Goal: Task Accomplishment & Management: Use online tool/utility

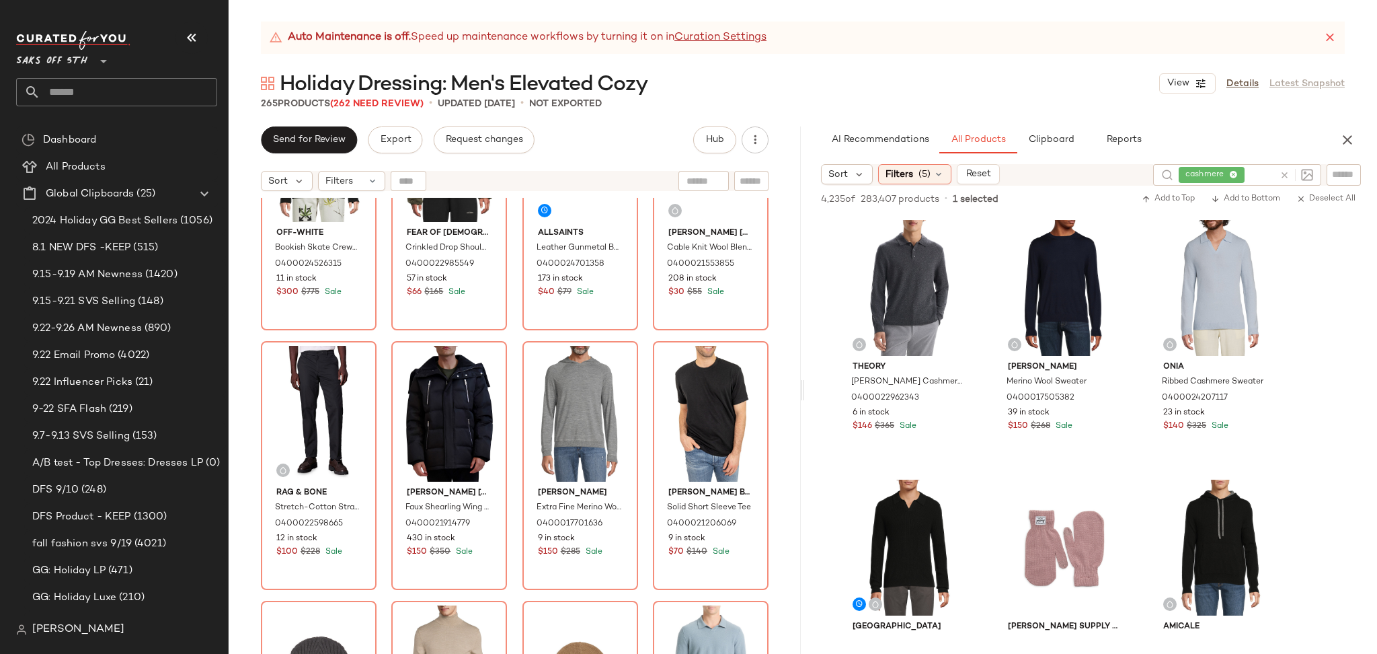
scroll to position [684, 0]
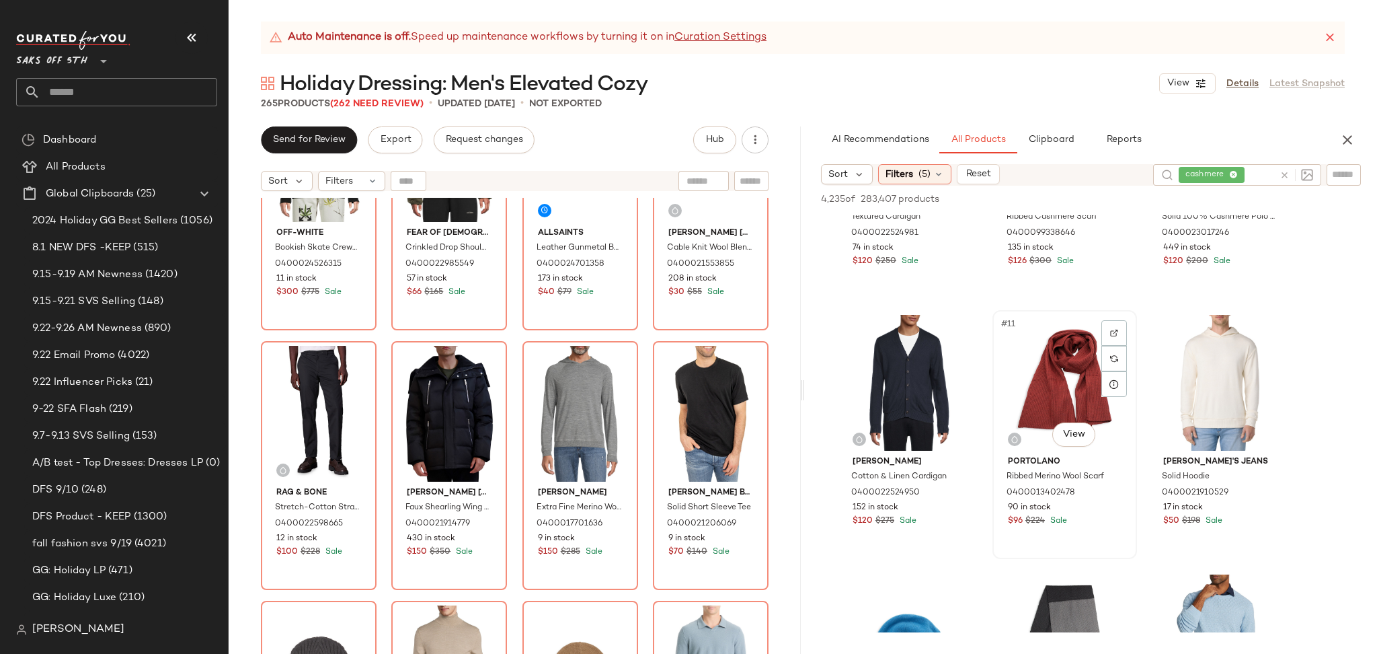
click at [1064, 376] on div "#11 View" at bounding box center [1064, 383] width 135 height 136
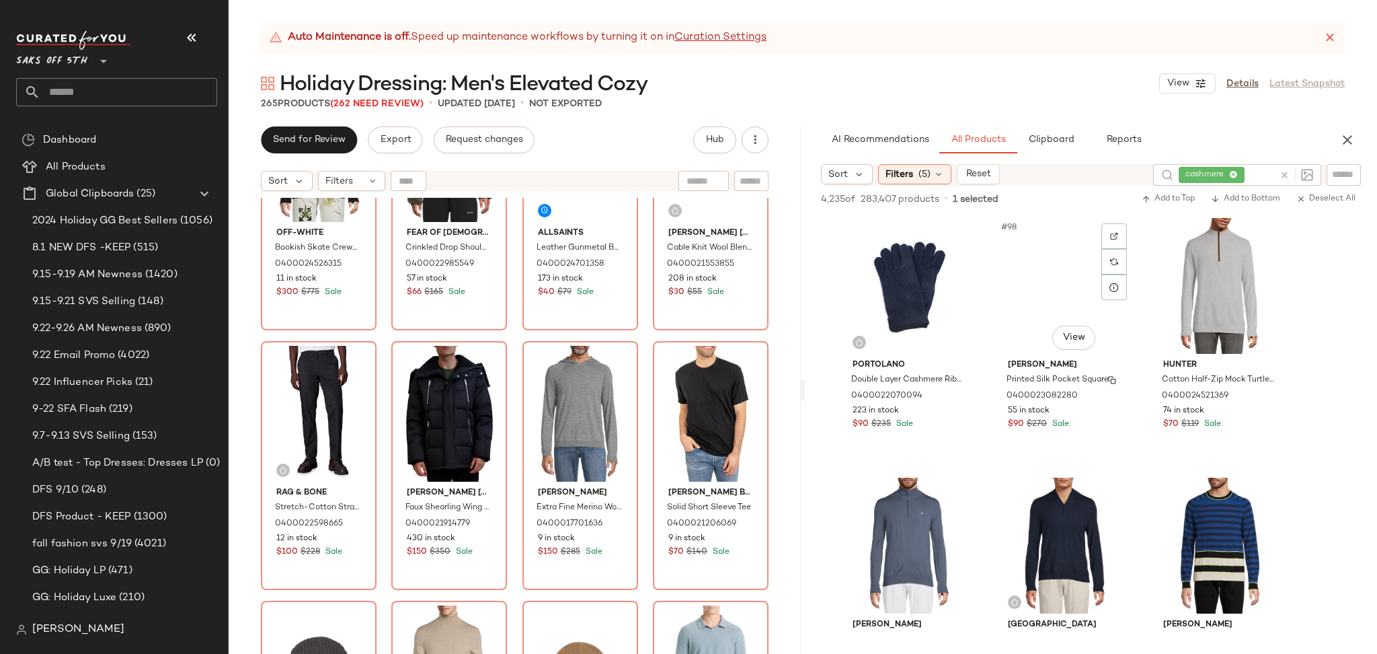
scroll to position [8323, 0]
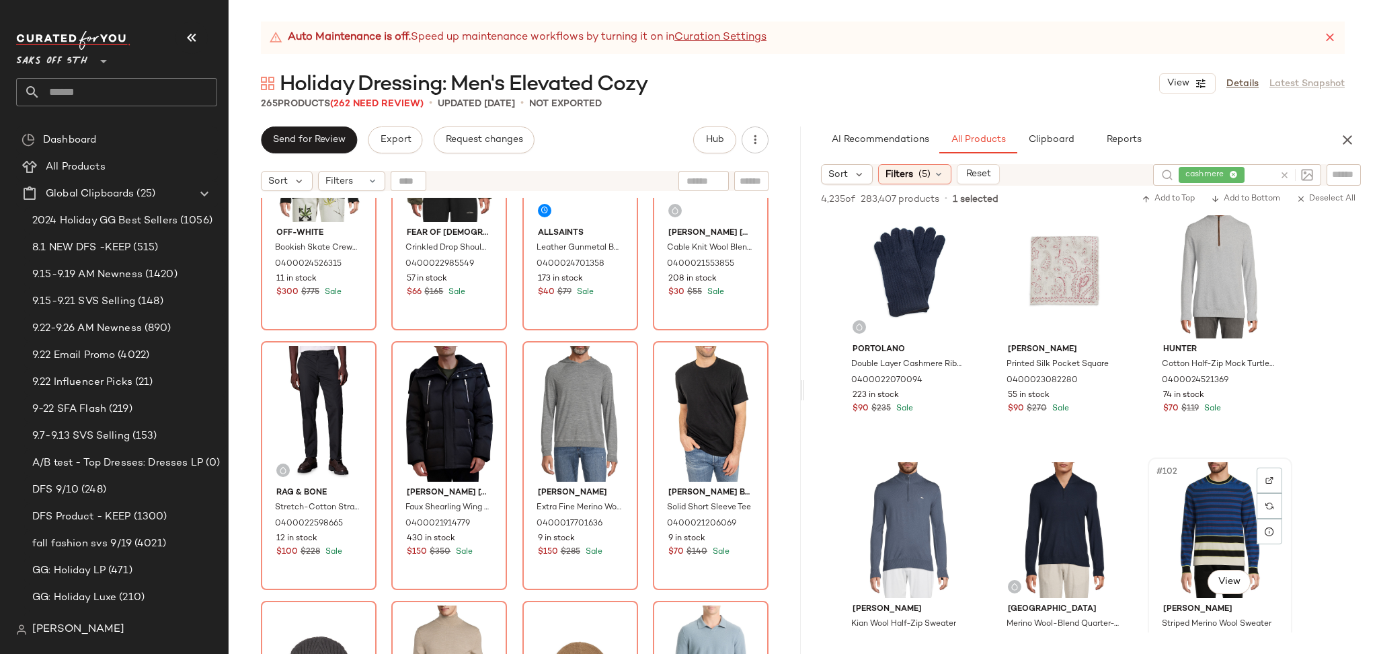
click at [1208, 504] on div "#102 View" at bounding box center [1219, 530] width 135 height 136
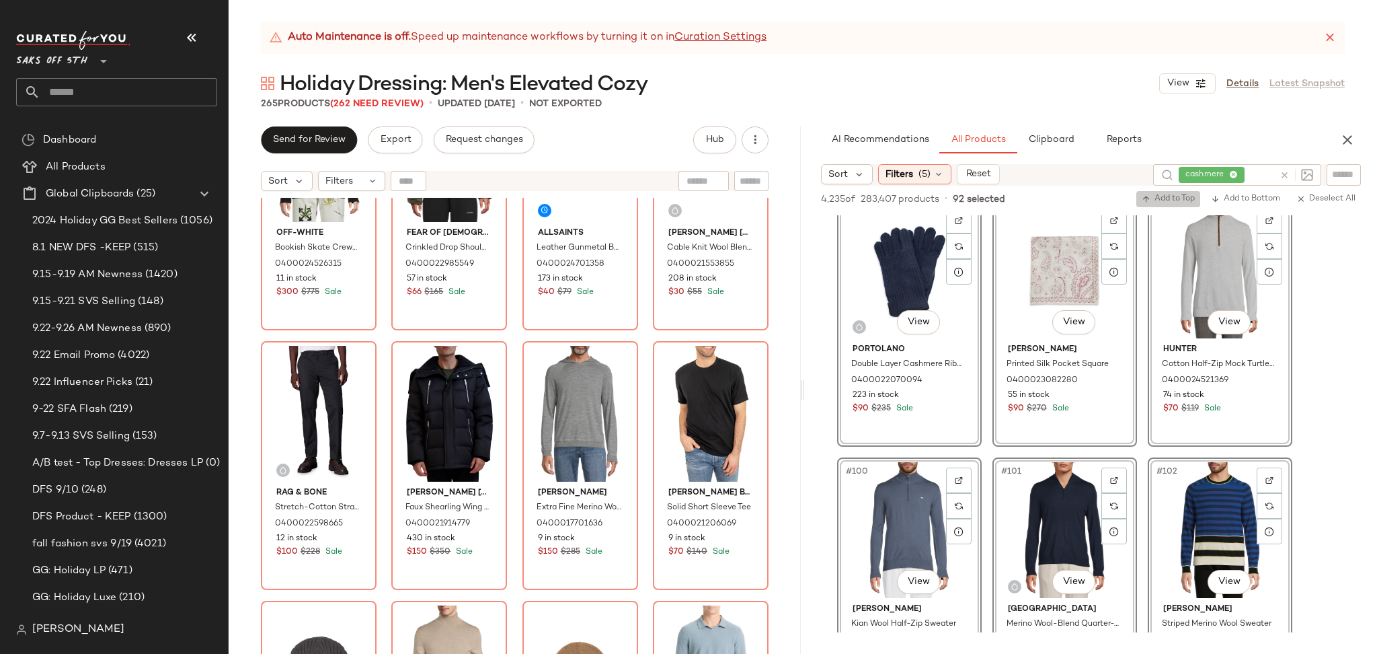
click at [1171, 195] on span "Add to Top" at bounding box center [1168, 198] width 53 height 9
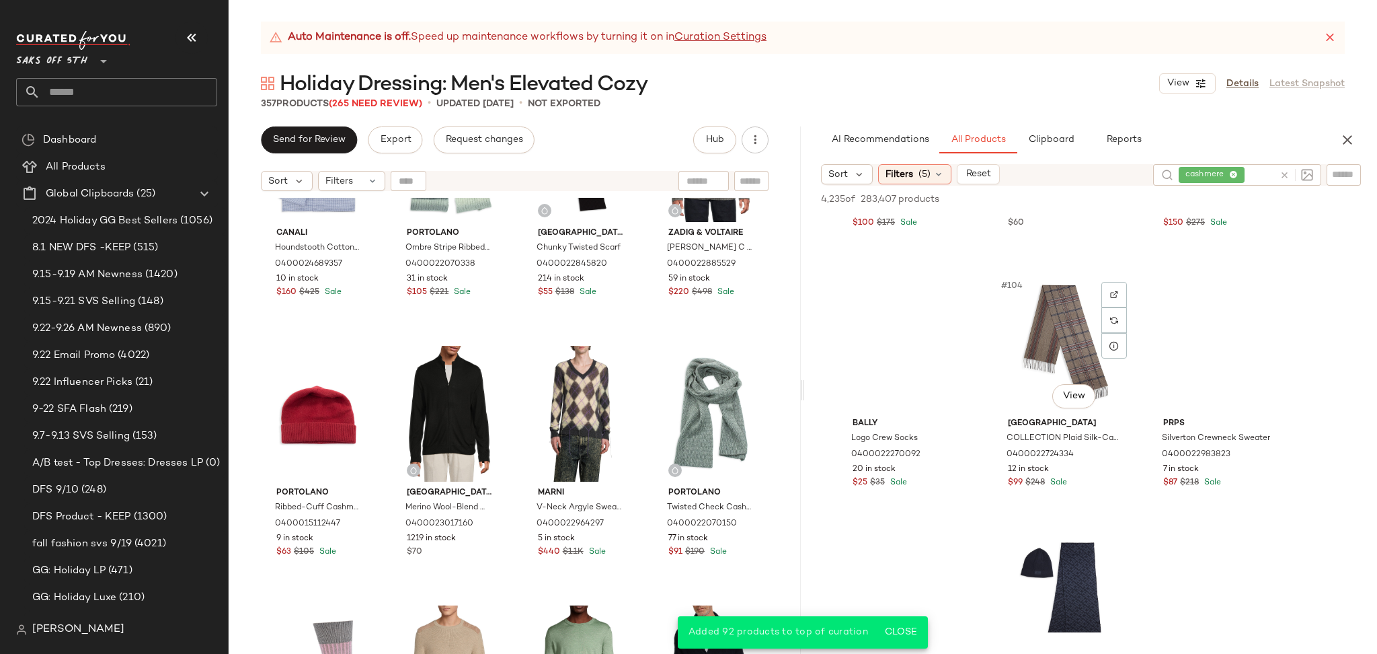
scroll to position [8796, 0]
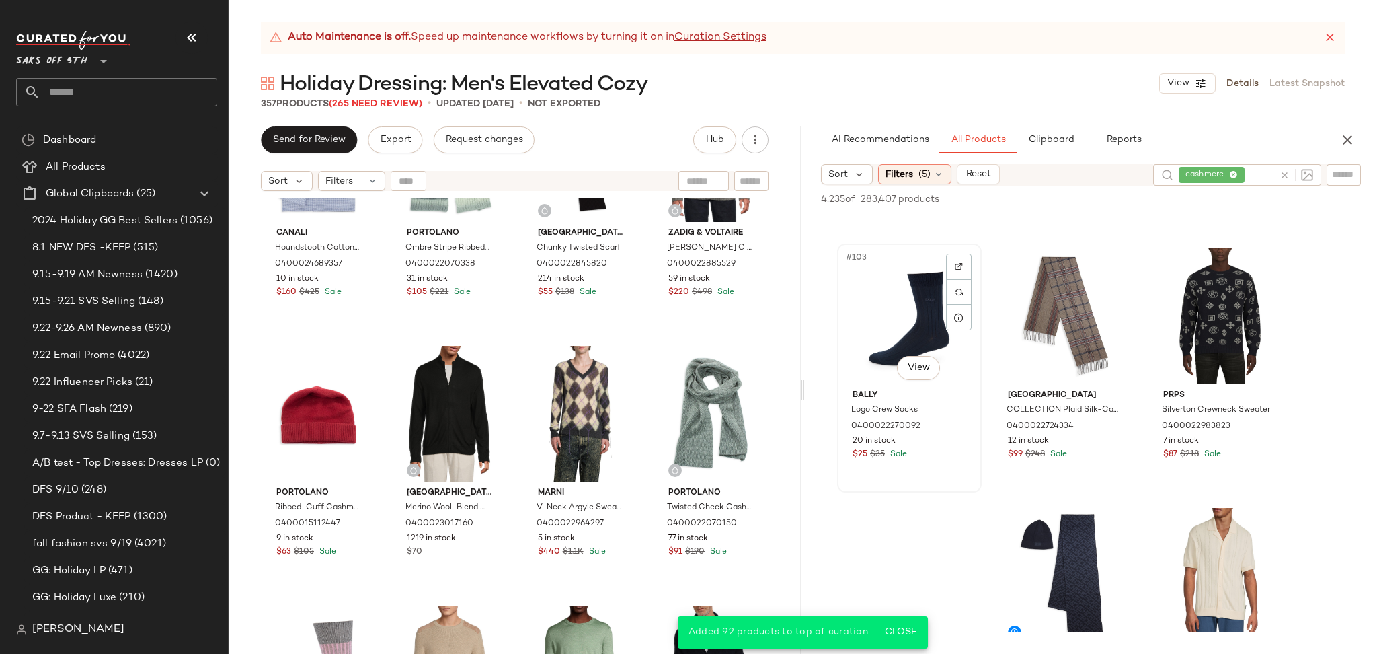
click at [886, 280] on div "#103 View" at bounding box center [909, 316] width 135 height 136
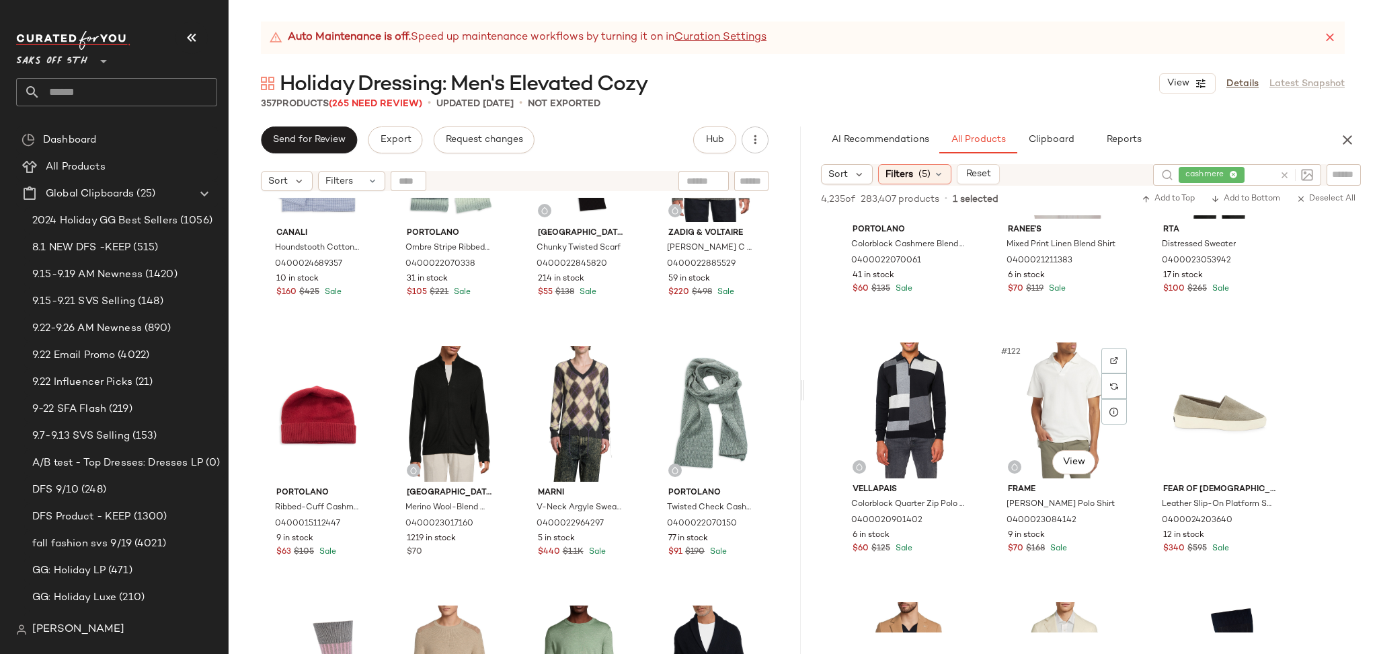
scroll to position [10258, 0]
click at [1206, 388] on div "#123 View" at bounding box center [1219, 412] width 135 height 136
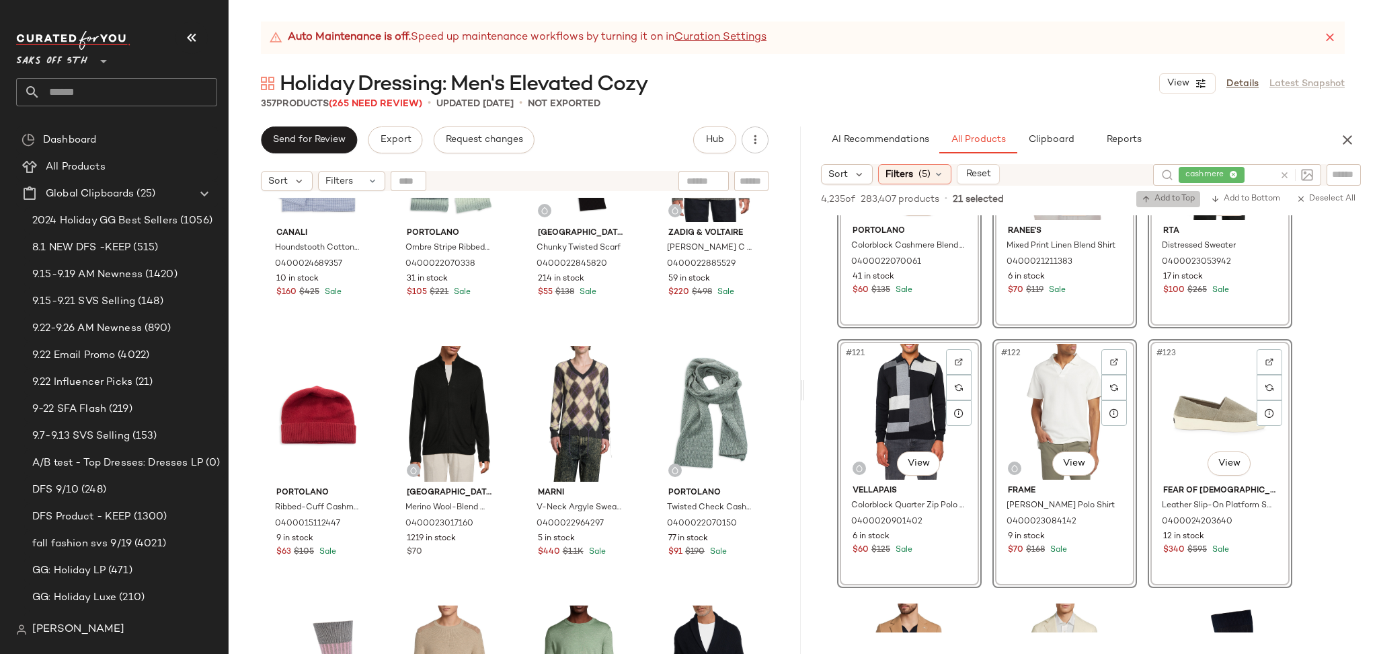
click at [1184, 200] on span "Add to Top" at bounding box center [1168, 198] width 53 height 9
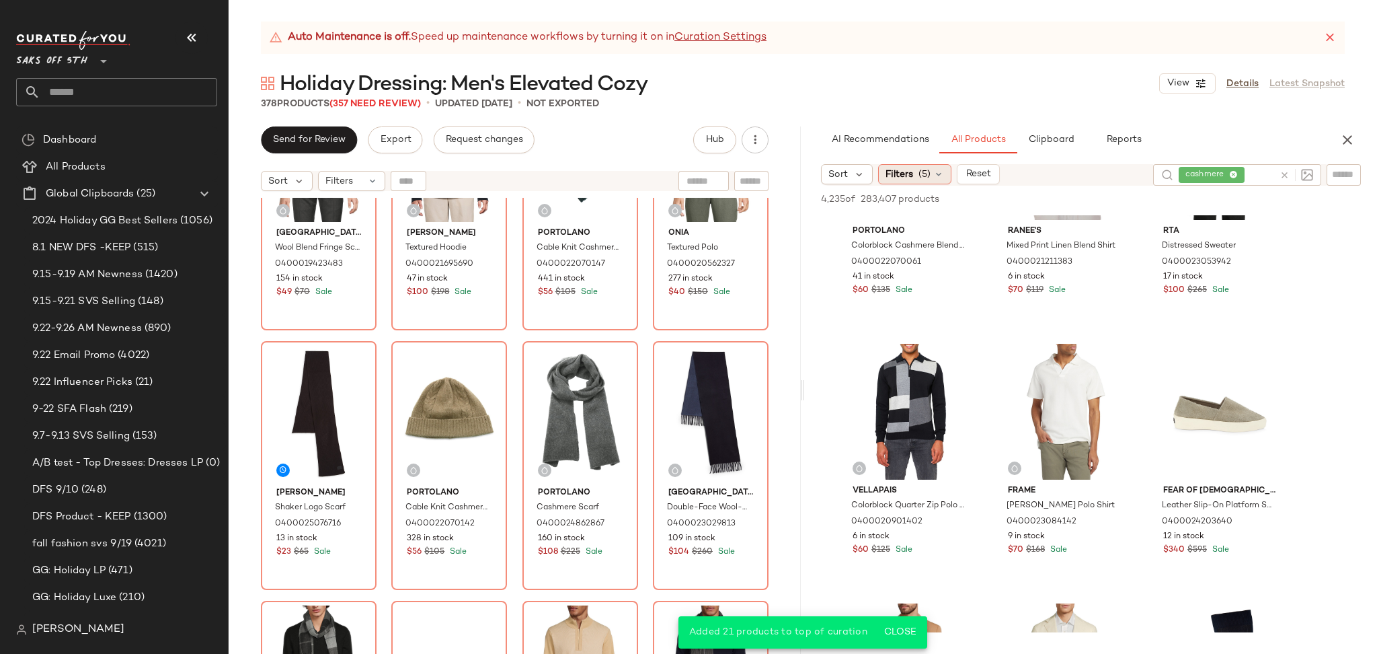
click at [909, 173] on span "Filters" at bounding box center [900, 174] width 28 height 14
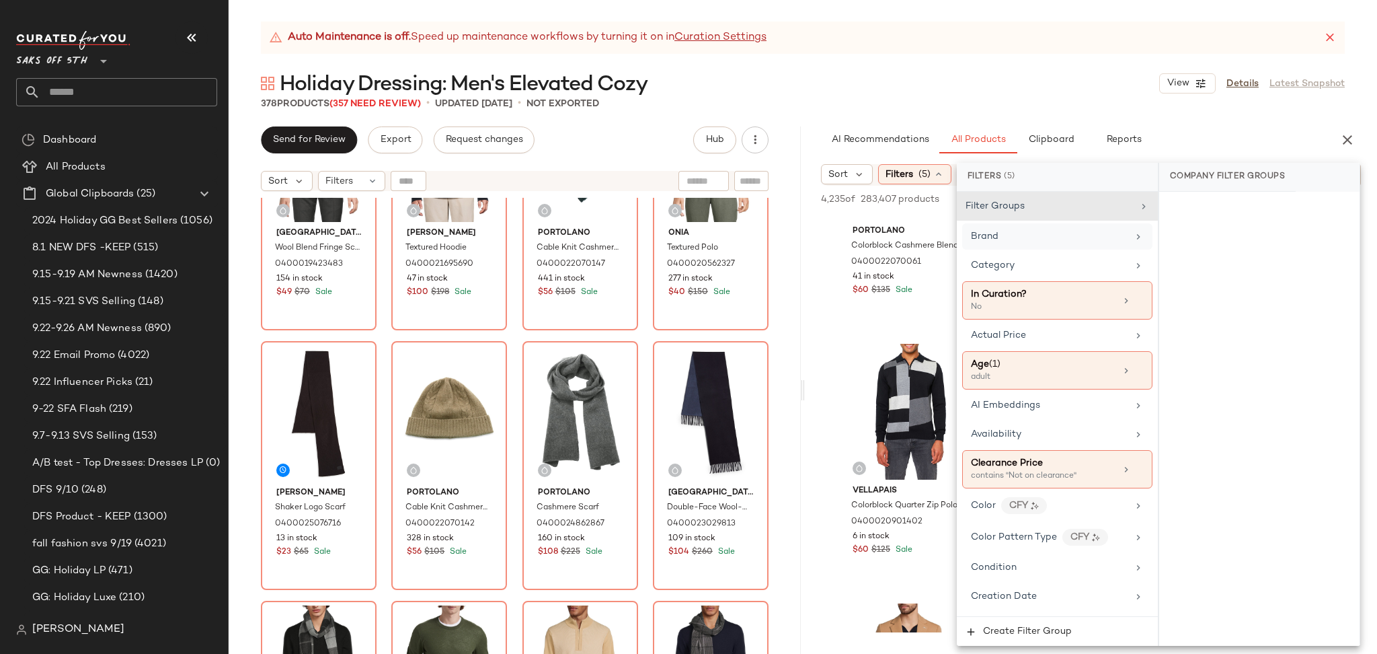
click at [1049, 235] on div "Brand" at bounding box center [1049, 236] width 157 height 14
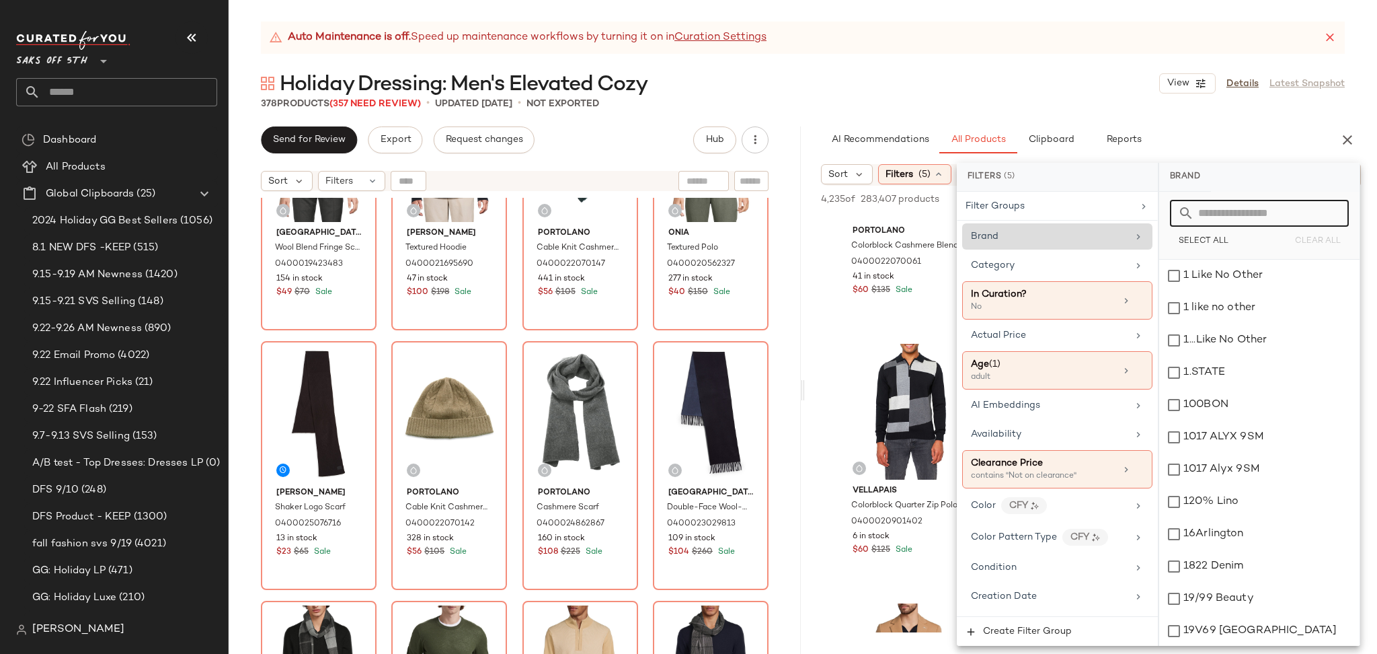
click at [1239, 211] on input "text" at bounding box center [1267, 213] width 147 height 27
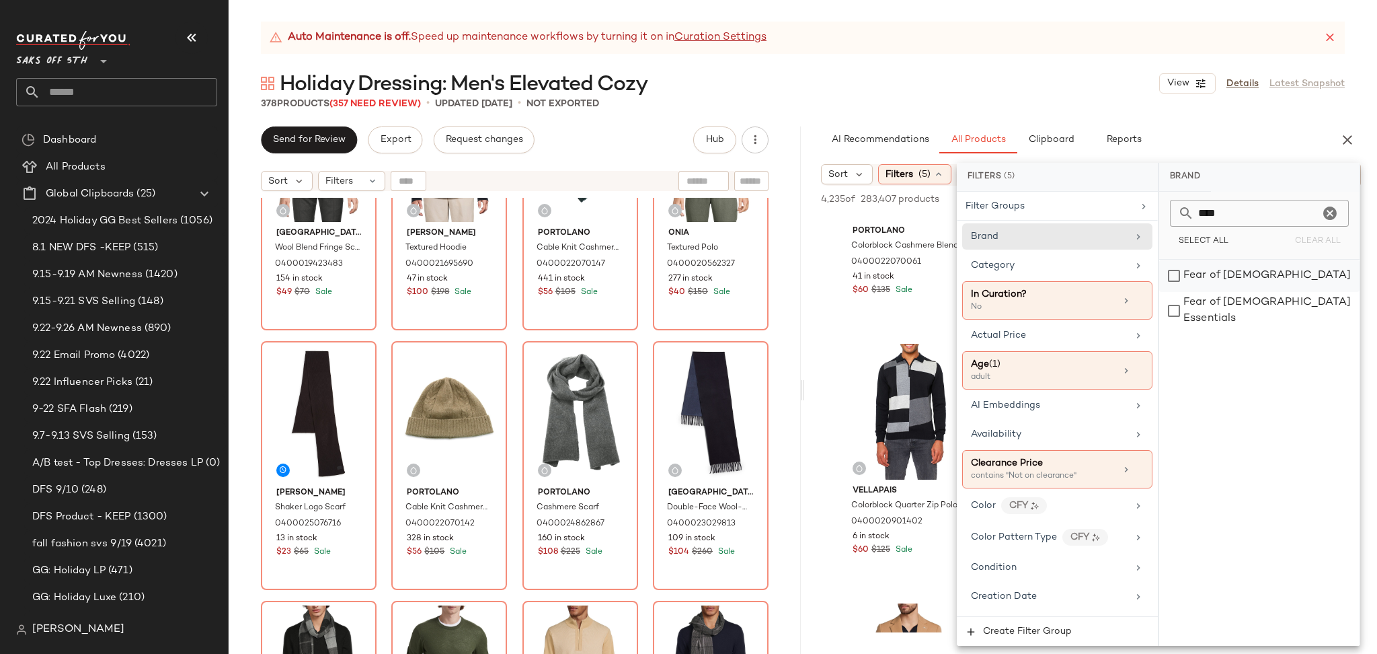
click at [1190, 272] on div "Fear of [DEMOGRAPHIC_DATA]" at bounding box center [1259, 276] width 200 height 32
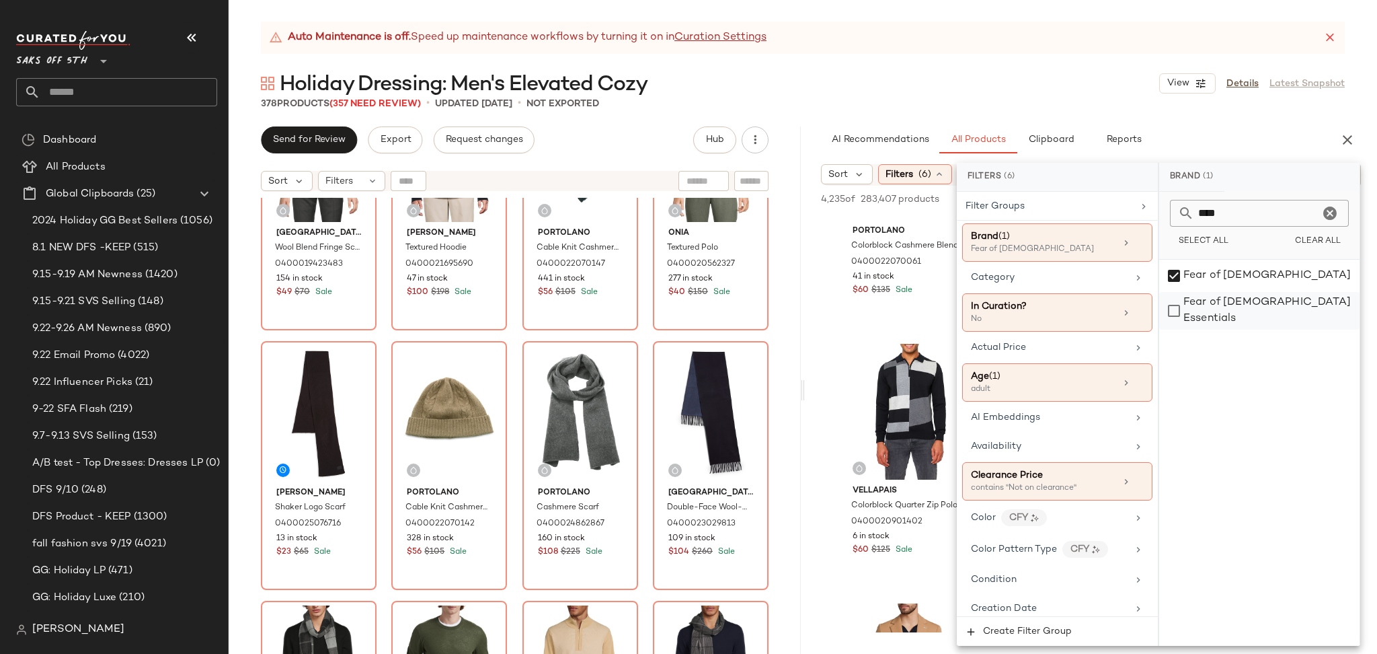
click at [1179, 305] on div "Fear of [DEMOGRAPHIC_DATA] Essentials" at bounding box center [1259, 311] width 200 height 38
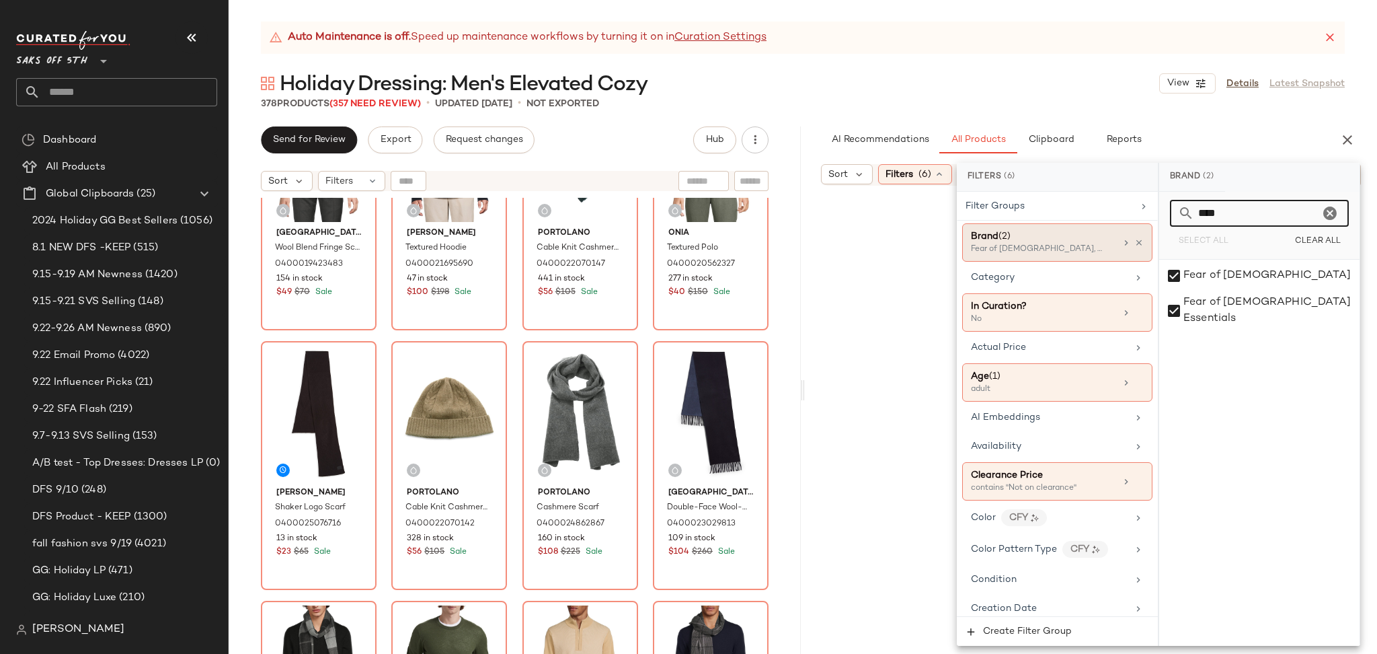
drag, startPoint x: 1232, startPoint y: 213, endPoint x: 1063, endPoint y: 247, distance: 172.1
click at [1063, 247] on div "Filters (6) Filter Groups Brand (2) Fear of [DEMOGRAPHIC_DATA], Fear of [DEMOGR…" at bounding box center [1158, 404] width 403 height 483
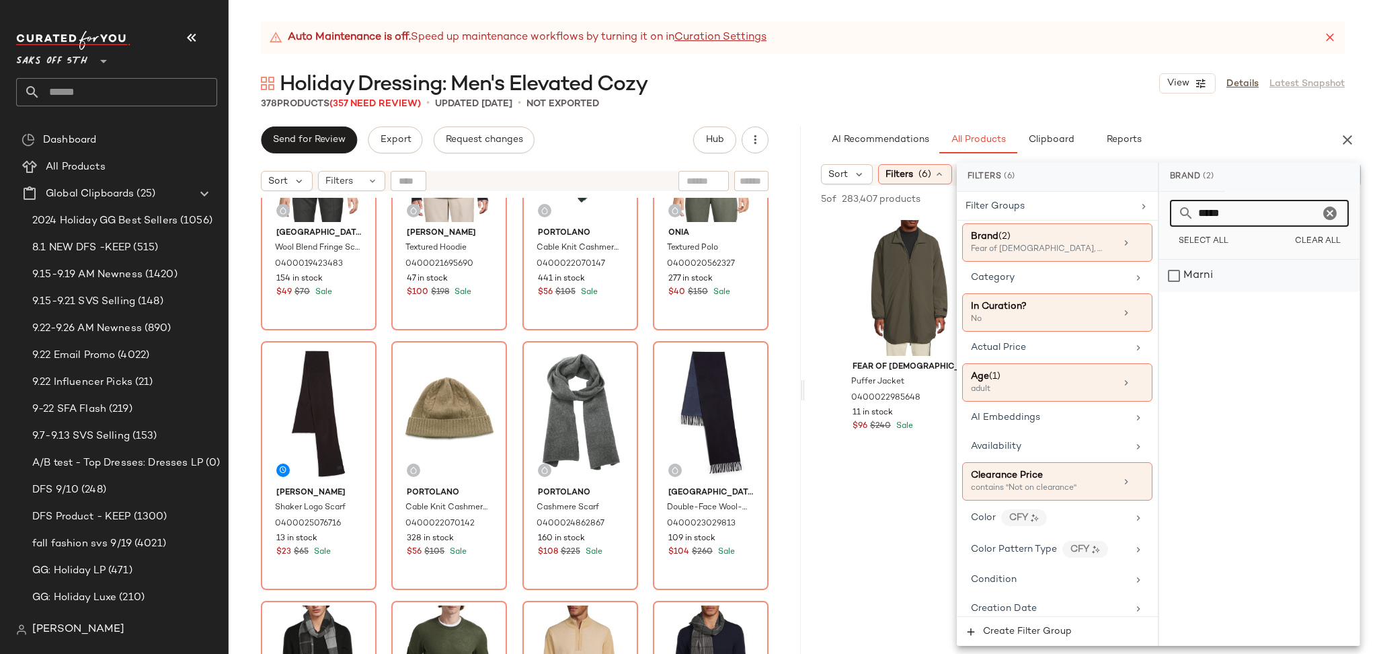
type input "*****"
click at [1173, 274] on div "Marni" at bounding box center [1259, 276] width 200 height 32
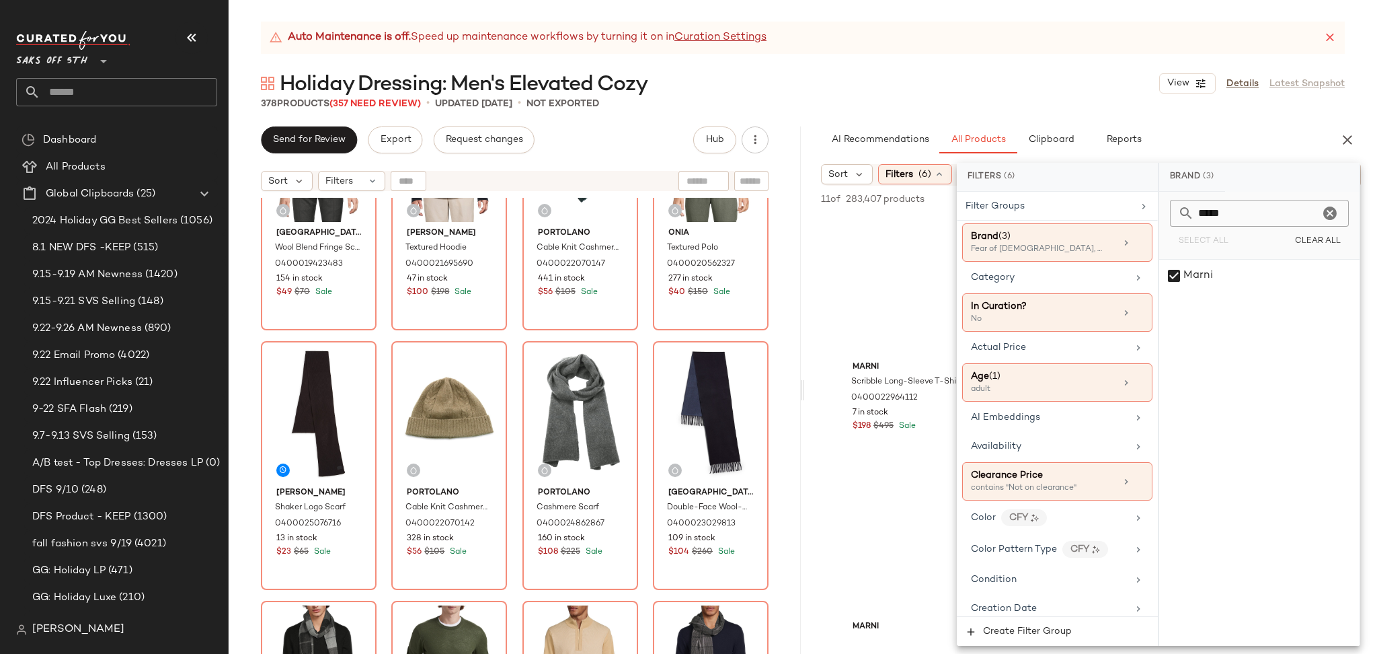
click at [1148, 102] on div "378 Products (357 Need Review) • updated [DATE] • Not Exported" at bounding box center [803, 103] width 1148 height 13
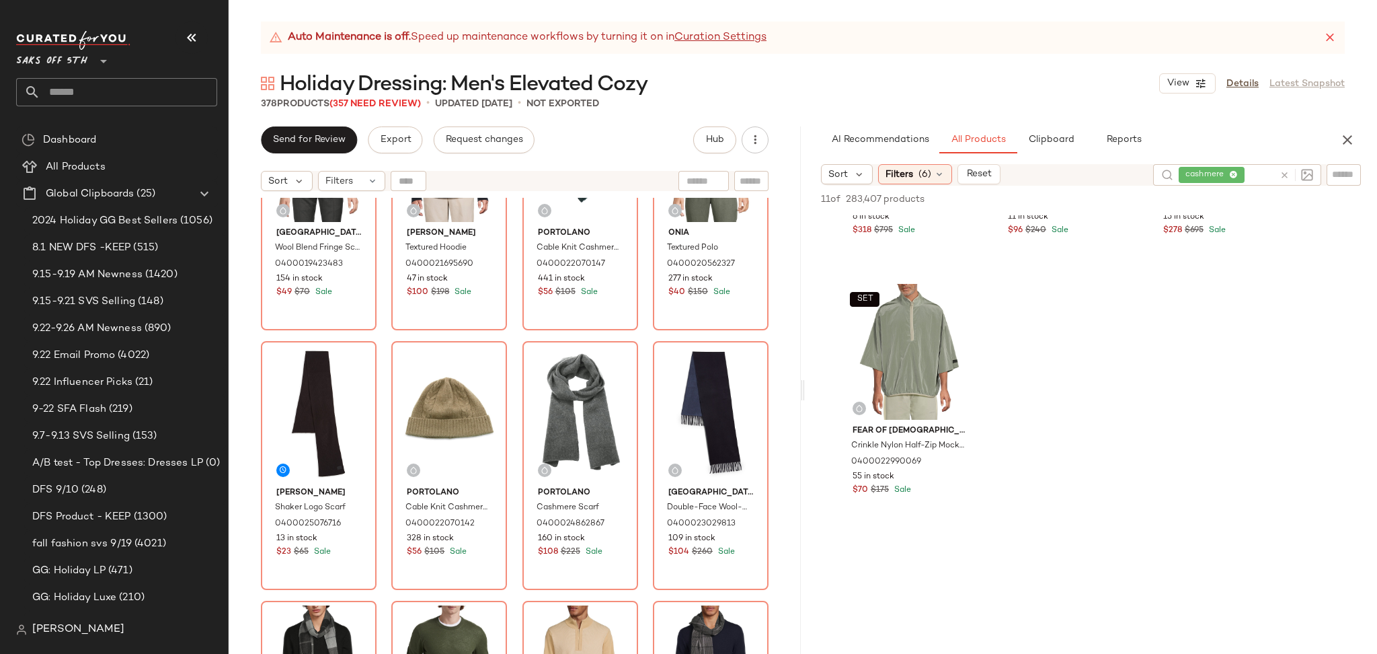
scroll to position [463, 0]
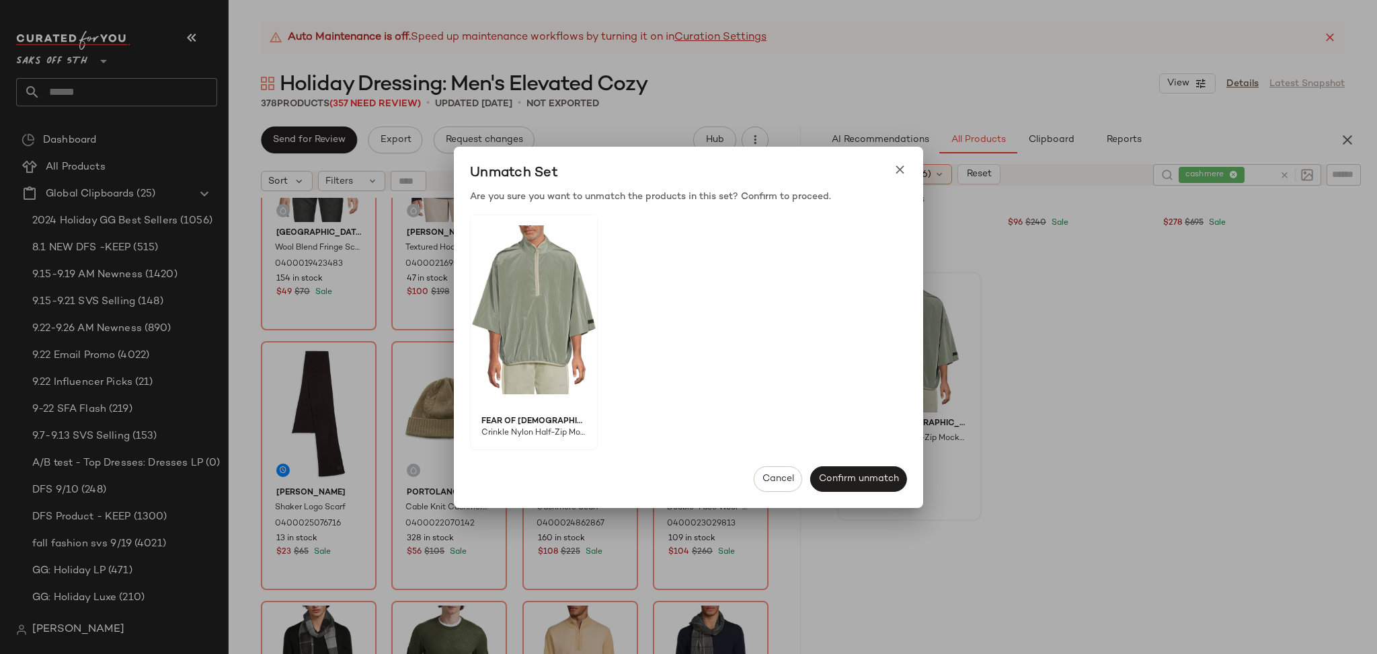
click at [869, 286] on body "Saks OFF 5TH ** Dashboard All Products Global Clipboards (25) 2024 Holiday GG B…" at bounding box center [688, 327] width 1377 height 654
click at [767, 474] on span "Cancel" at bounding box center [778, 478] width 32 height 11
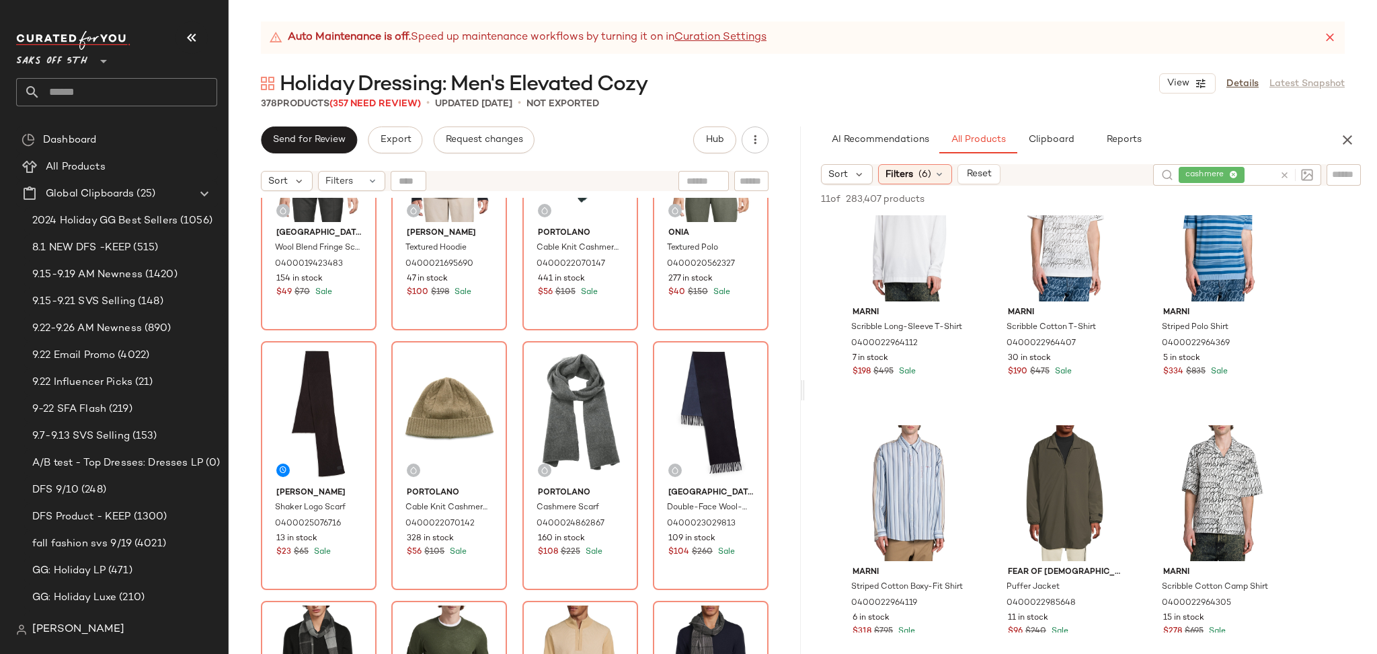
scroll to position [0, 0]
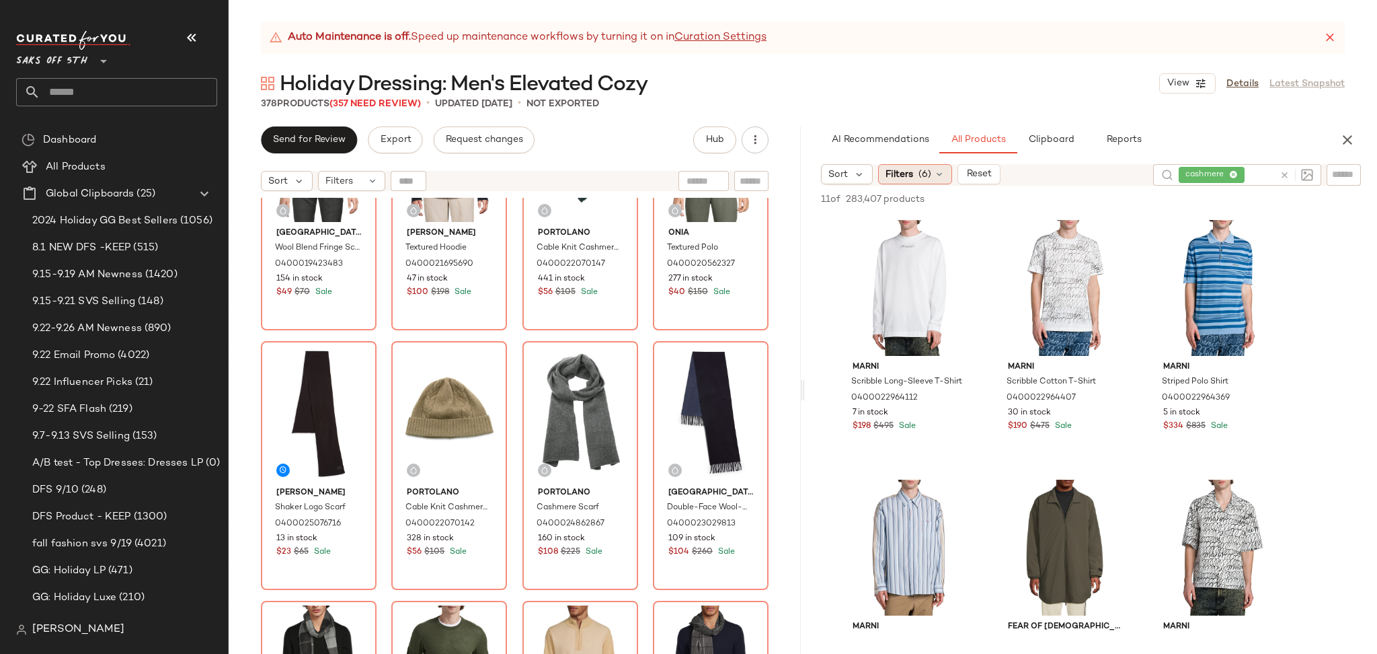
click at [934, 172] on icon at bounding box center [939, 174] width 11 height 11
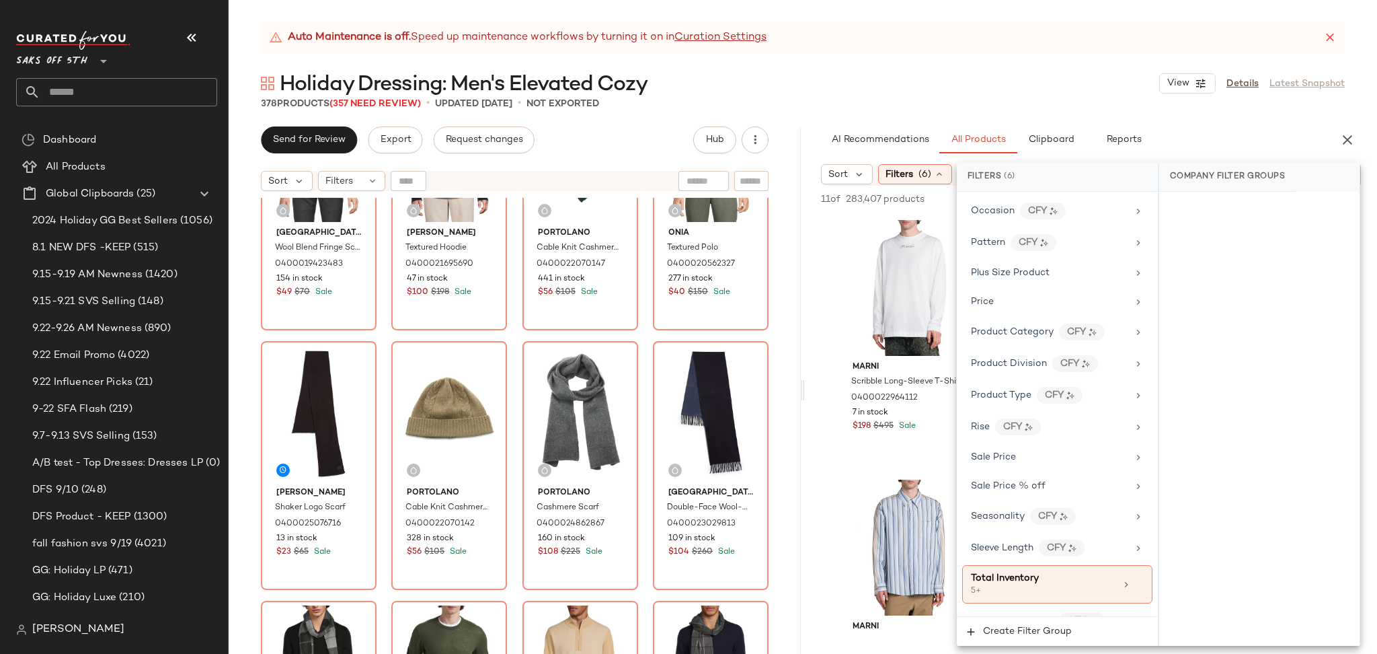
scroll to position [861, 0]
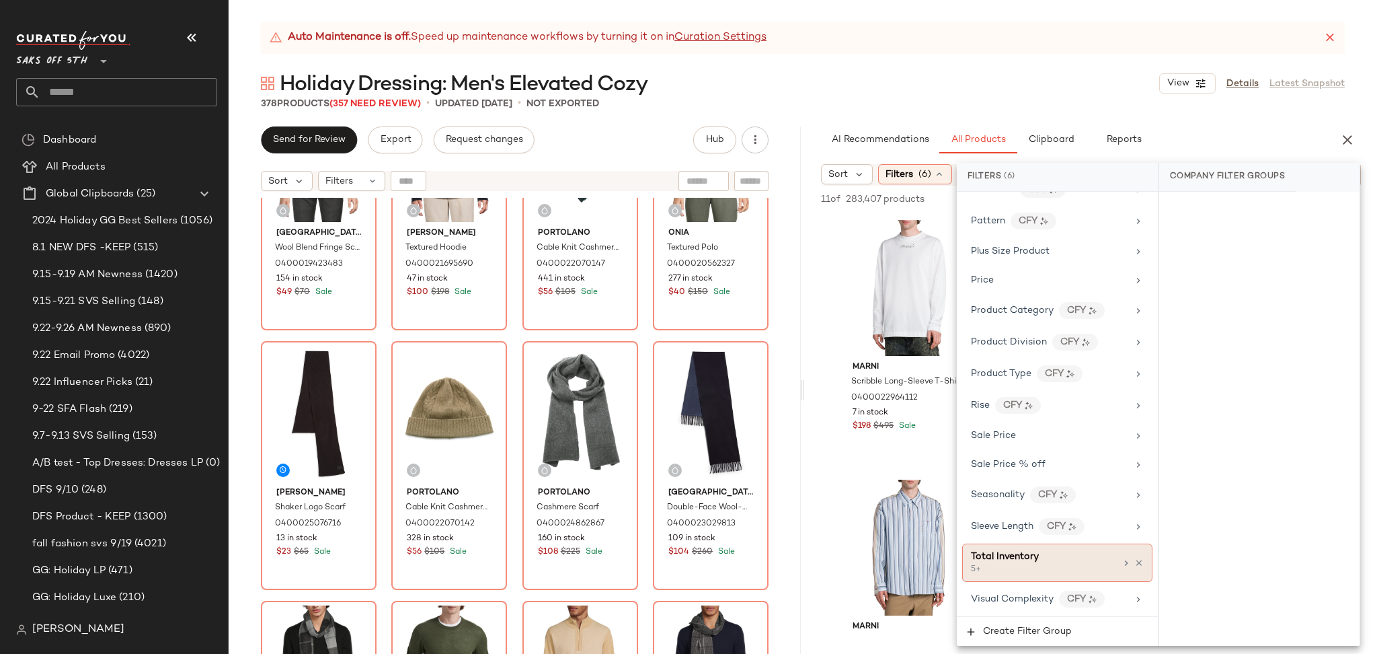
click at [1005, 563] on div "Total Inventory" at bounding box center [1005, 556] width 68 height 14
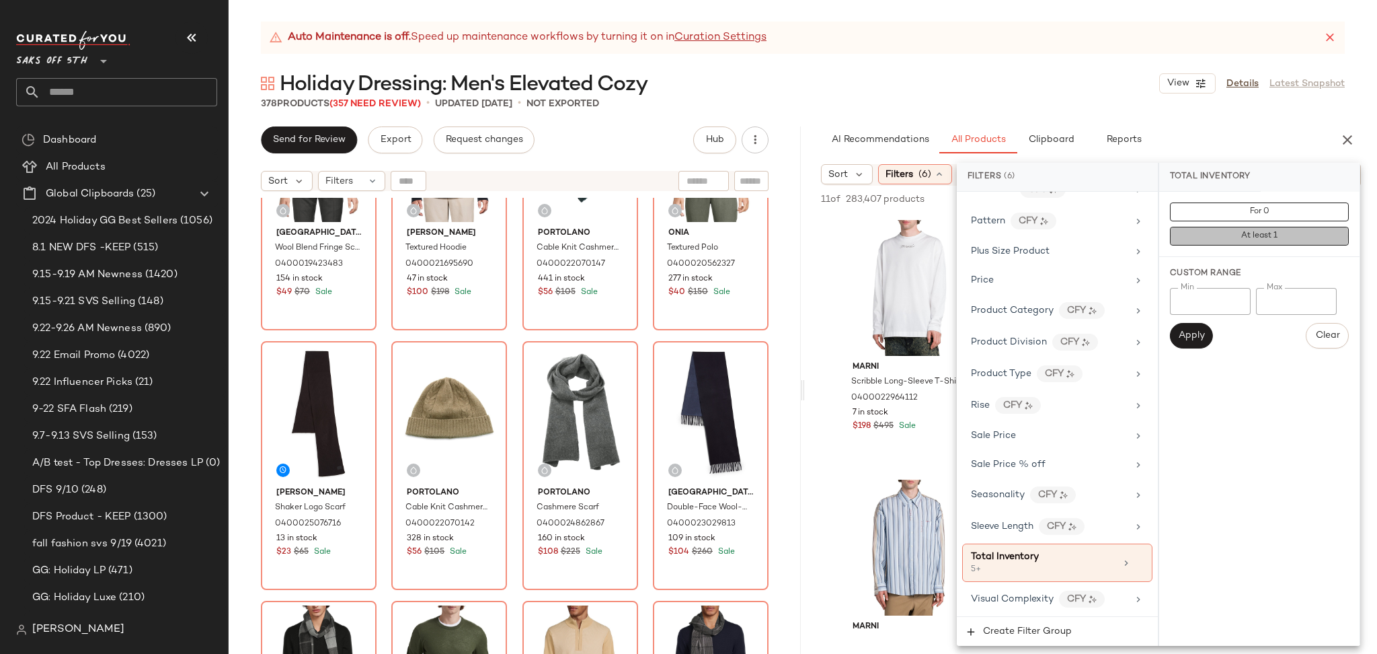
click at [1211, 235] on button "At least 1" at bounding box center [1259, 236] width 179 height 19
click at [1087, 97] on div "378 Products (357 Need Review) • updated [DATE] • Not Exported" at bounding box center [803, 103] width 1148 height 13
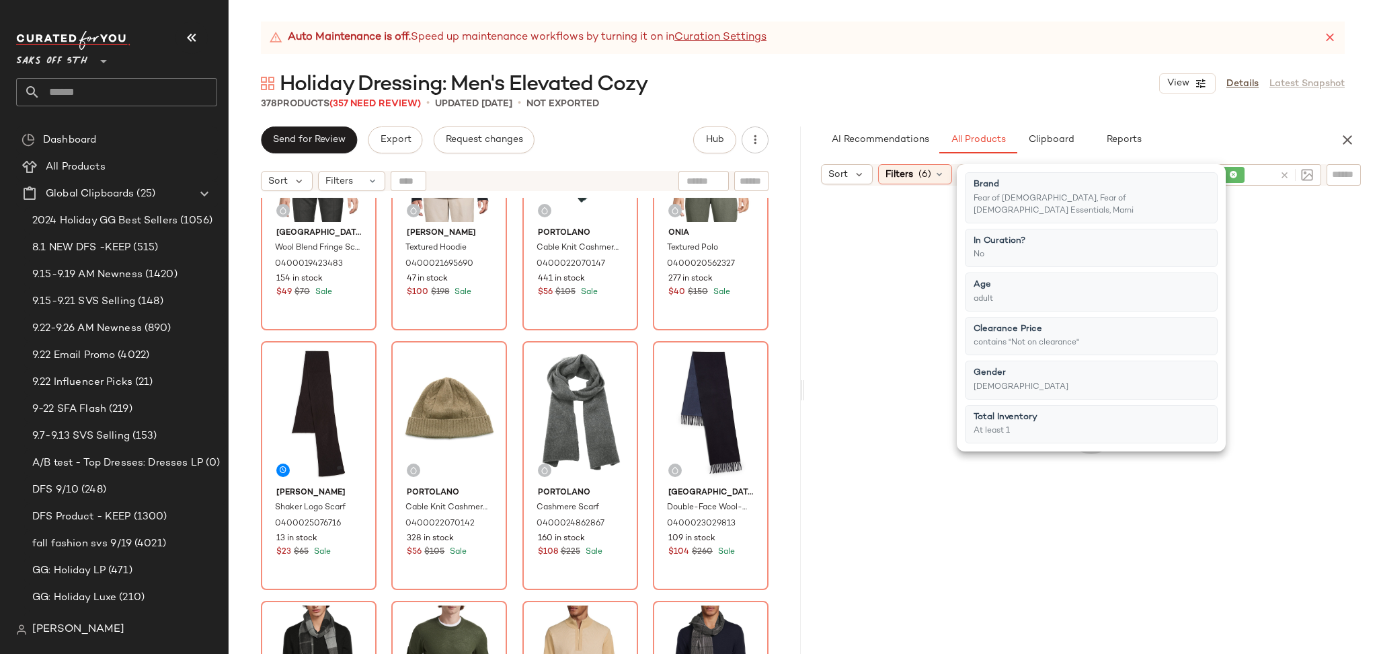
click at [1087, 97] on div "378 Products (357 Need Review) • updated [DATE] • Not Exported" at bounding box center [803, 103] width 1148 height 13
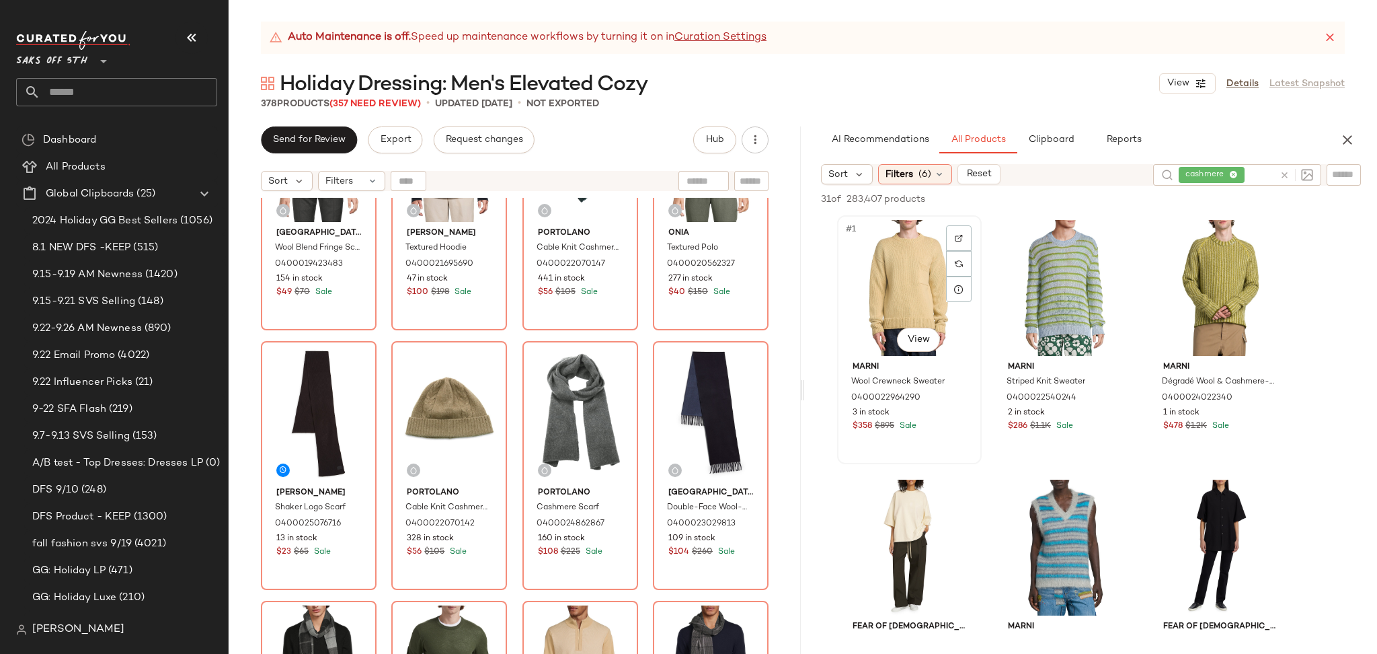
click at [918, 268] on div "#1 View" at bounding box center [909, 288] width 135 height 136
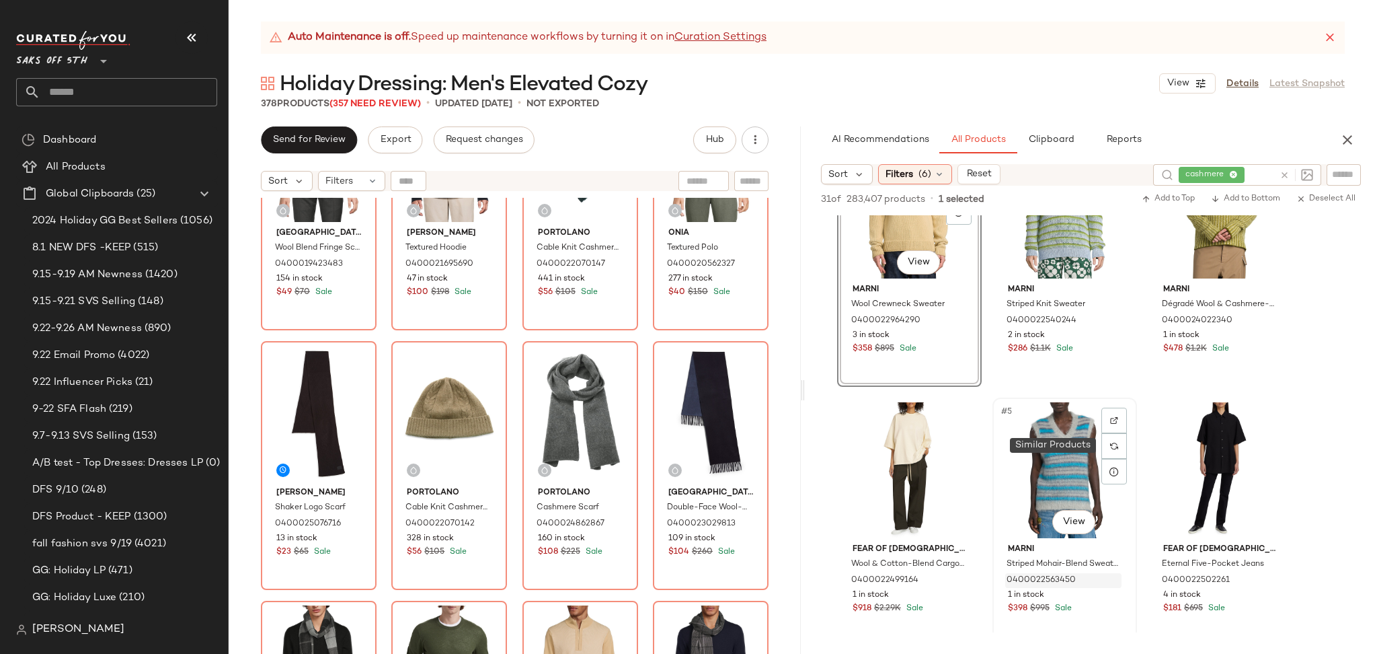
scroll to position [0, 0]
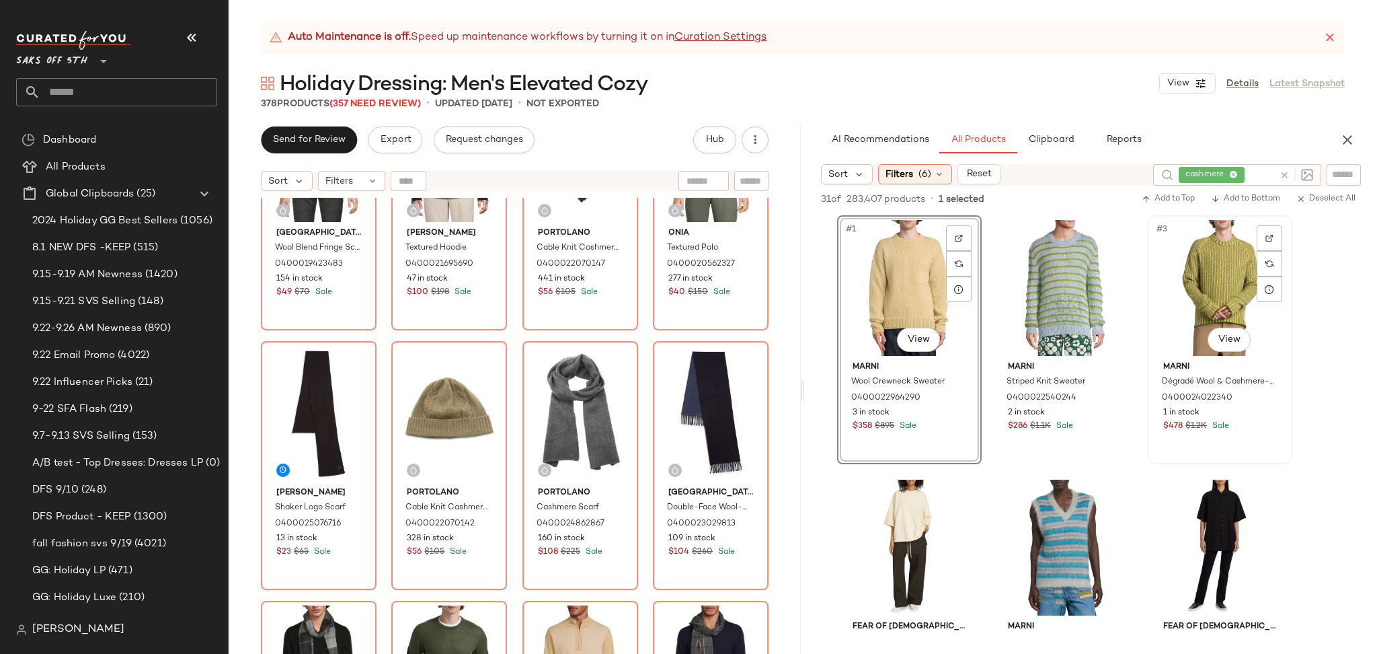
click at [1226, 272] on div "#3 View" at bounding box center [1219, 288] width 135 height 136
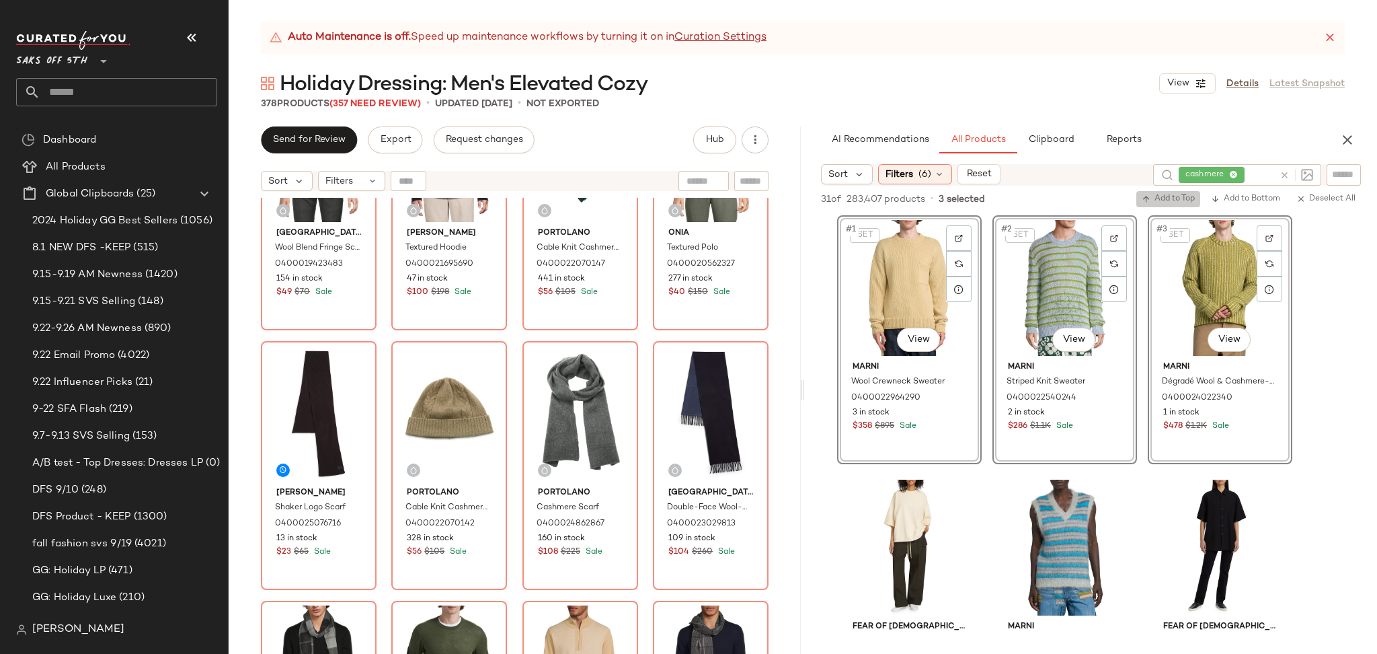
click at [1170, 203] on span "Add to Top" at bounding box center [1168, 198] width 53 height 9
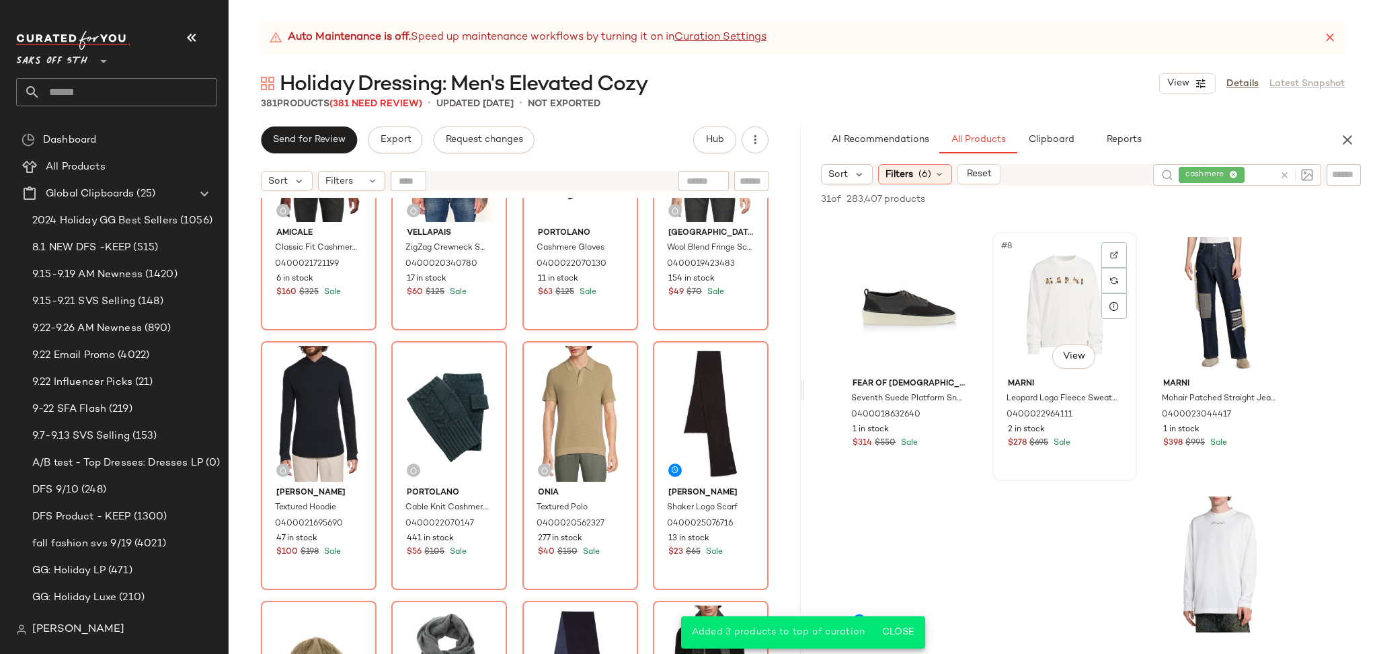
scroll to position [504, 0]
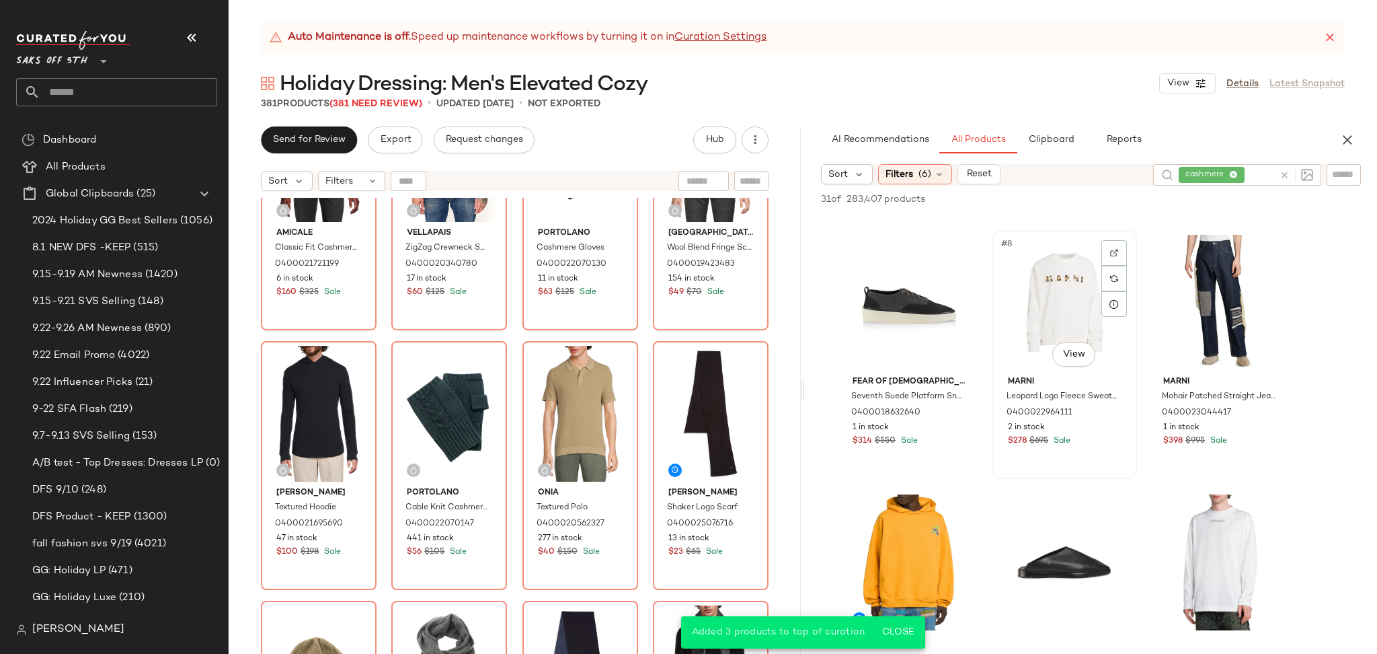
click at [1070, 284] on div "#8 View" at bounding box center [1064, 303] width 135 height 136
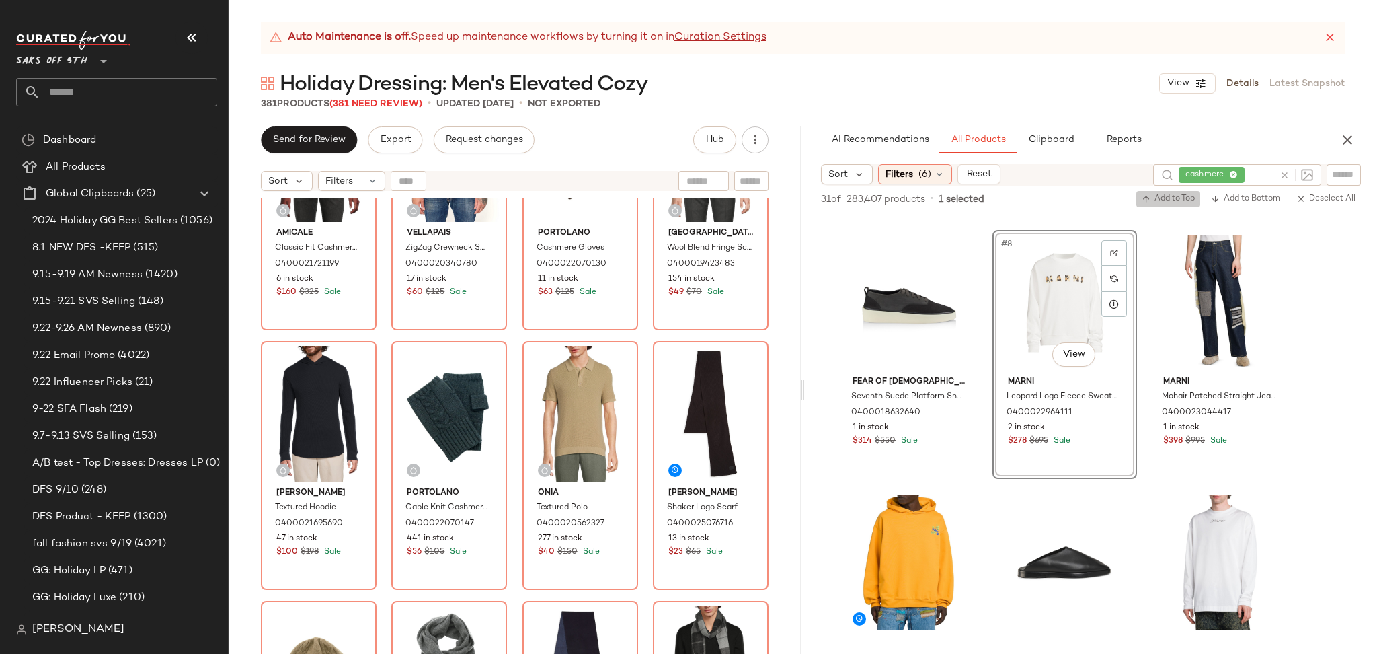
click at [1148, 200] on icon "button" at bounding box center [1146, 198] width 9 height 9
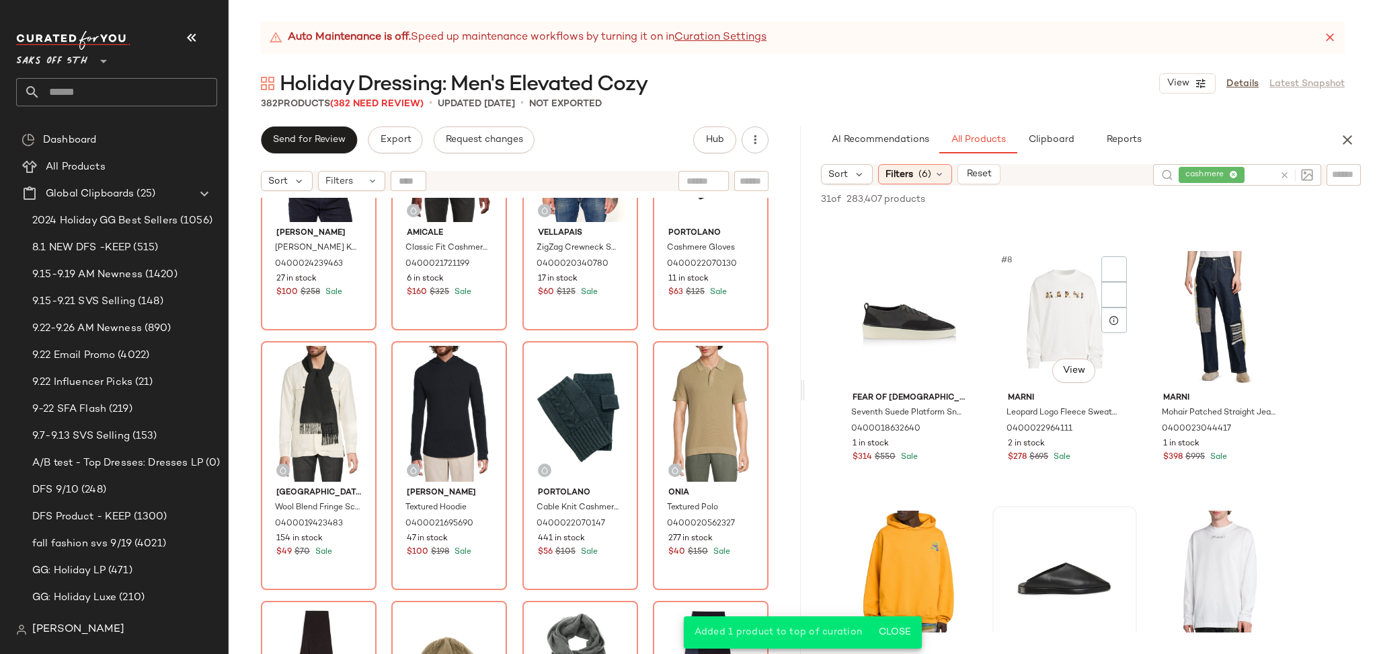
scroll to position [472, 0]
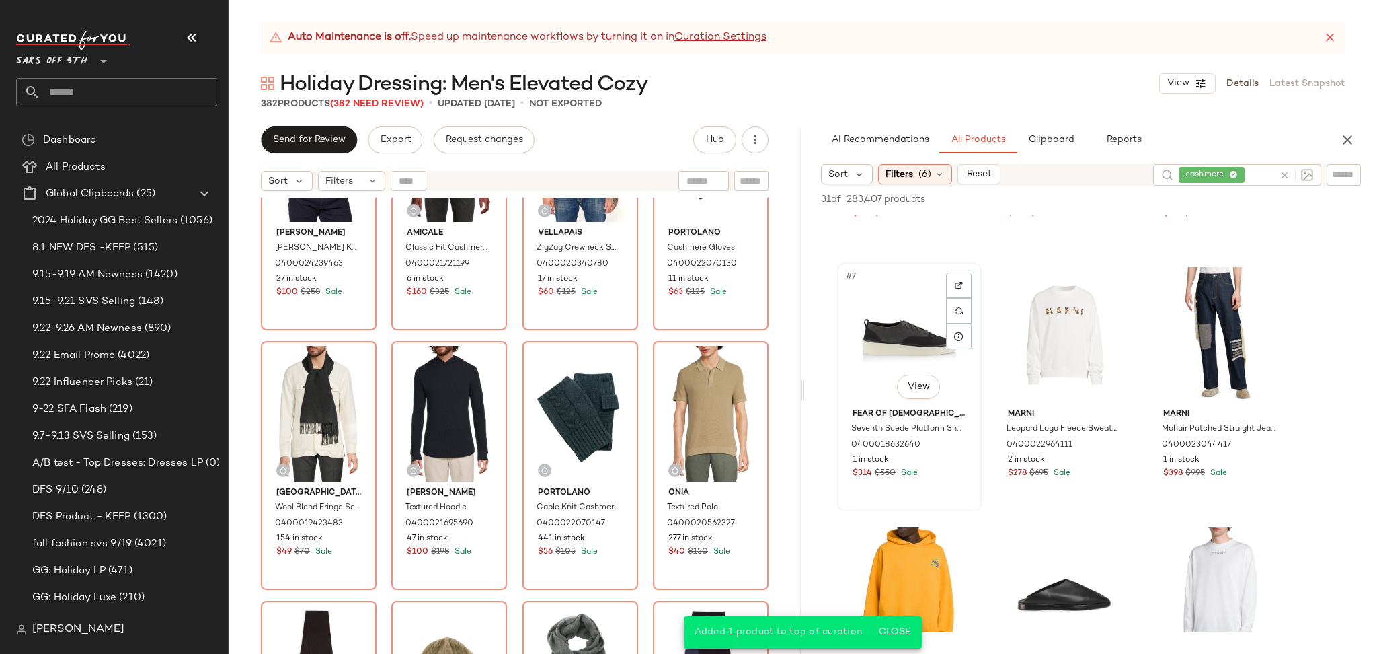
click at [881, 329] on div "#7 View" at bounding box center [909, 335] width 135 height 136
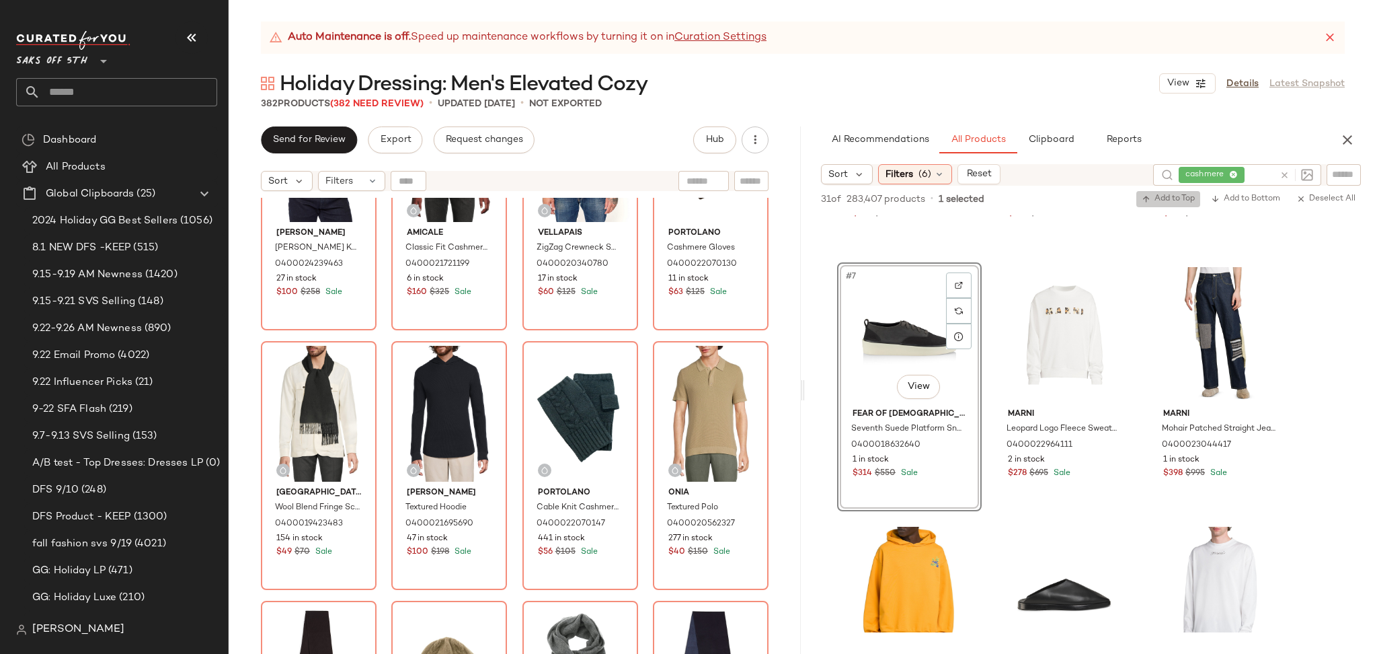
click at [1153, 199] on span "Add to Top" at bounding box center [1168, 198] width 53 height 9
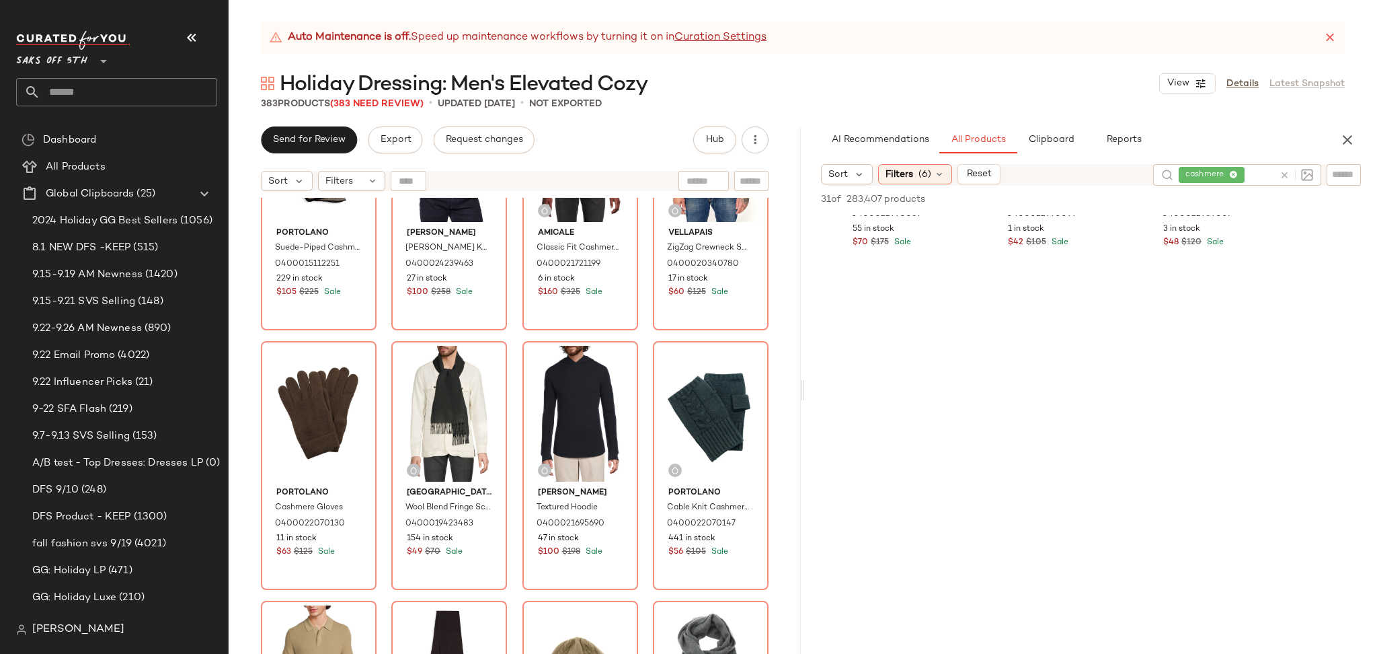
scroll to position [2261, 0]
click at [93, 87] on input "text" at bounding box center [128, 92] width 177 height 28
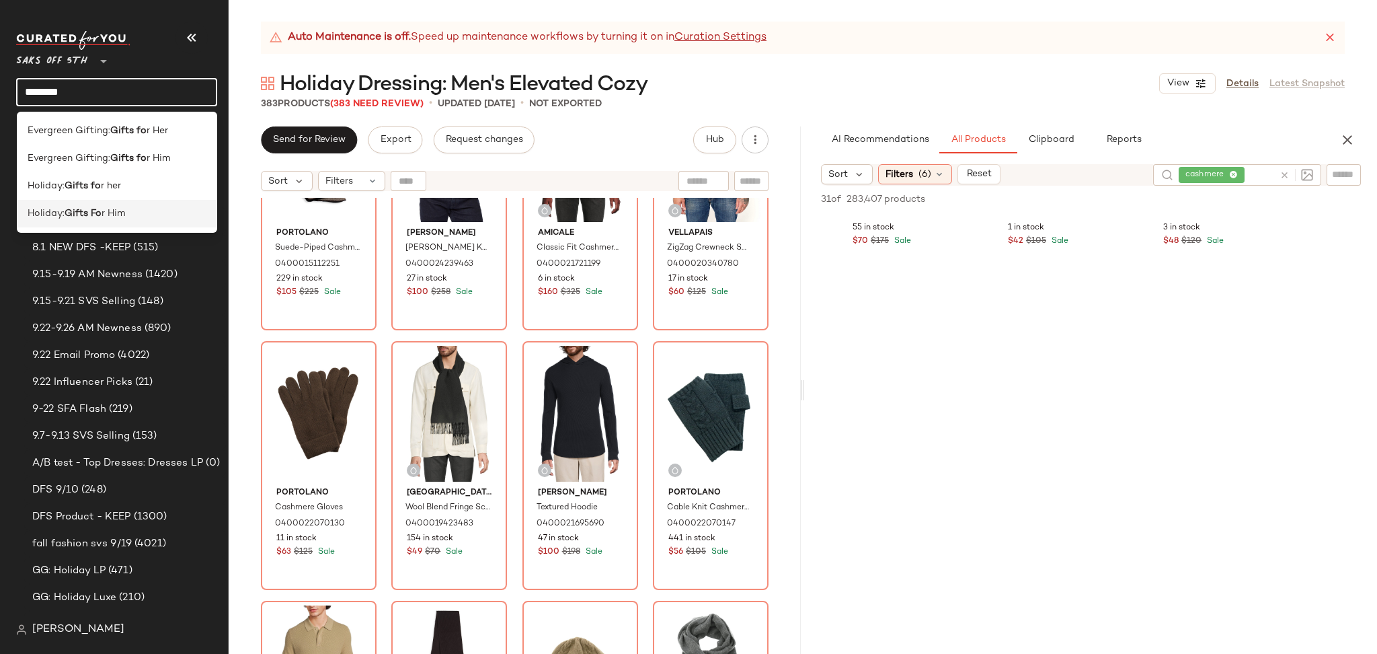
type input "********"
click at [76, 217] on b "Gifts Fo" at bounding box center [83, 213] width 37 height 14
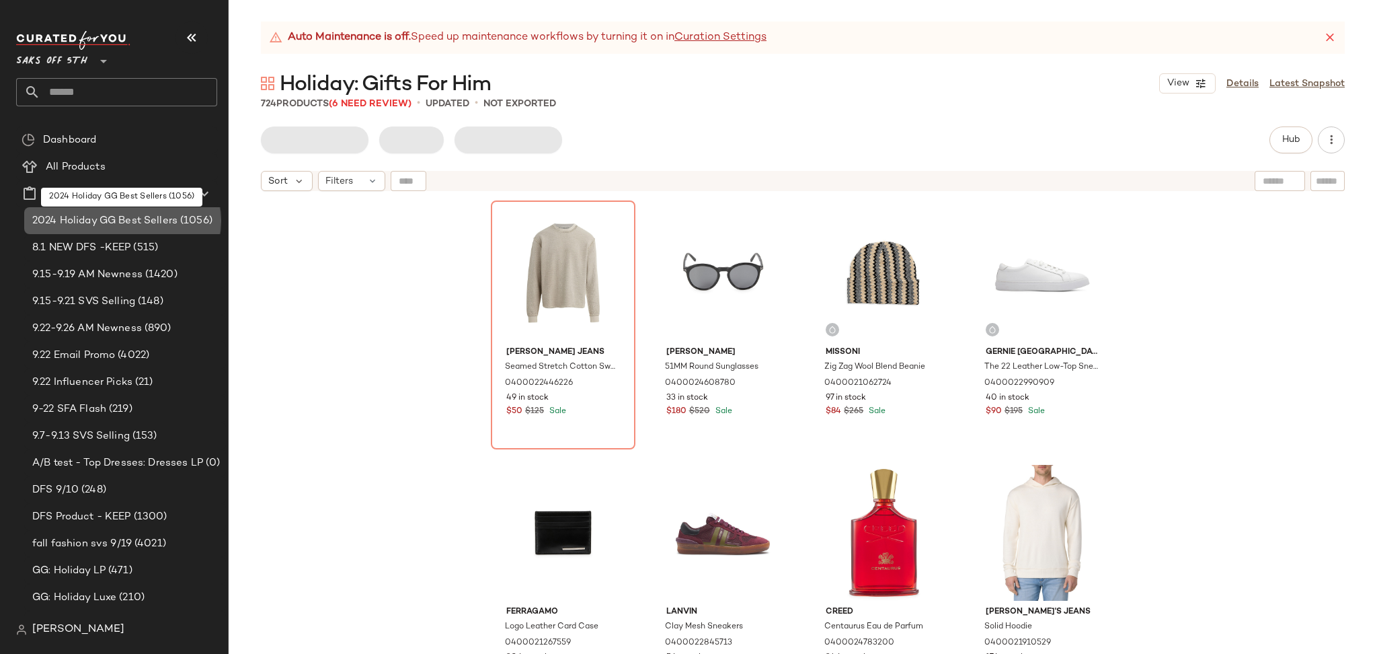
click at [76, 217] on span "2024 Holiday GG Best Sellers" at bounding box center [104, 220] width 145 height 15
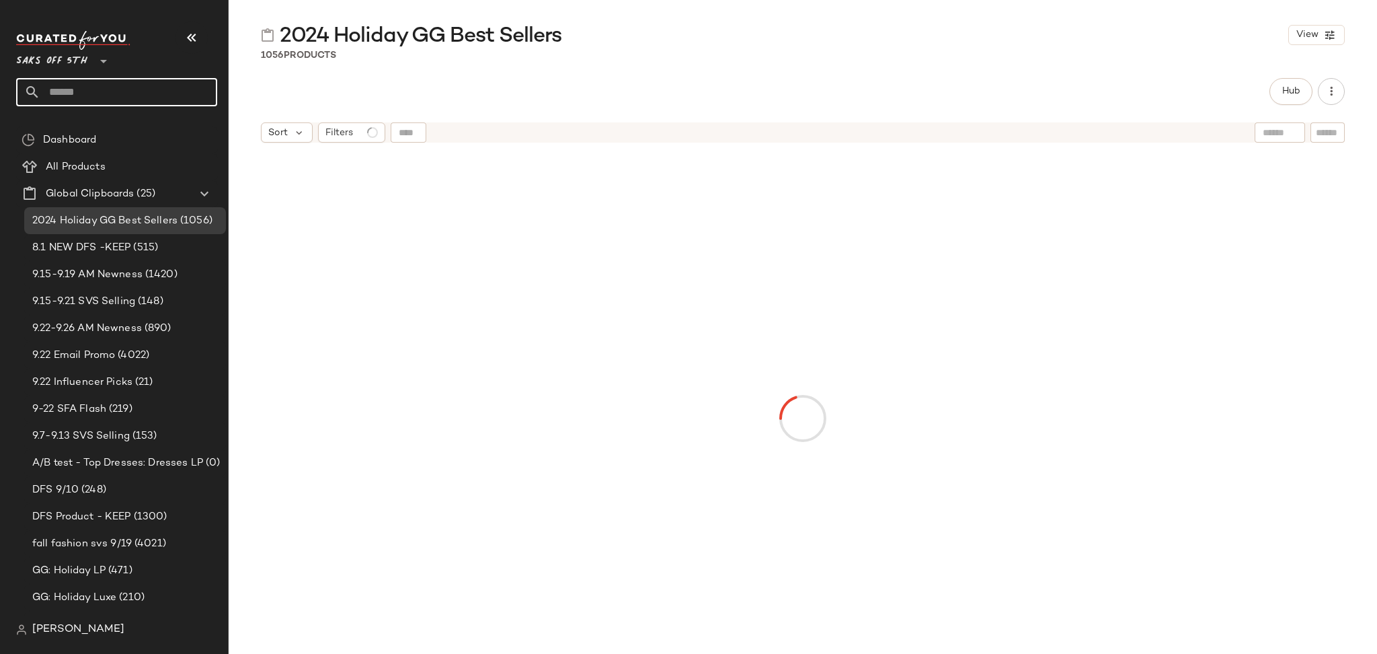
click at [124, 95] on input "text" at bounding box center [128, 92] width 177 height 28
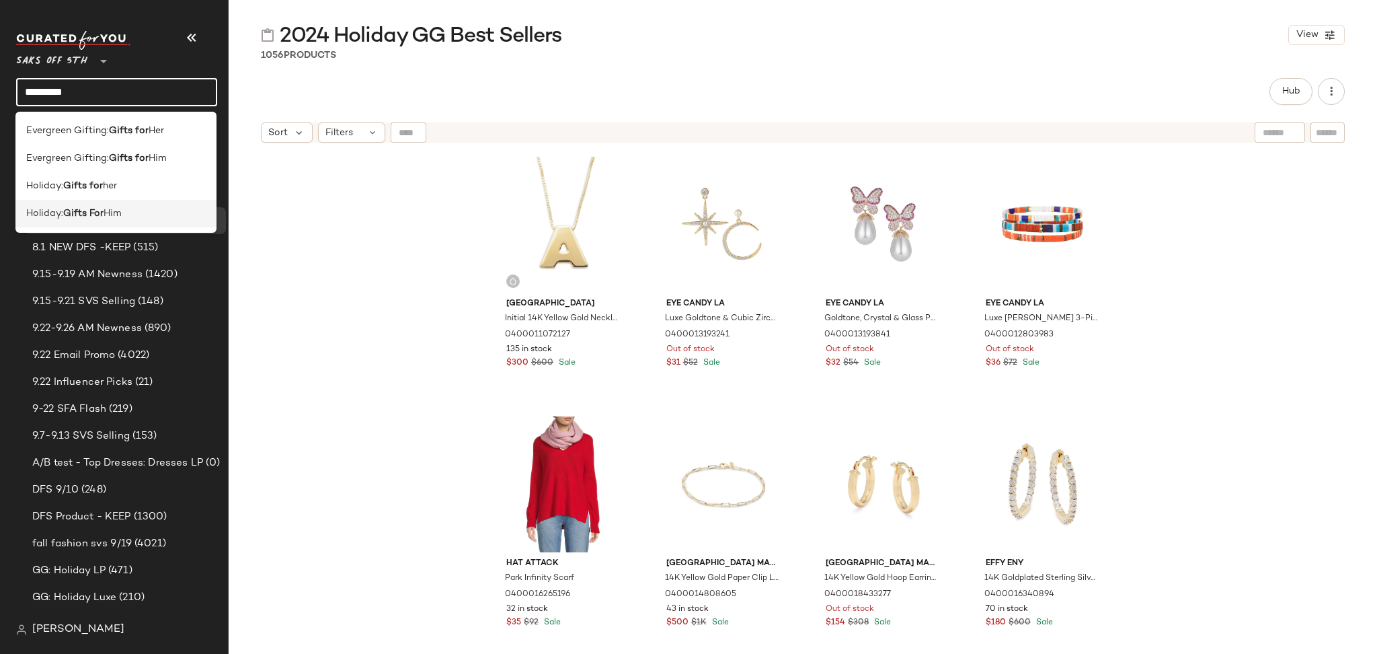
type input "*********"
click at [139, 206] on div "Holiday: Gifts For Him" at bounding box center [116, 213] width 180 height 14
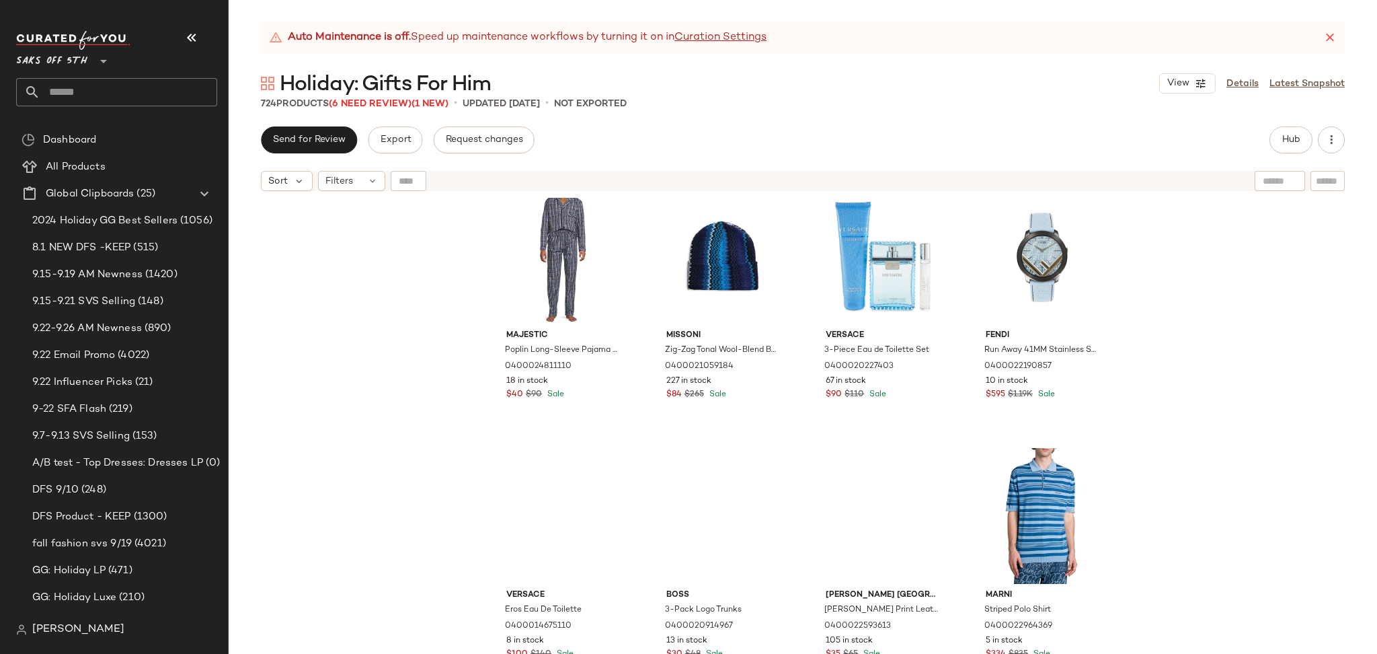
scroll to position [5476, 0]
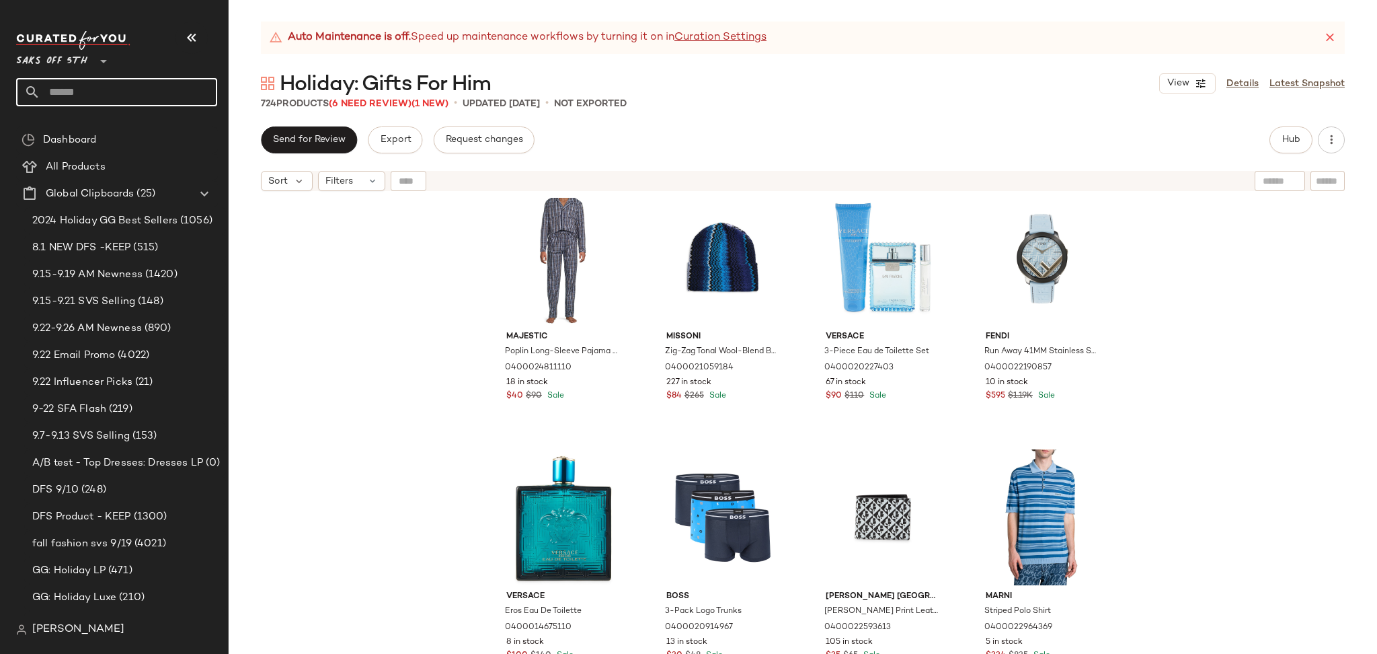
click at [162, 92] on input "text" at bounding box center [128, 92] width 177 height 28
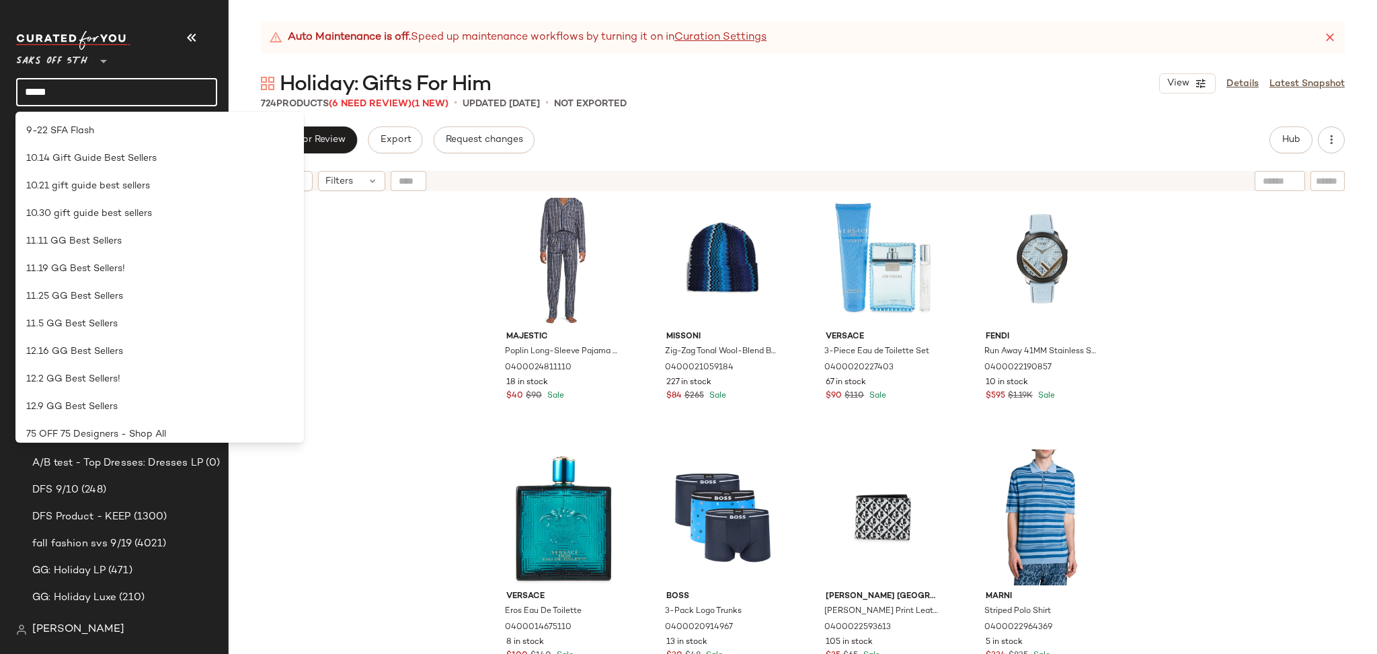
type input "******"
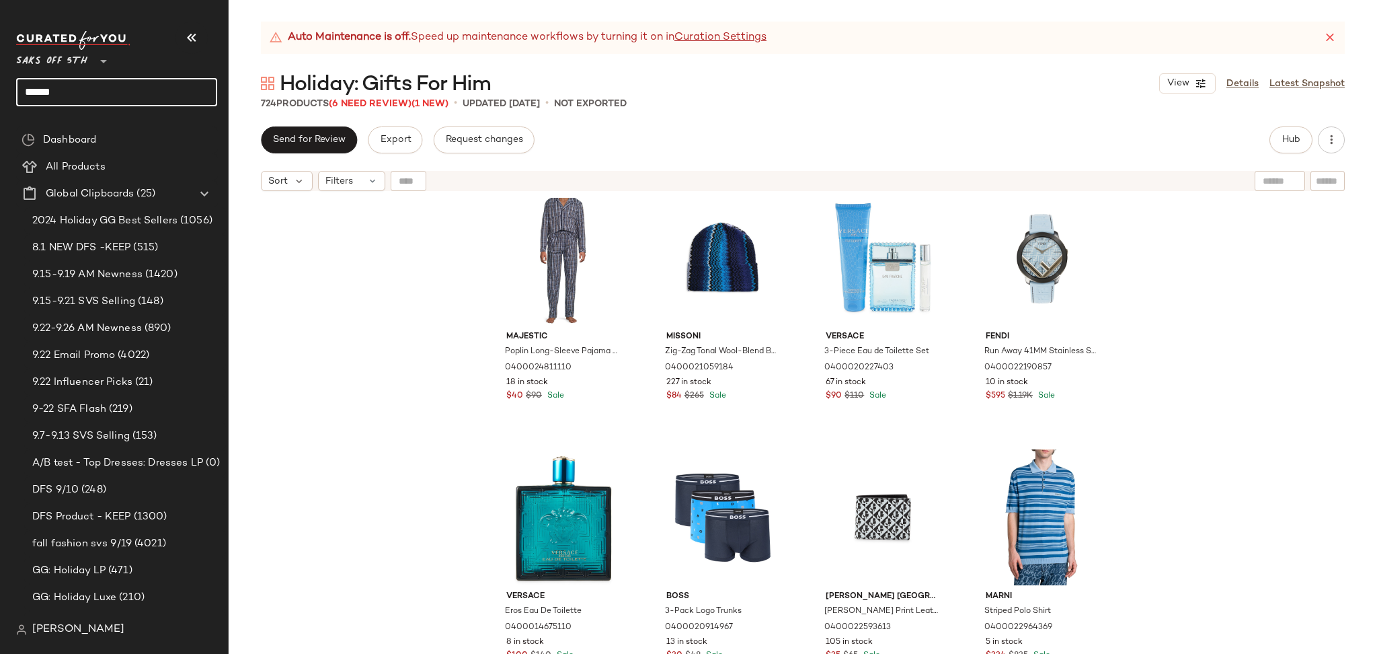
drag, startPoint x: 65, startPoint y: 92, endPoint x: 0, endPoint y: 92, distance: 64.5
click at [0, 92] on nav "Saks OFF 5TH ** ****** Dashboard All Products Global Clipboards (25) 2024 Holid…" at bounding box center [114, 327] width 229 height 654
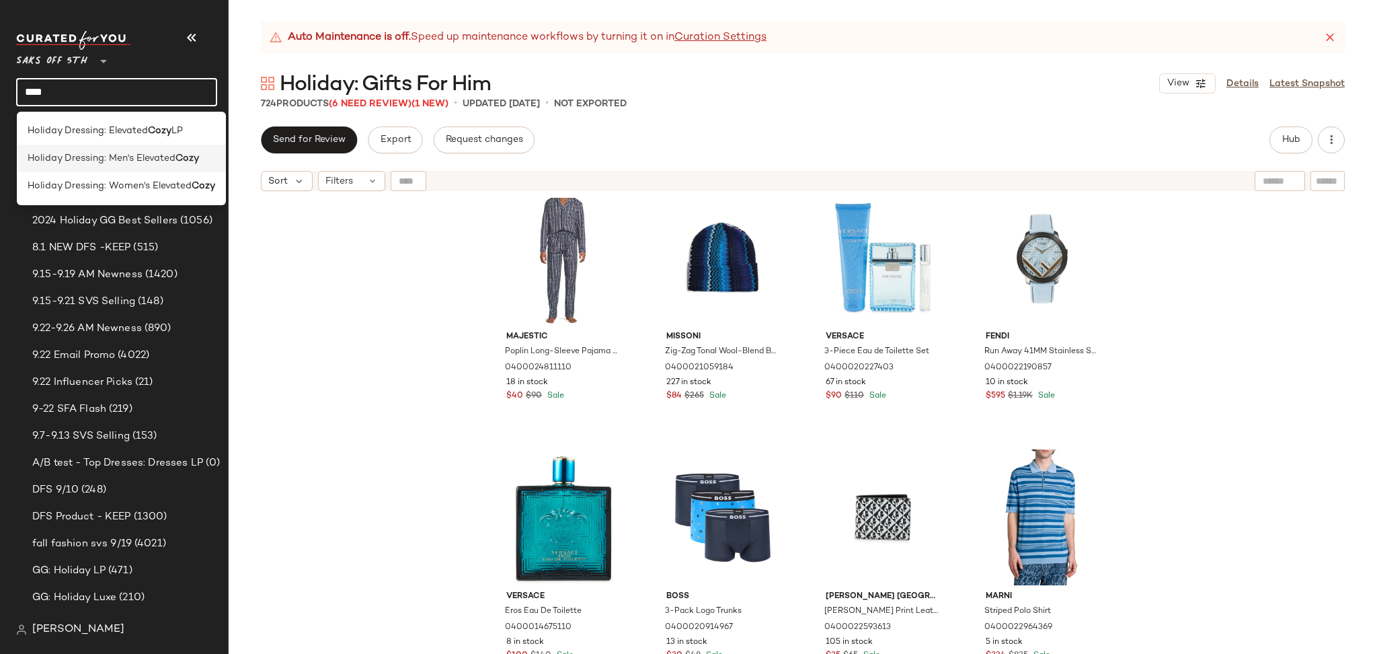
type input "****"
click at [204, 165] on div "Holiday Dressing: Men's Elevated Cozy" at bounding box center [121, 159] width 209 height 28
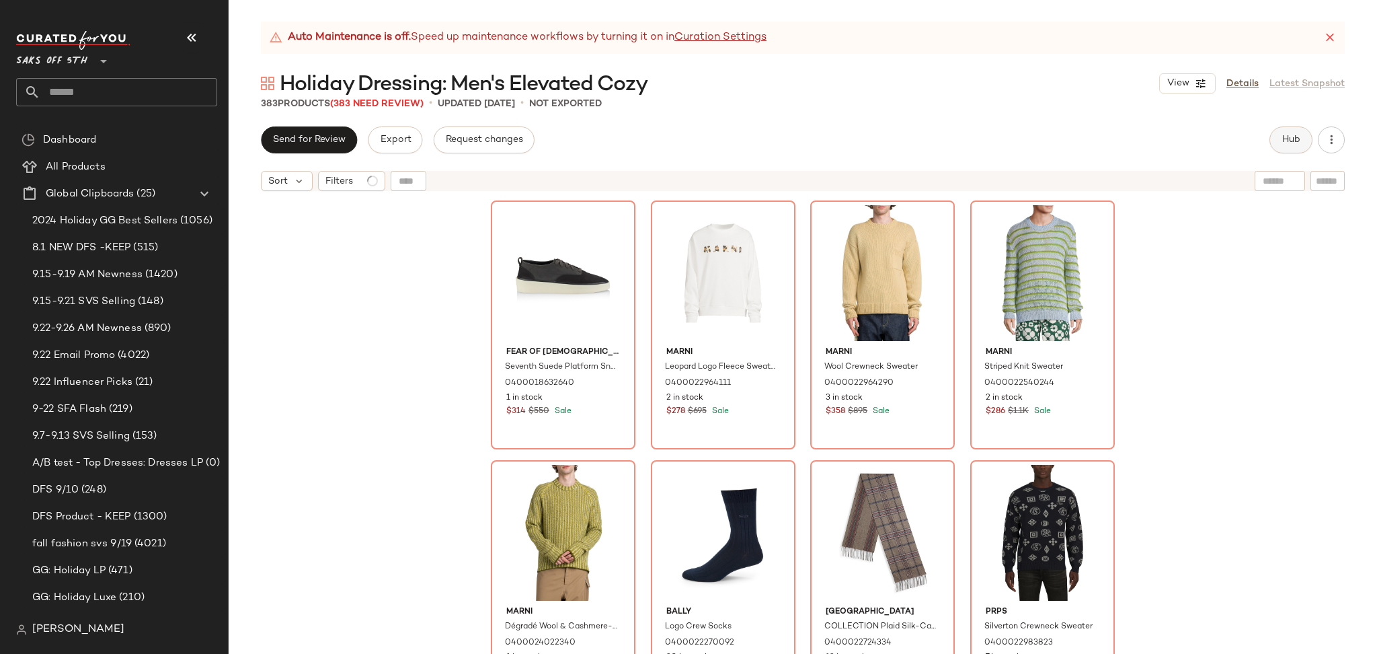
click at [1290, 137] on span "Hub" at bounding box center [1291, 139] width 19 height 11
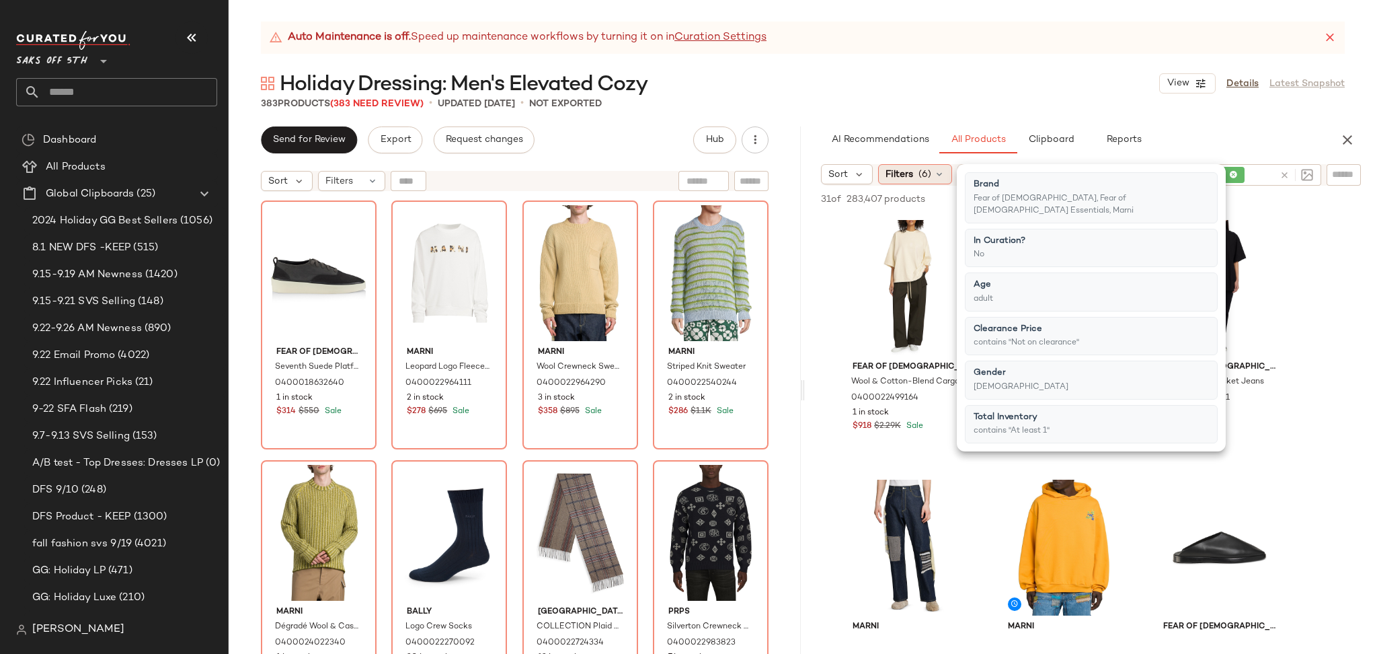
click at [927, 177] on span "(6)" at bounding box center [924, 174] width 13 height 14
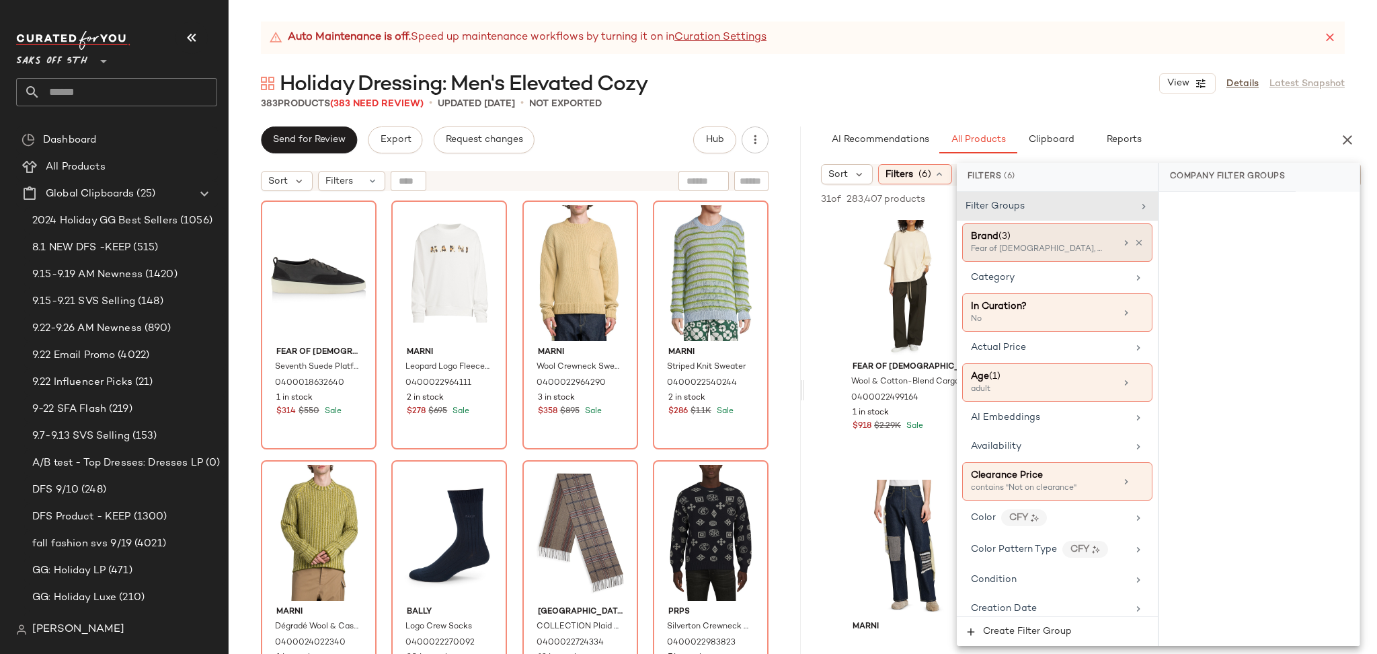
click at [1061, 237] on div "Brand (3)" at bounding box center [1043, 236] width 145 height 14
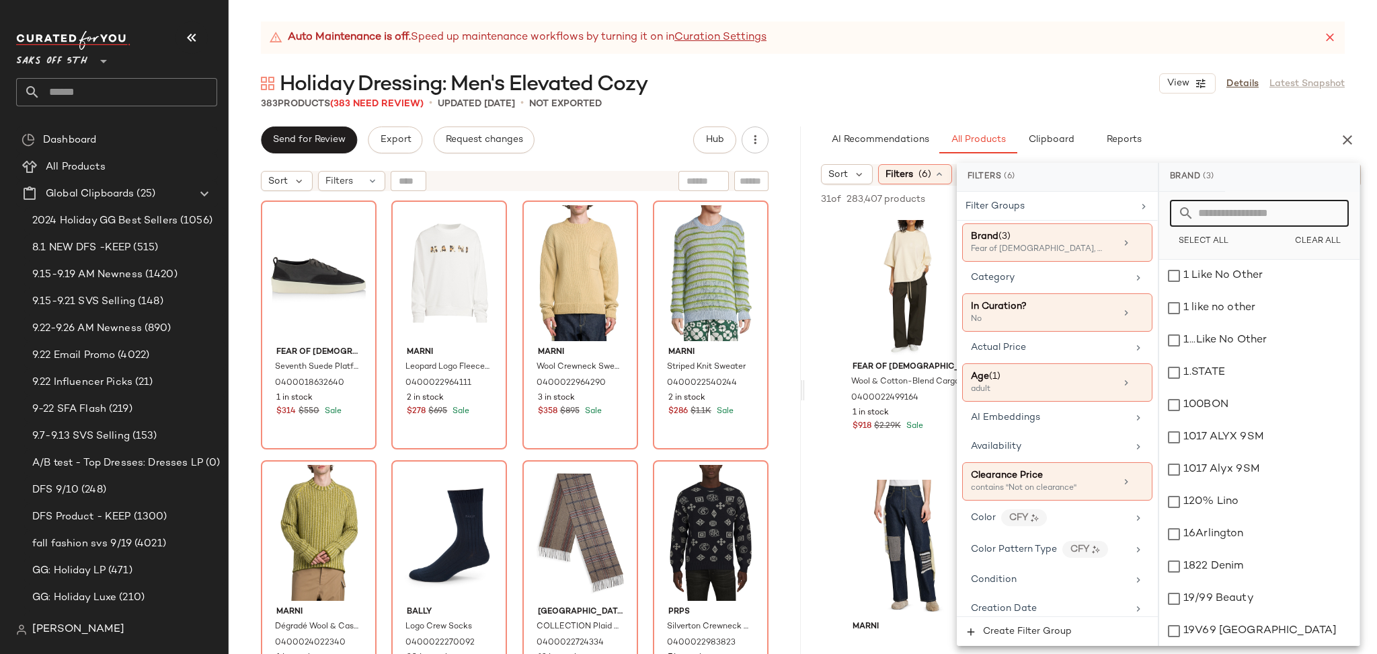
click at [1204, 208] on input "text" at bounding box center [1267, 213] width 147 height 27
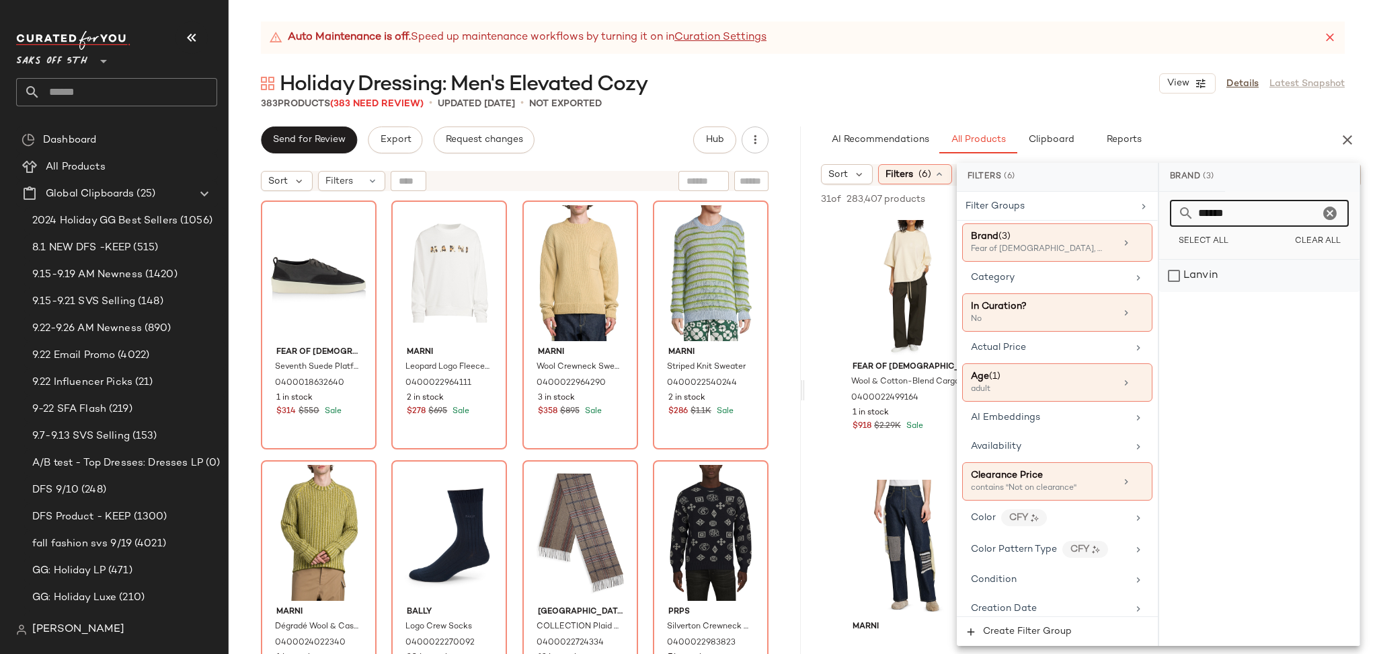
type input "******"
click at [1179, 280] on div "Lanvin" at bounding box center [1259, 276] width 200 height 32
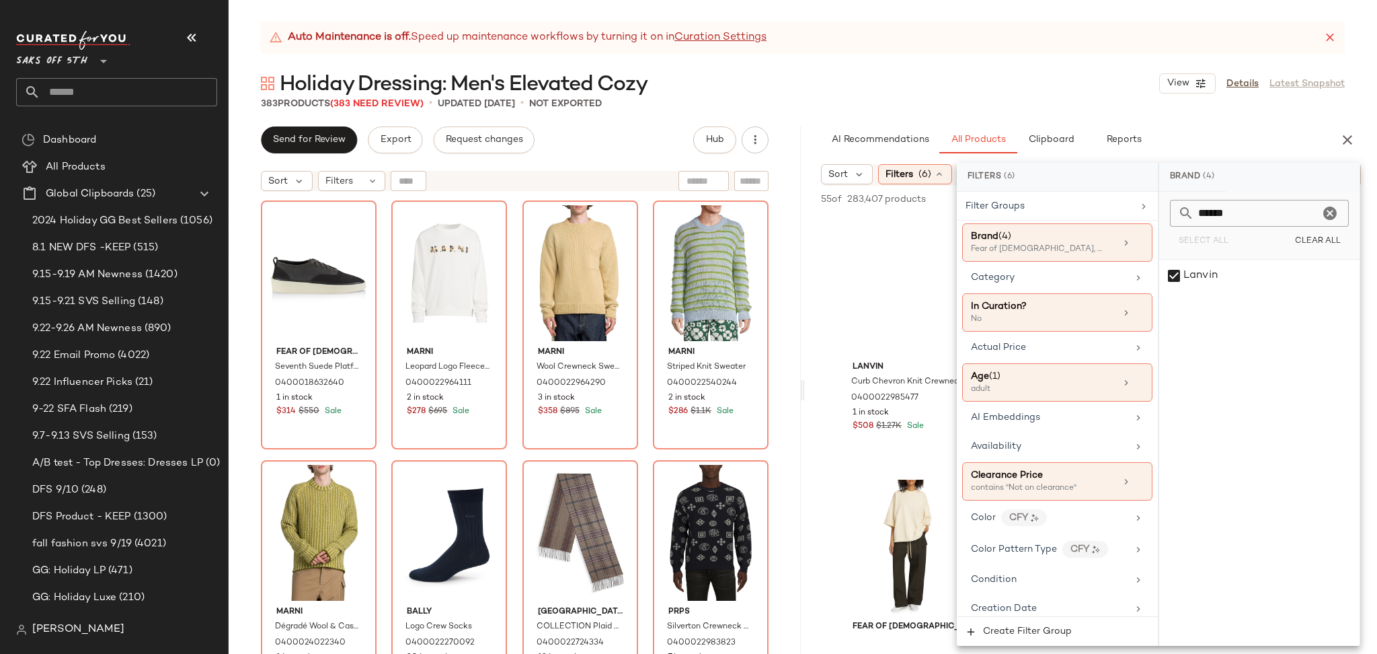
click at [1041, 99] on div "383 Products (383 Need Review) • updated [DATE] • Not Exported" at bounding box center [803, 103] width 1148 height 13
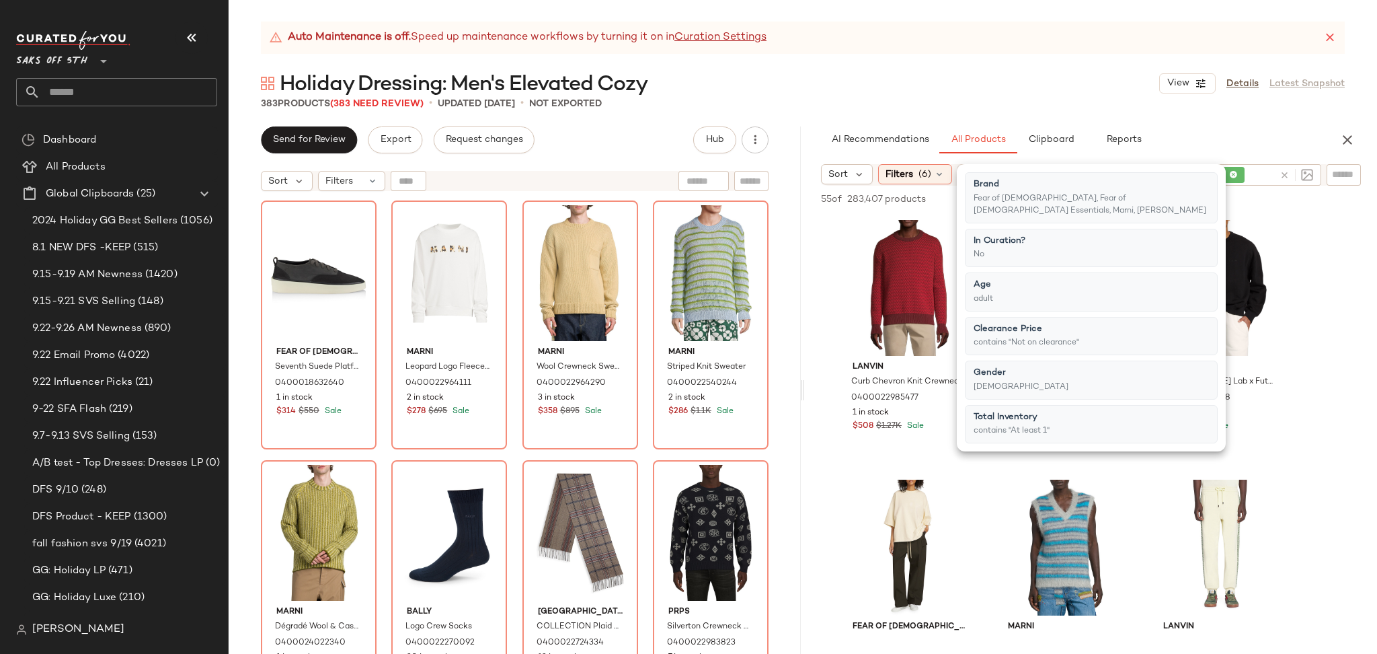
click at [1041, 99] on div "383 Products (383 Need Review) • updated [DATE] • Not Exported" at bounding box center [803, 103] width 1148 height 13
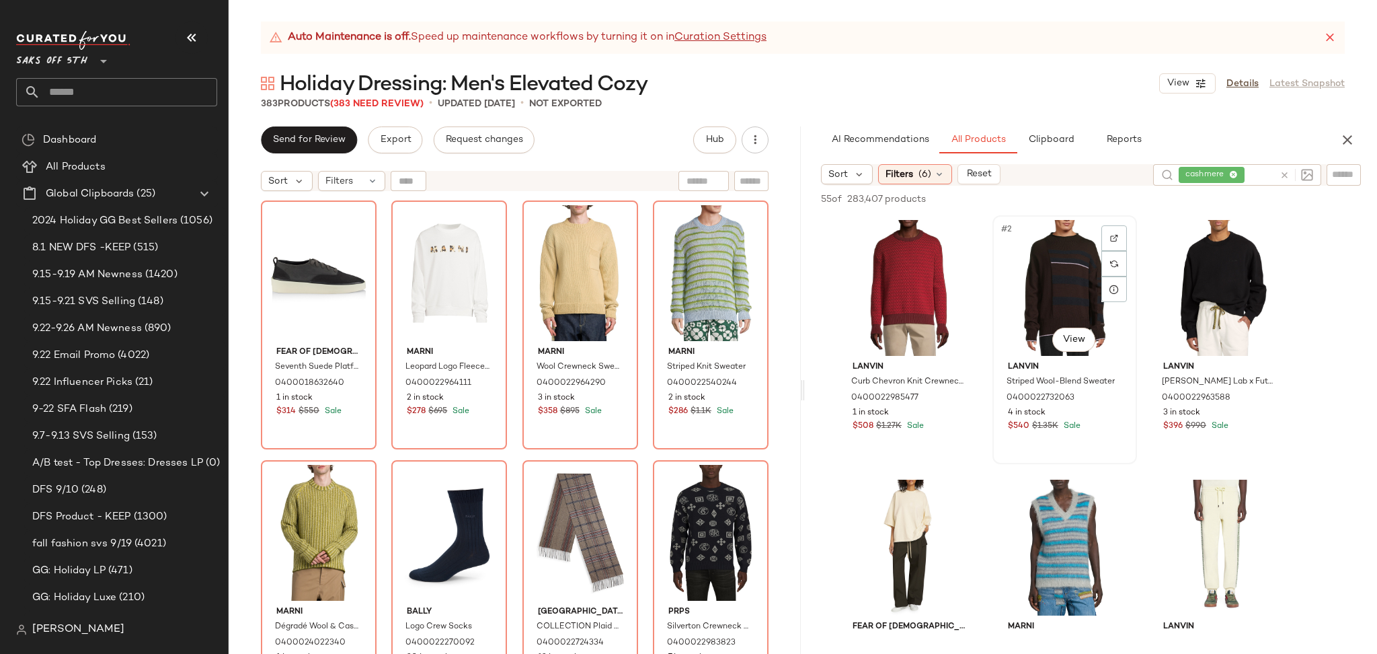
click at [1044, 286] on div "#2 View" at bounding box center [1064, 288] width 135 height 136
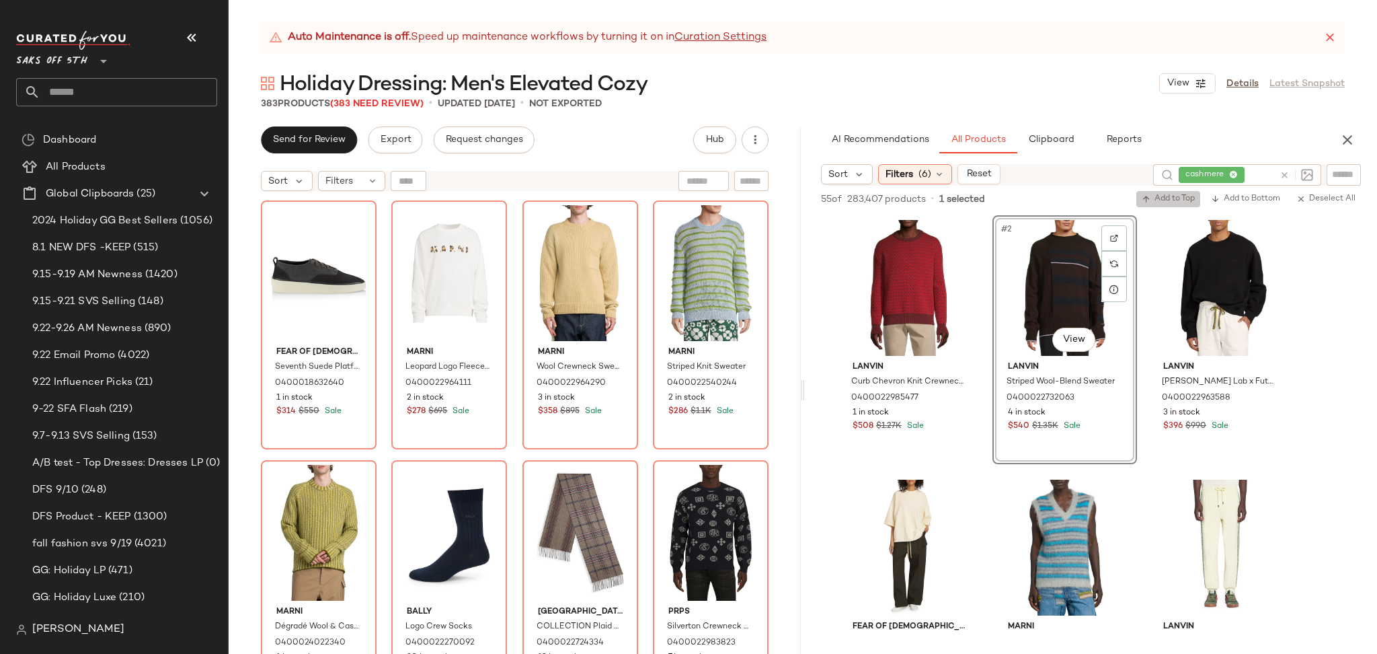
click at [1166, 193] on button "Add to Top" at bounding box center [1168, 199] width 64 height 16
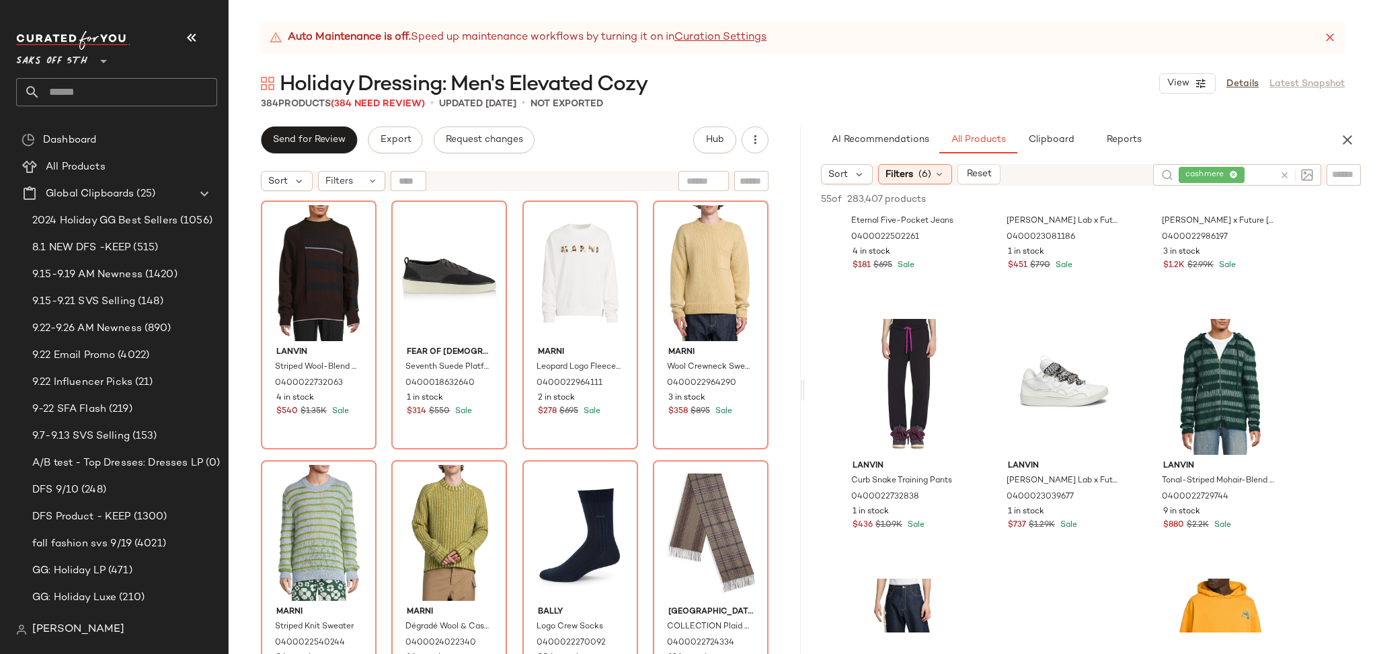
scroll to position [681, 0]
click at [1193, 354] on div "#12 View" at bounding box center [1219, 385] width 135 height 136
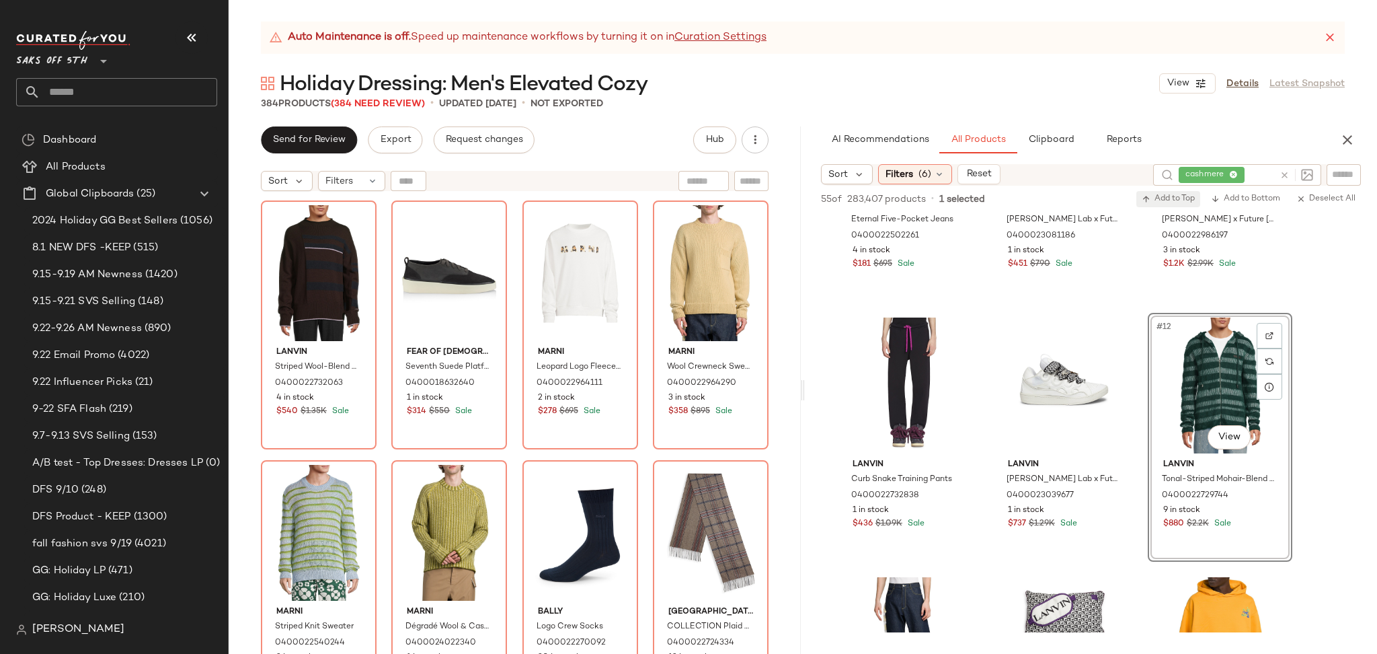
click at [1158, 194] on span "Add to Top" at bounding box center [1168, 198] width 53 height 9
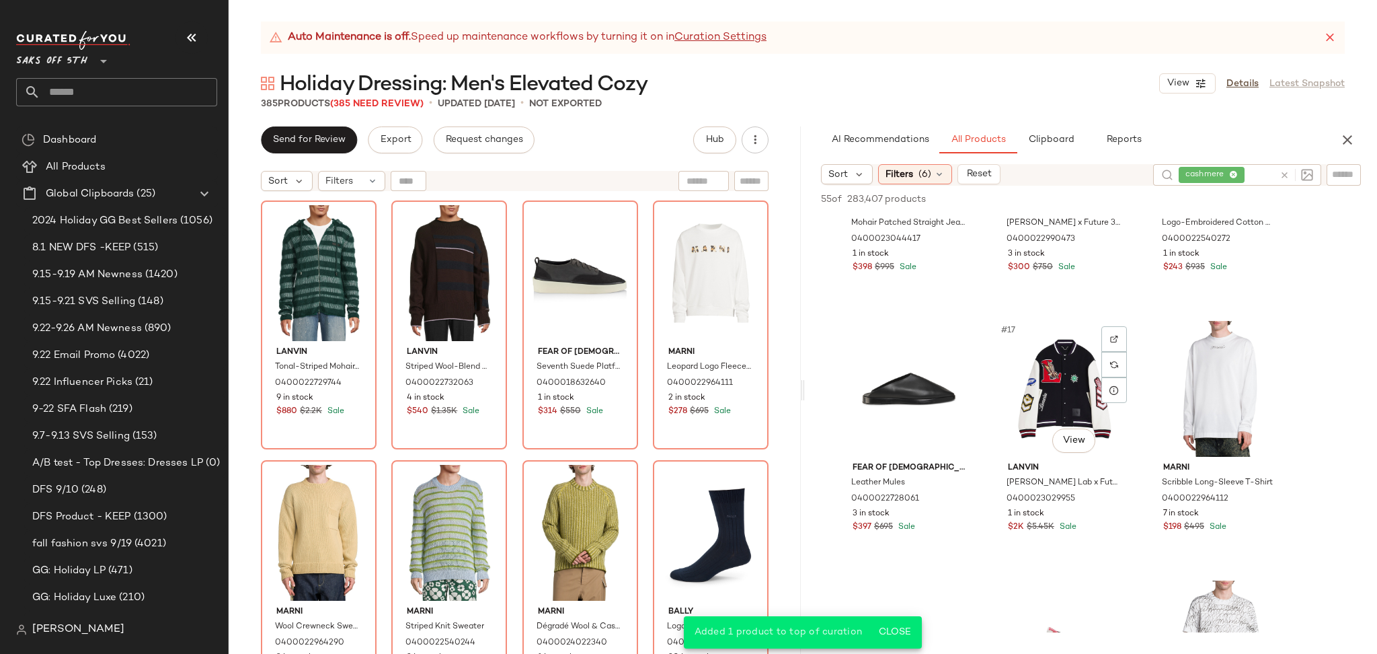
scroll to position [1219, 0]
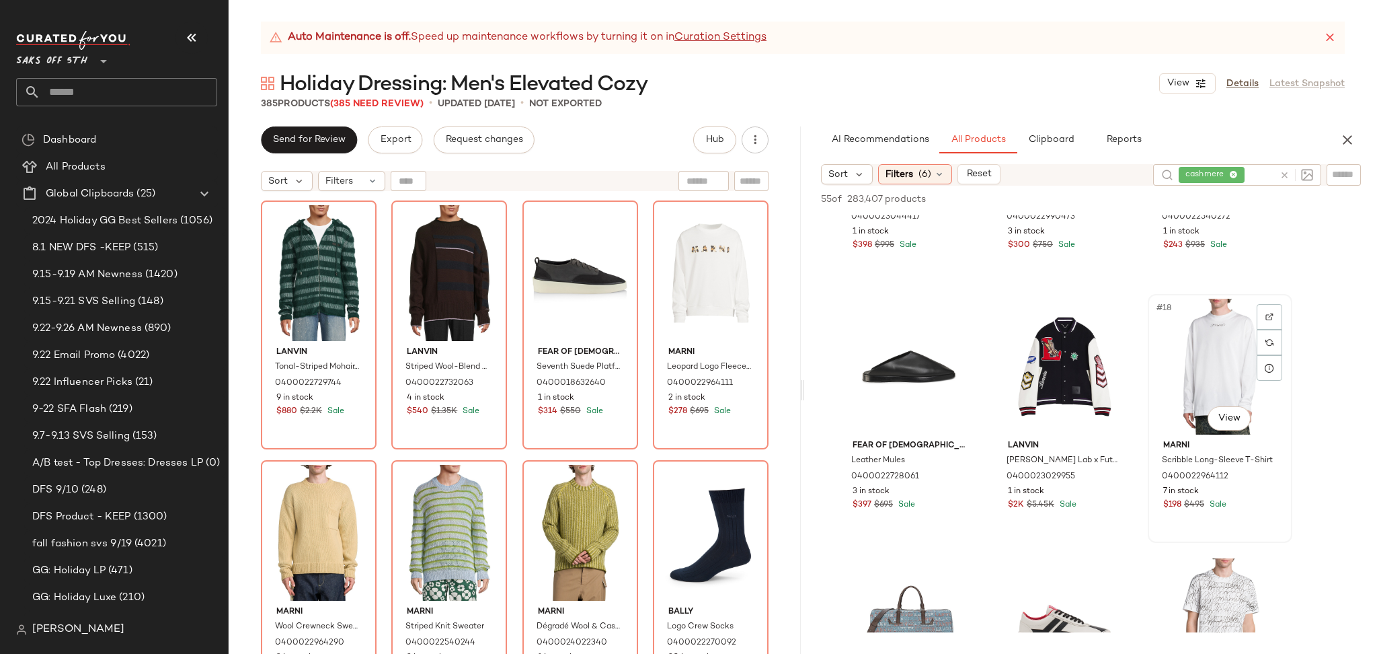
click at [1202, 348] on div "#18 View" at bounding box center [1219, 367] width 135 height 136
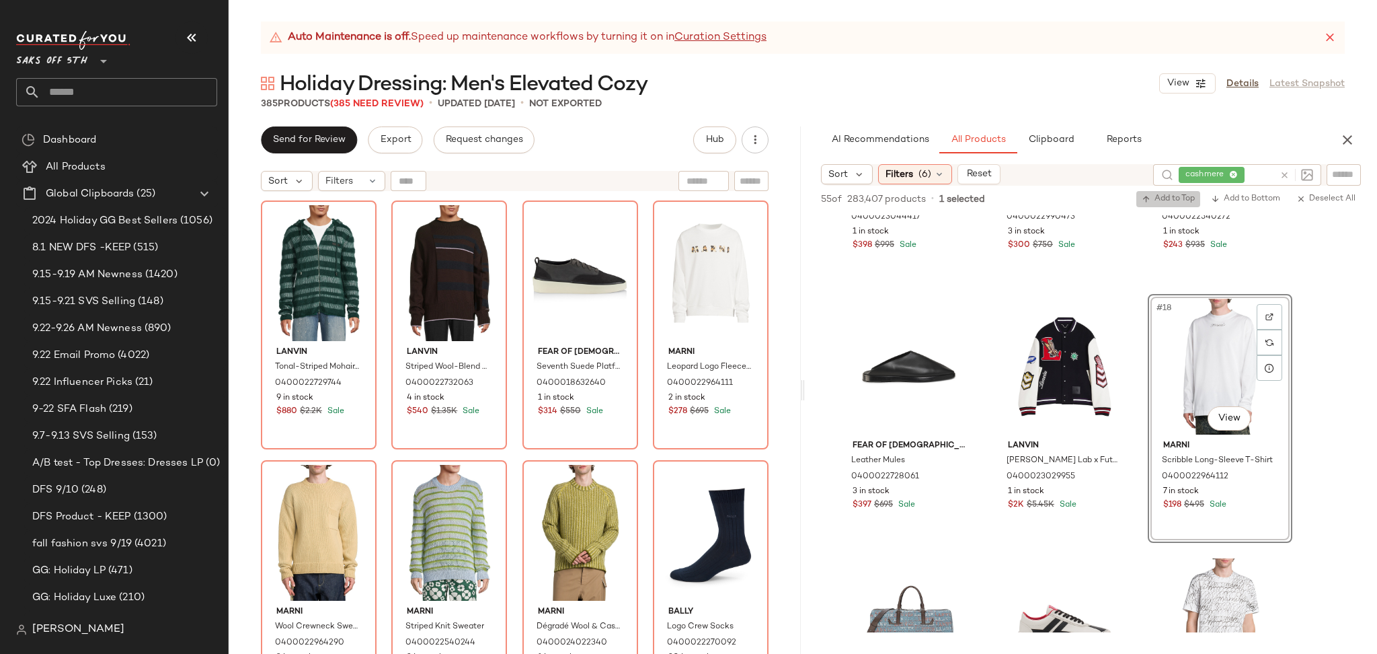
click at [1159, 202] on span "Add to Top" at bounding box center [1168, 198] width 53 height 9
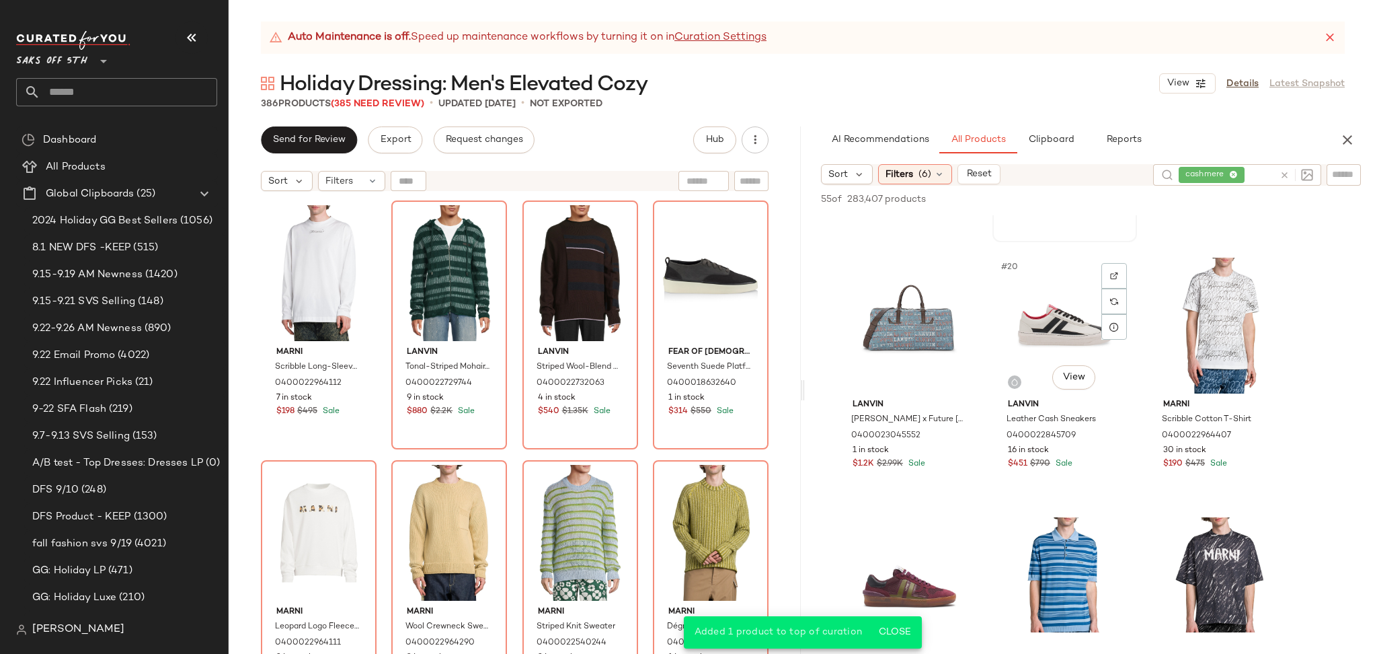
scroll to position [1518, 0]
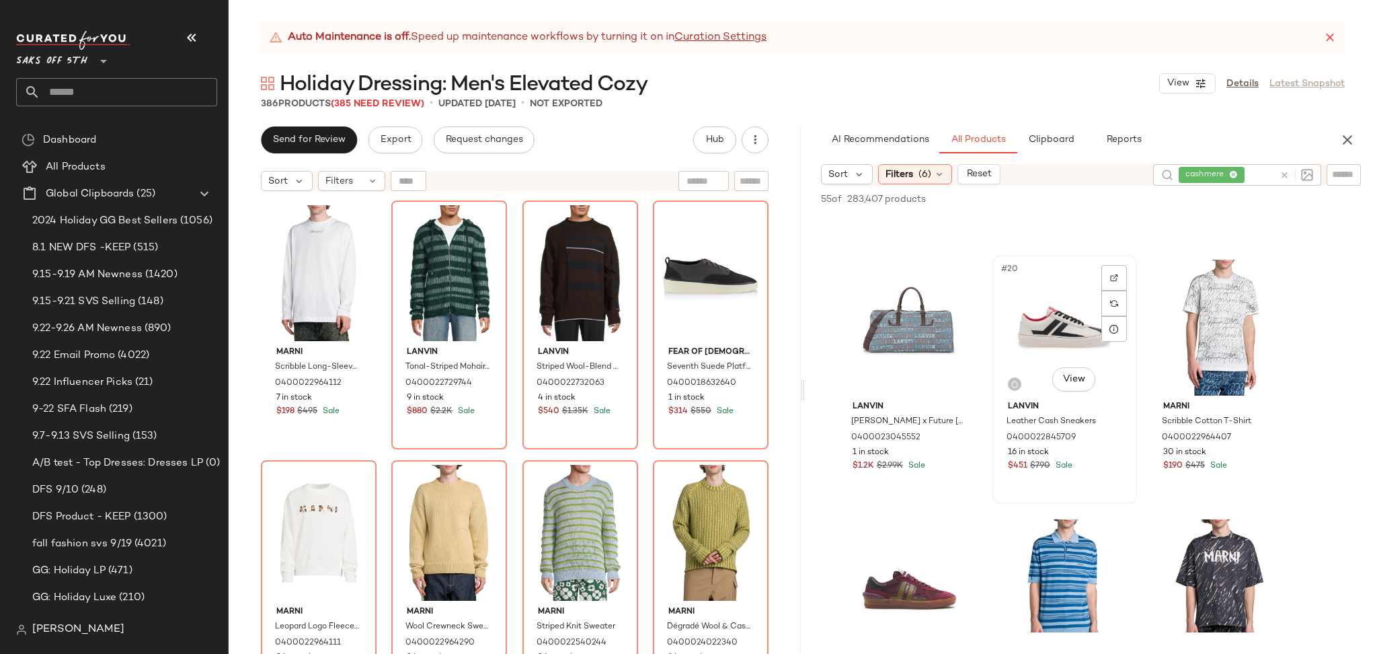
click at [1058, 311] on div "#20 View" at bounding box center [1064, 328] width 135 height 136
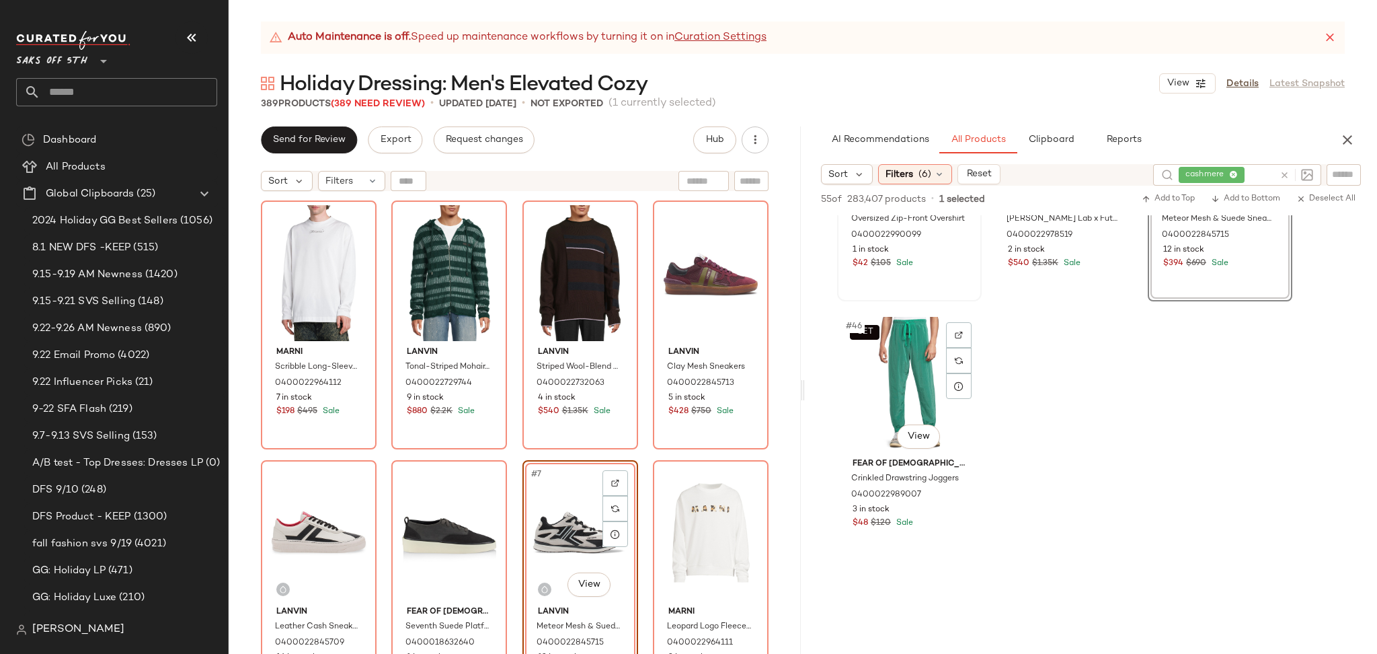
scroll to position [3798, 0]
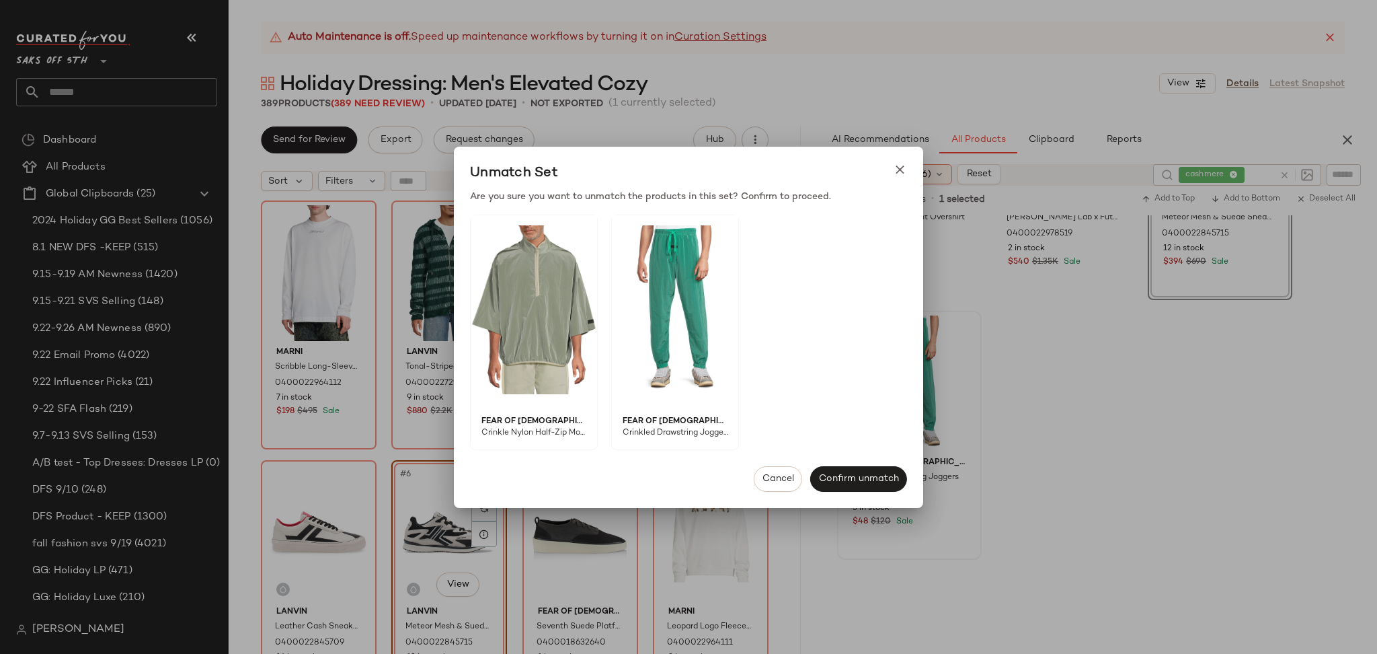
click at [870, 331] on body "Saks OFF 5TH ** Dashboard All Products Global Clipboards (25) 2024 Holiday GG B…" at bounding box center [688, 327] width 1377 height 654
click at [778, 483] on span "Cancel" at bounding box center [778, 478] width 32 height 11
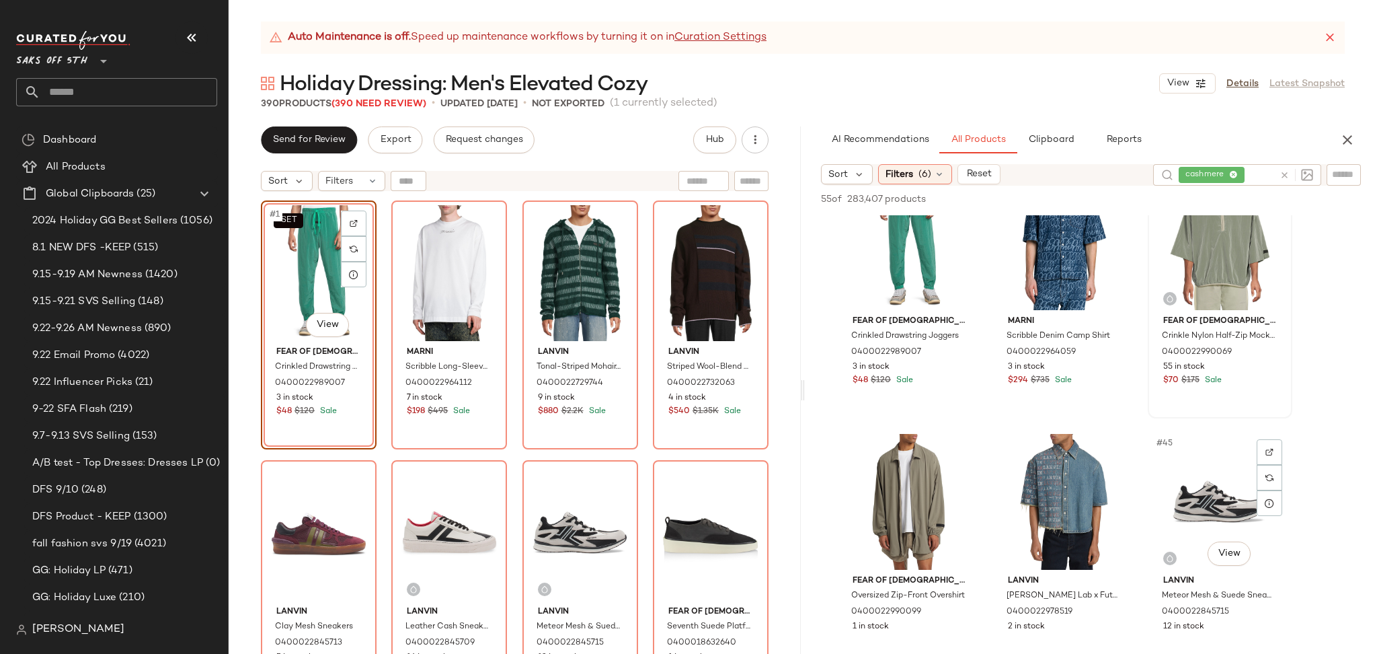
scroll to position [3419, 0]
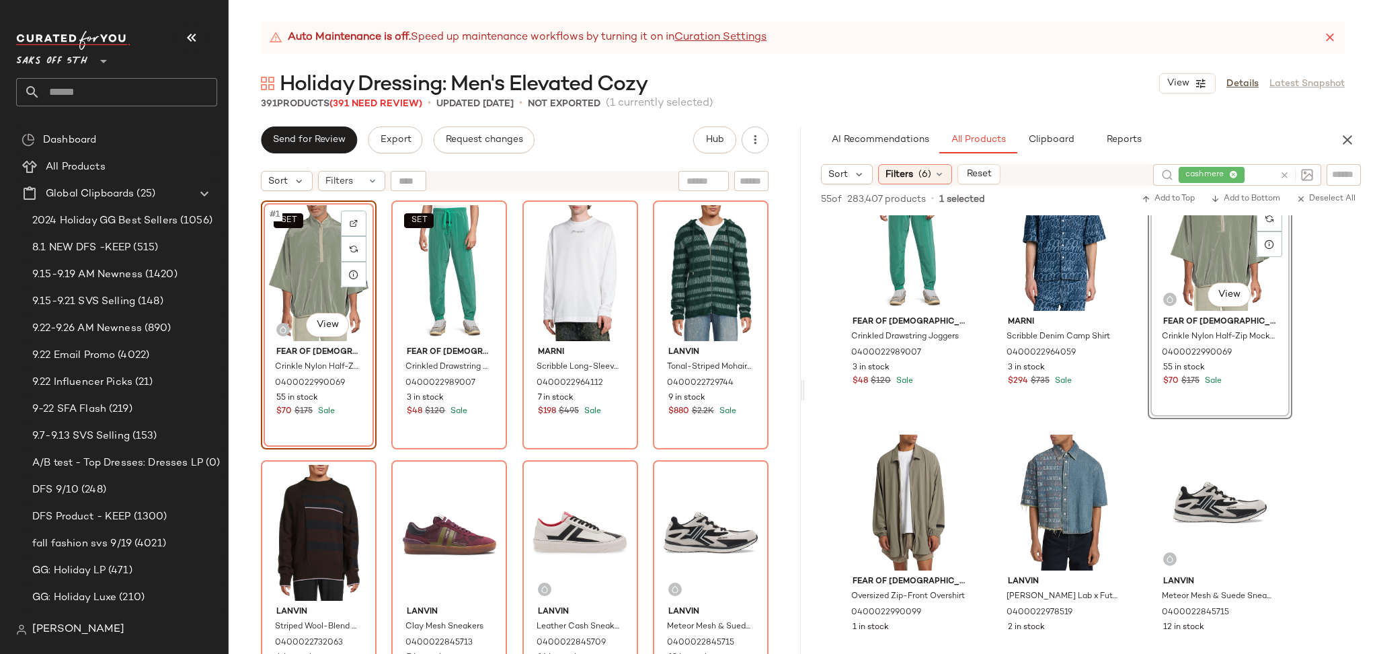
click at [779, 89] on div "Holiday Dressing: Men's Elevated Cozy View Details Latest Snapshot" at bounding box center [803, 83] width 1148 height 27
click at [120, 93] on input "text" at bounding box center [128, 92] width 177 height 28
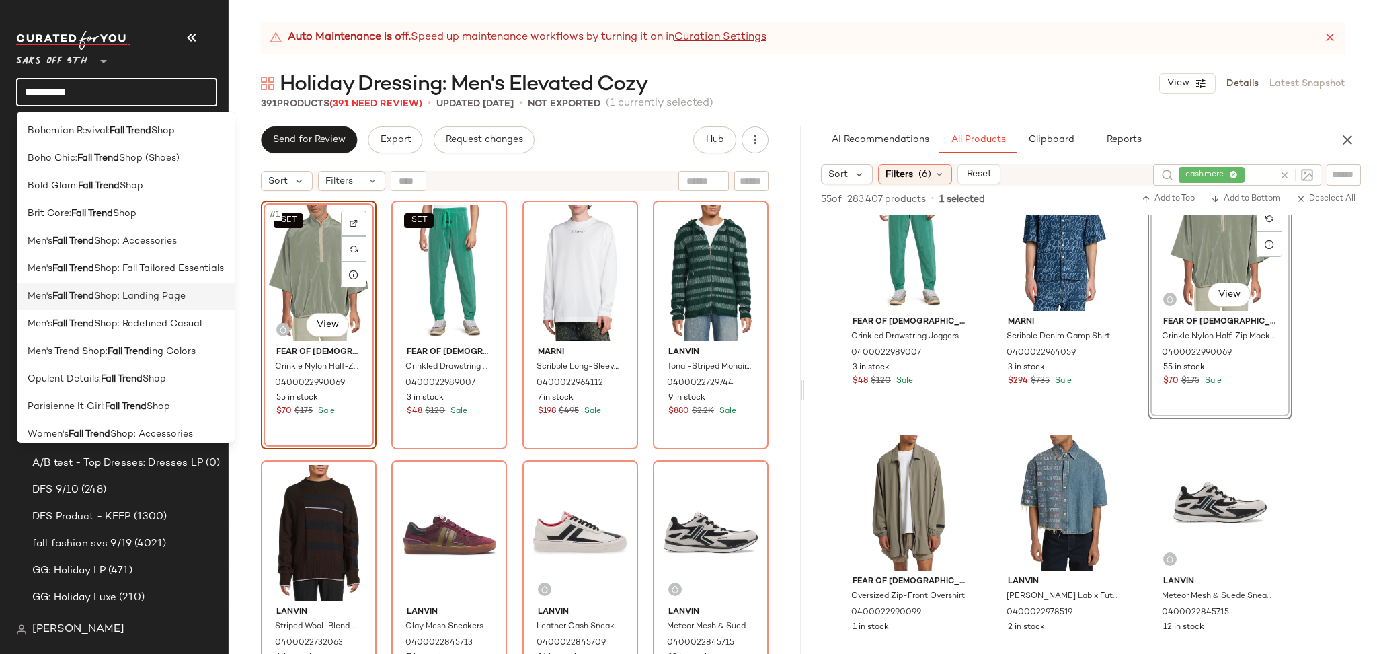
type input "**********"
click at [168, 290] on span "Shop: Landing Page" at bounding box center [139, 296] width 91 height 14
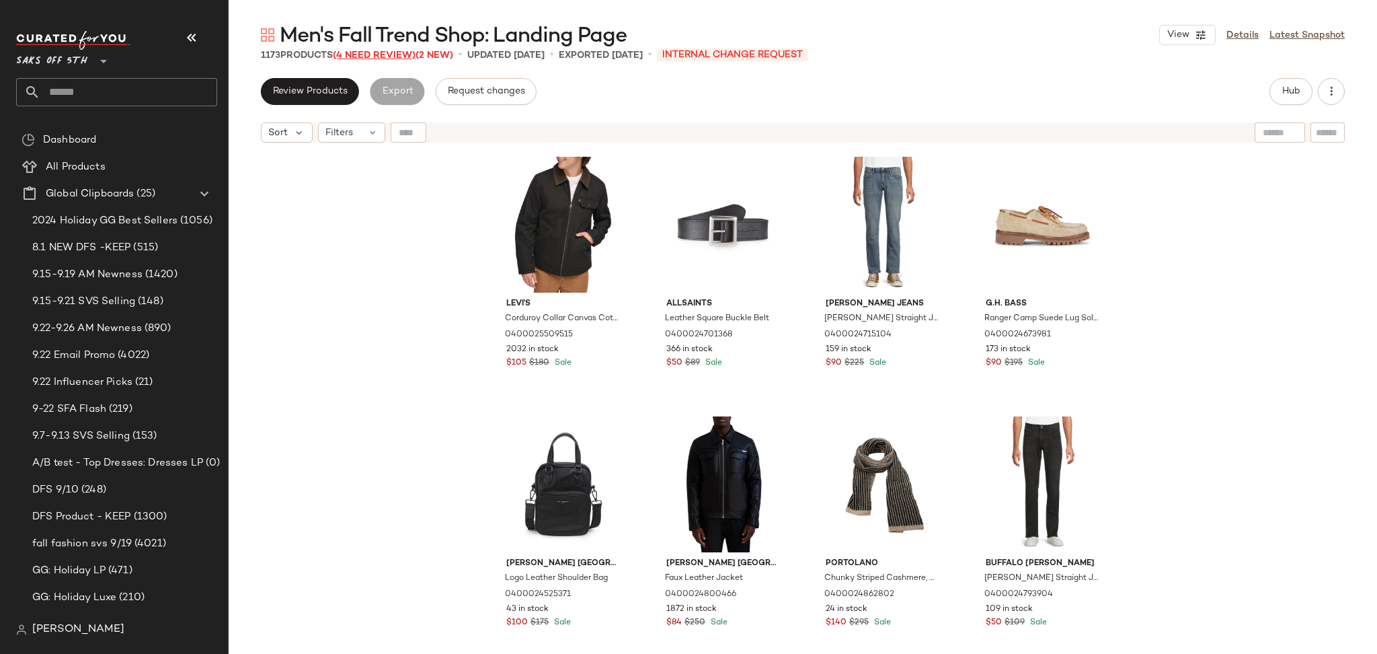
click at [373, 54] on span "(4 Need Review)" at bounding box center [374, 55] width 83 height 10
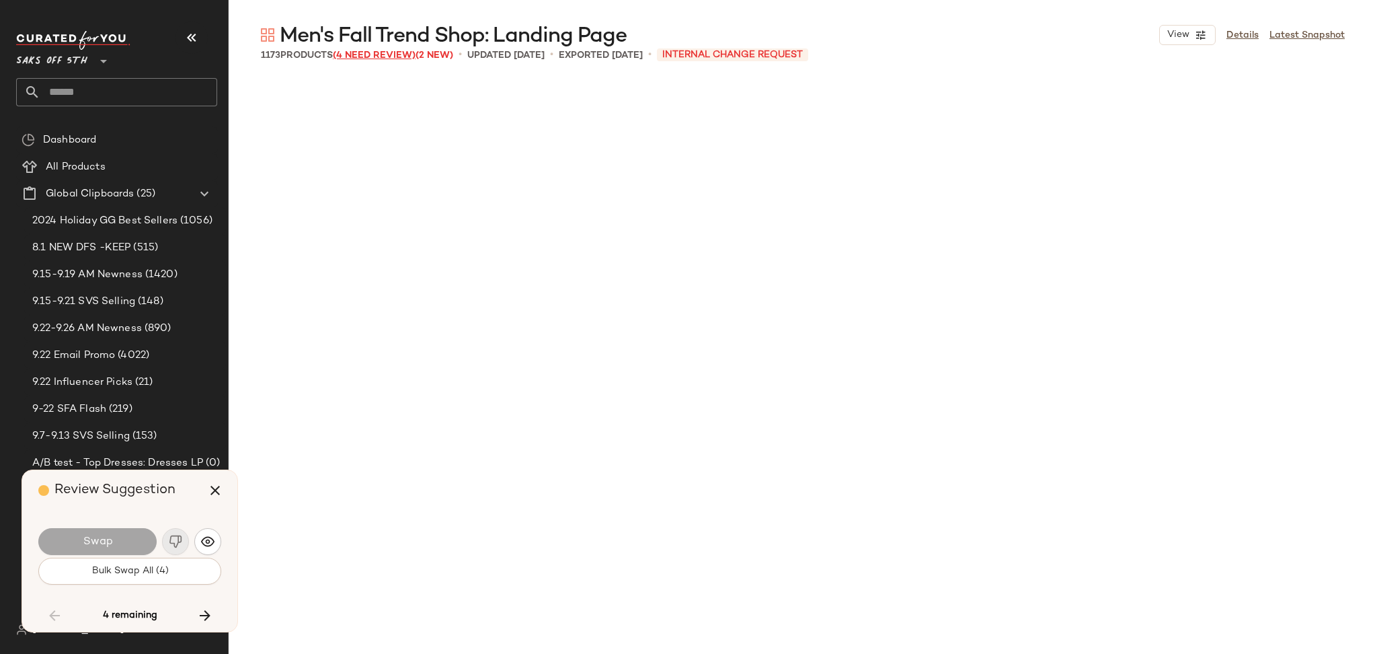
scroll to position [4672, 0]
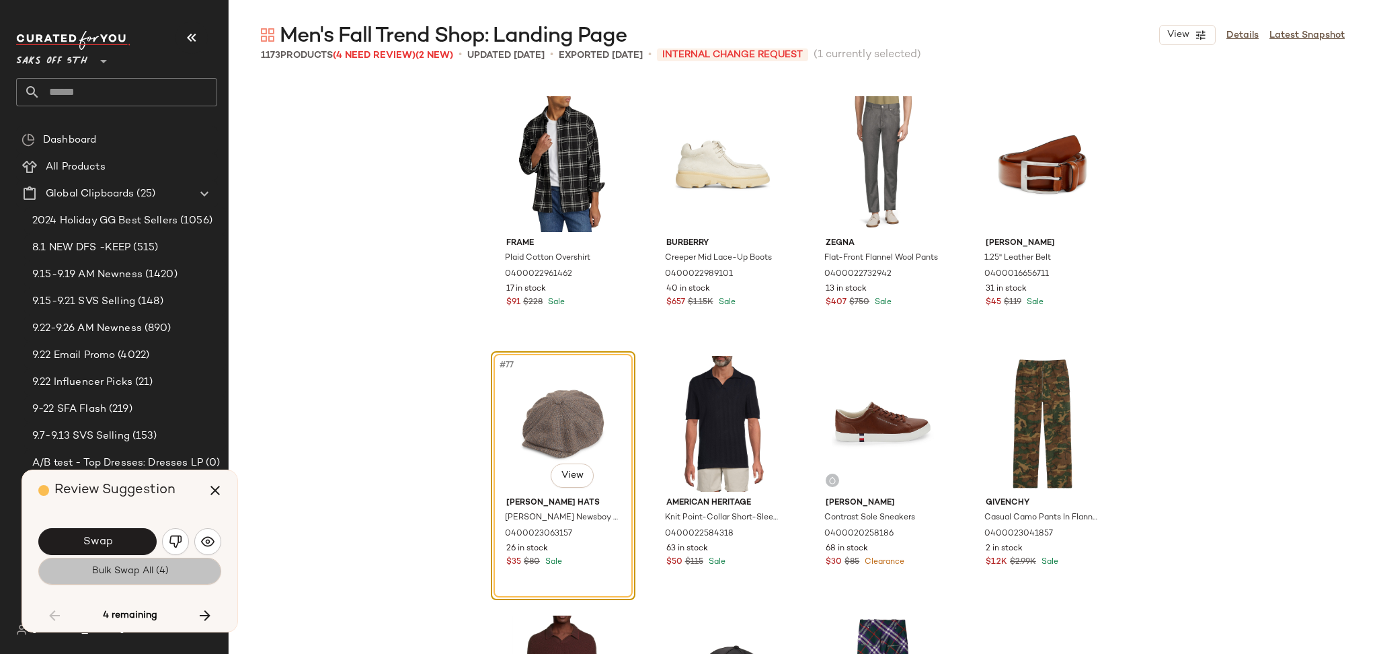
click at [163, 578] on button "Bulk Swap All (4)" at bounding box center [129, 570] width 183 height 27
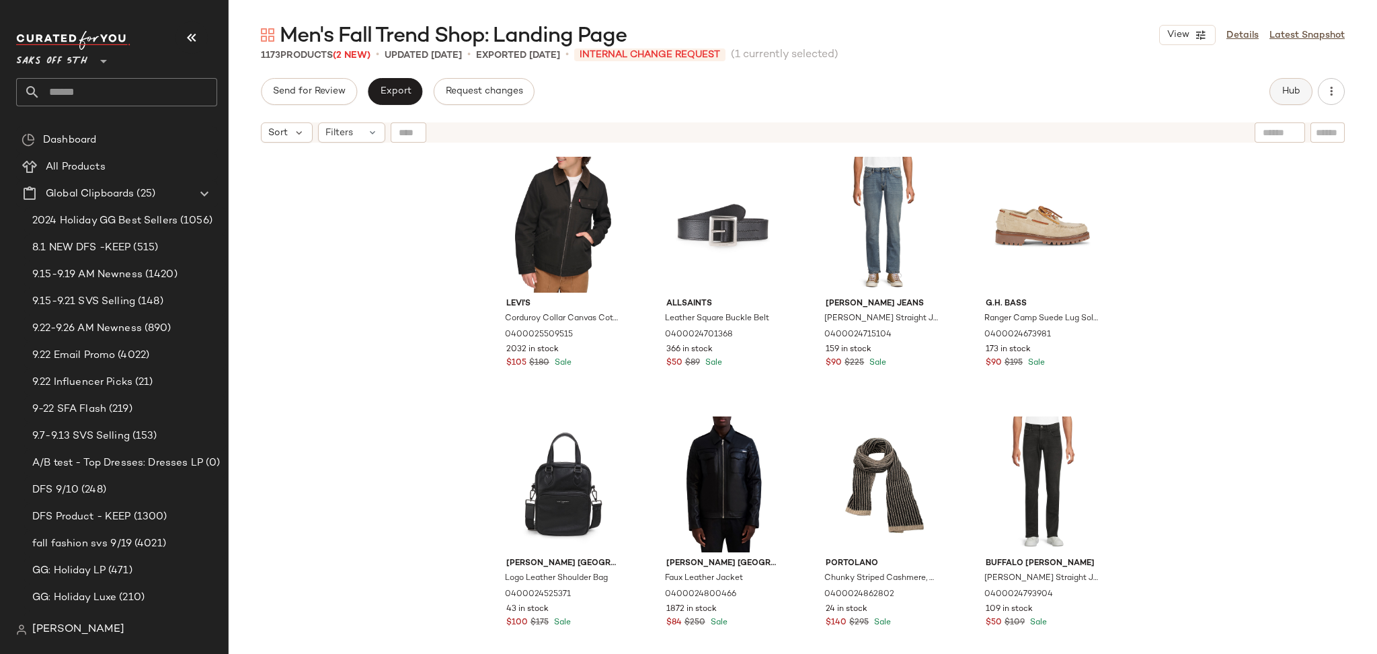
click at [1288, 94] on span "Hub" at bounding box center [1291, 91] width 19 height 11
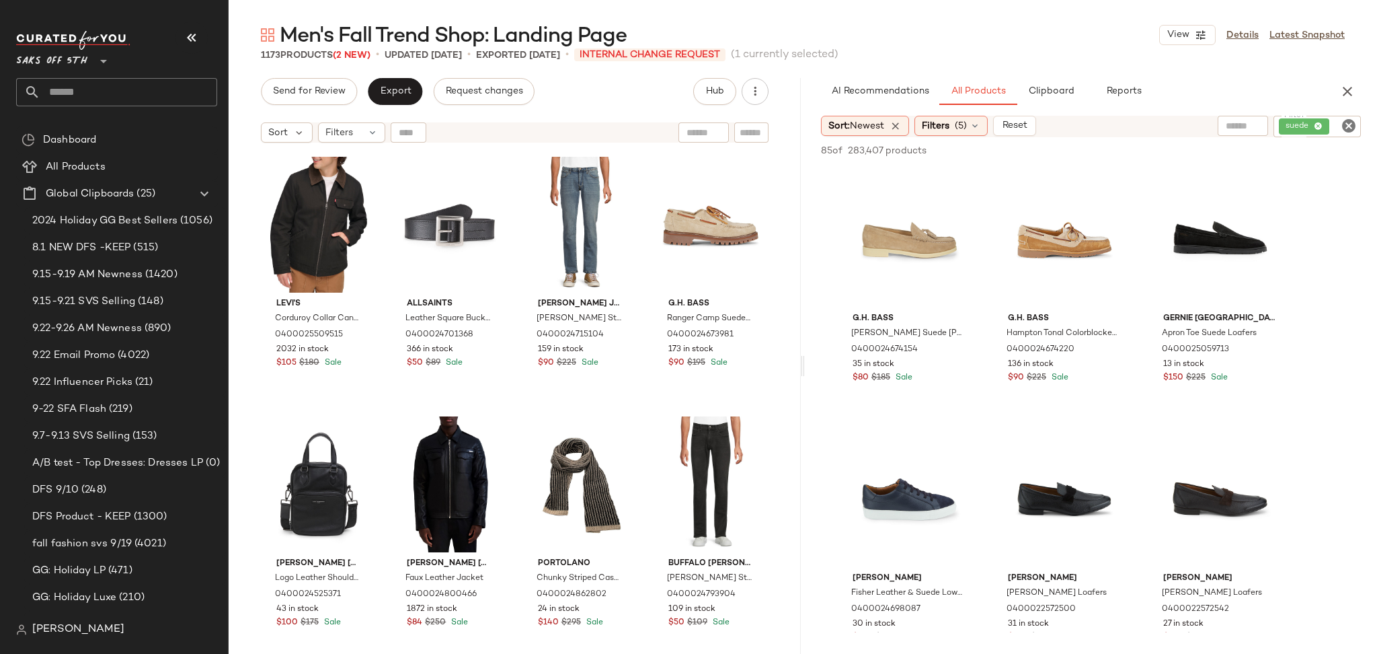
click at [1345, 127] on icon "Clear Filter" at bounding box center [1349, 126] width 16 height 16
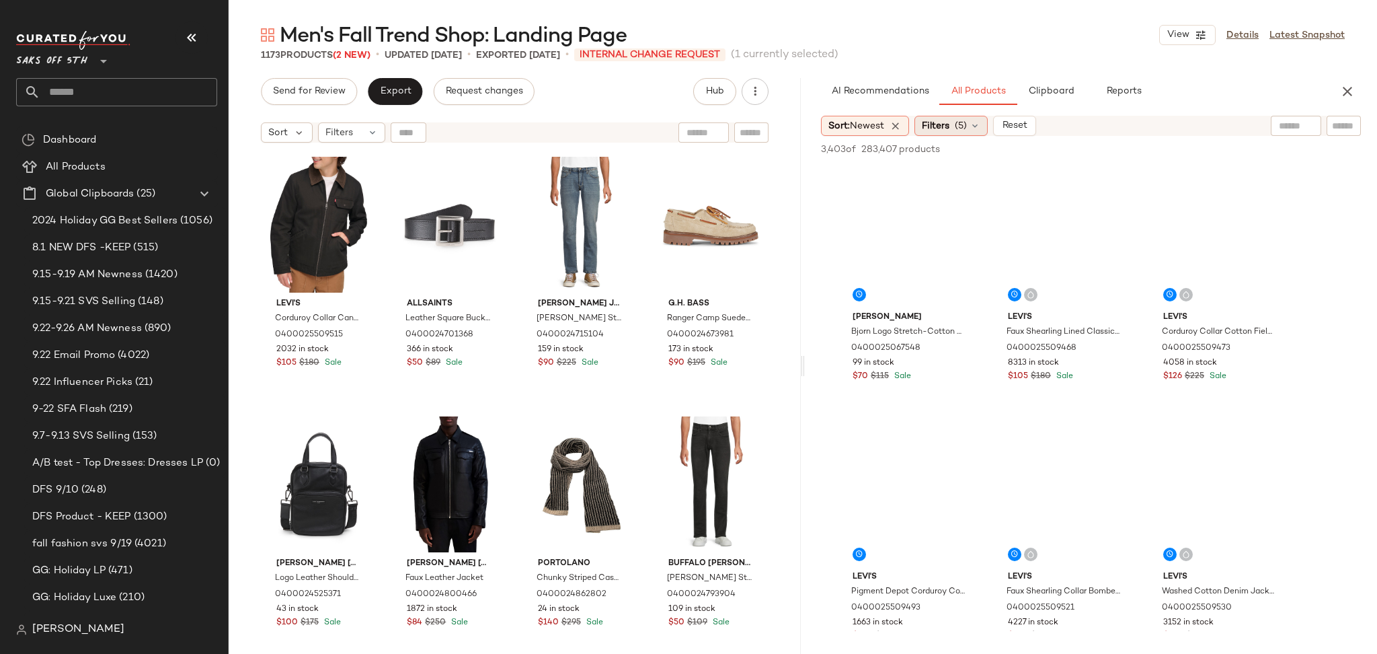
click at [980, 122] on icon at bounding box center [975, 125] width 11 height 11
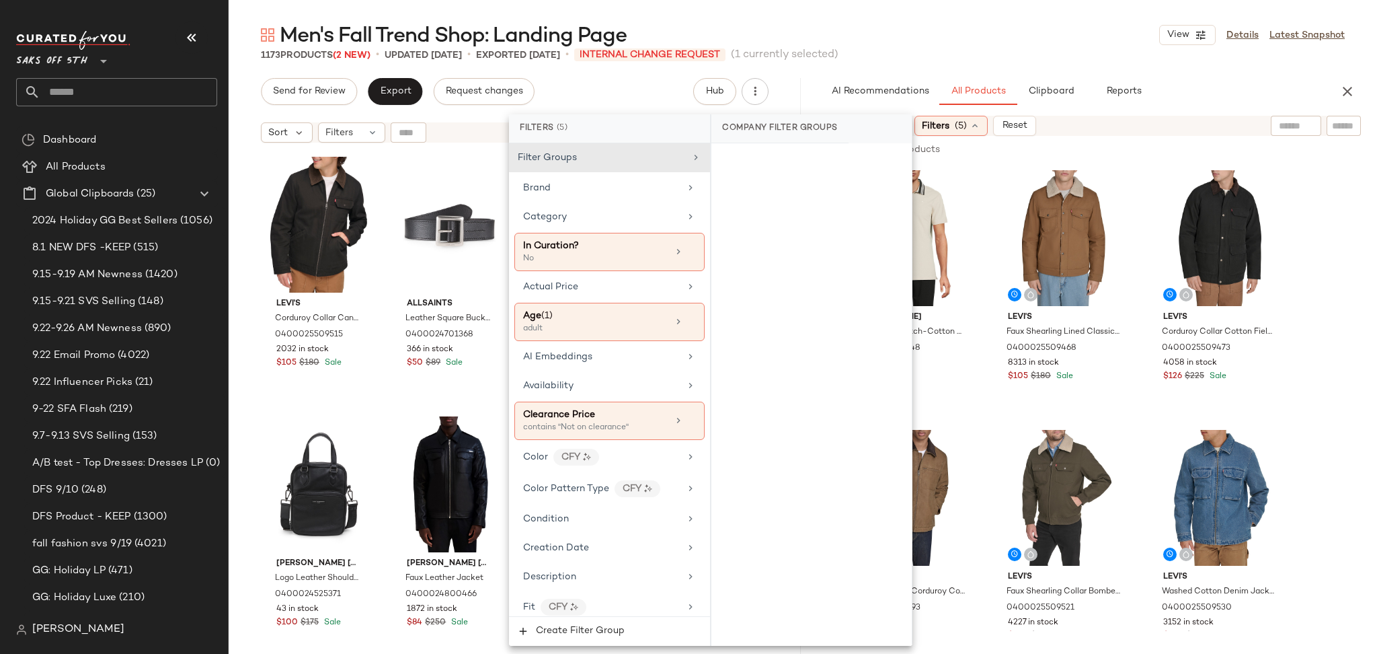
click at [981, 50] on div "1173 Products (2 New) • updated [DATE] • Exported [DATE] • INTERNAL CHANGE REQU…" at bounding box center [803, 54] width 1148 height 13
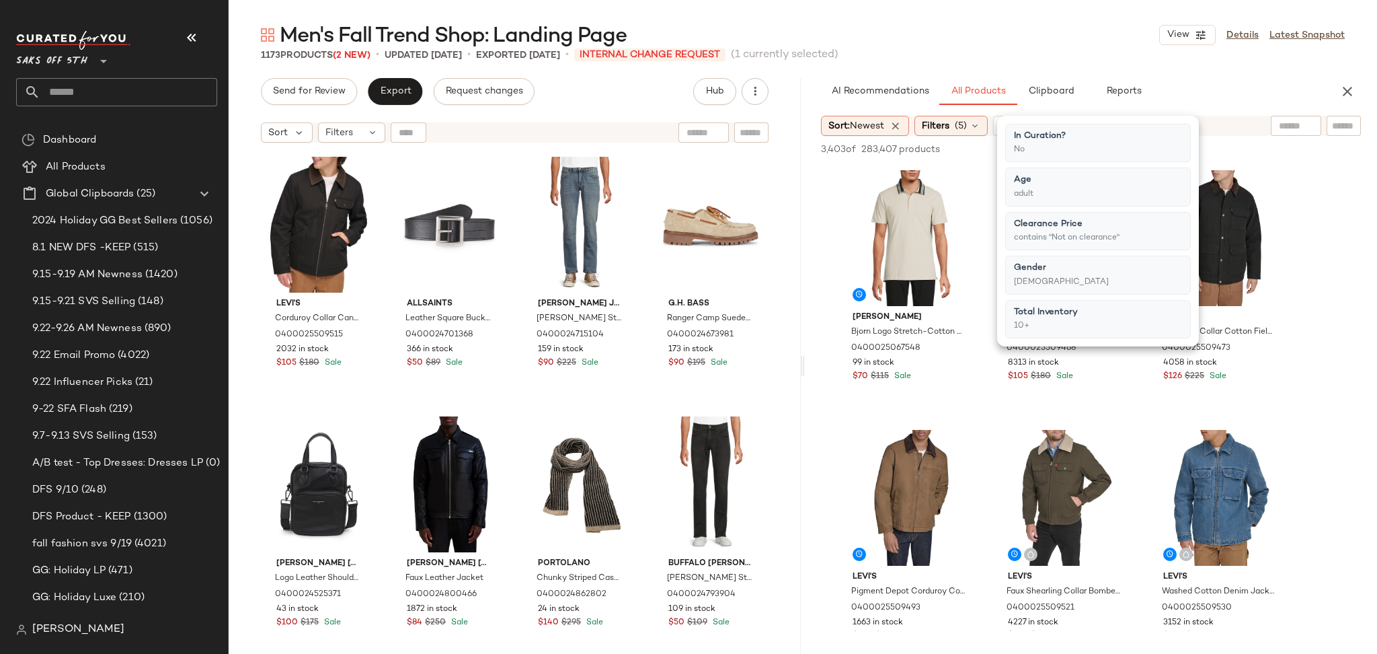
click at [1028, 63] on div "Men's Fall Trend Shop: Landing Page View Details Latest Snapshot 1173 Products …" at bounding box center [803, 338] width 1148 height 632
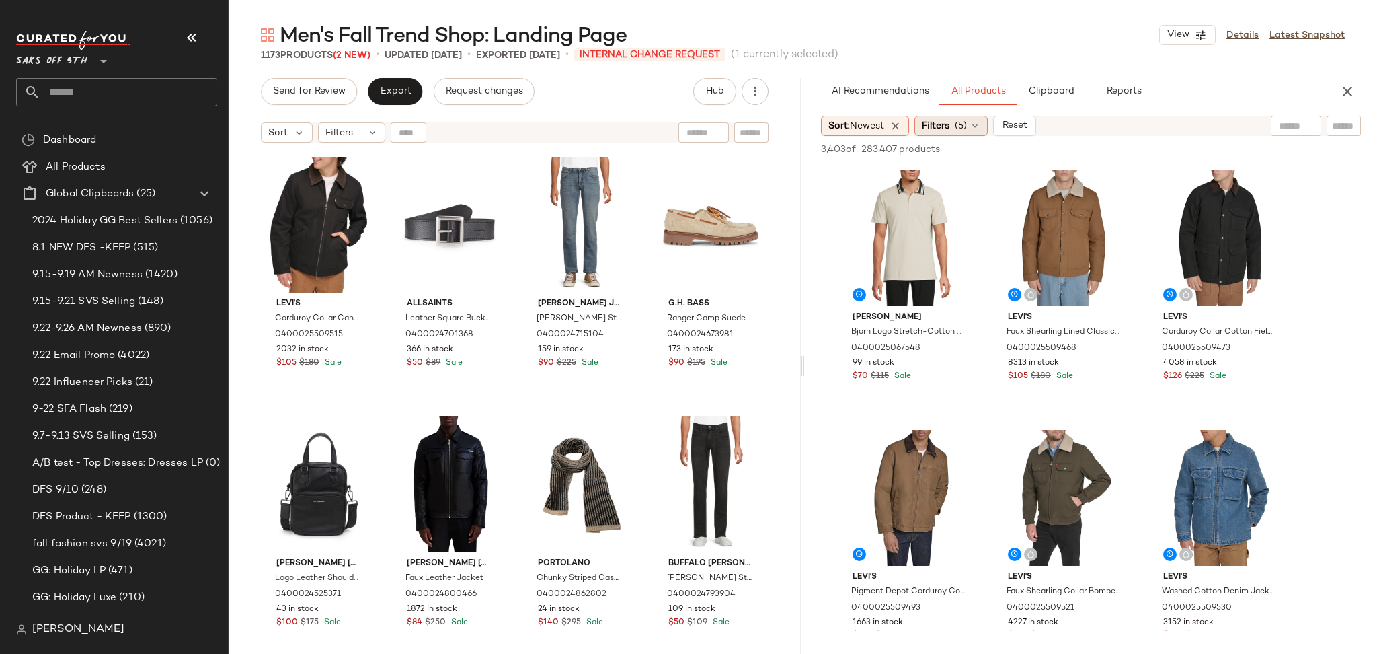
click at [940, 130] on span "Filters" at bounding box center [936, 126] width 28 height 14
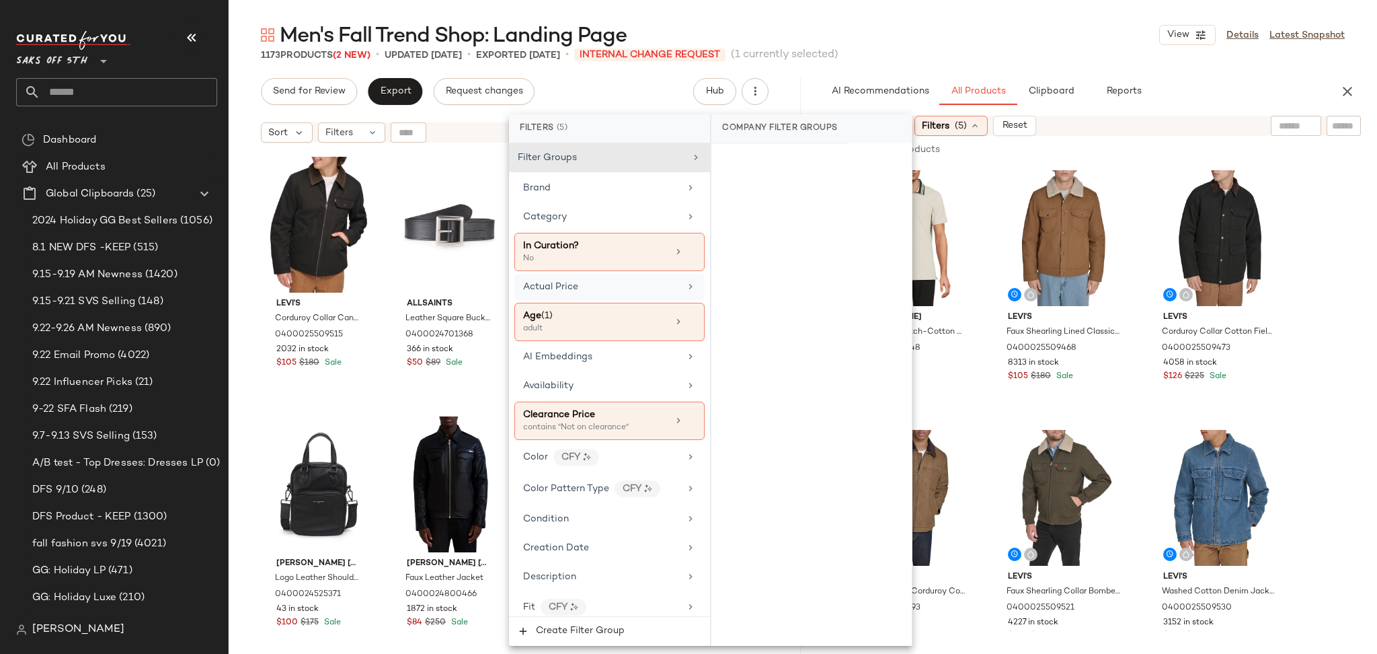
click at [565, 282] on span "Actual Price" at bounding box center [550, 287] width 55 height 10
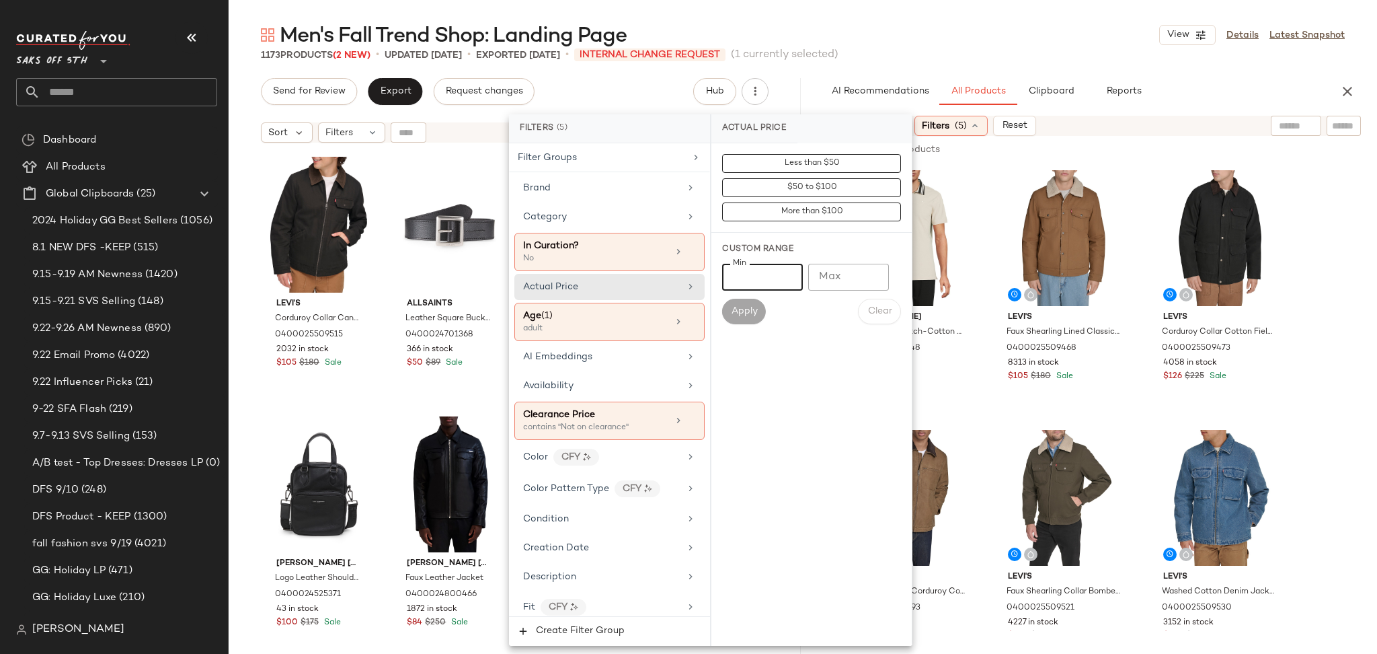
click at [765, 278] on input "Min" at bounding box center [762, 277] width 81 height 27
type input "***"
click at [759, 311] on button "Apply" at bounding box center [743, 312] width 43 height 26
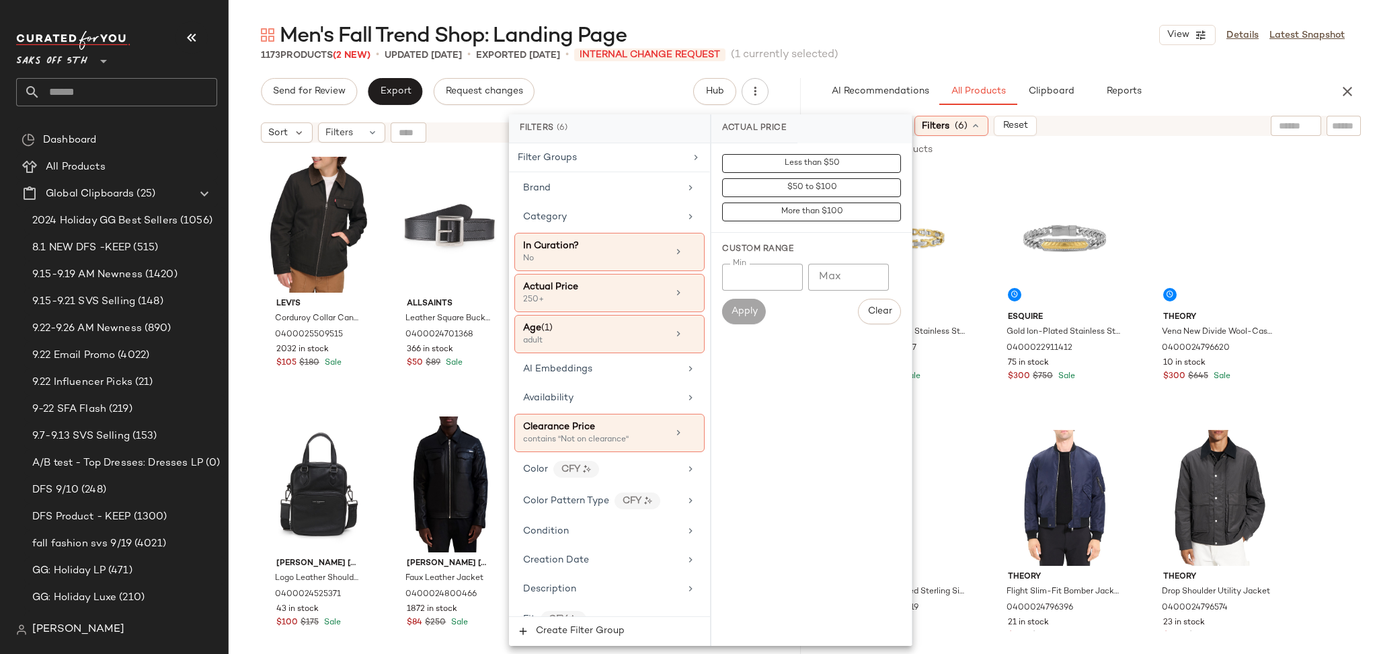
click at [900, 35] on div "Men's Fall Trend Shop: Landing Page View Details Latest Snapshot" at bounding box center [803, 35] width 1148 height 27
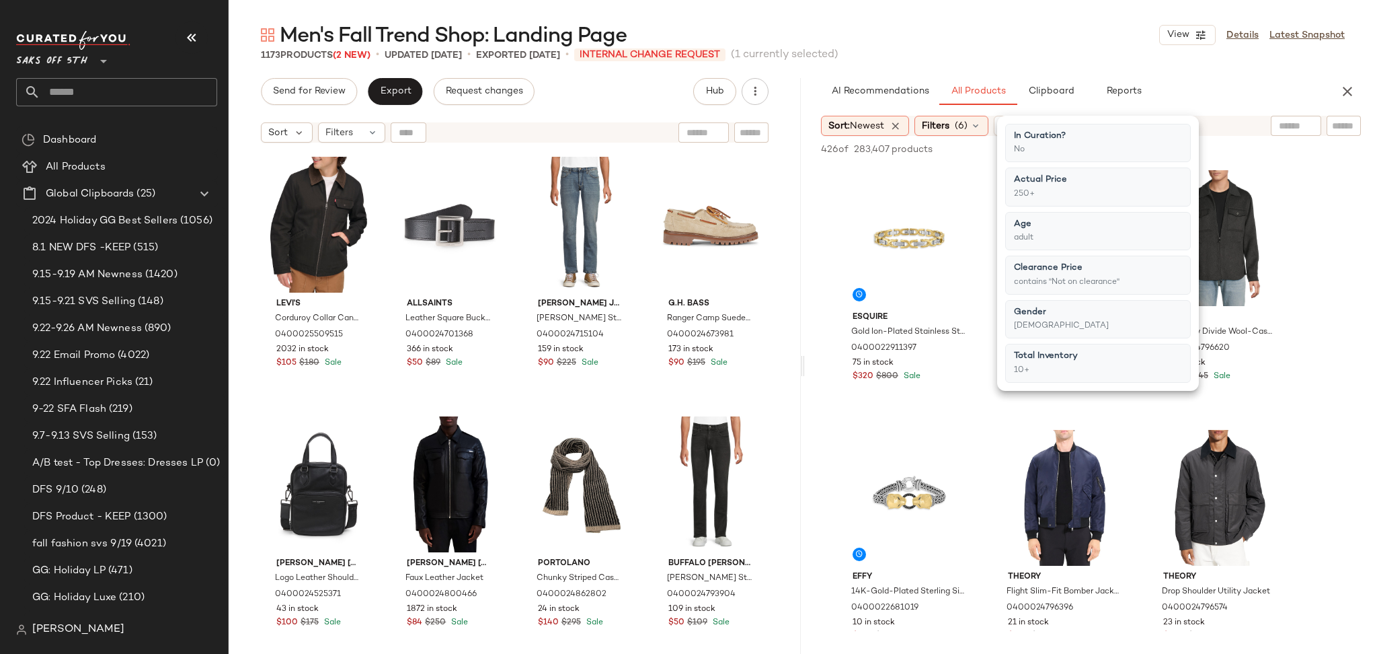
click at [900, 35] on div "Men's Fall Trend Shop: Landing Page View Details Latest Snapshot" at bounding box center [803, 35] width 1148 height 27
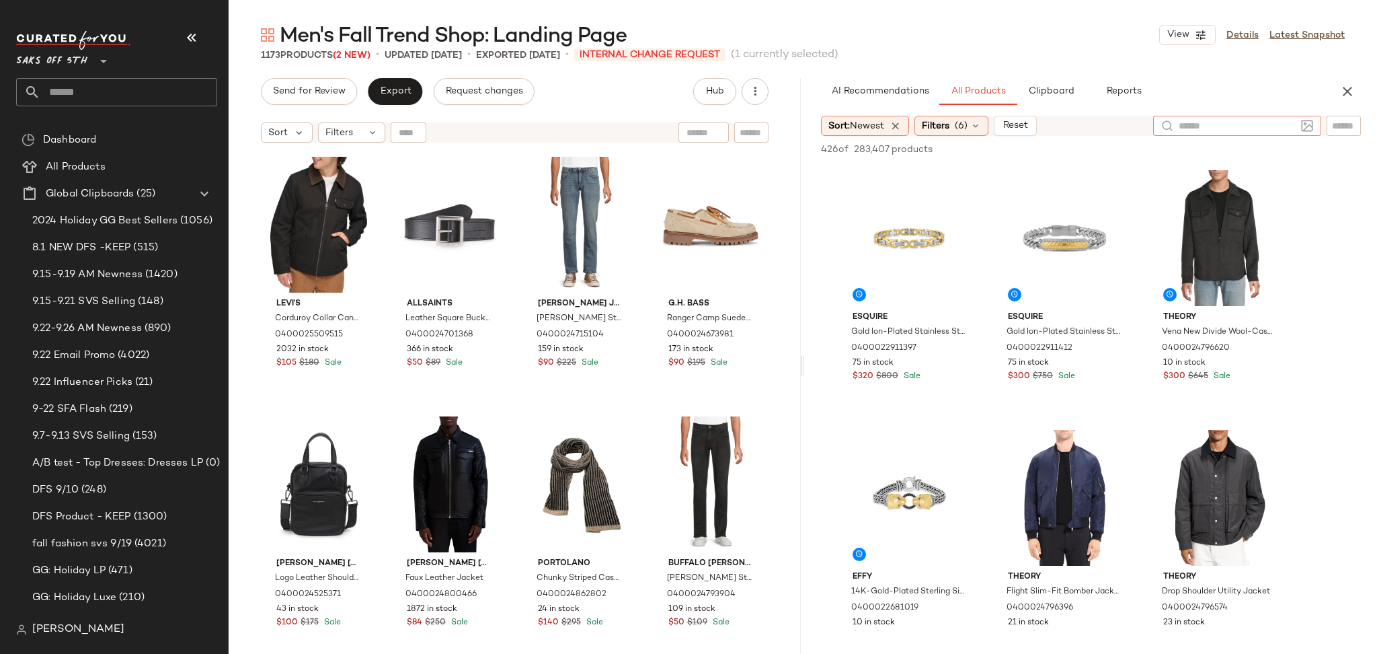
click at [1296, 128] on div at bounding box center [1237, 126] width 168 height 20
type input "*****"
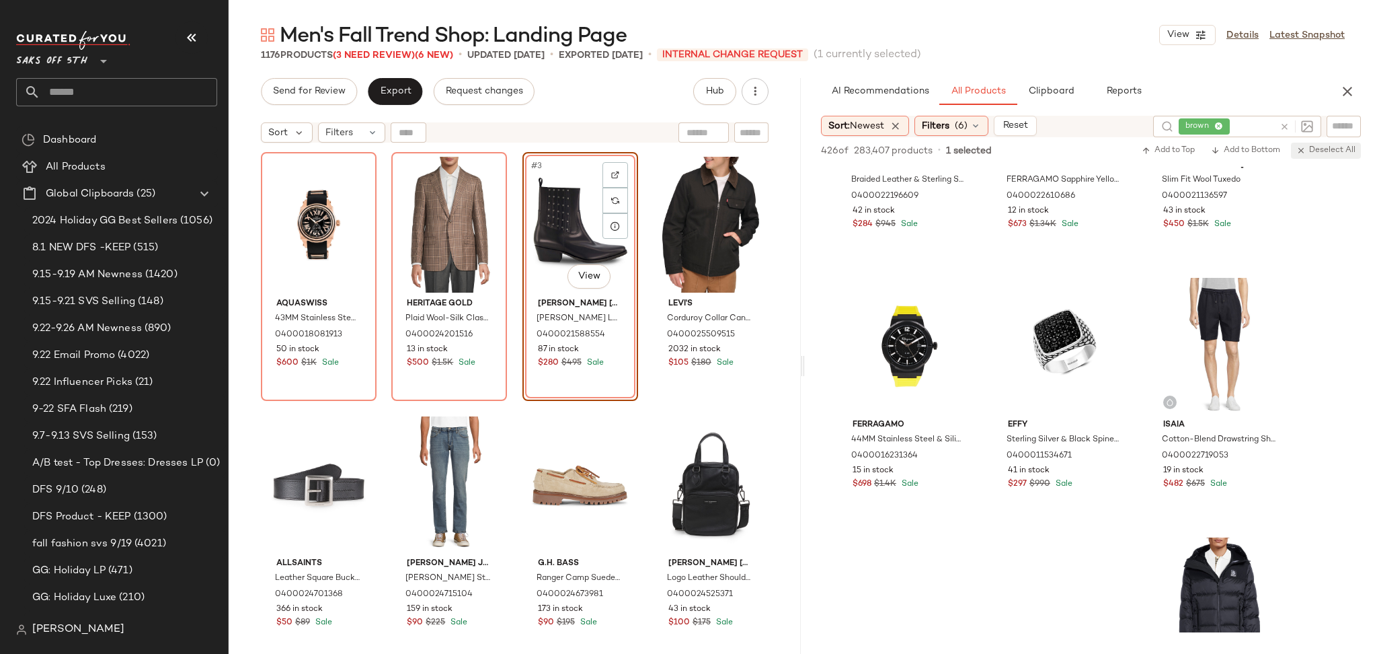
scroll to position [16766, 0]
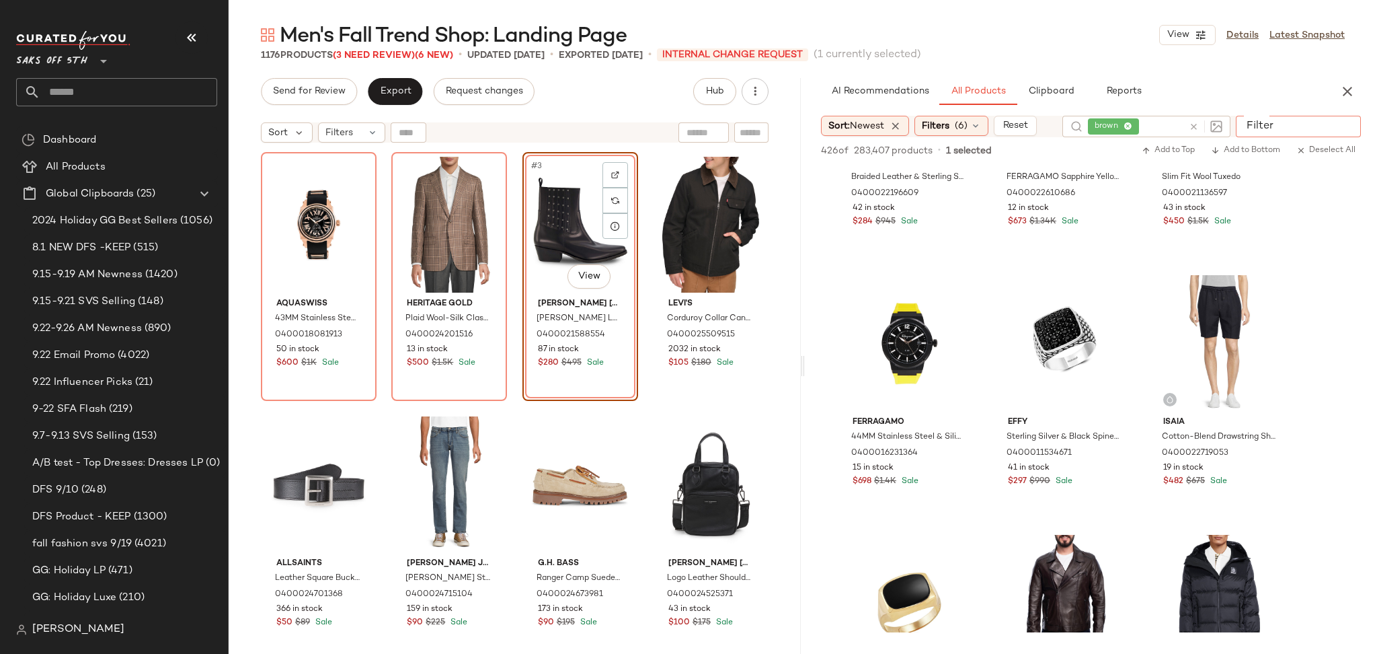
click at [1351, 124] on input "Filter" at bounding box center [1298, 126] width 114 height 14
type input "*******"
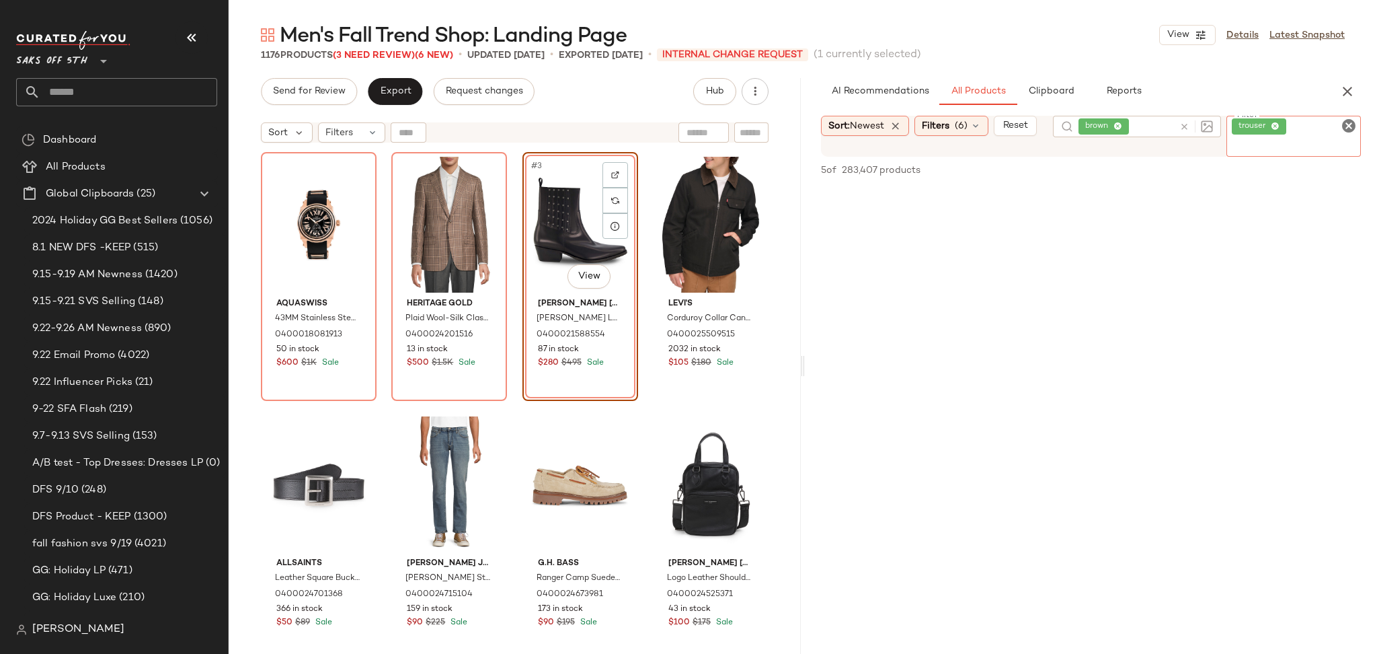
click at [1347, 123] on icon "Clear Filter" at bounding box center [1349, 126] width 16 height 16
type input "*****"
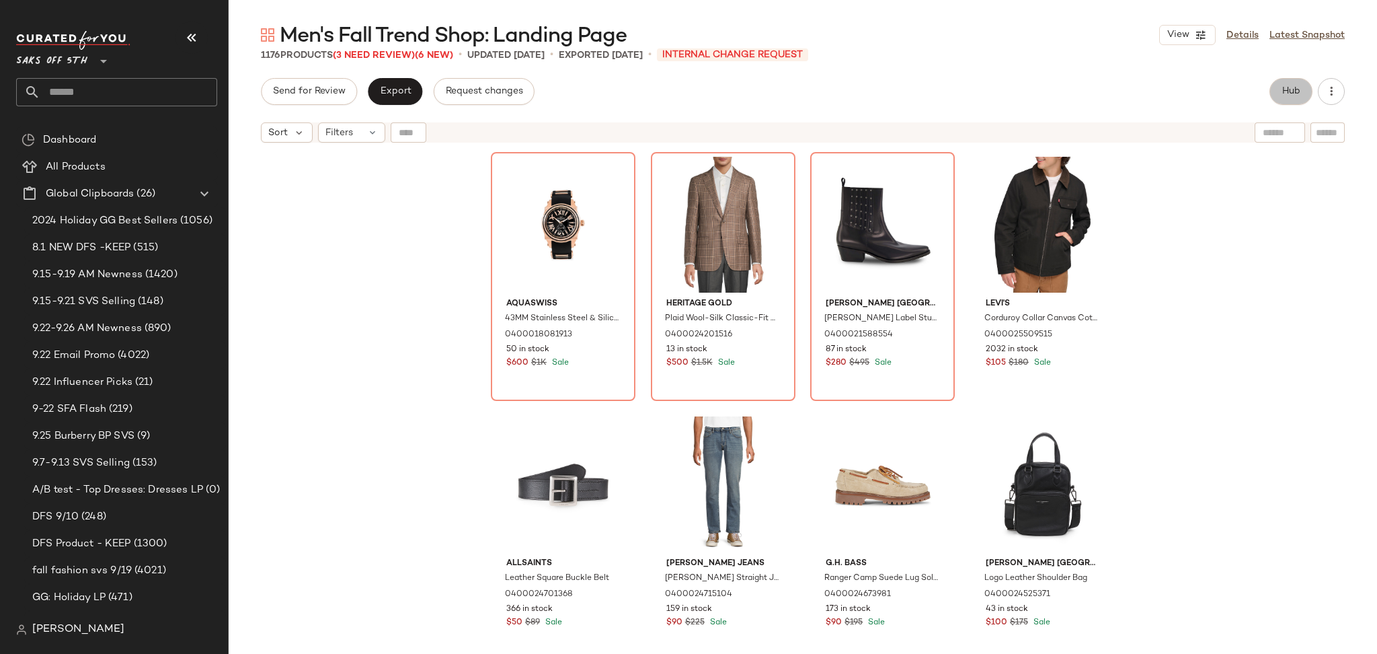
click at [1288, 96] on span "Hub" at bounding box center [1291, 91] width 19 height 11
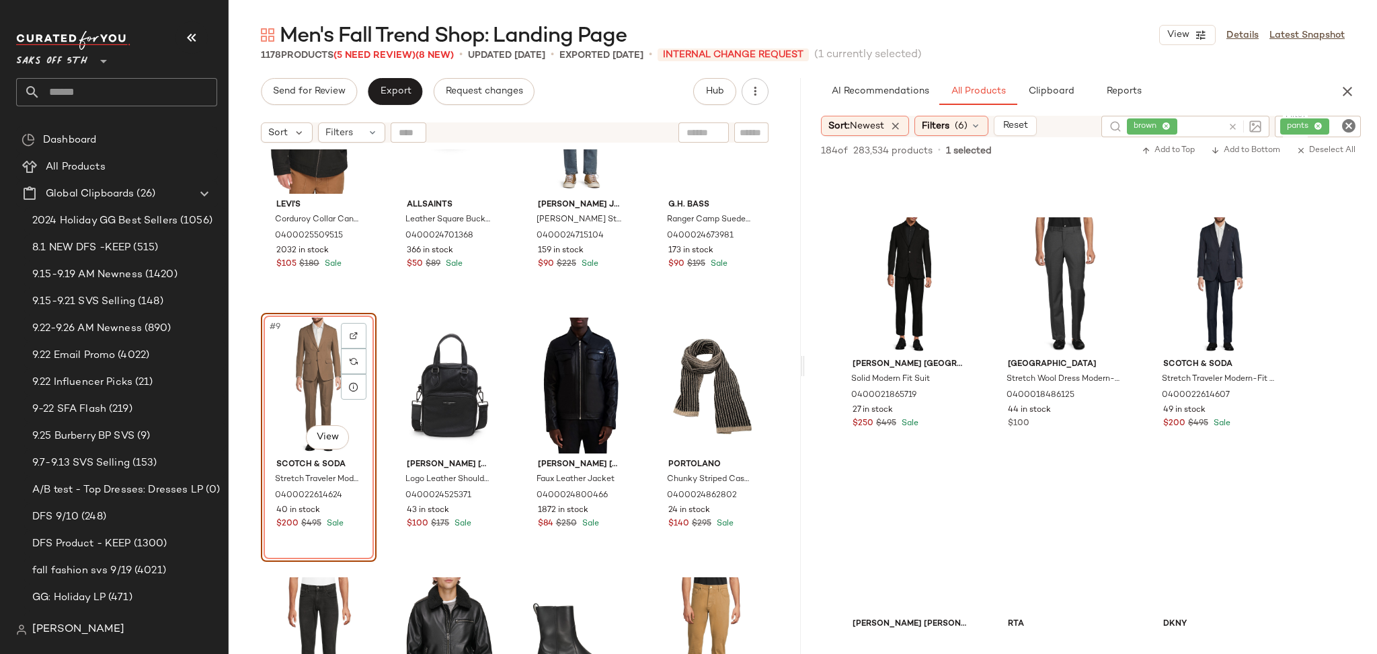
scroll to position [8001, 0]
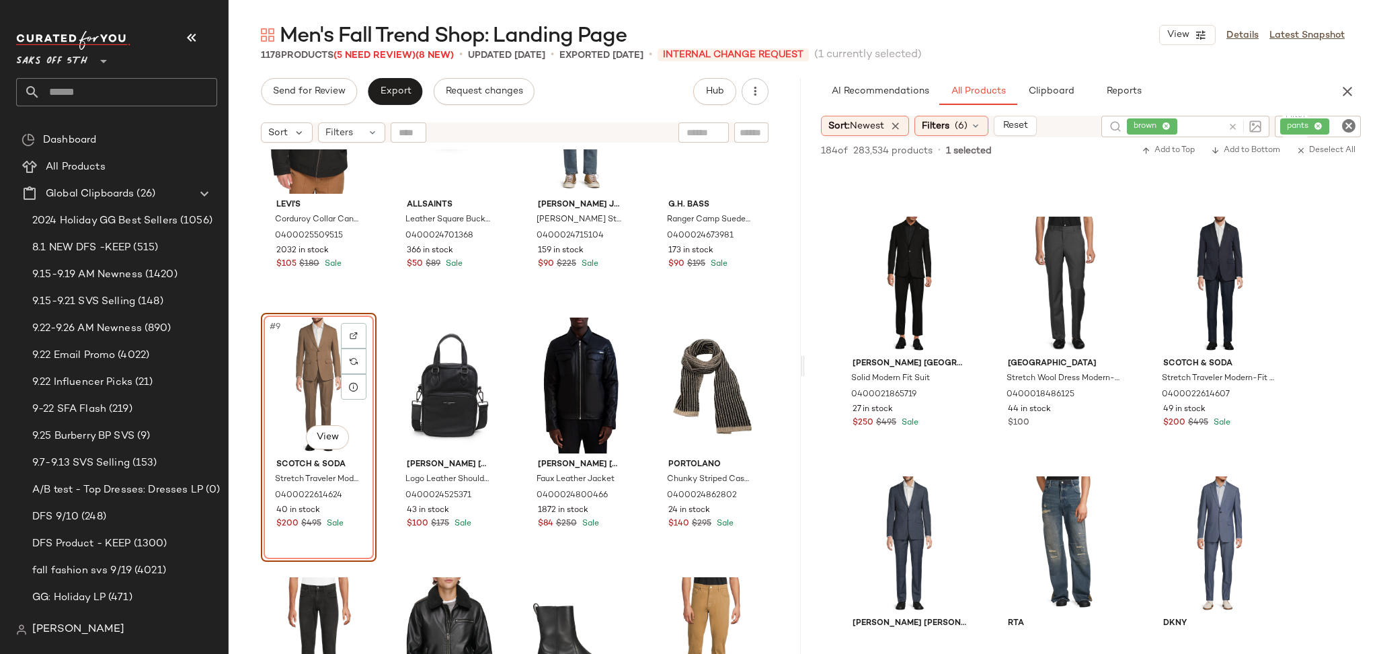
click at [1342, 129] on icon "Clear Filter" at bounding box center [1349, 126] width 16 height 16
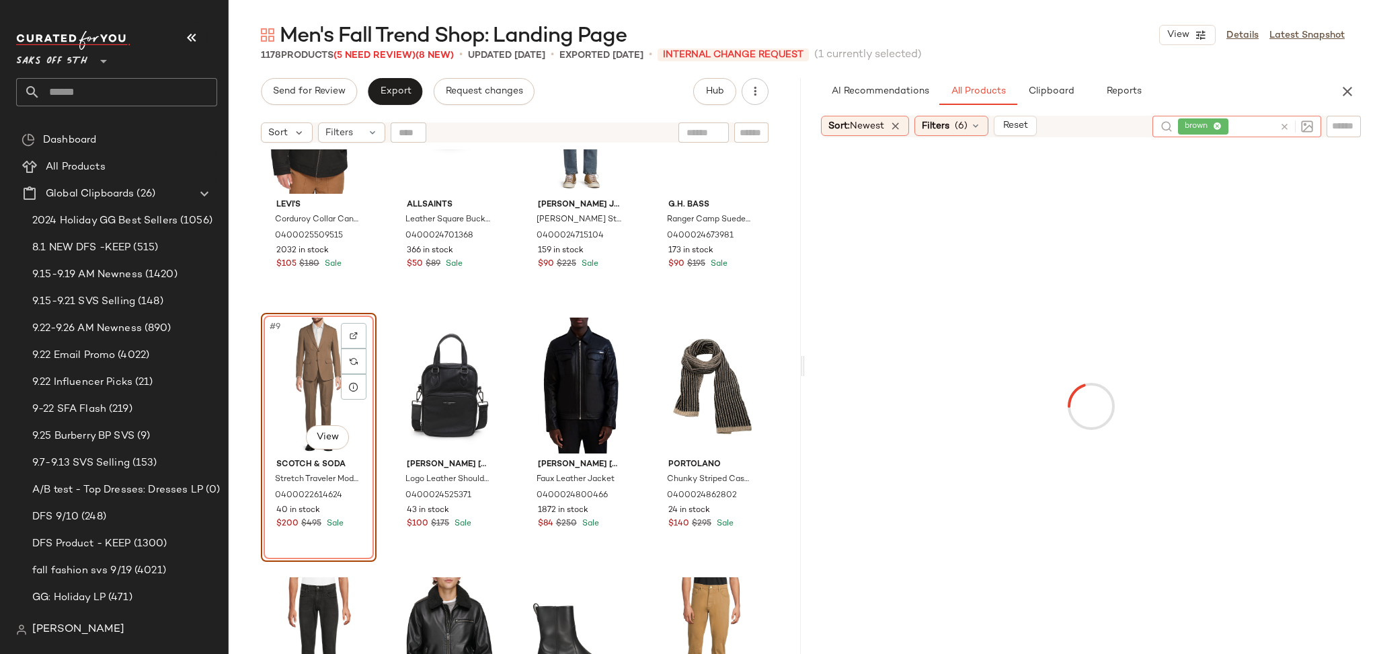
click at [1146, 134] on div "Sort: Newest Filters (6) Reset brown" at bounding box center [1091, 127] width 540 height 22
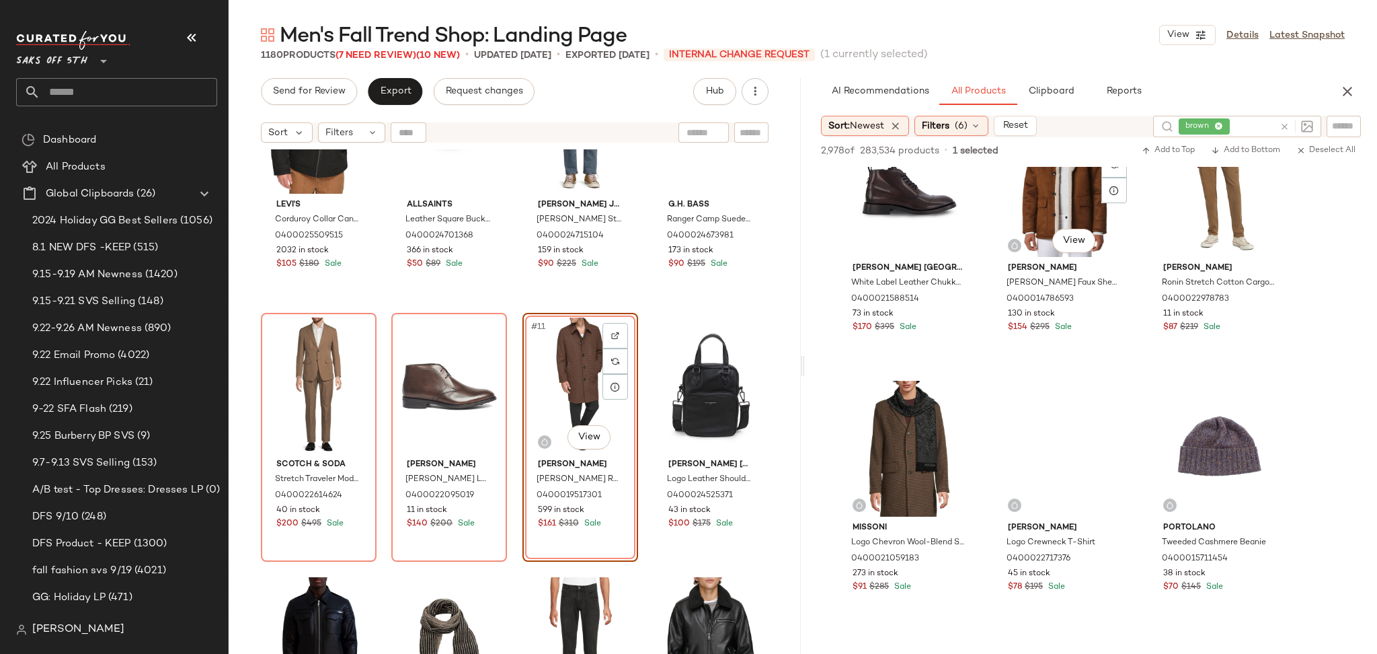
scroll to position [6559, 0]
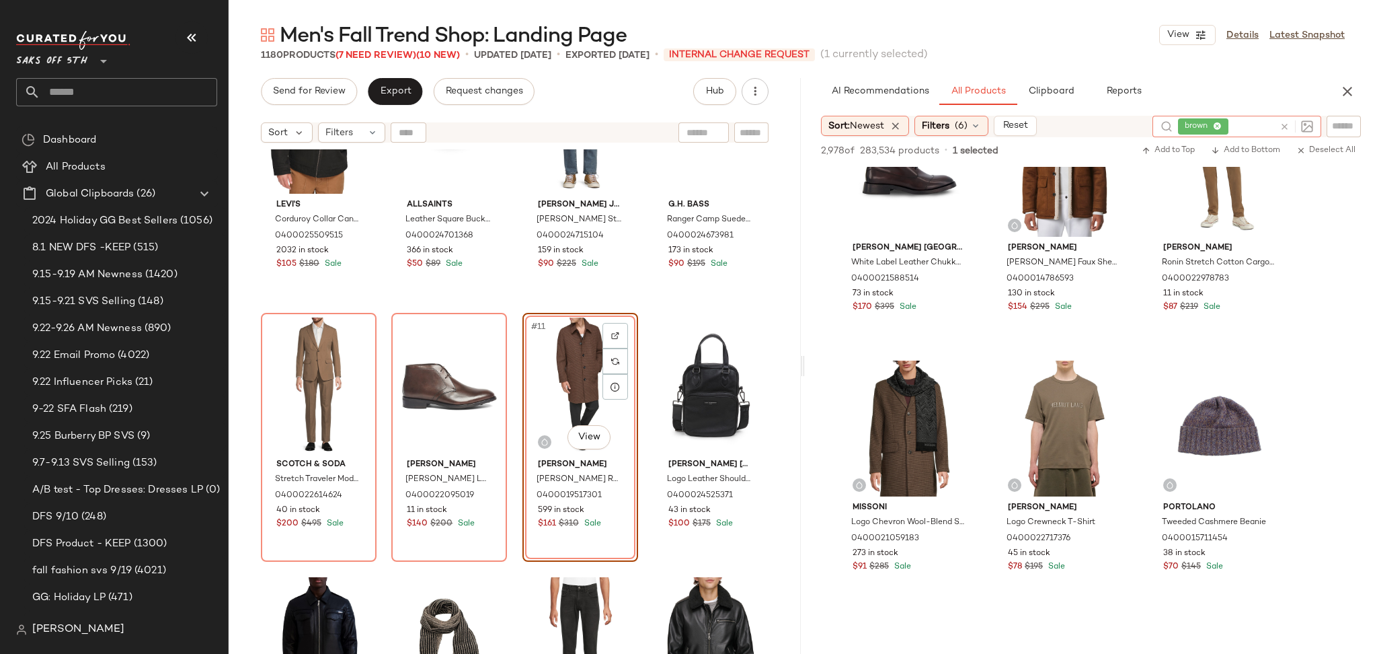
click at [1245, 133] on div "brown" at bounding box center [1226, 127] width 97 height 22
type input "*****"
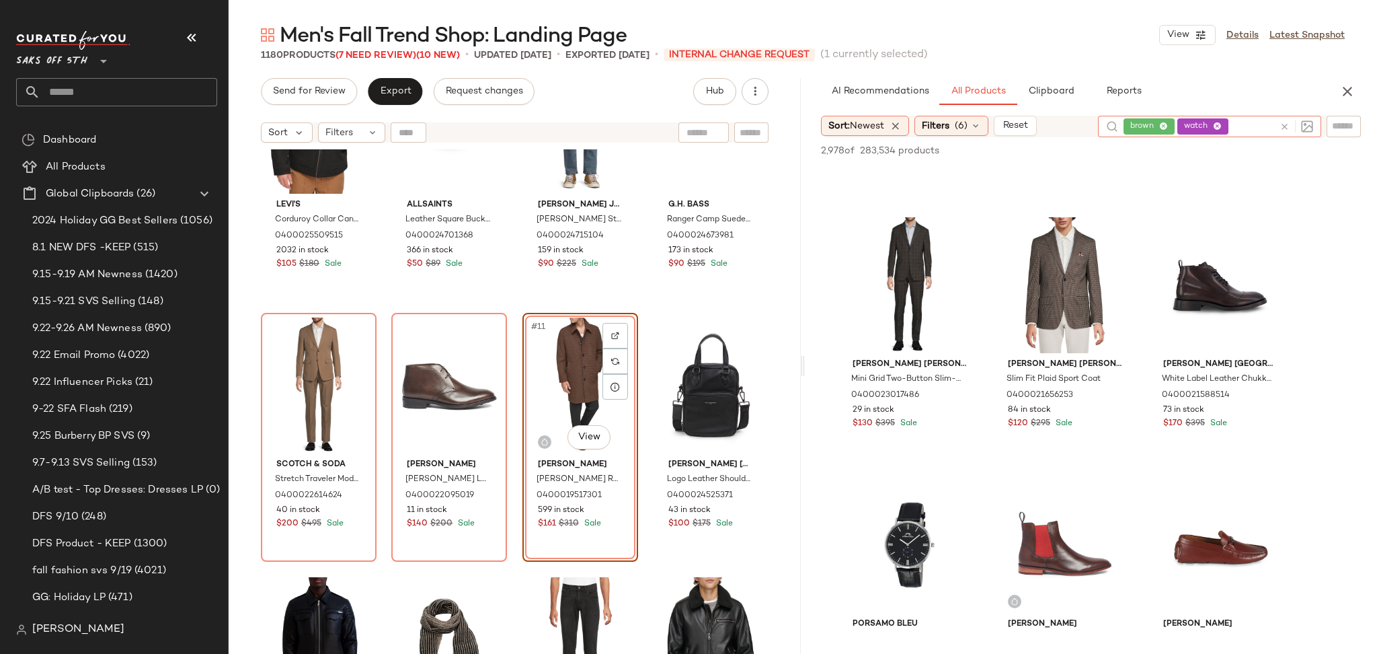
scroll to position [5406, 0]
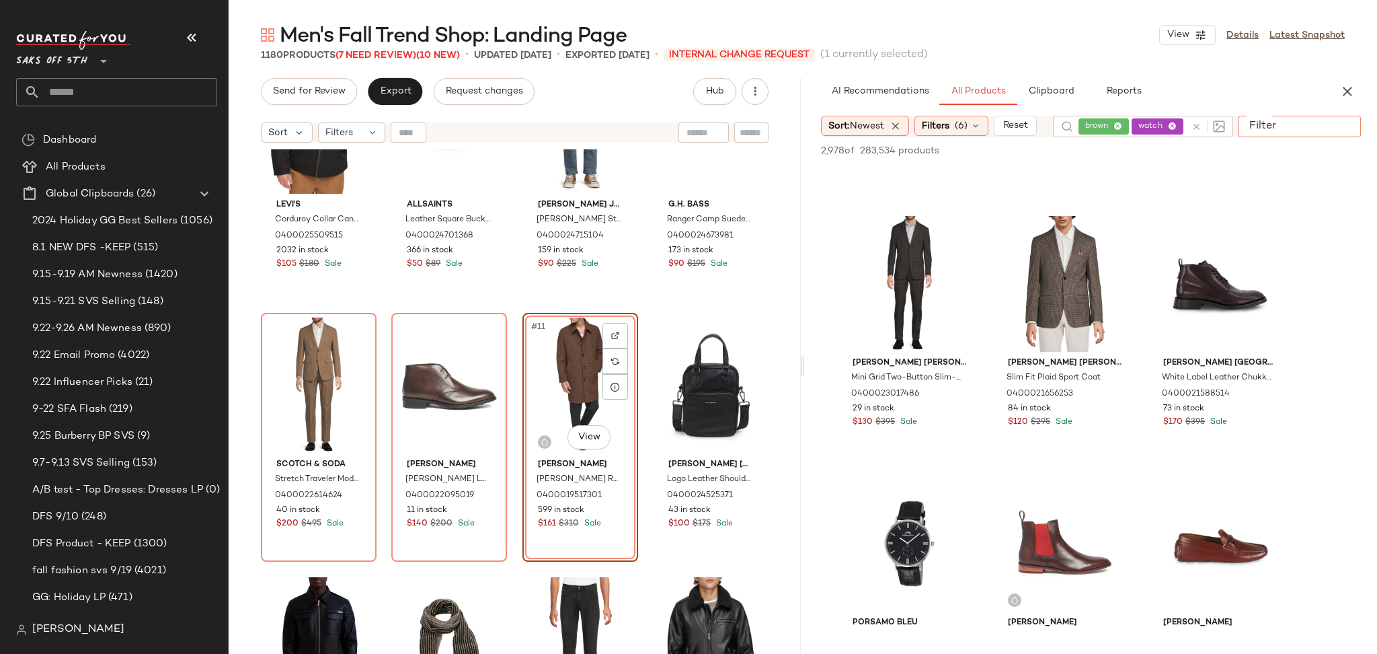
click at [1336, 124] on input "Filter" at bounding box center [1301, 126] width 114 height 14
type input "*****"
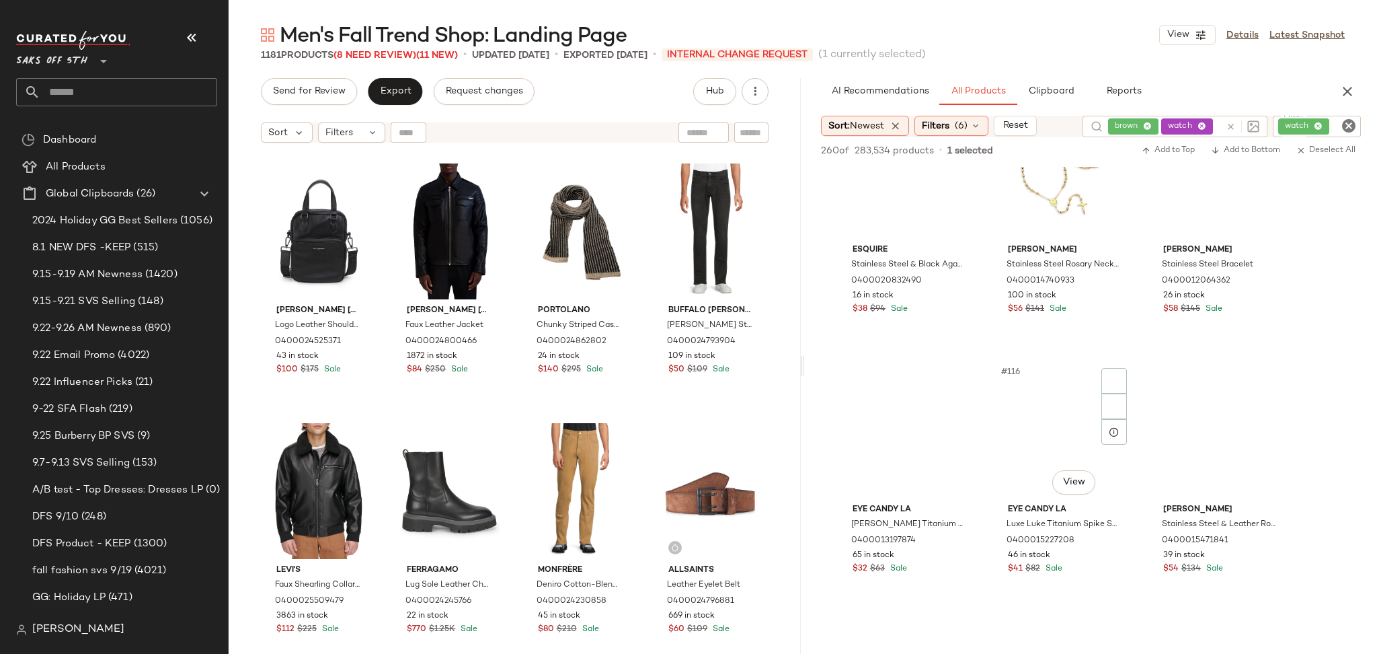
scroll to position [9718, 0]
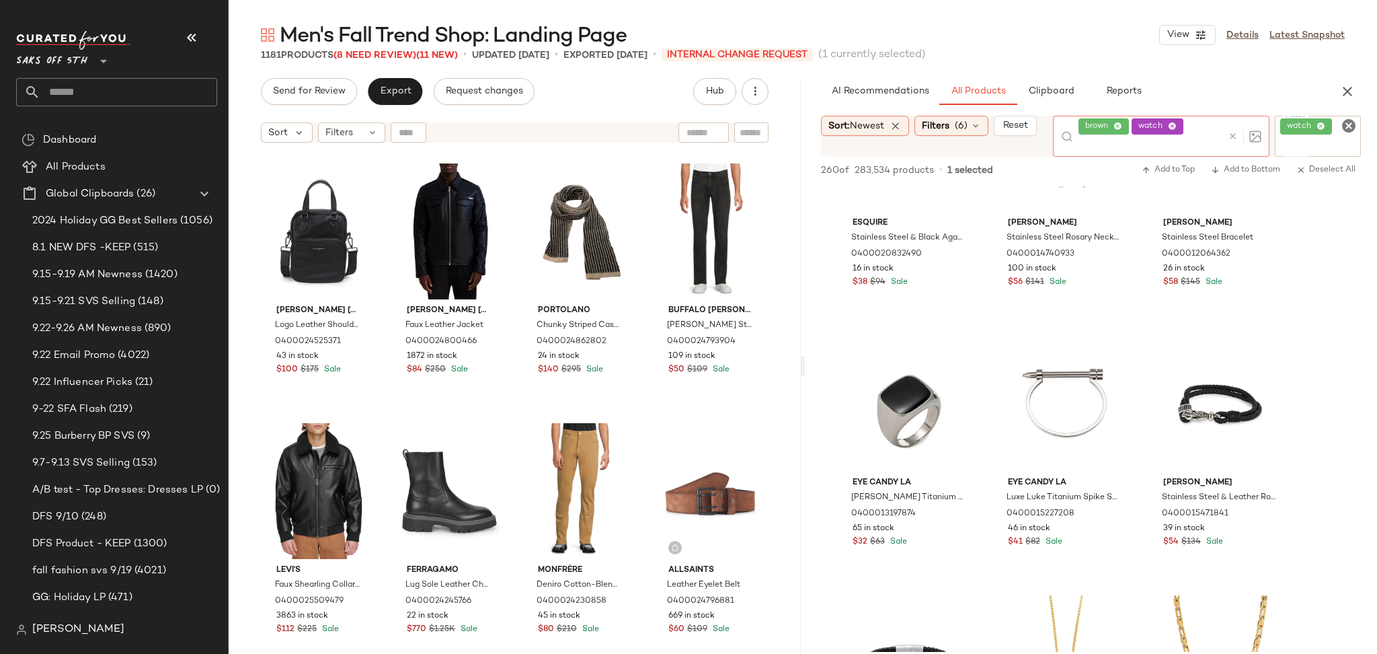
click at [1228, 125] on div at bounding box center [1241, 136] width 39 height 41
click at [1230, 135] on icon at bounding box center [1233, 136] width 10 height 10
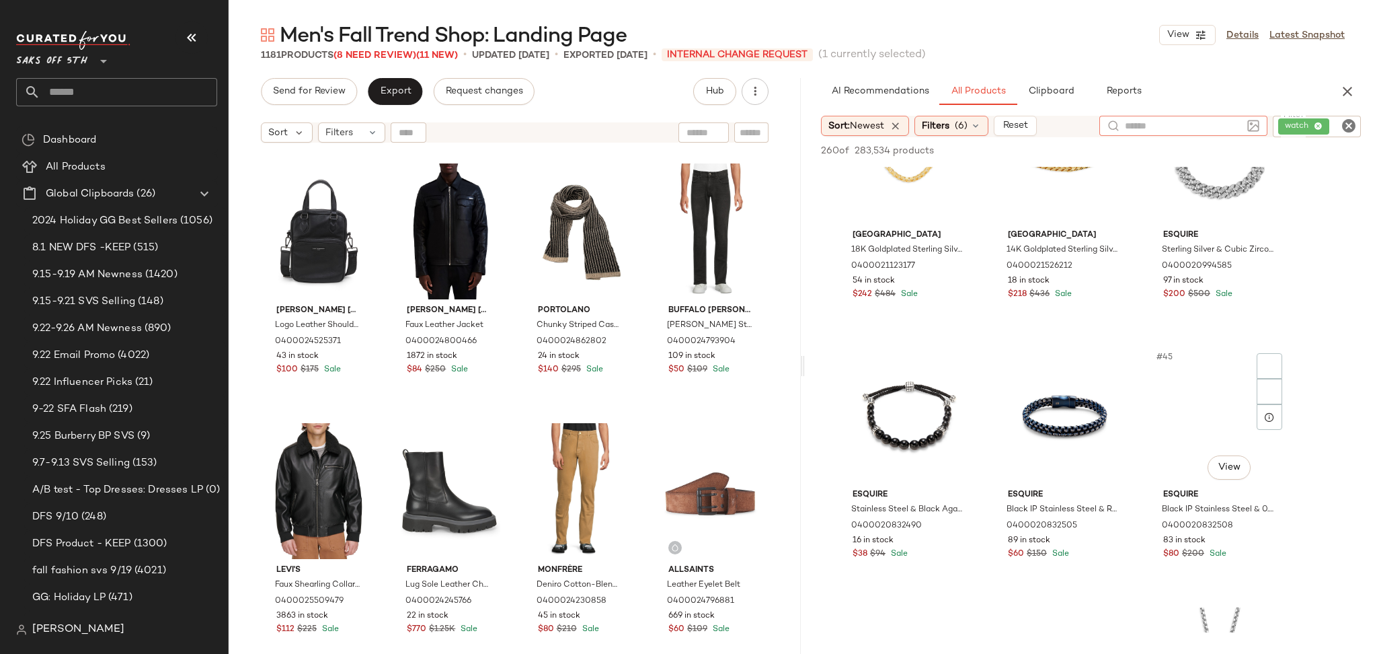
scroll to position [3475, 0]
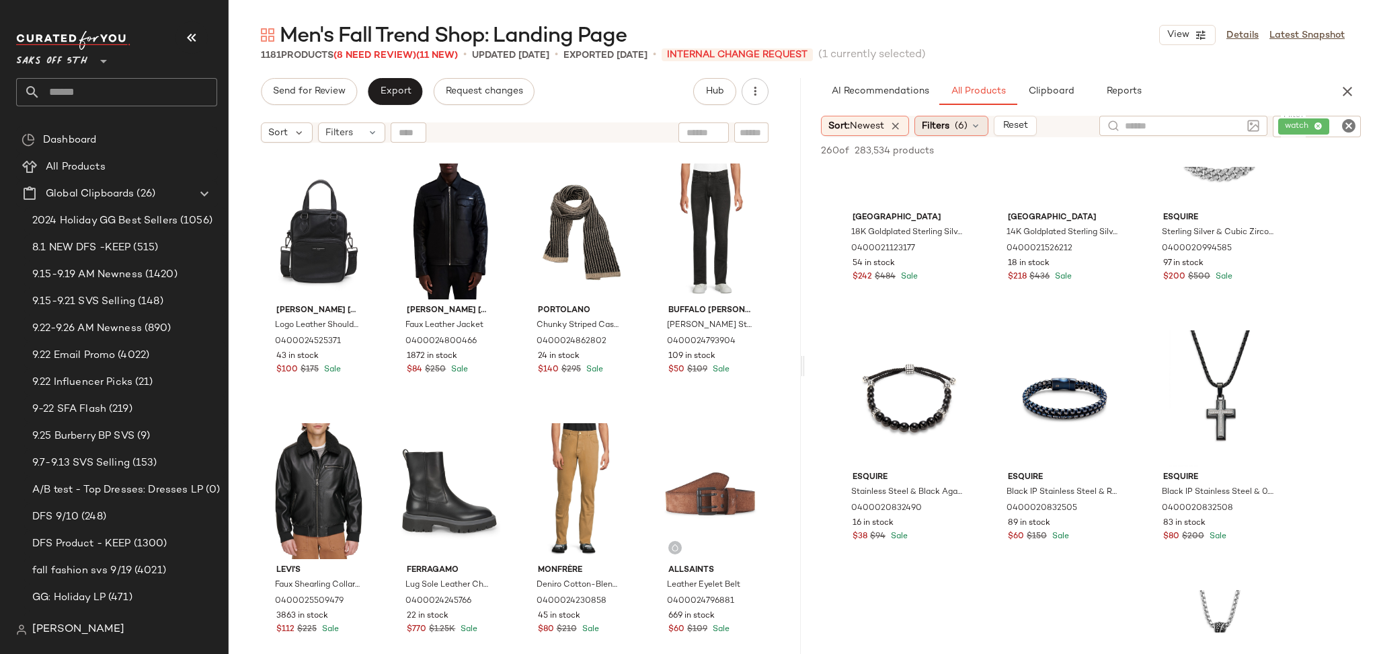
click at [965, 131] on span "(6)" at bounding box center [961, 126] width 13 height 14
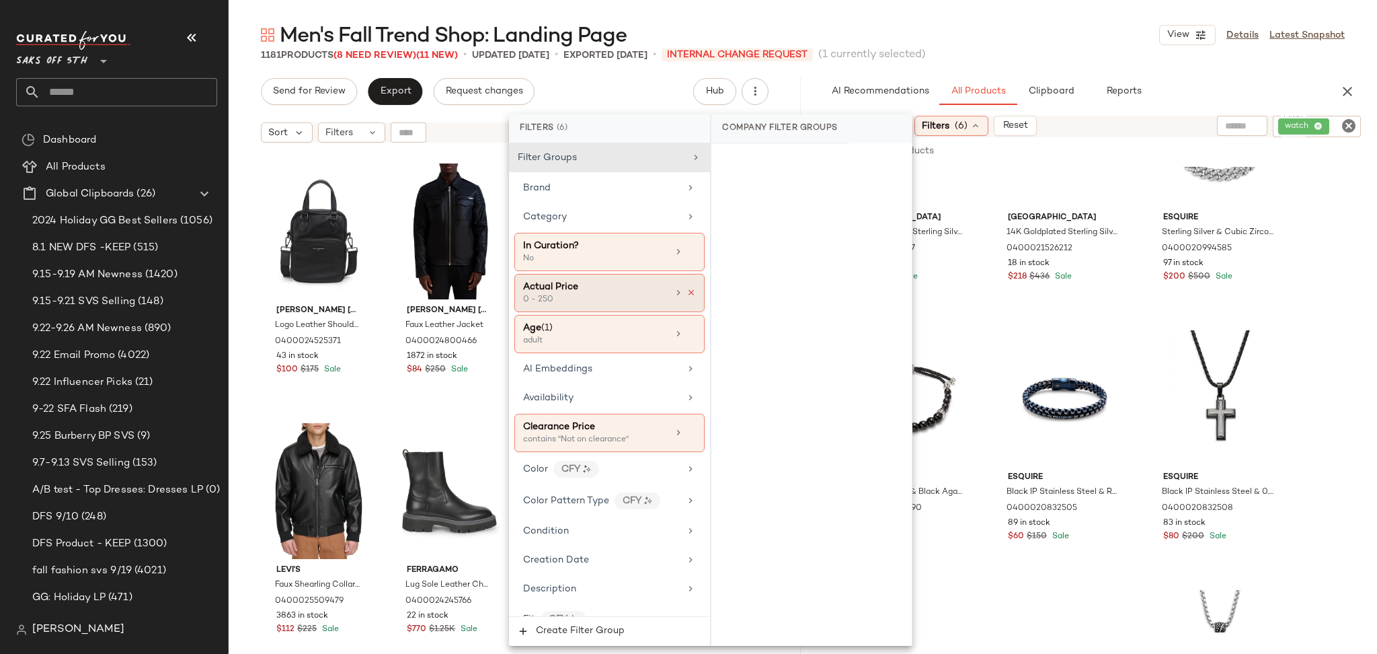
click at [686, 295] on icon at bounding box center [690, 292] width 9 height 9
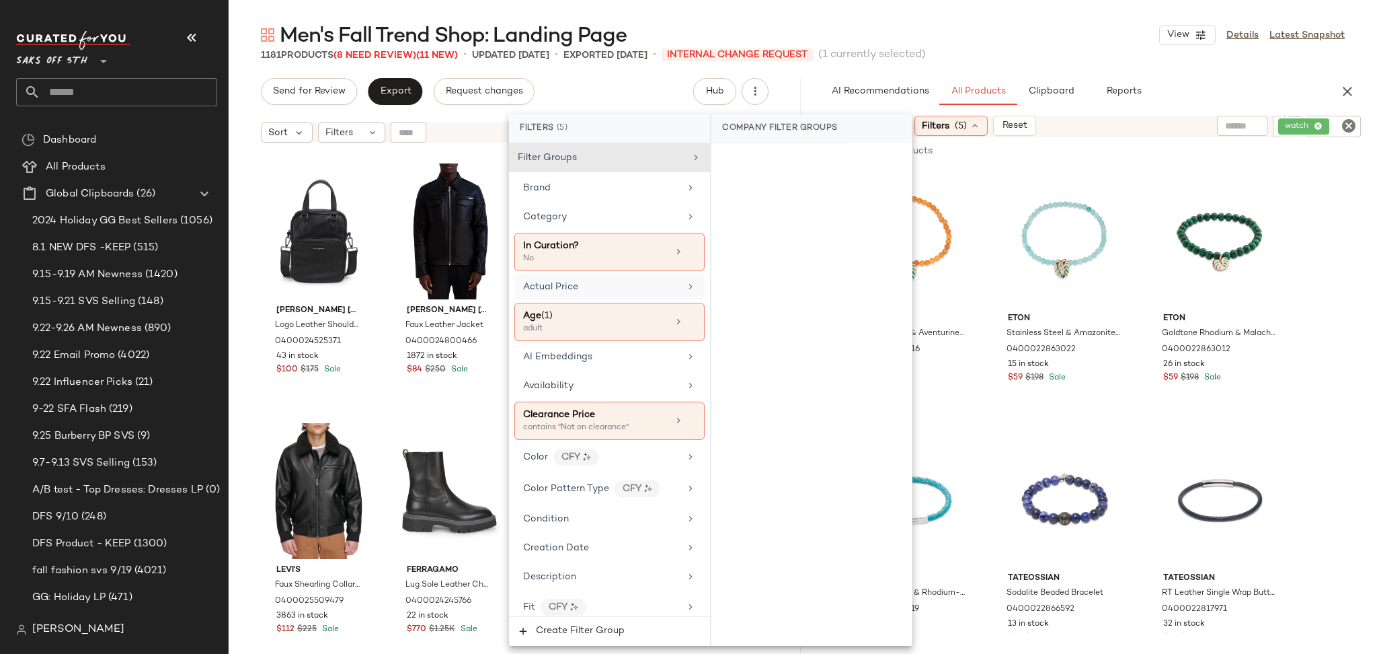
click at [1058, 52] on div "1181 Products (8 Need Review) (11 New) • updated Sep 25th • Exported Sep 23rd •…" at bounding box center [803, 54] width 1148 height 13
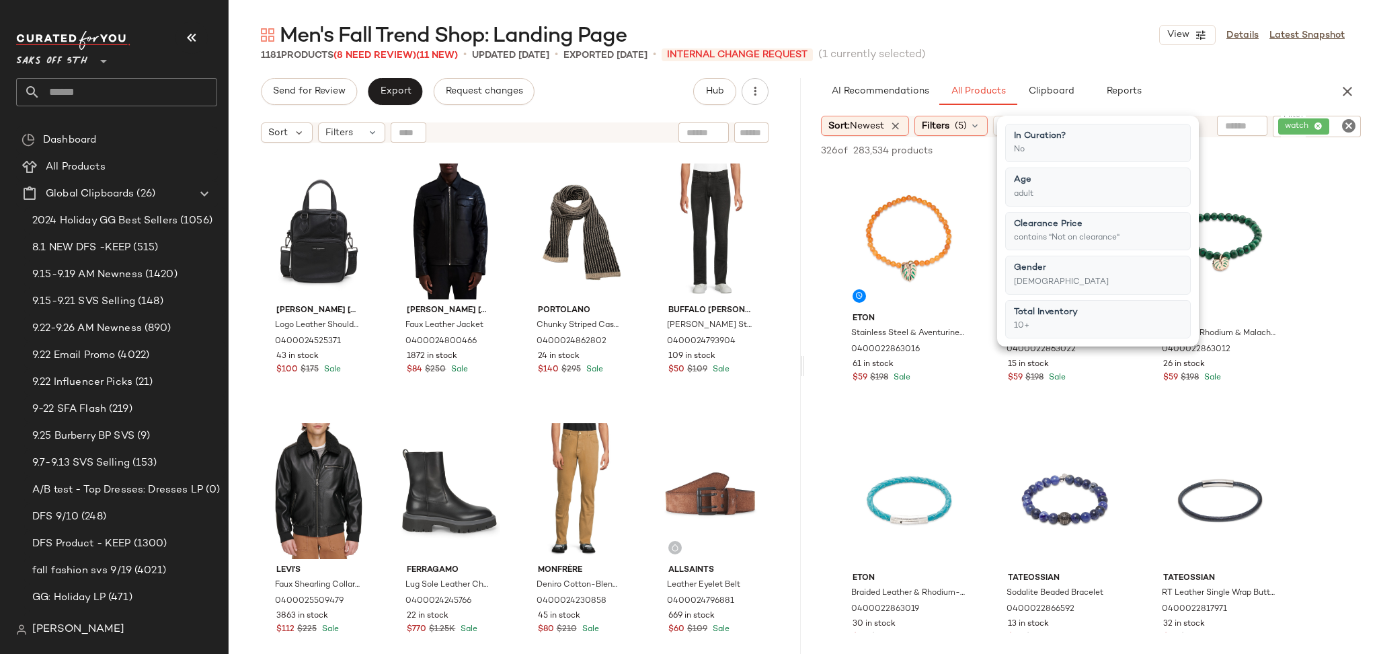
click at [1058, 52] on div "1181 Products (8 Need Review) (11 New) • updated Sep 25th • Exported Sep 23rd •…" at bounding box center [803, 54] width 1148 height 13
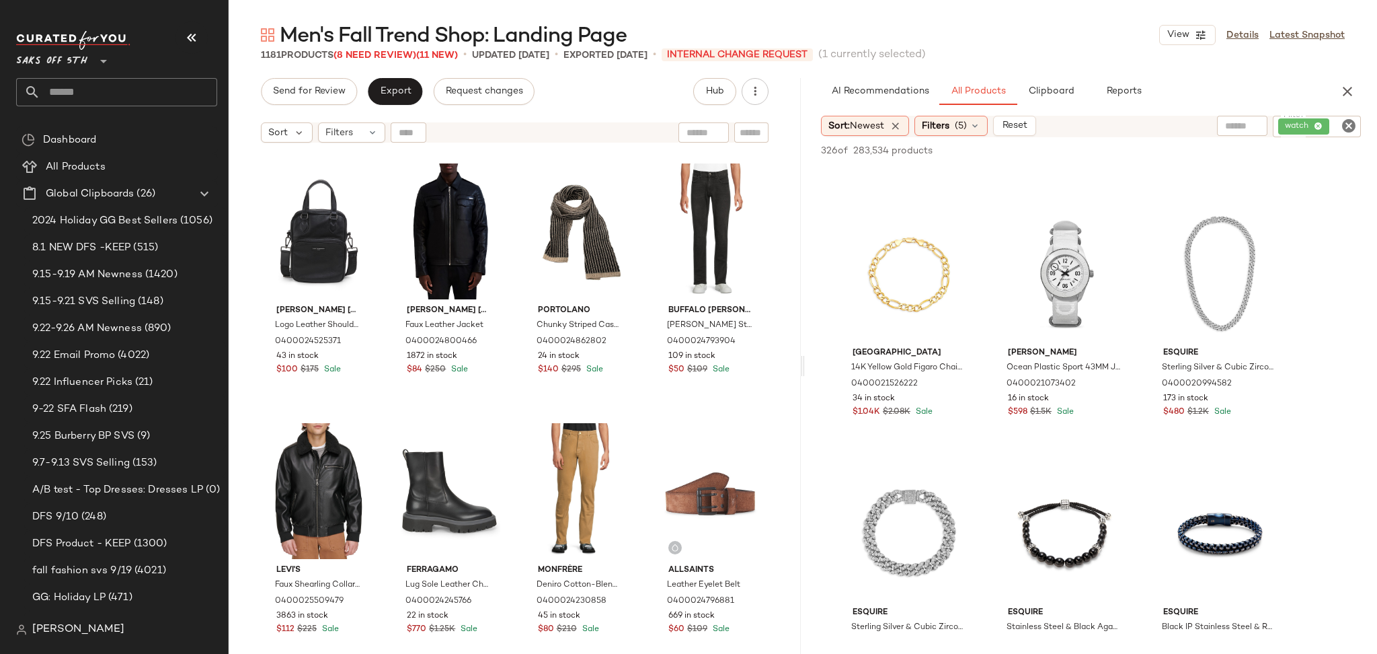
scroll to position [4883, 0]
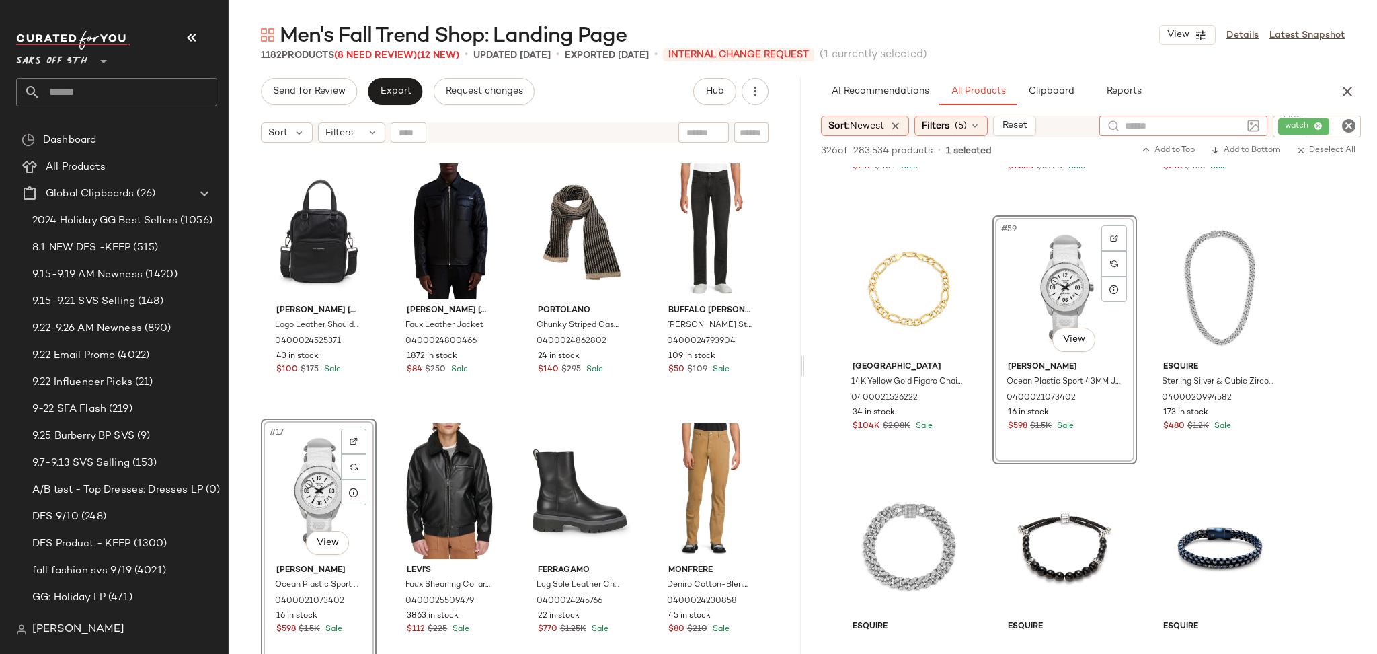
click at [1232, 130] on input "text" at bounding box center [1183, 126] width 117 height 14
type input "*****"
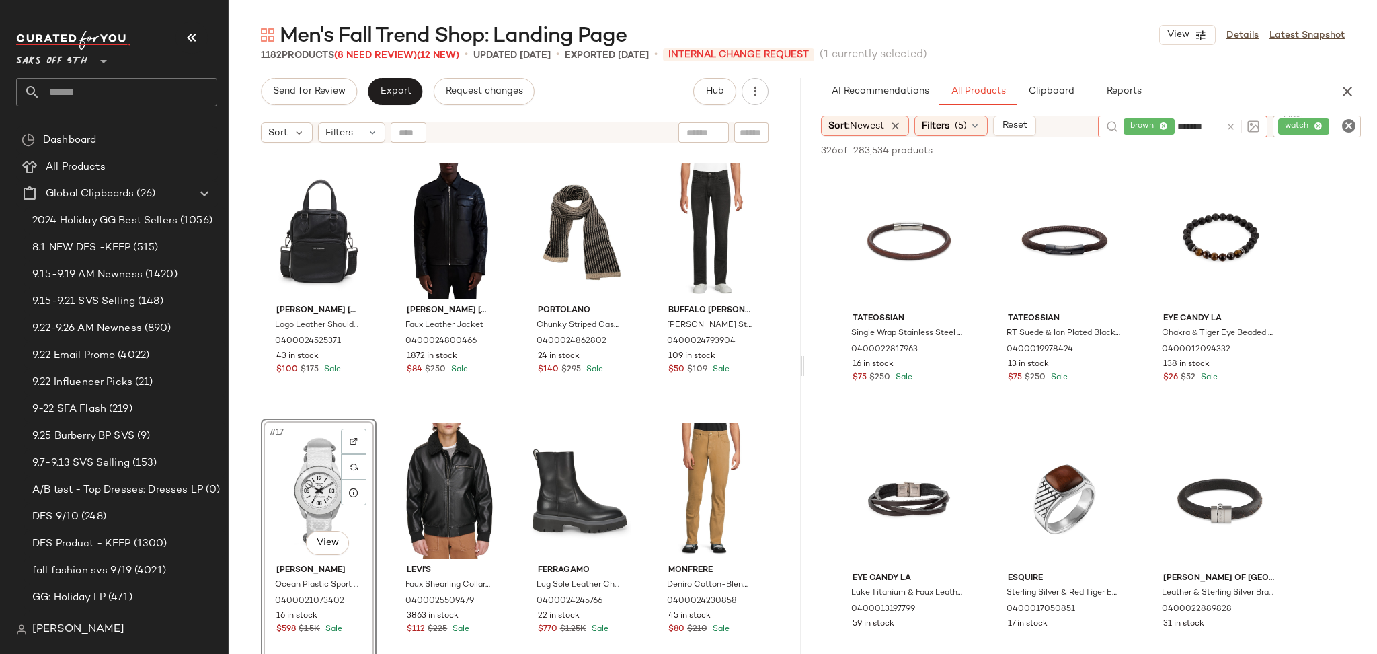
type input "********"
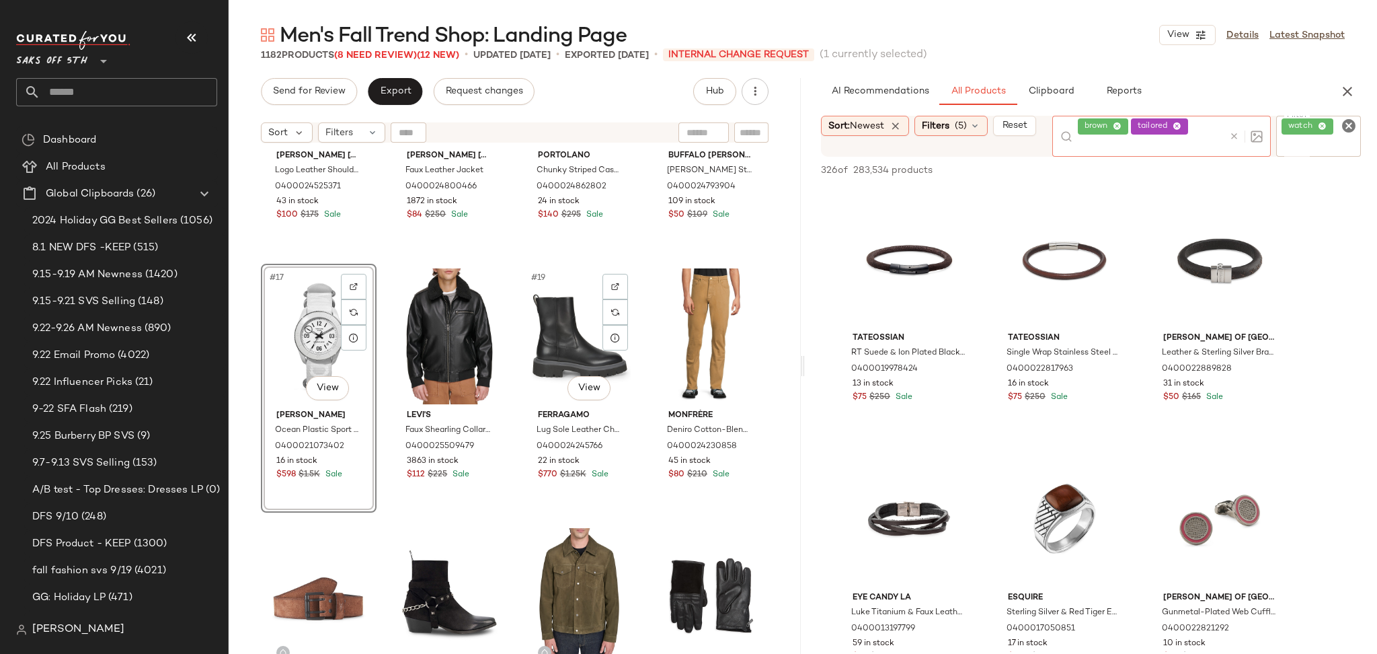
scroll to position [936, 0]
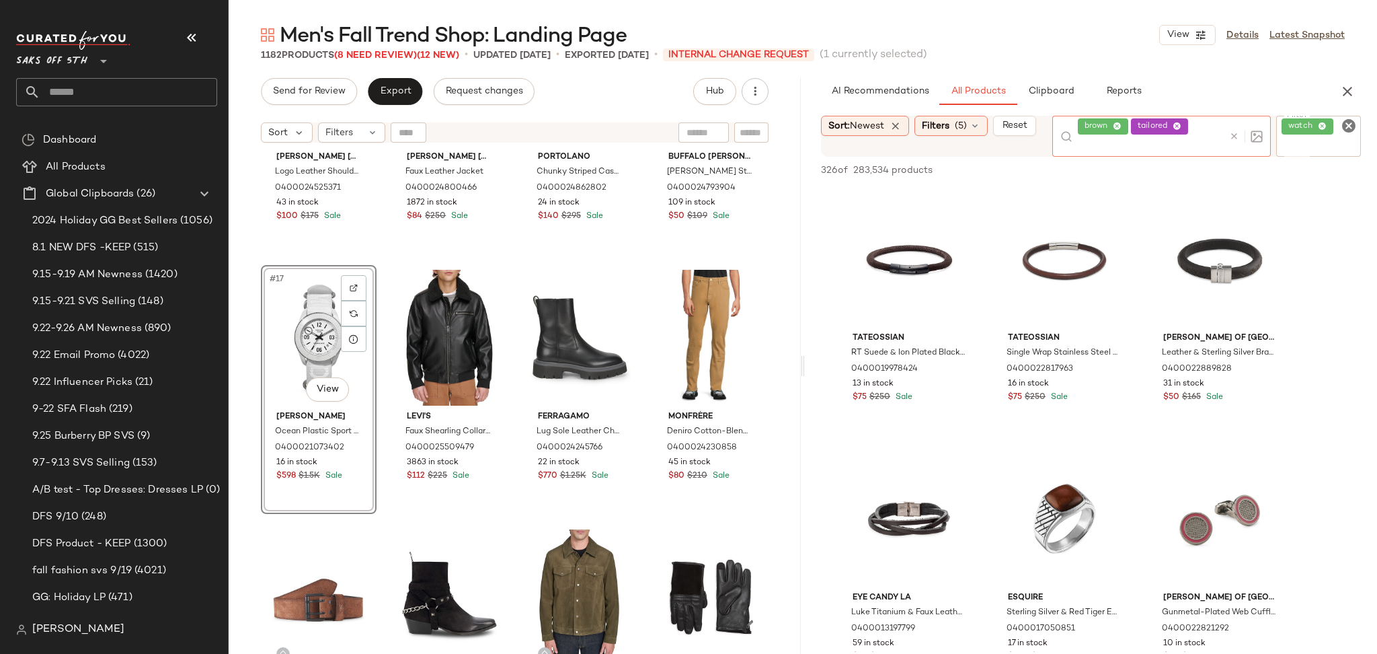
click at [1347, 122] on icon "Clear Filter" at bounding box center [1349, 126] width 16 height 16
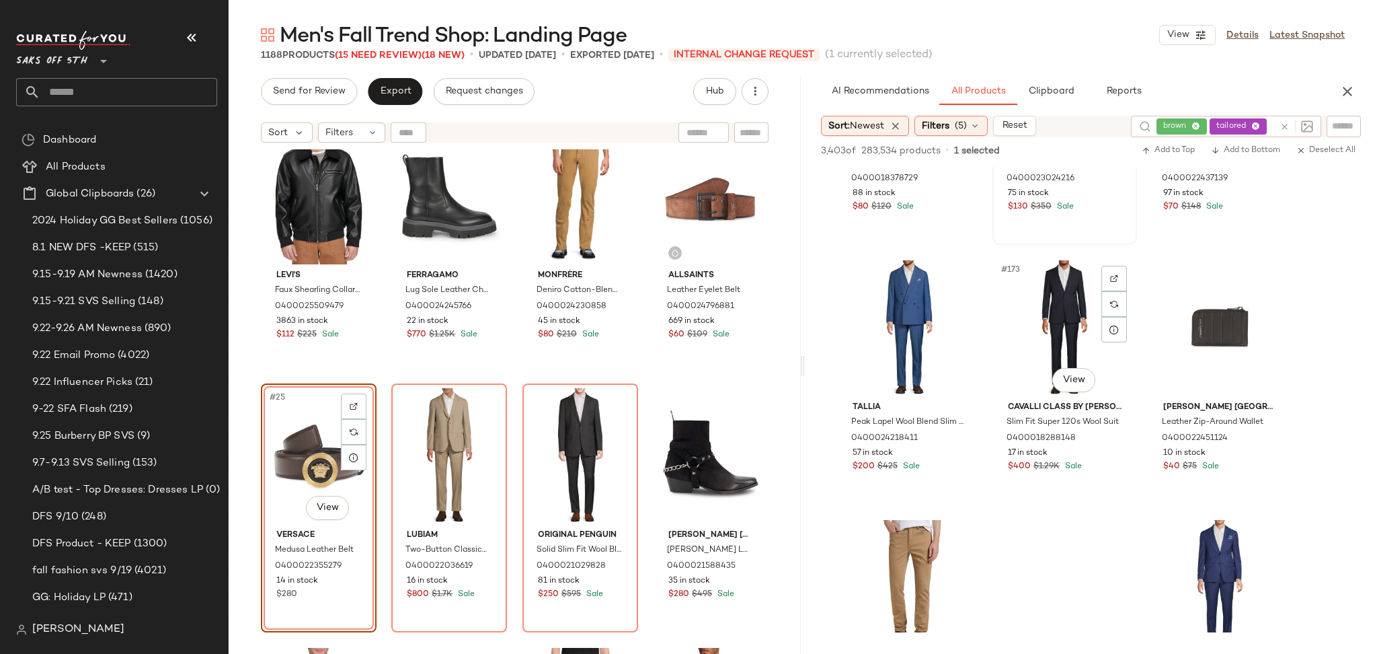
scroll to position [14709, 0]
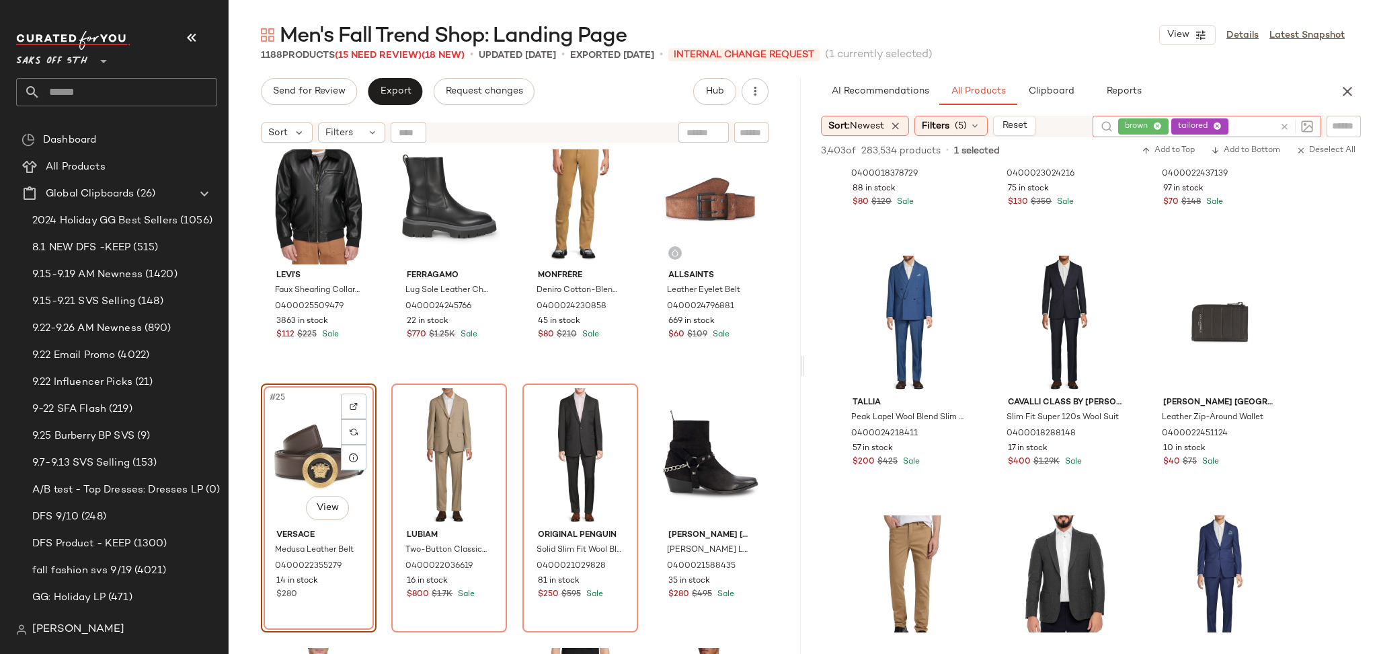
click at [1280, 125] on icon at bounding box center [1285, 127] width 10 height 10
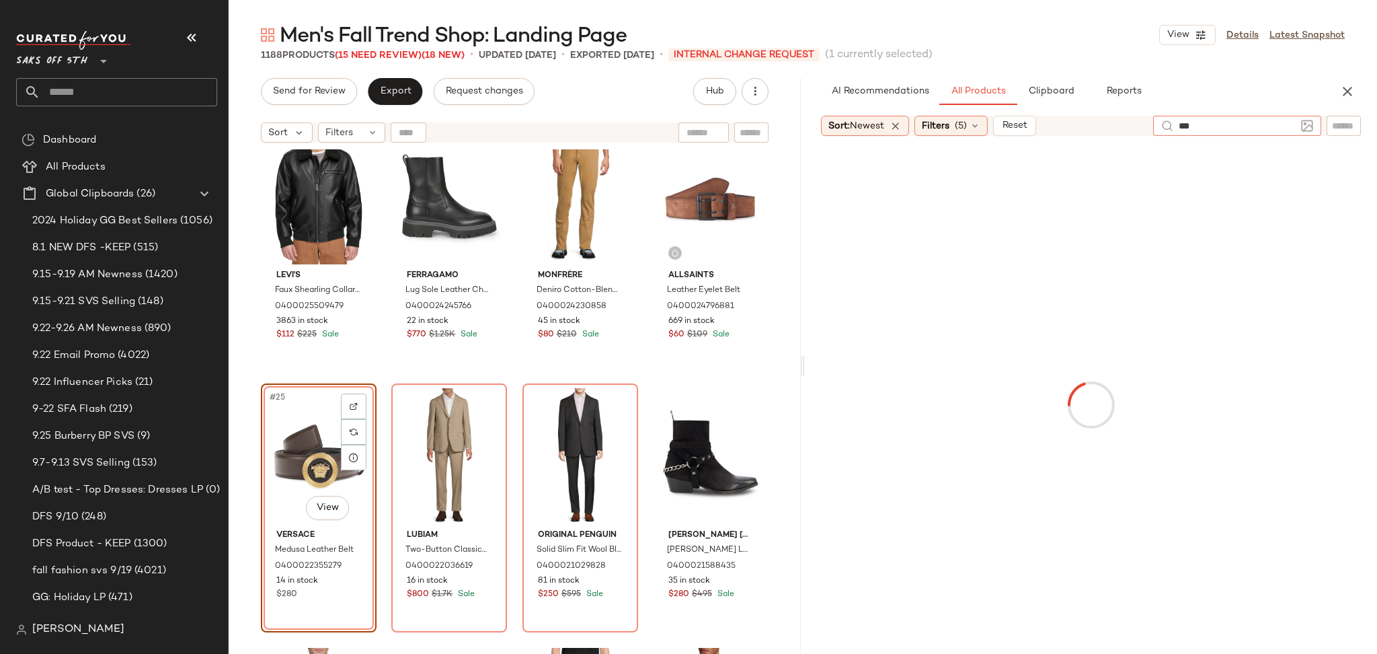
type input "****"
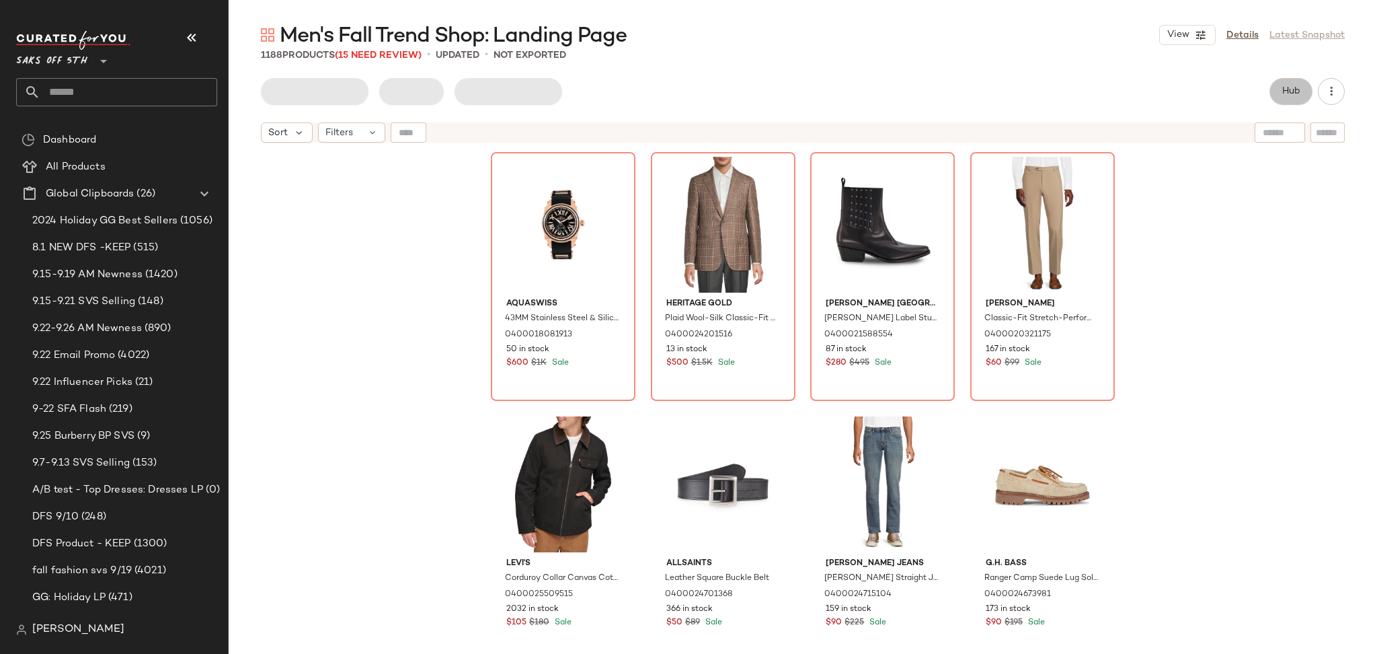
click at [1277, 85] on button "Hub" at bounding box center [1290, 91] width 43 height 27
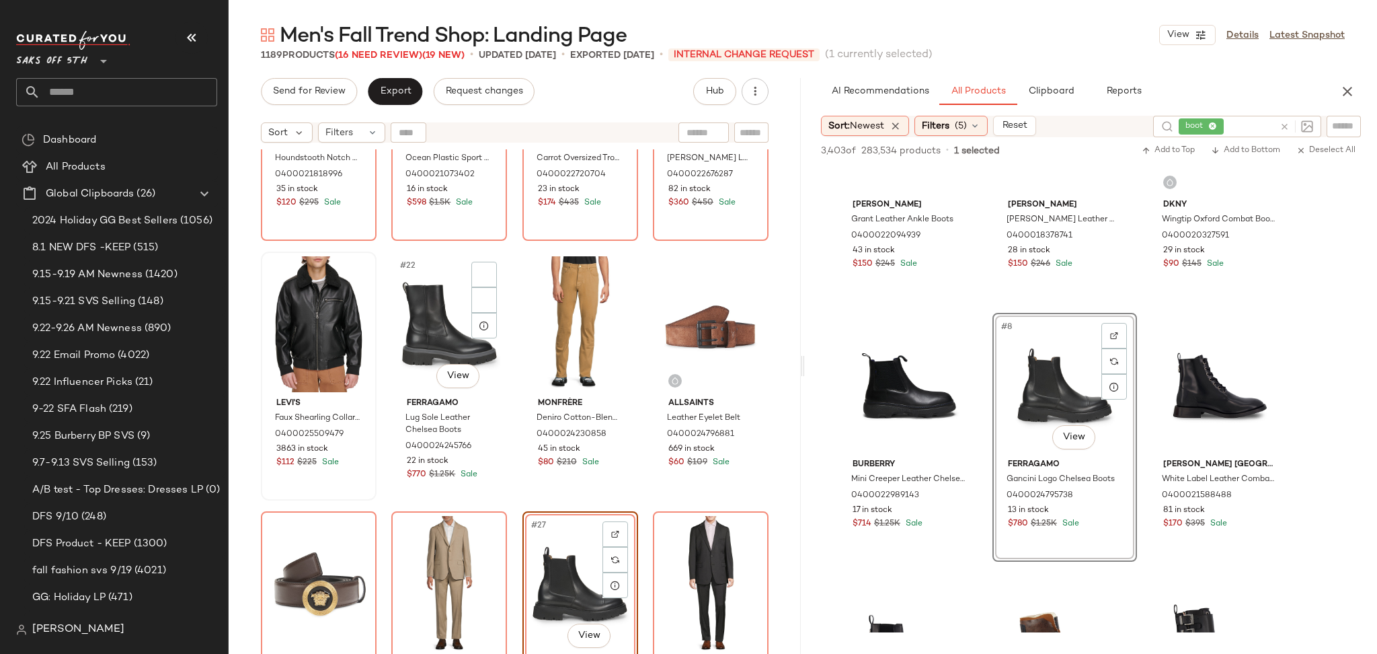
scroll to position [1208, 0]
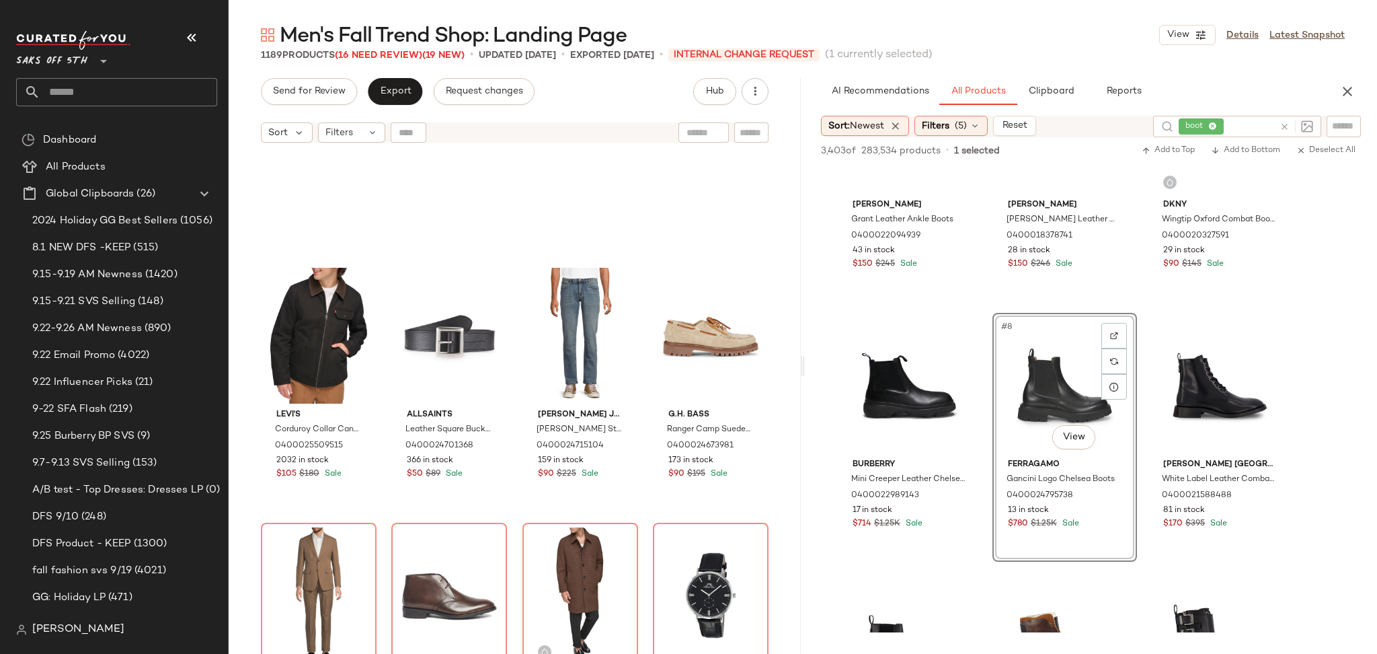
scroll to position [154, 0]
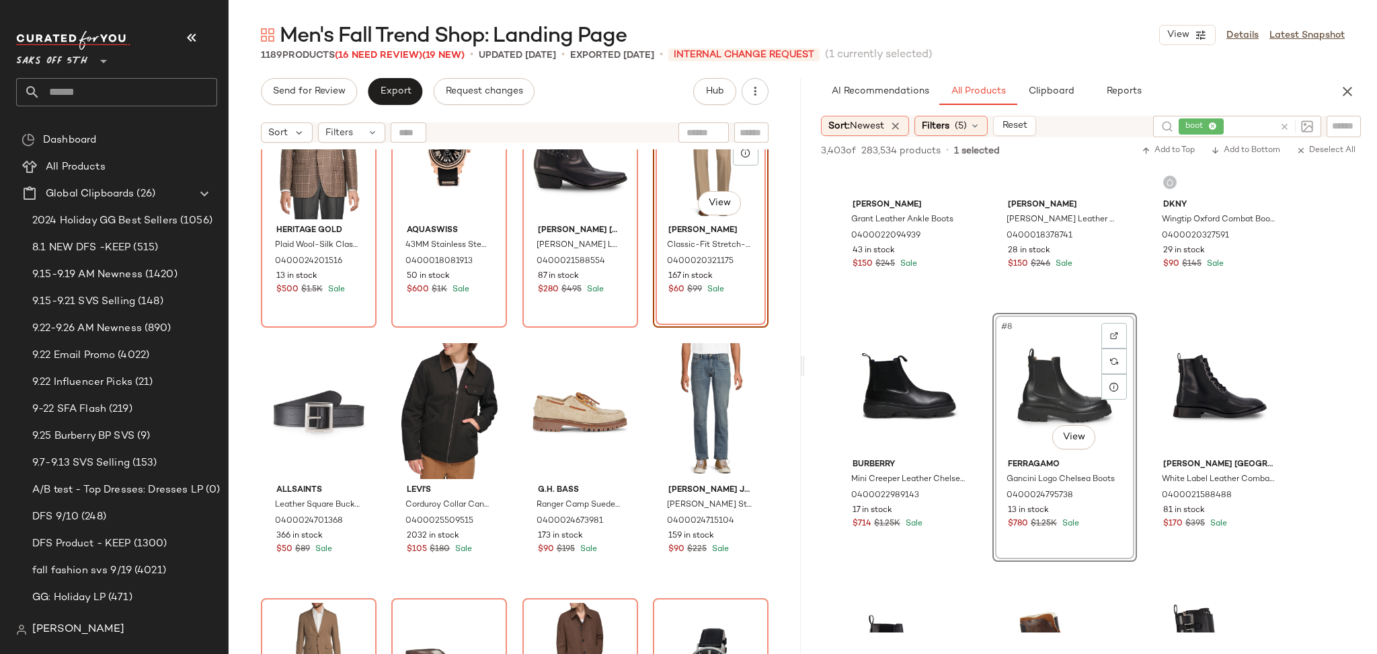
scroll to position [17, 0]
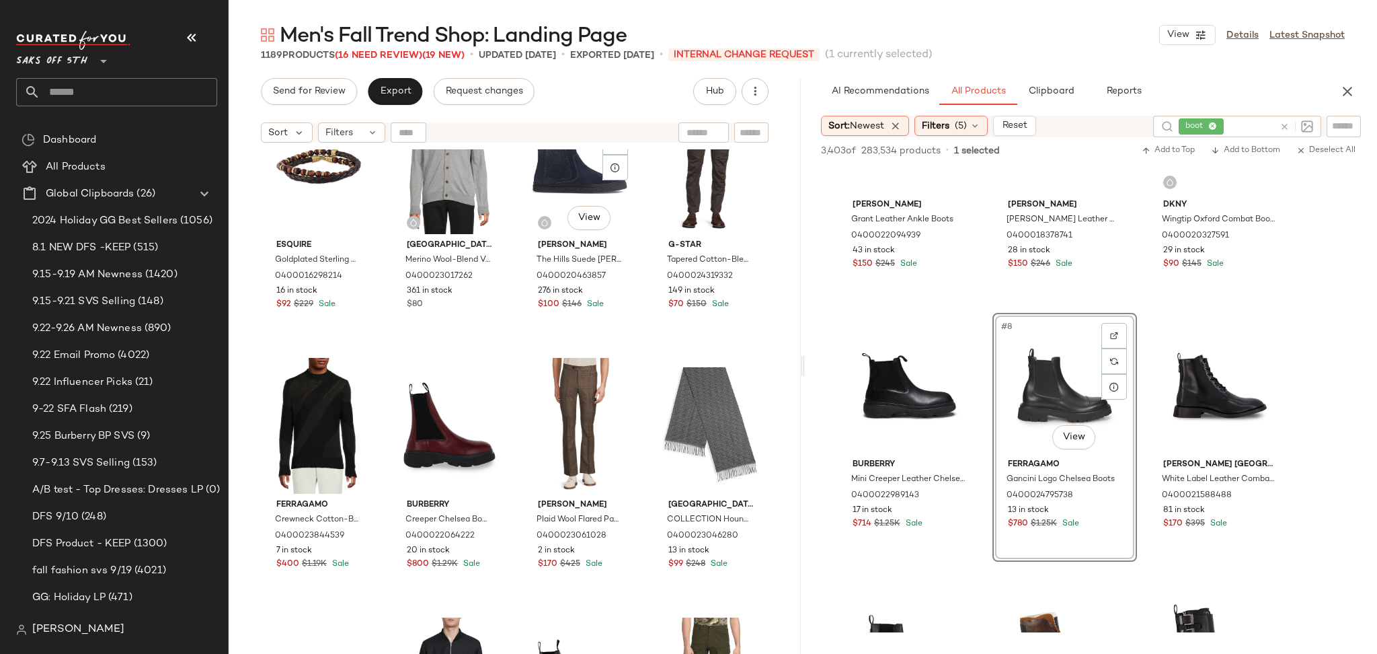
scroll to position [3445, 0]
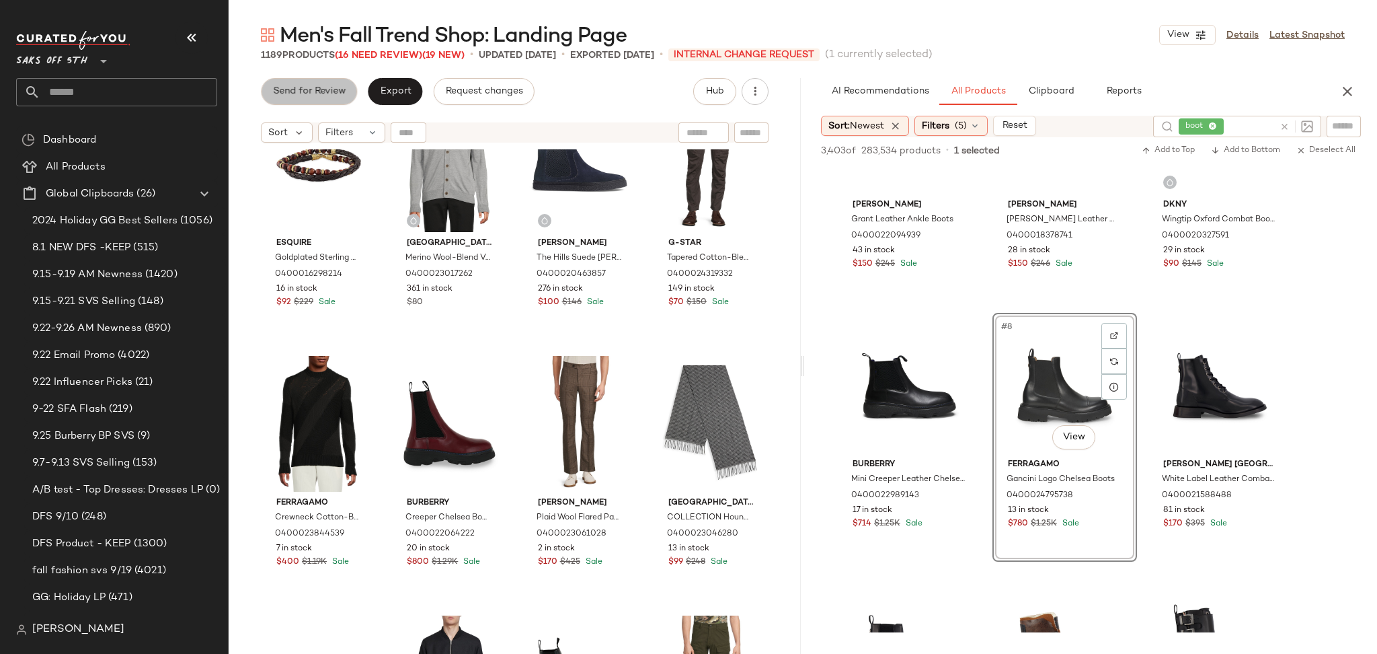
click at [323, 90] on span "Send for Review" at bounding box center [308, 91] width 73 height 11
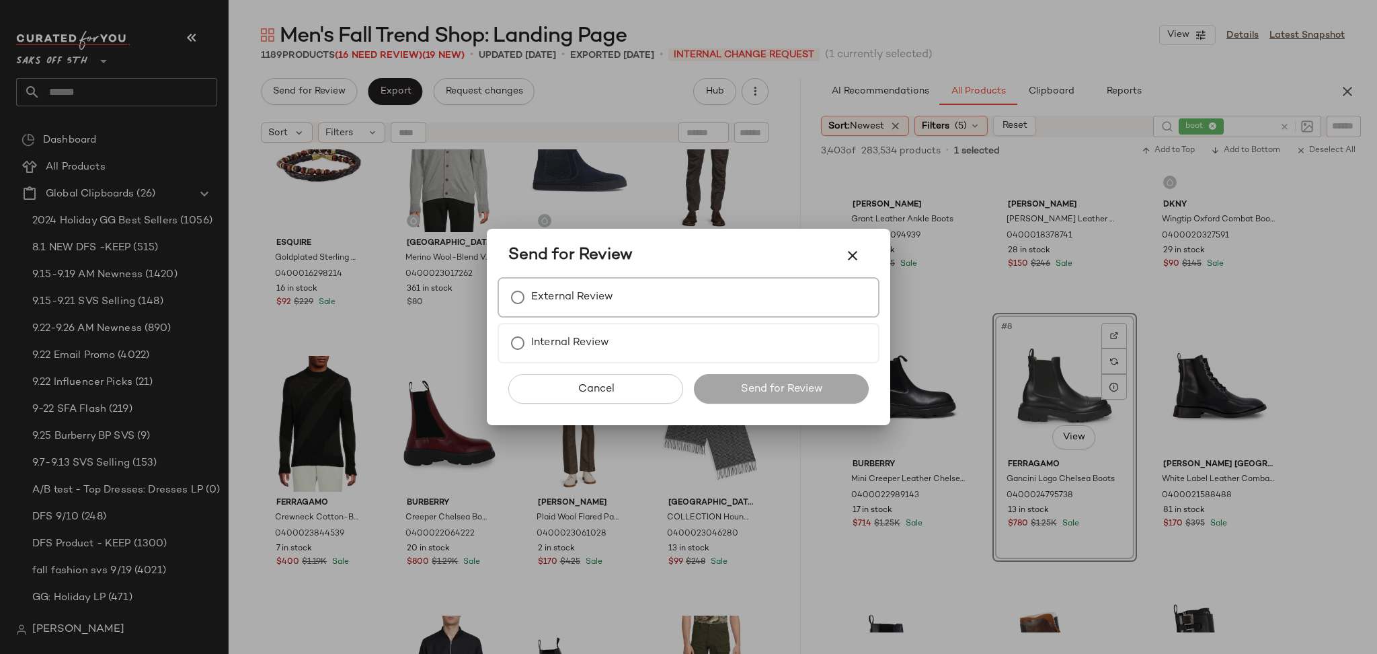
click at [563, 314] on div "External Review" at bounding box center [689, 297] width 382 height 40
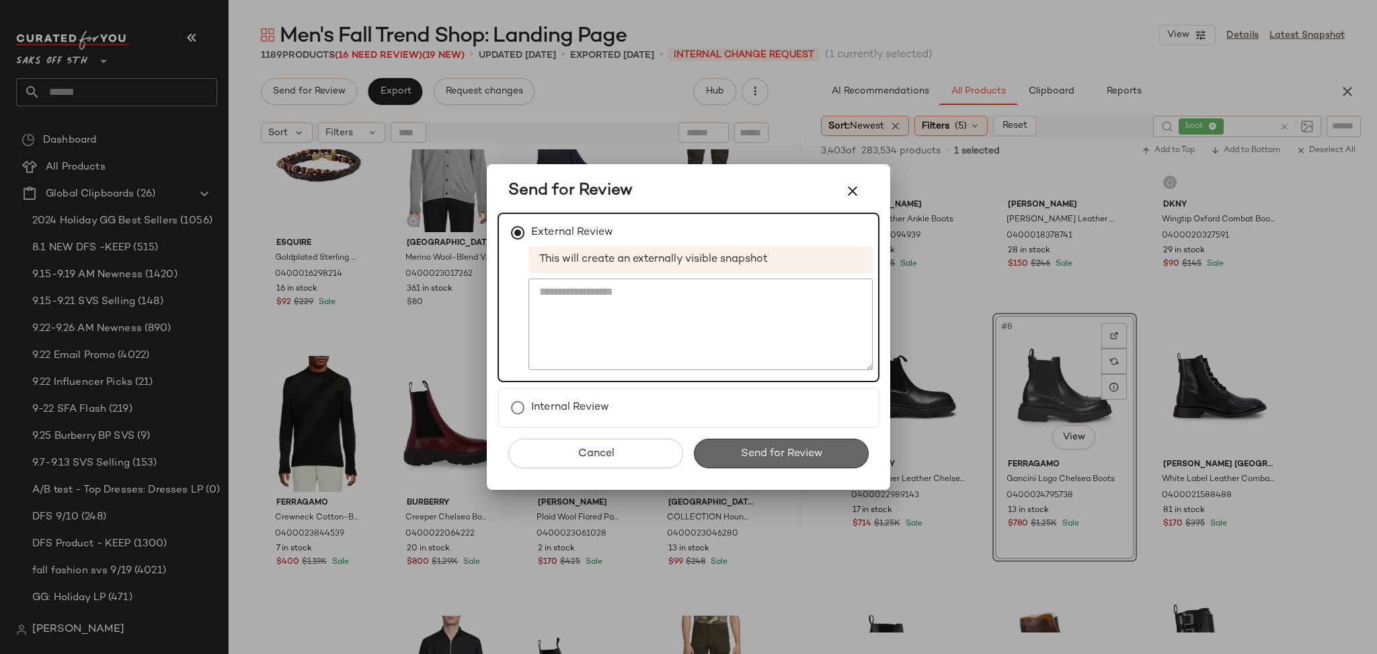
click at [746, 461] on button "Send for Review" at bounding box center [781, 453] width 175 height 30
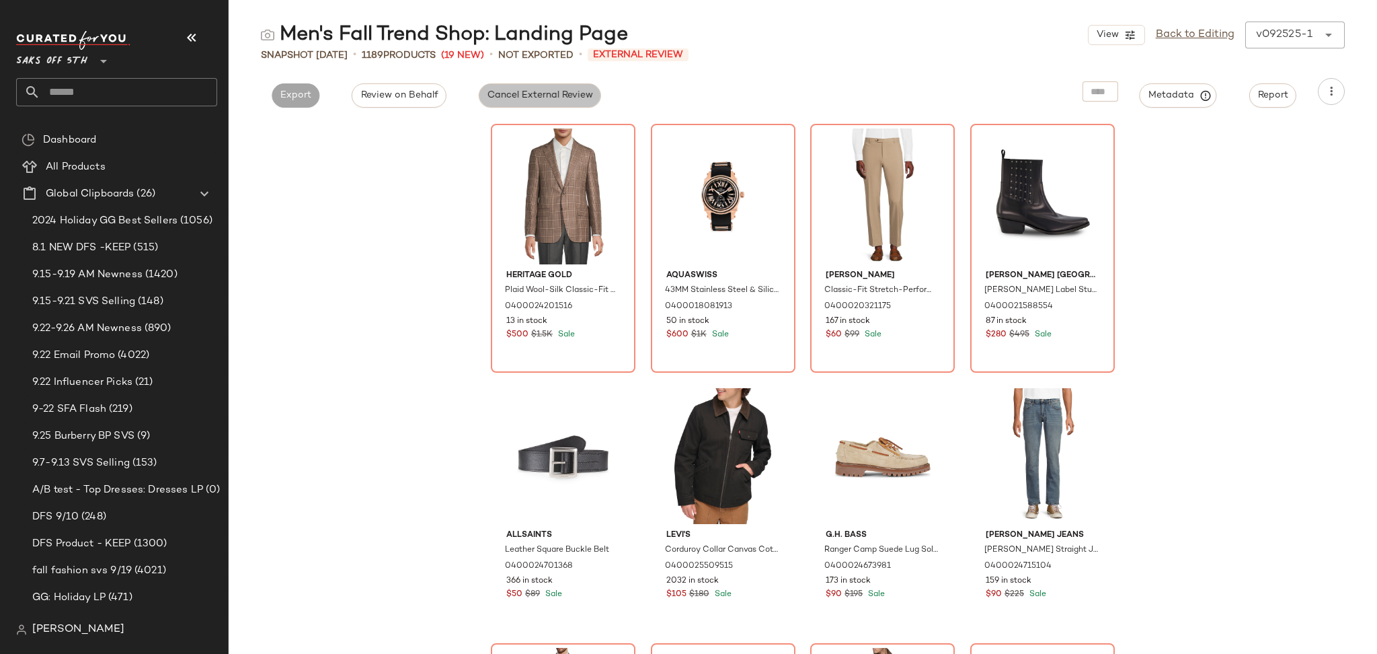
click at [499, 97] on span "Cancel External Review" at bounding box center [540, 95] width 106 height 11
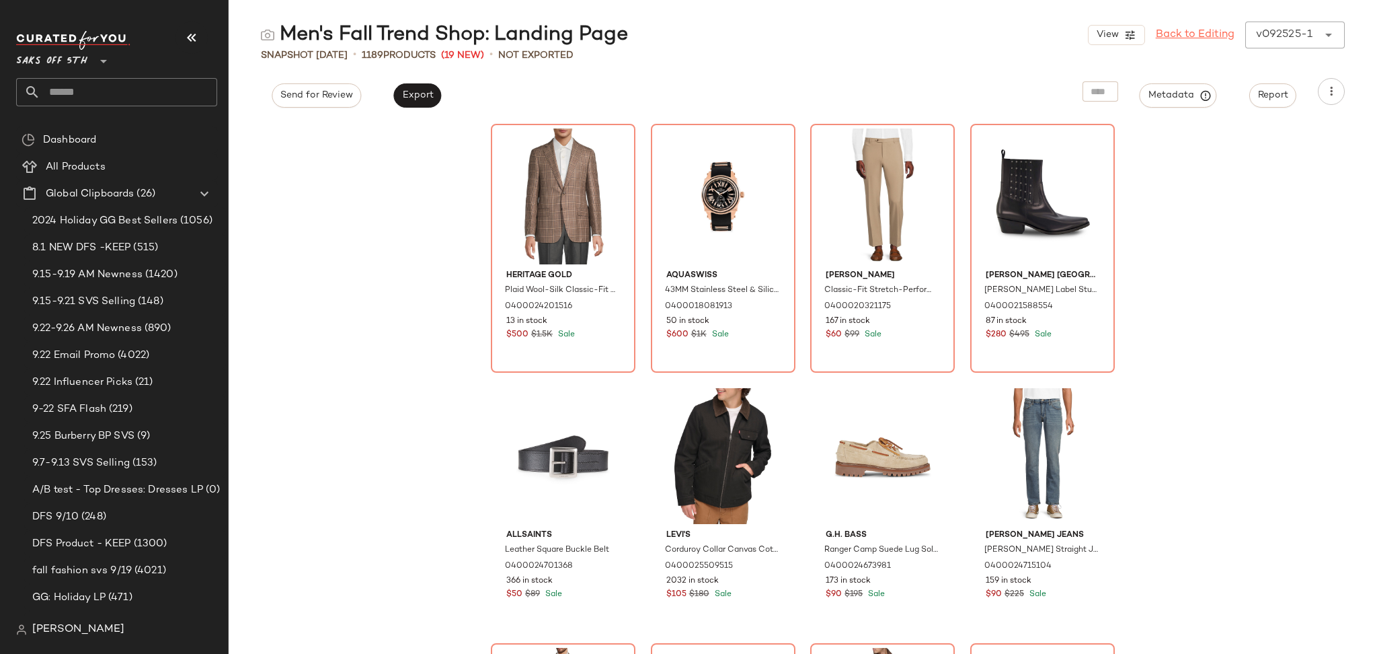
drag, startPoint x: 1164, startPoint y: 22, endPoint x: 1166, endPoint y: 34, distance: 11.6
click at [1166, 34] on div "View Back to Editing v092525-1 ******" at bounding box center [1216, 35] width 257 height 27
click at [1166, 34] on link "Back to Editing" at bounding box center [1195, 35] width 79 height 16
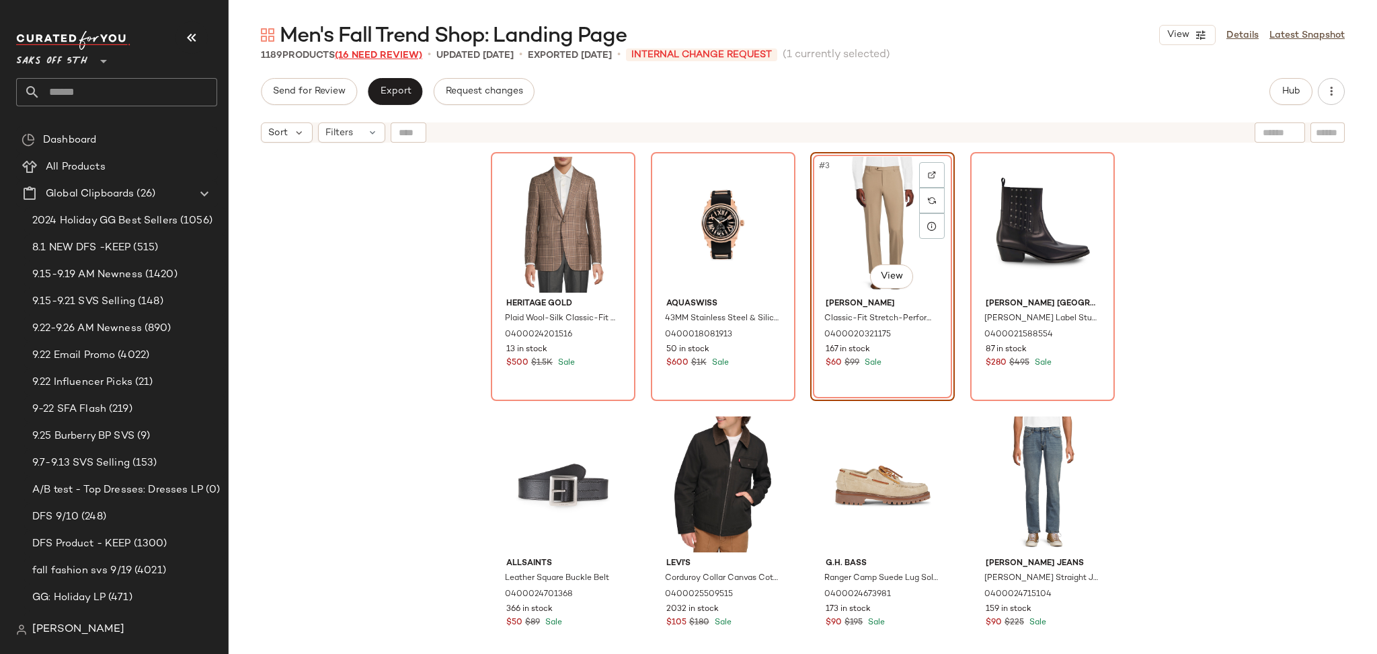
click at [368, 56] on span "(16 Need Review)" at bounding box center [378, 55] width 87 height 10
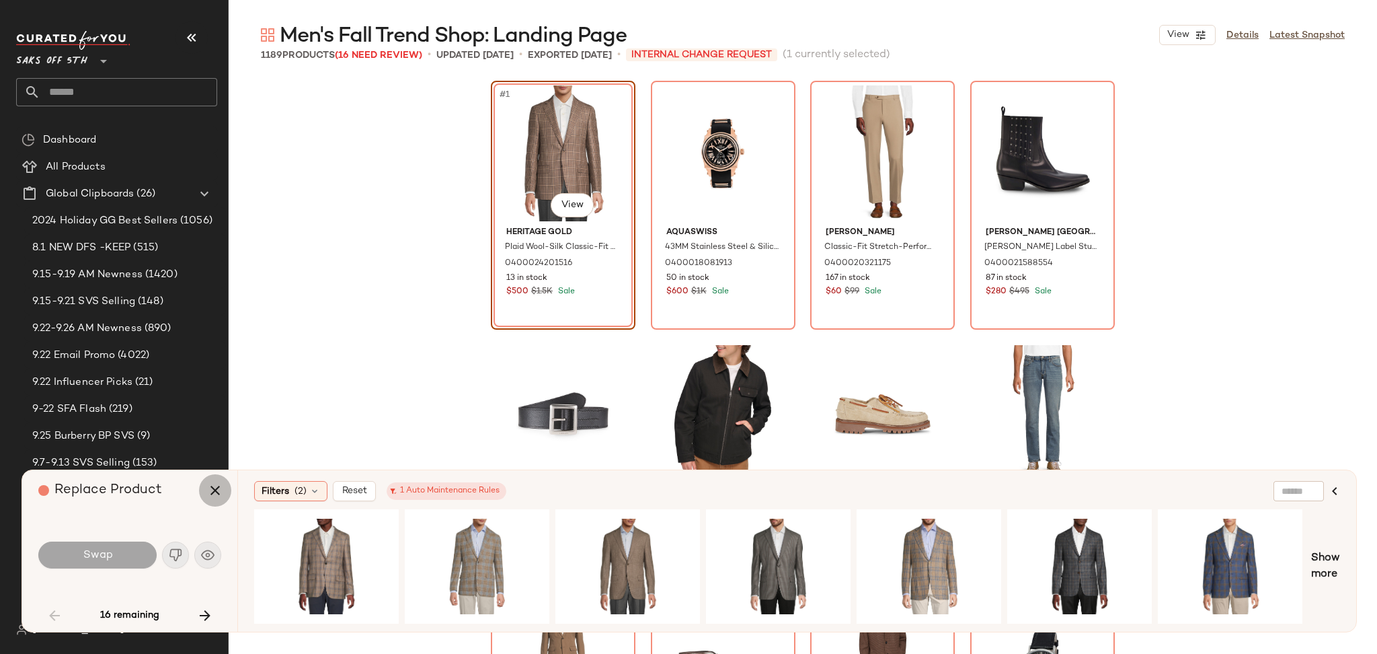
click at [215, 490] on icon "button" at bounding box center [215, 490] width 16 height 16
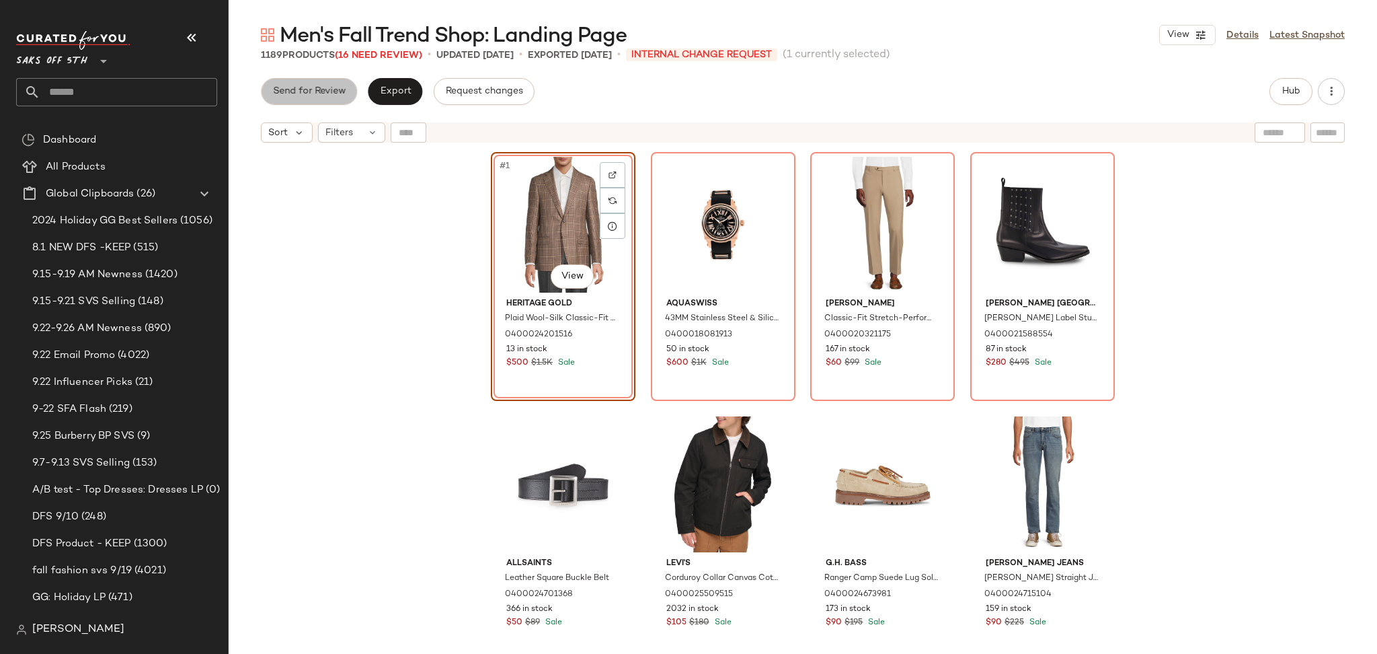
click at [343, 92] on span "Send for Review" at bounding box center [308, 91] width 73 height 11
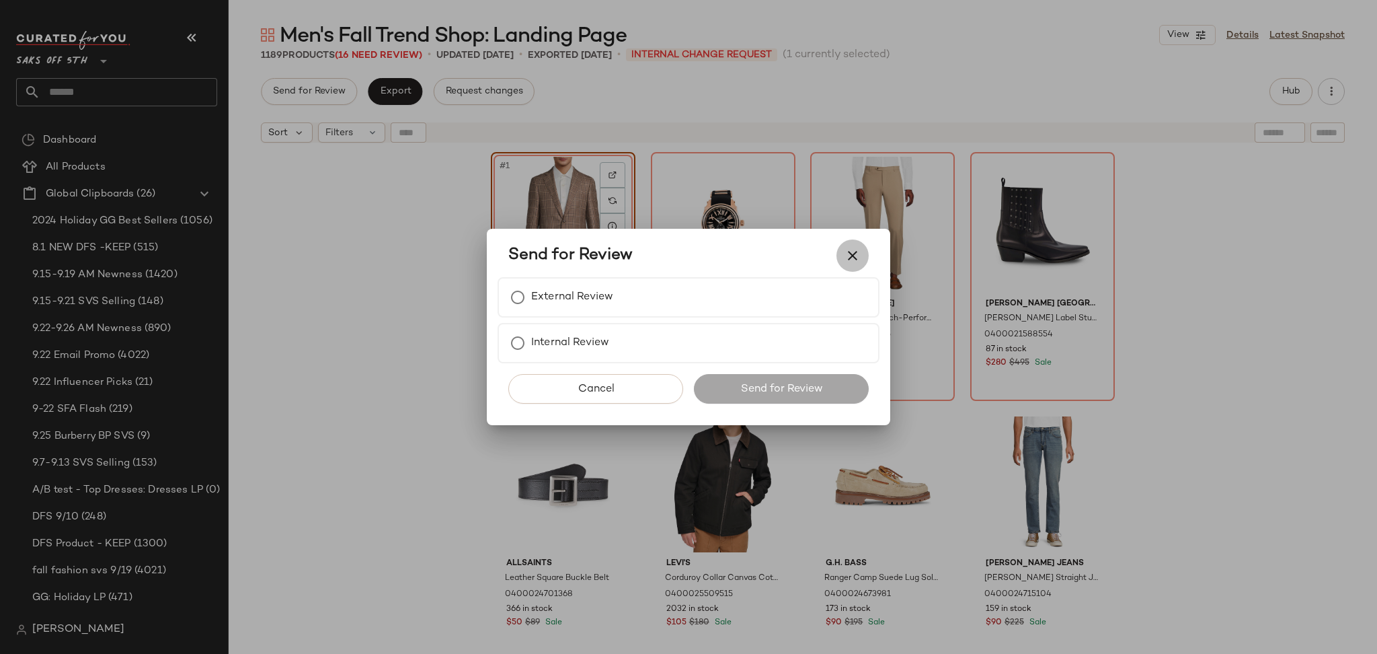
click at [853, 254] on icon "button" at bounding box center [852, 255] width 16 height 16
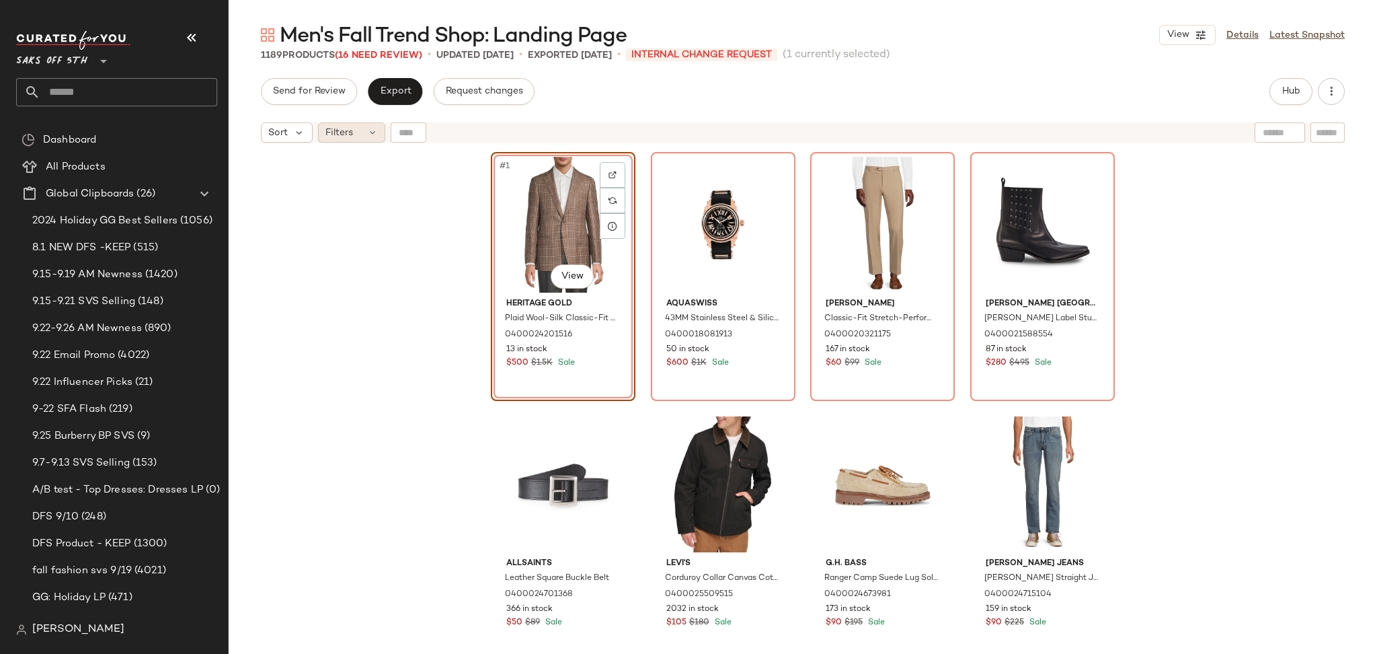
click at [364, 137] on div "Filters" at bounding box center [351, 132] width 67 height 20
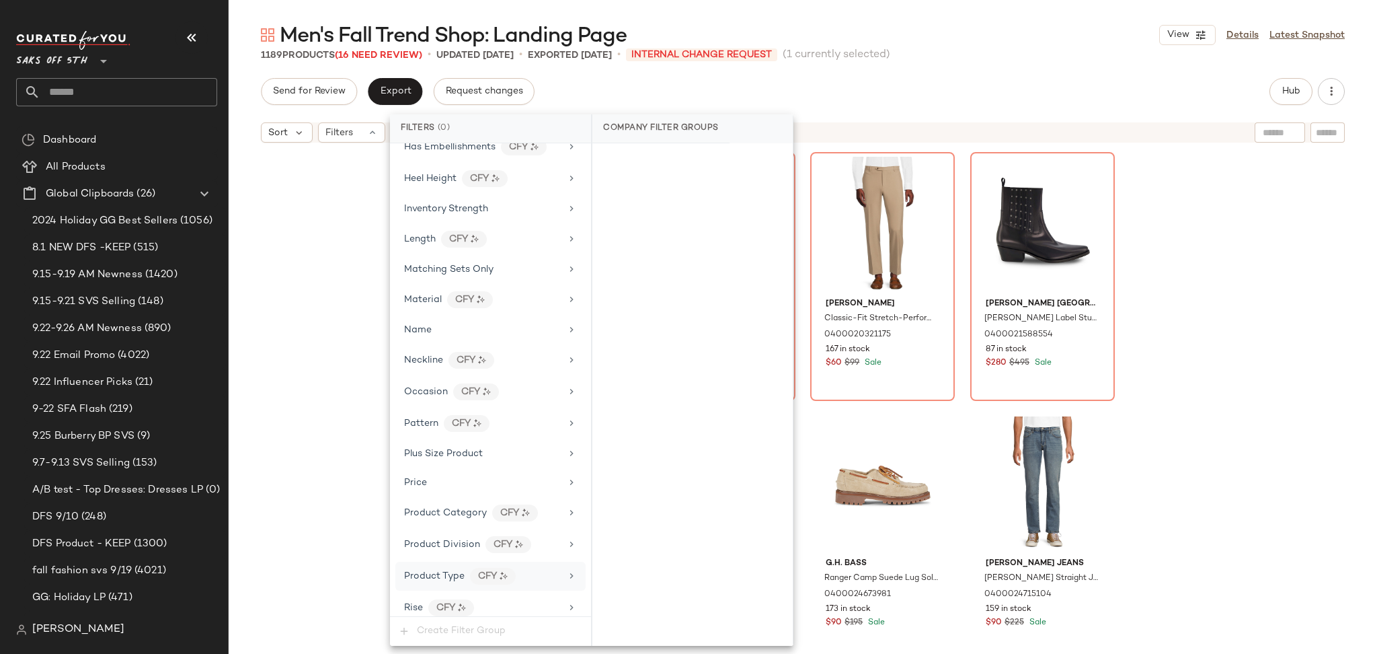
scroll to position [740, 0]
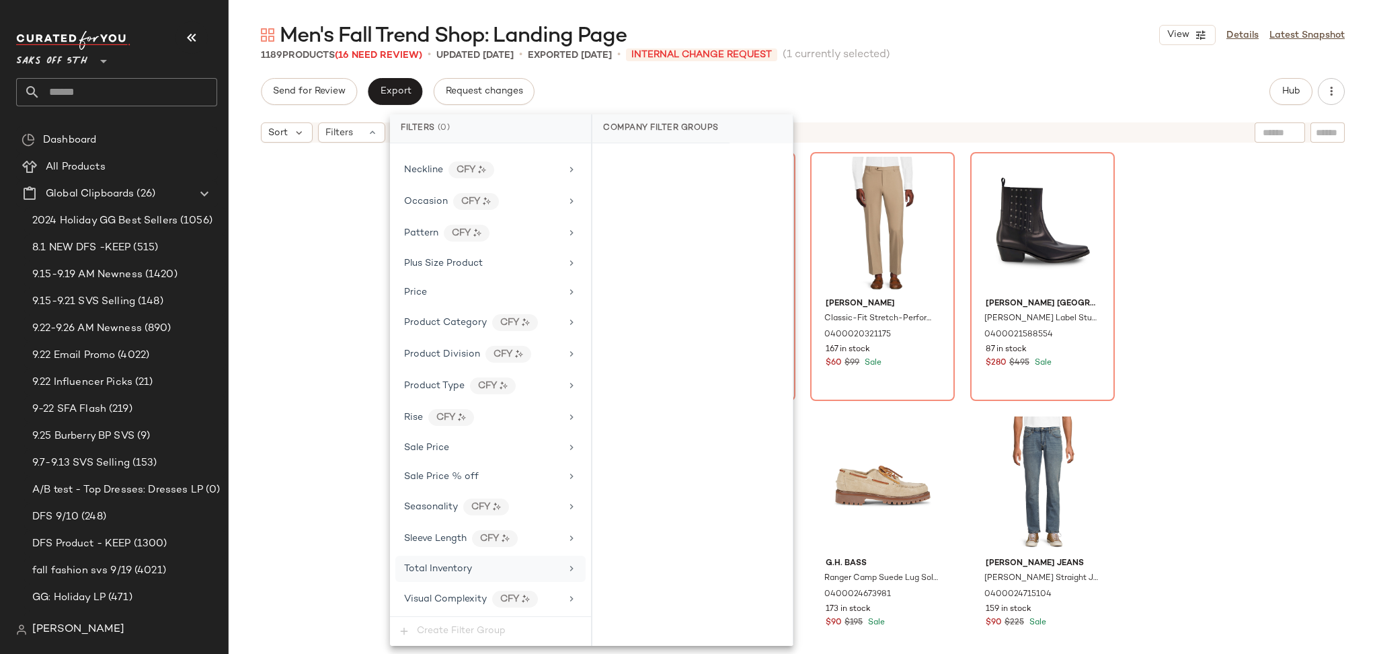
click at [464, 572] on span "Total Inventory" at bounding box center [438, 568] width 68 height 10
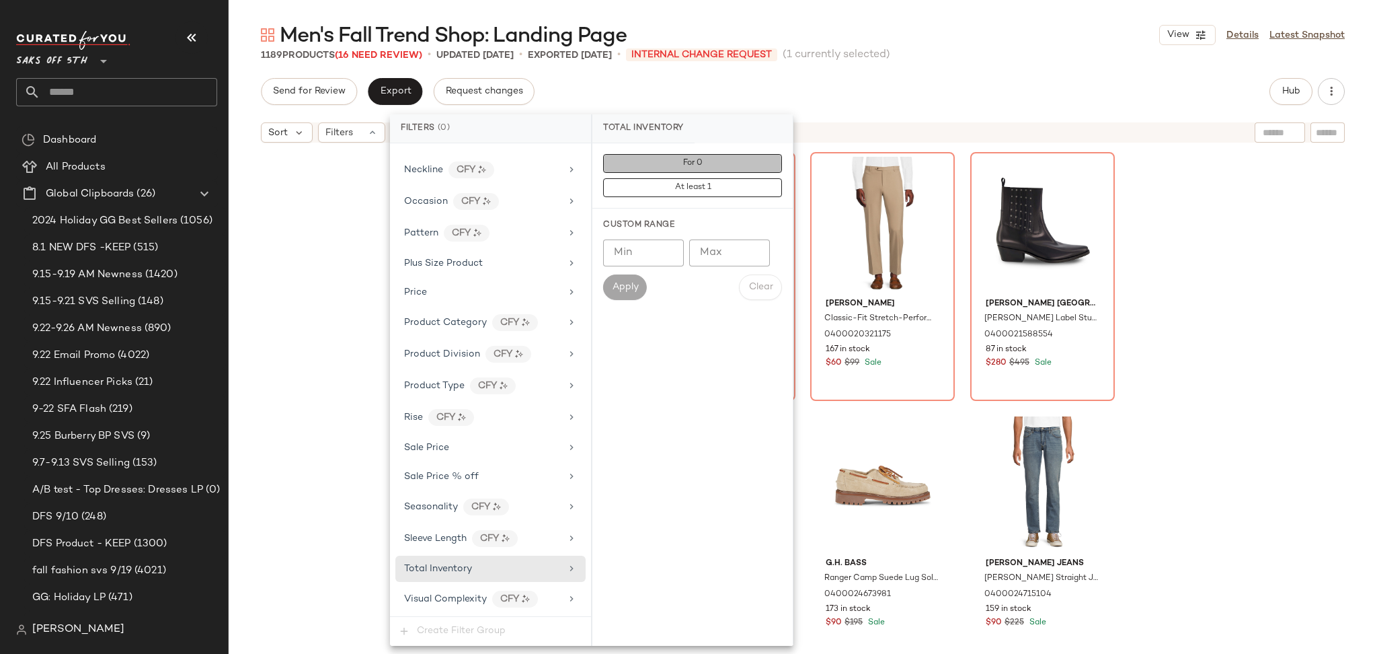
click at [686, 168] on button "For 0" at bounding box center [692, 163] width 179 height 19
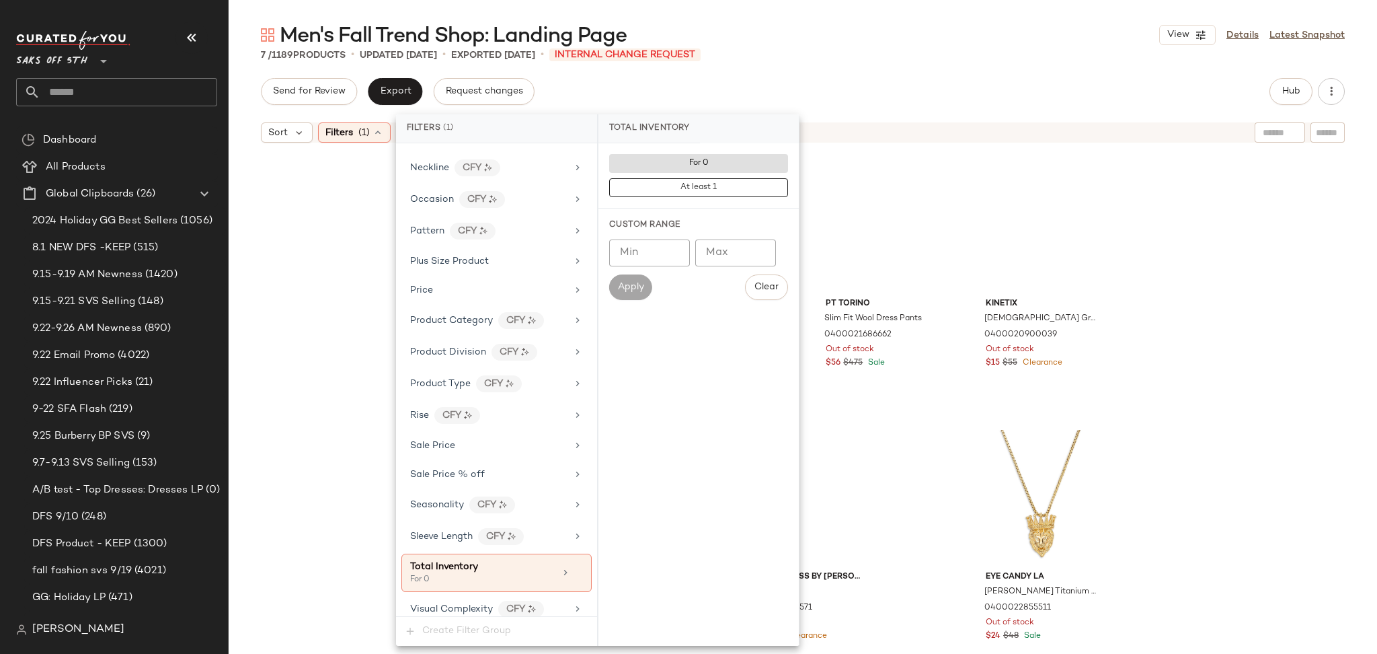
click at [931, 84] on div "Send for Review Export Request changes Hub" at bounding box center [803, 91] width 1084 height 27
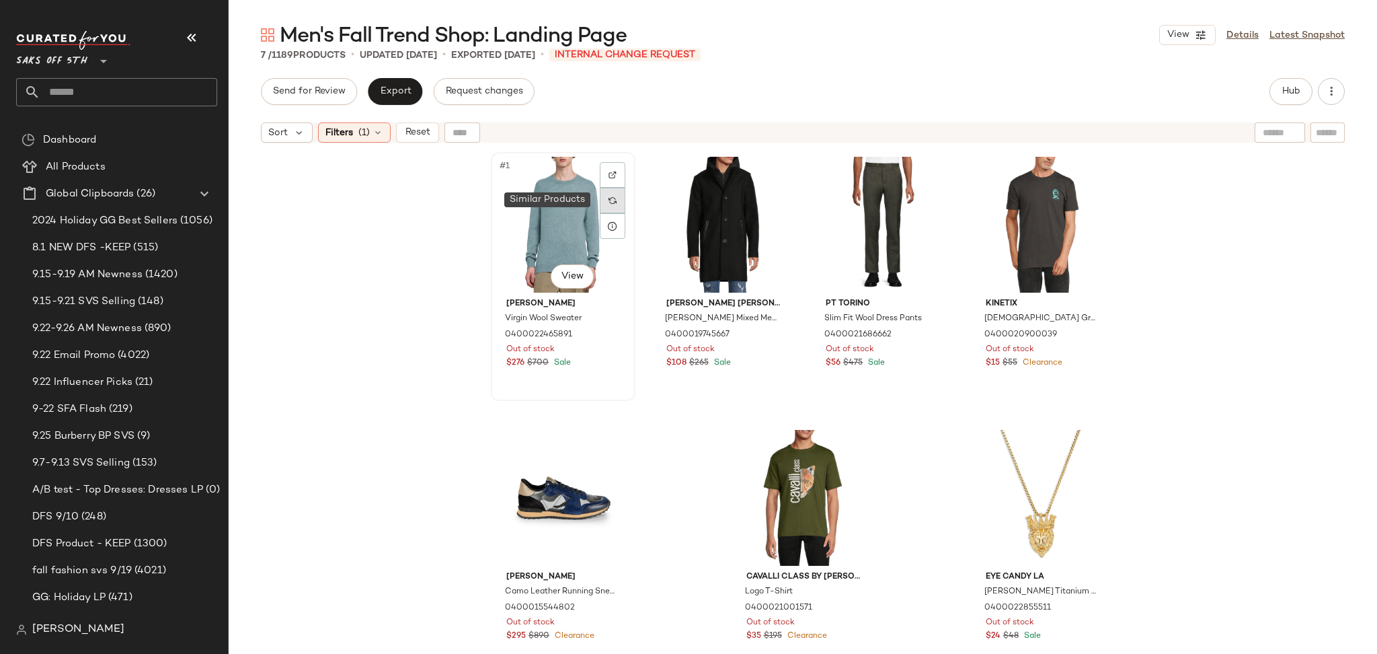
click at [608, 206] on div at bounding box center [613, 201] width 26 height 26
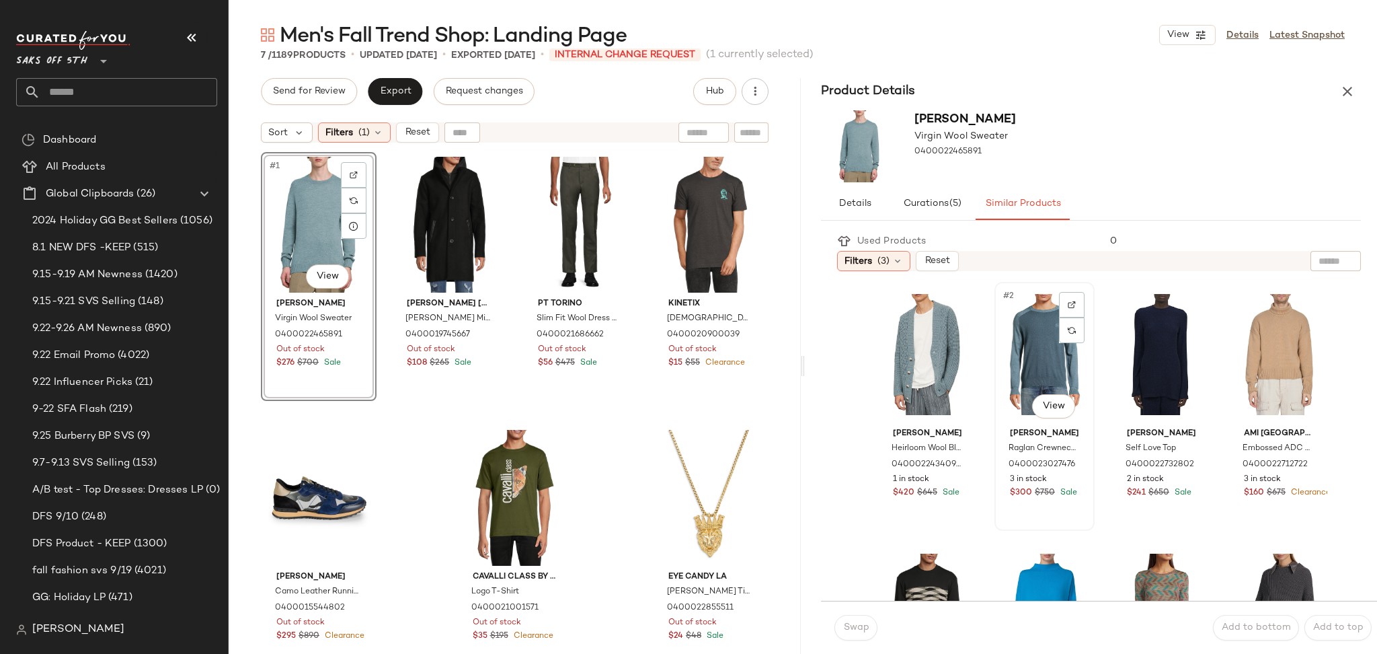
click at [1040, 317] on div "#2 View" at bounding box center [1044, 354] width 91 height 136
click at [871, 620] on button "Swap" at bounding box center [855, 628] width 43 height 26
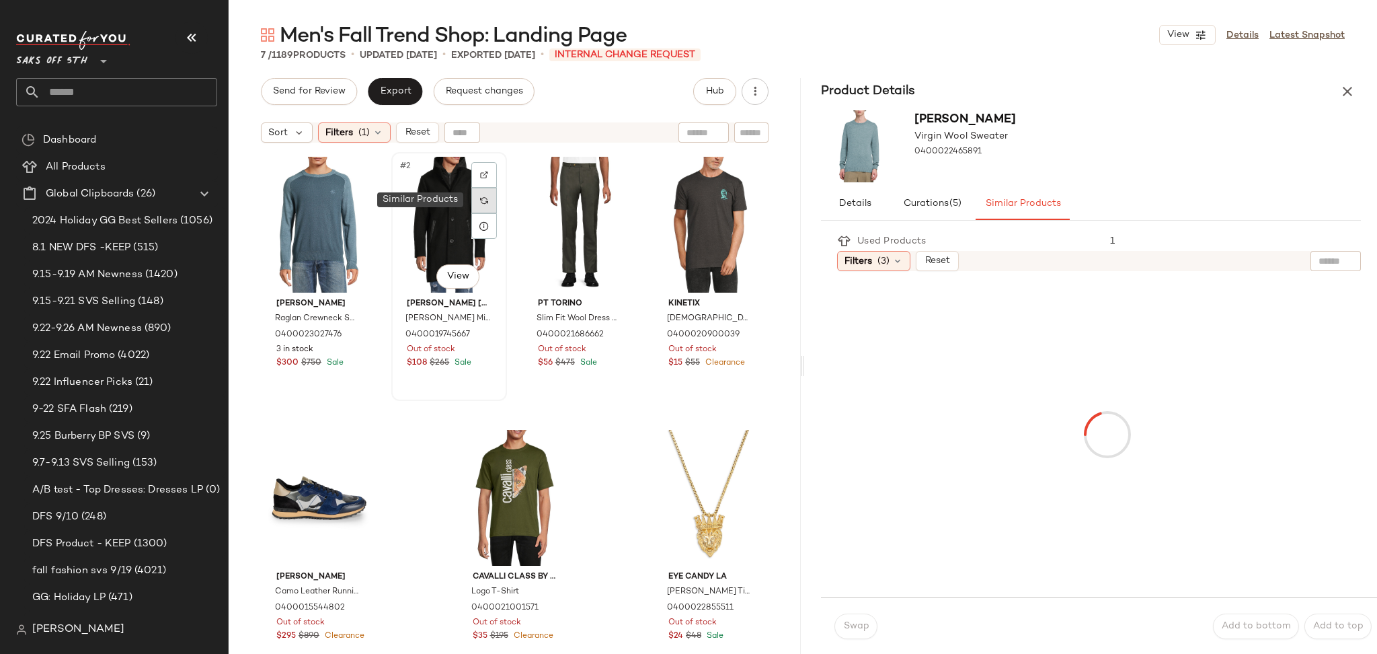
click at [480, 198] on img at bounding box center [484, 200] width 8 height 8
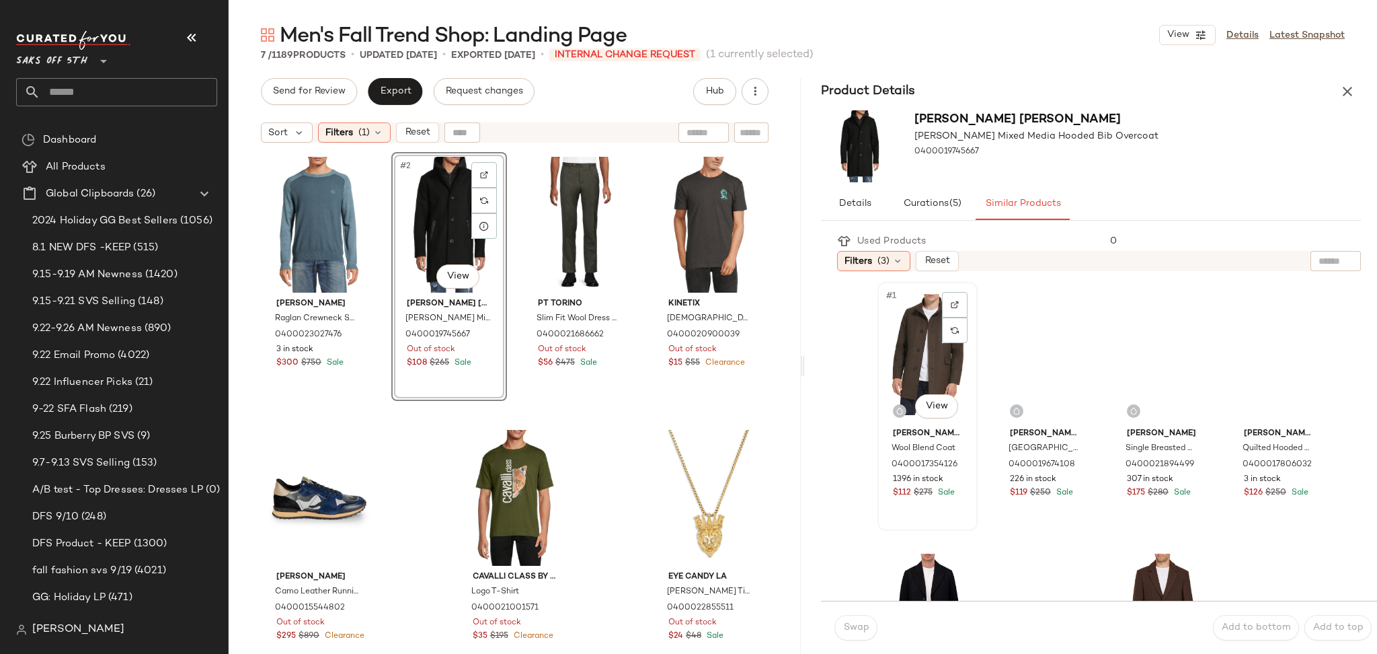
click at [923, 340] on div "#1 View" at bounding box center [927, 354] width 91 height 136
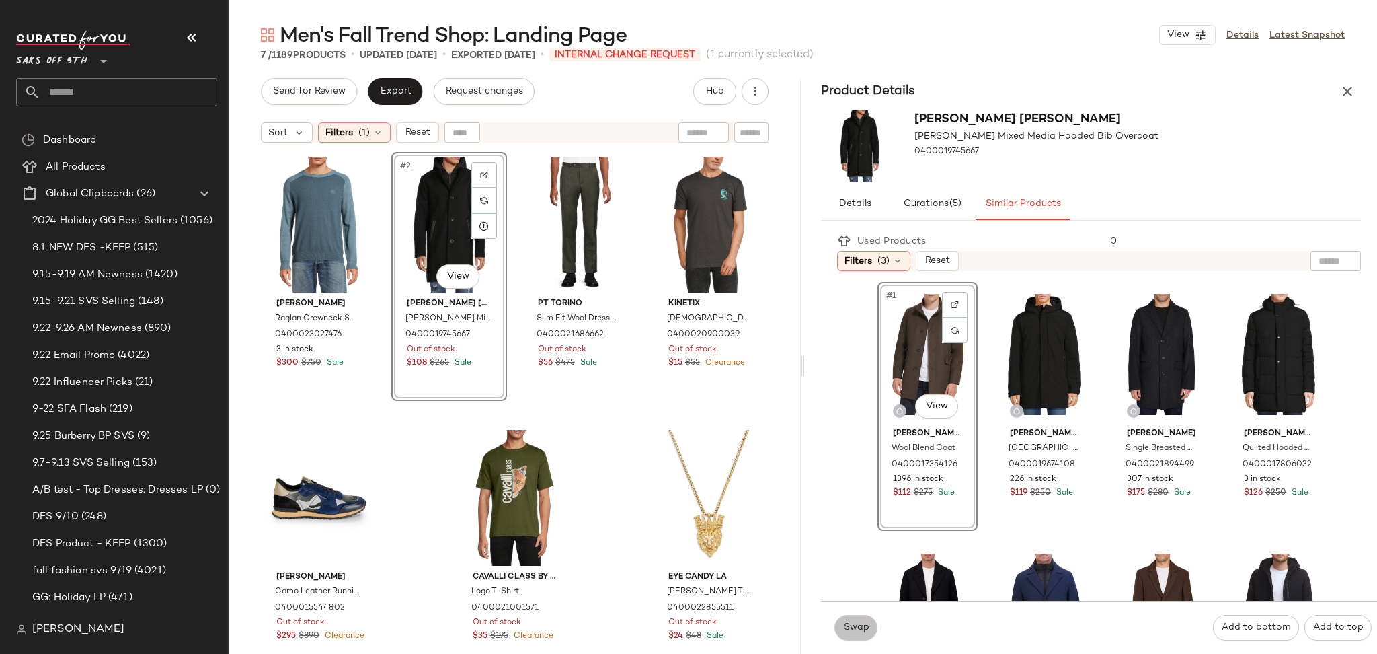
click at [861, 623] on span "Swap" at bounding box center [855, 627] width 26 height 11
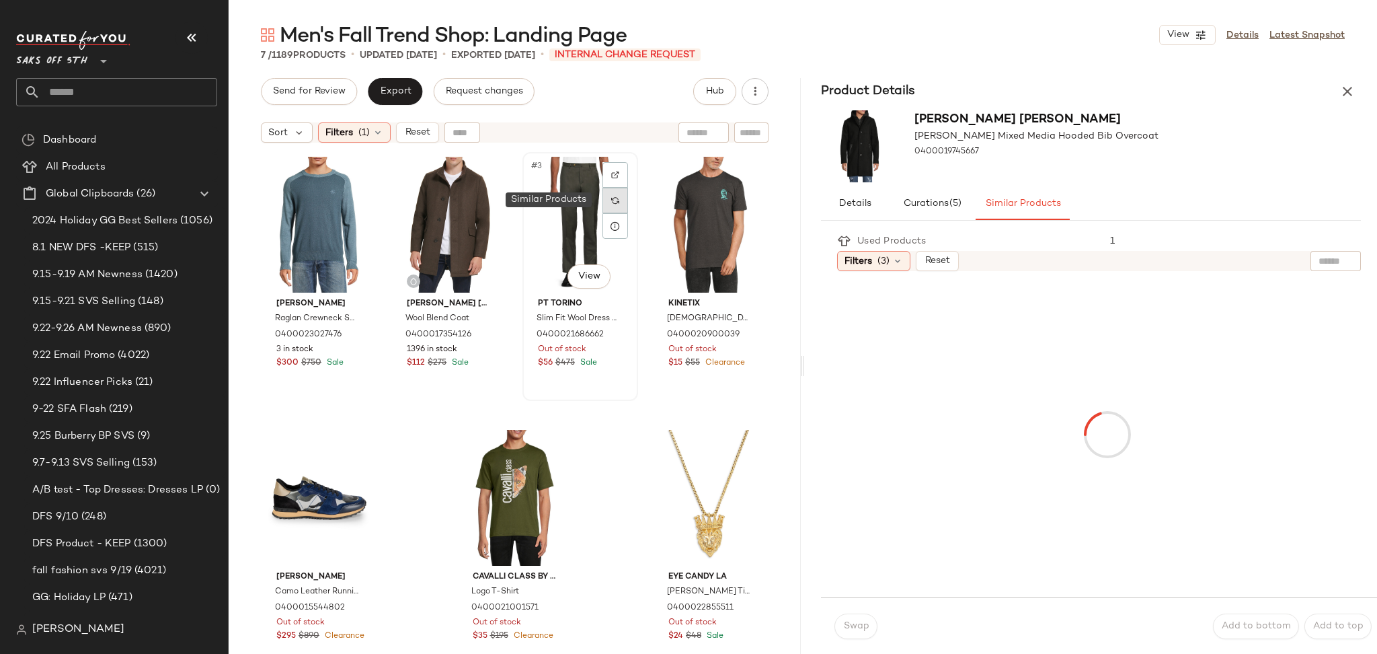
click at [611, 202] on img at bounding box center [615, 200] width 8 height 8
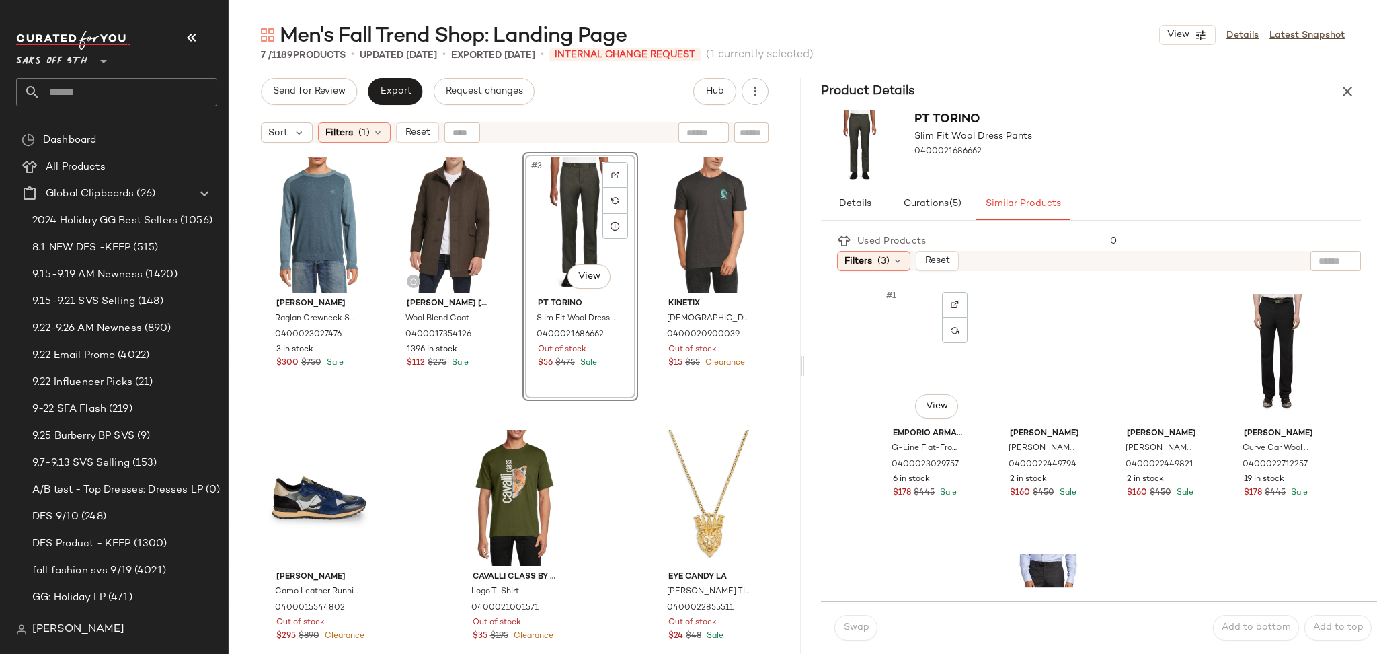
click at [901, 344] on div "#1 View" at bounding box center [927, 354] width 91 height 136
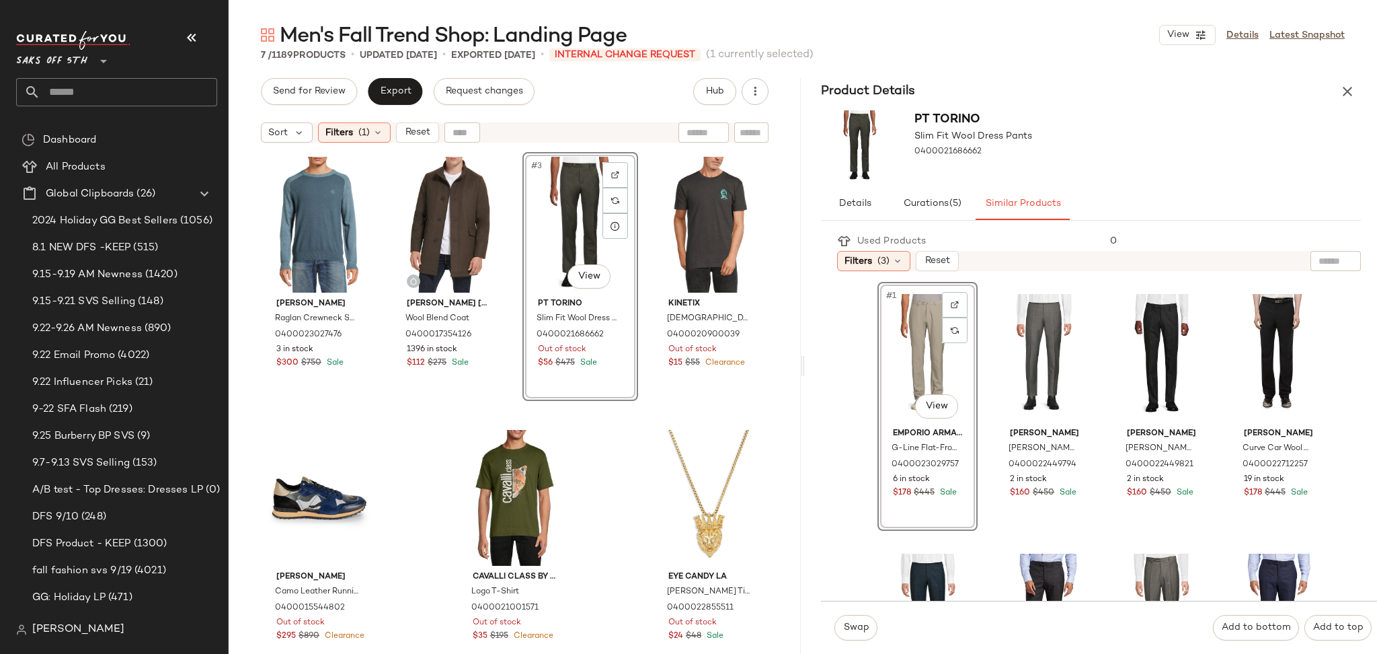
click at [851, 608] on div "Swap Add to bottom Add to top" at bounding box center [1099, 626] width 556 height 53
click at [850, 619] on button "Swap" at bounding box center [855, 628] width 43 height 26
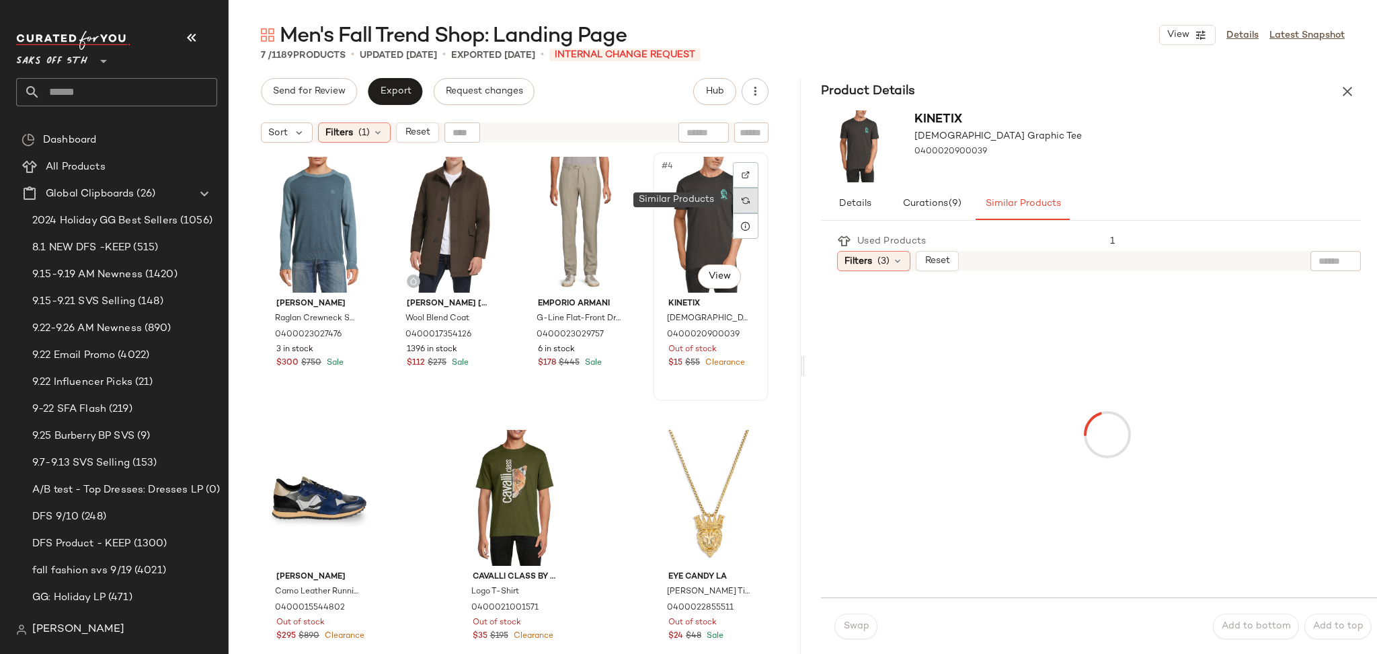
click at [742, 196] on img at bounding box center [746, 200] width 8 height 8
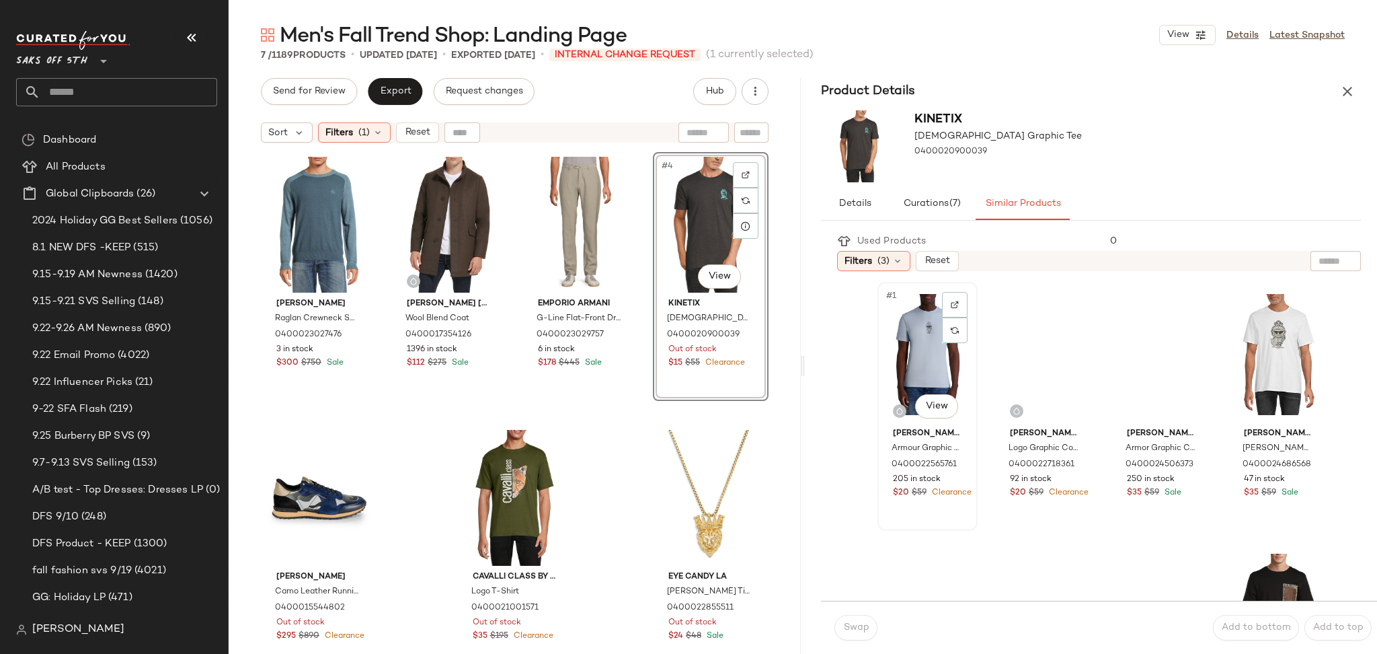
click at [902, 358] on div "#1 View" at bounding box center [927, 354] width 91 height 136
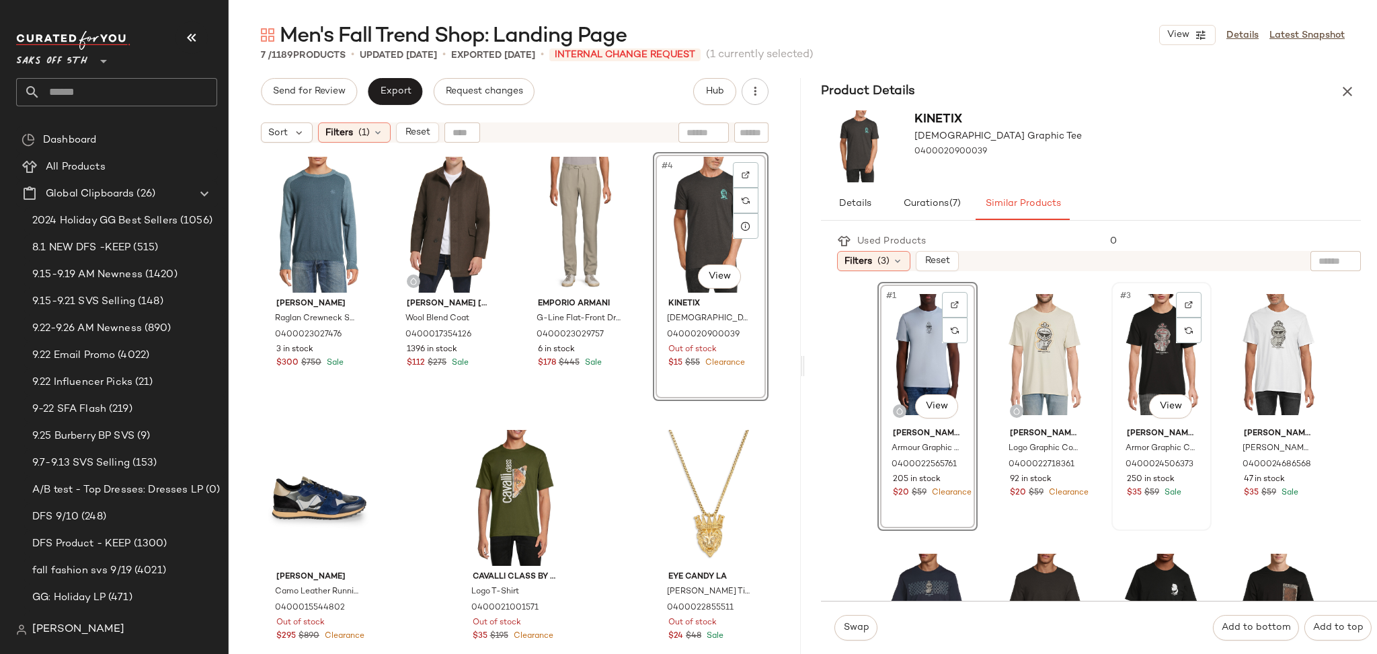
click at [1149, 348] on div "#3 View" at bounding box center [1161, 354] width 91 height 136
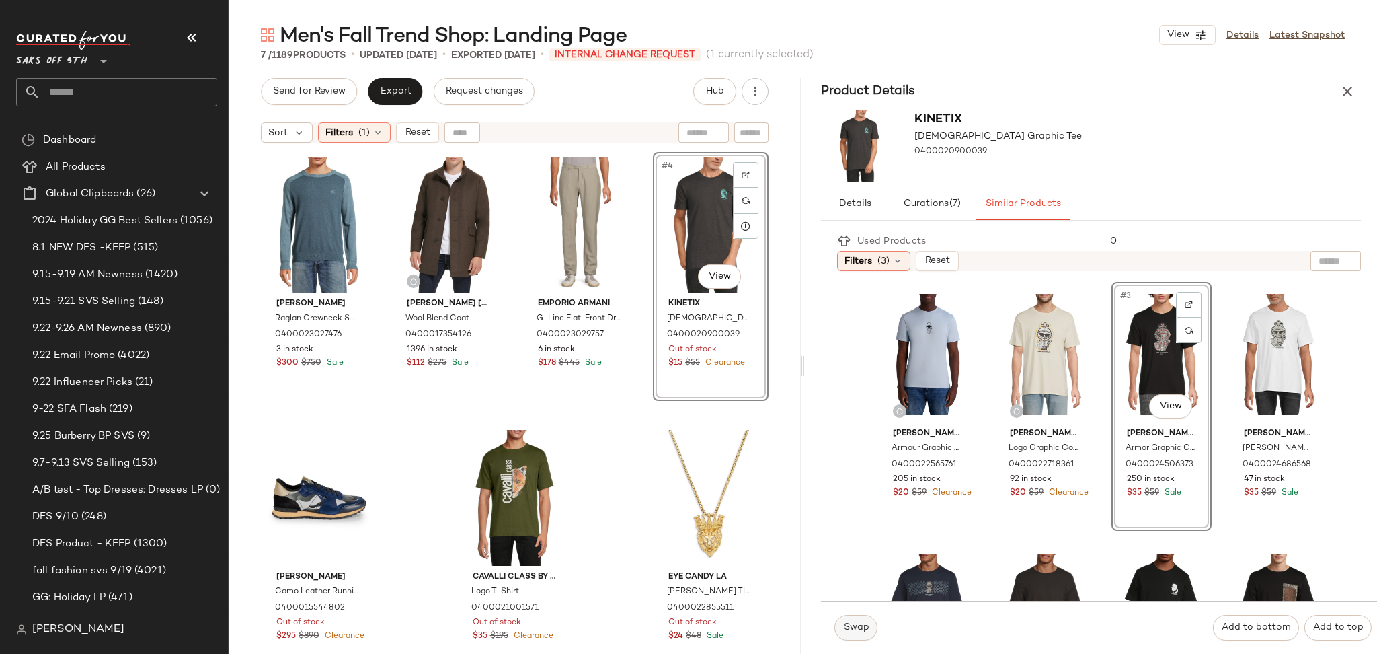
click at [857, 629] on span "Swap" at bounding box center [855, 627] width 26 height 11
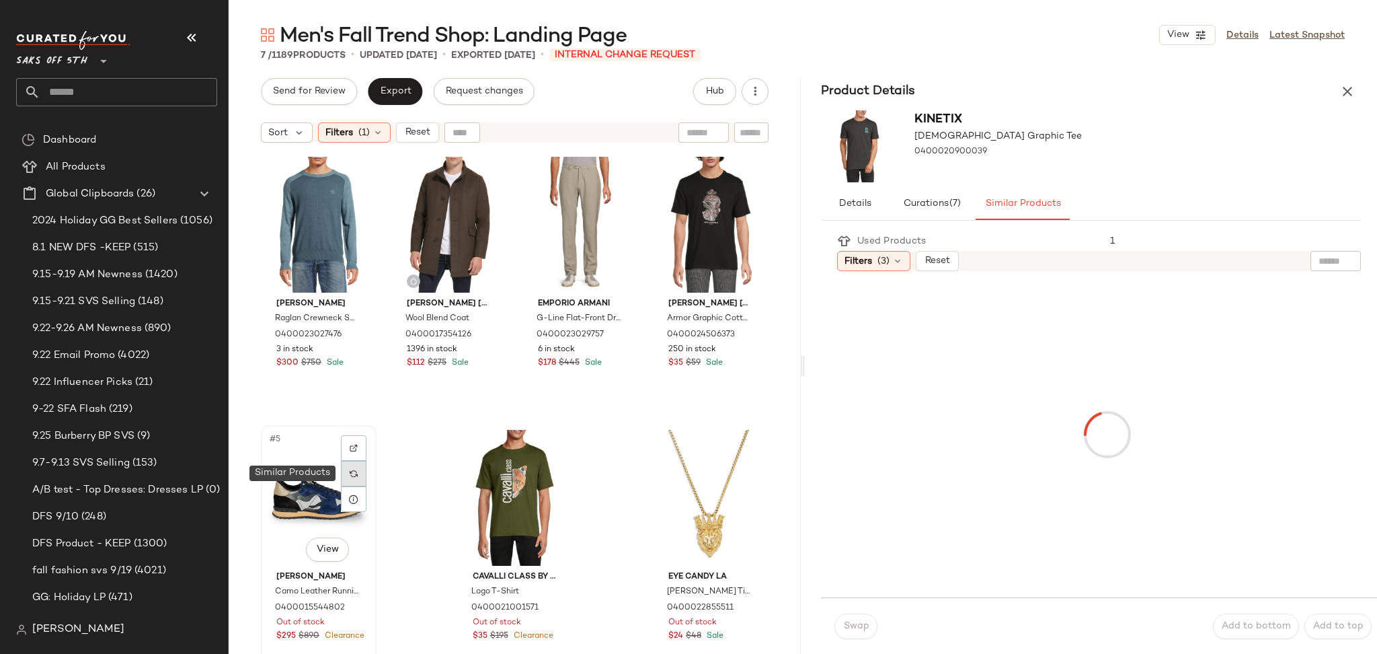
click at [349, 474] on div at bounding box center [354, 474] width 26 height 26
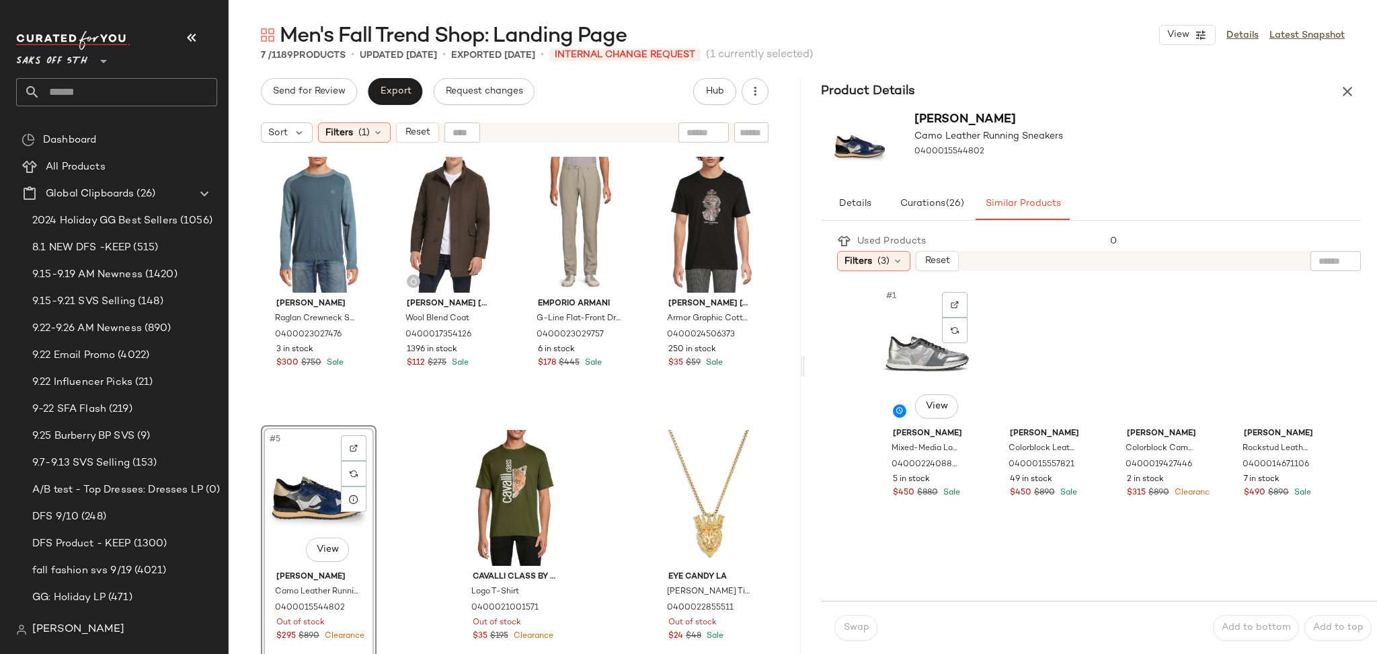
click at [911, 383] on div "#1 View" at bounding box center [927, 354] width 91 height 136
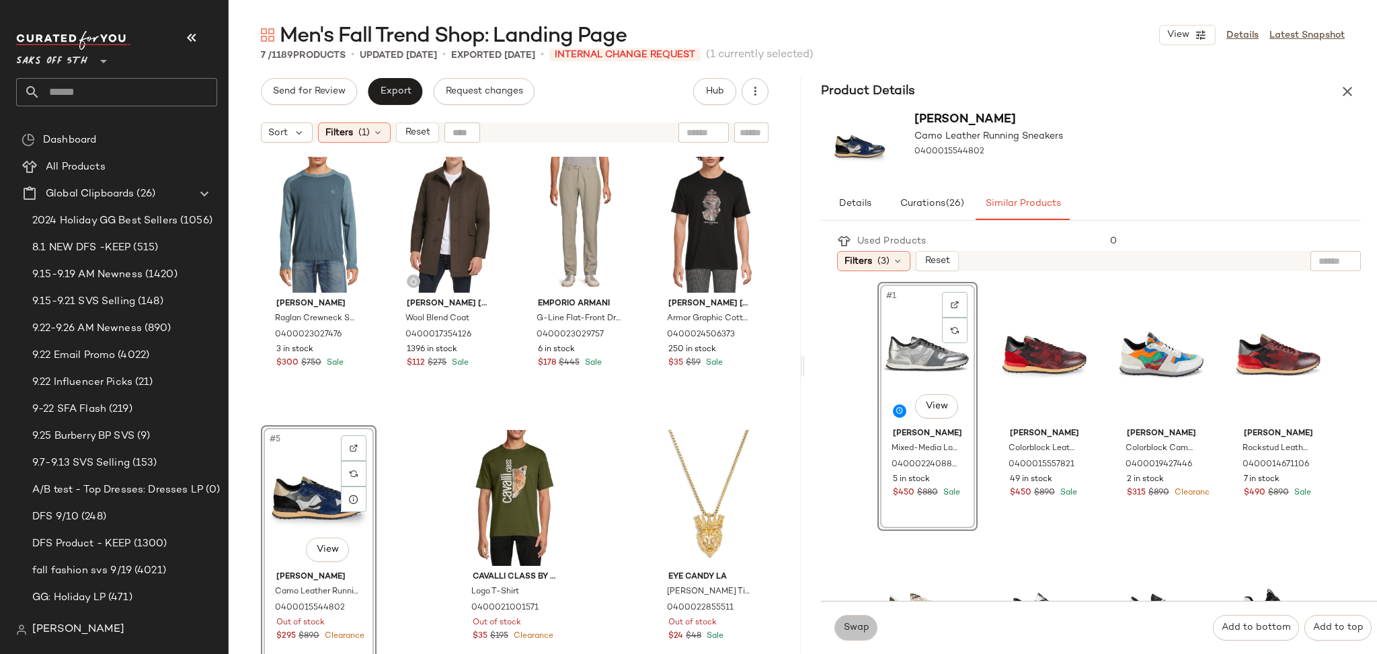
click at [852, 629] on span "Swap" at bounding box center [855, 627] width 26 height 11
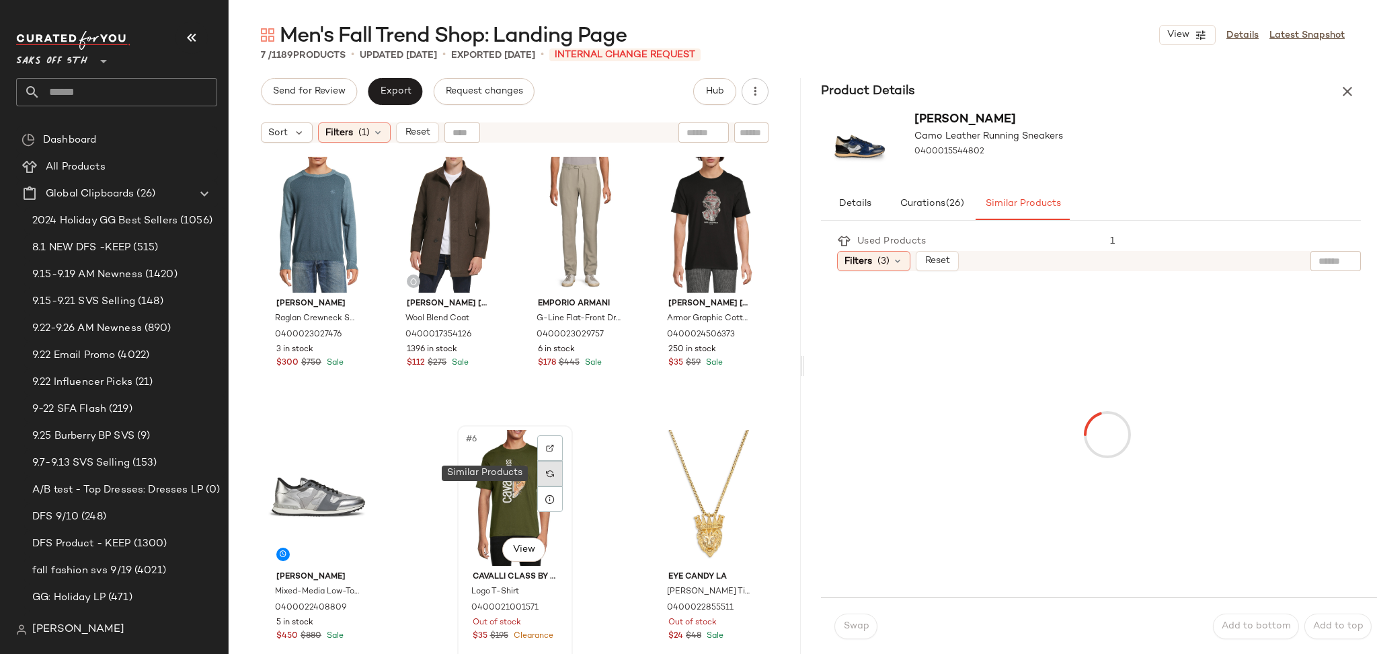
click at [551, 476] on div at bounding box center [550, 474] width 26 height 26
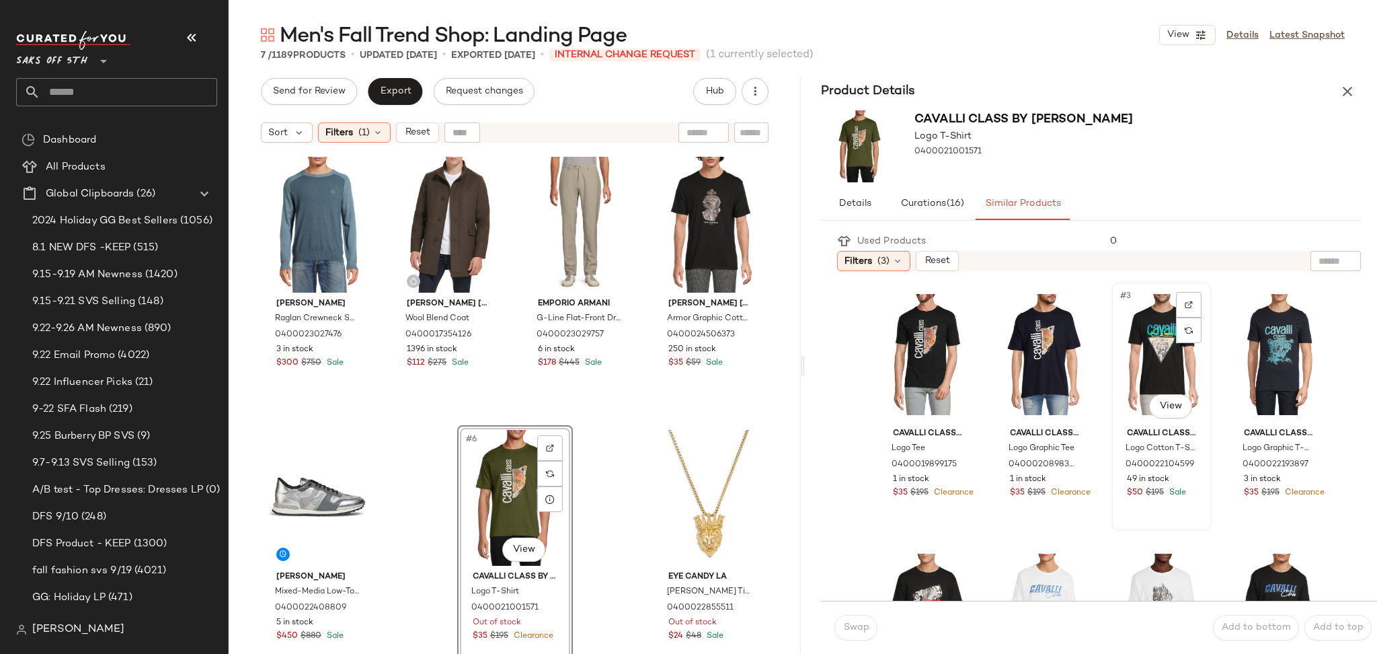
click at [1120, 308] on div "#3 View" at bounding box center [1161, 354] width 91 height 136
click at [846, 616] on button "Swap" at bounding box center [855, 628] width 43 height 26
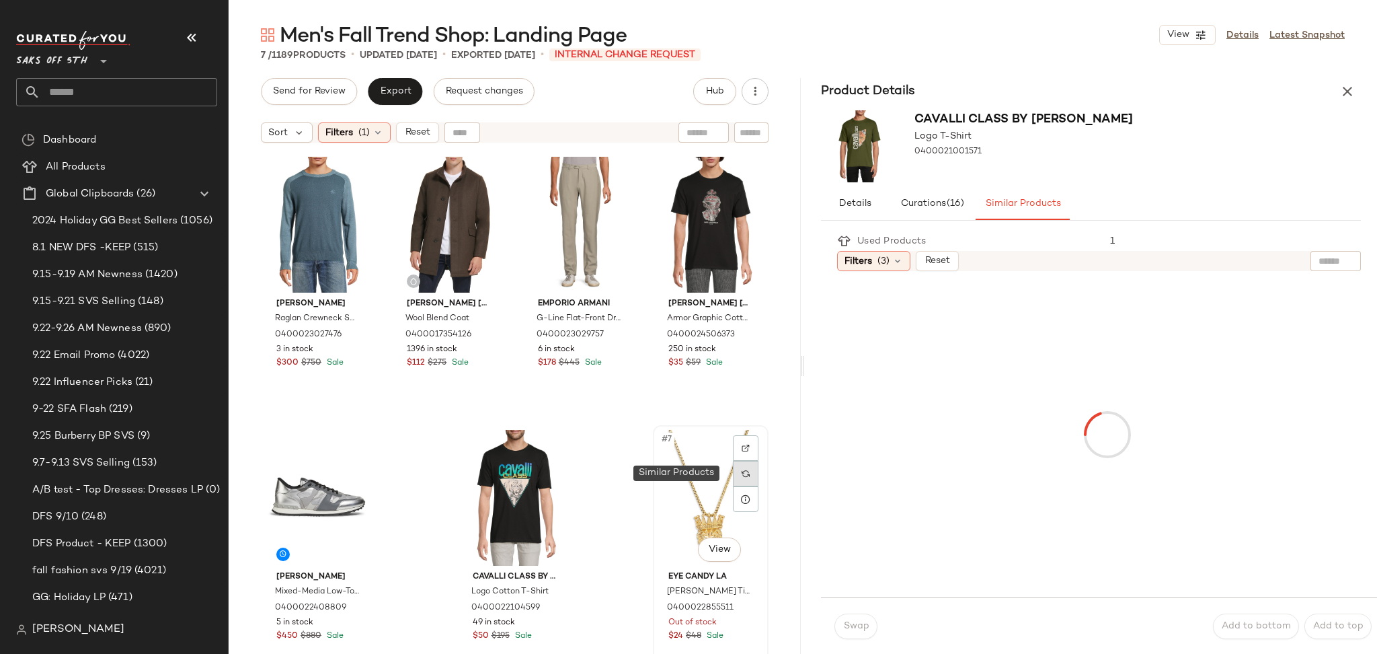
click at [734, 464] on div at bounding box center [746, 474] width 26 height 26
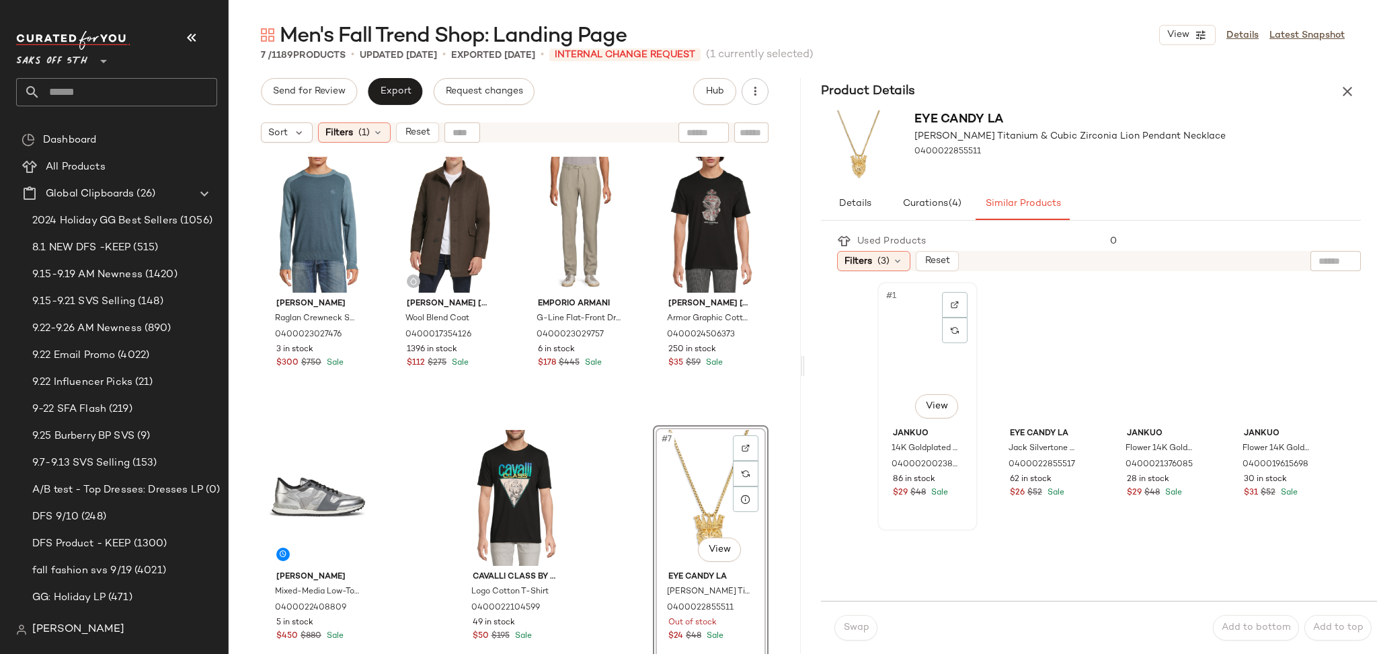
click at [894, 344] on div "#1 View" at bounding box center [927, 354] width 91 height 136
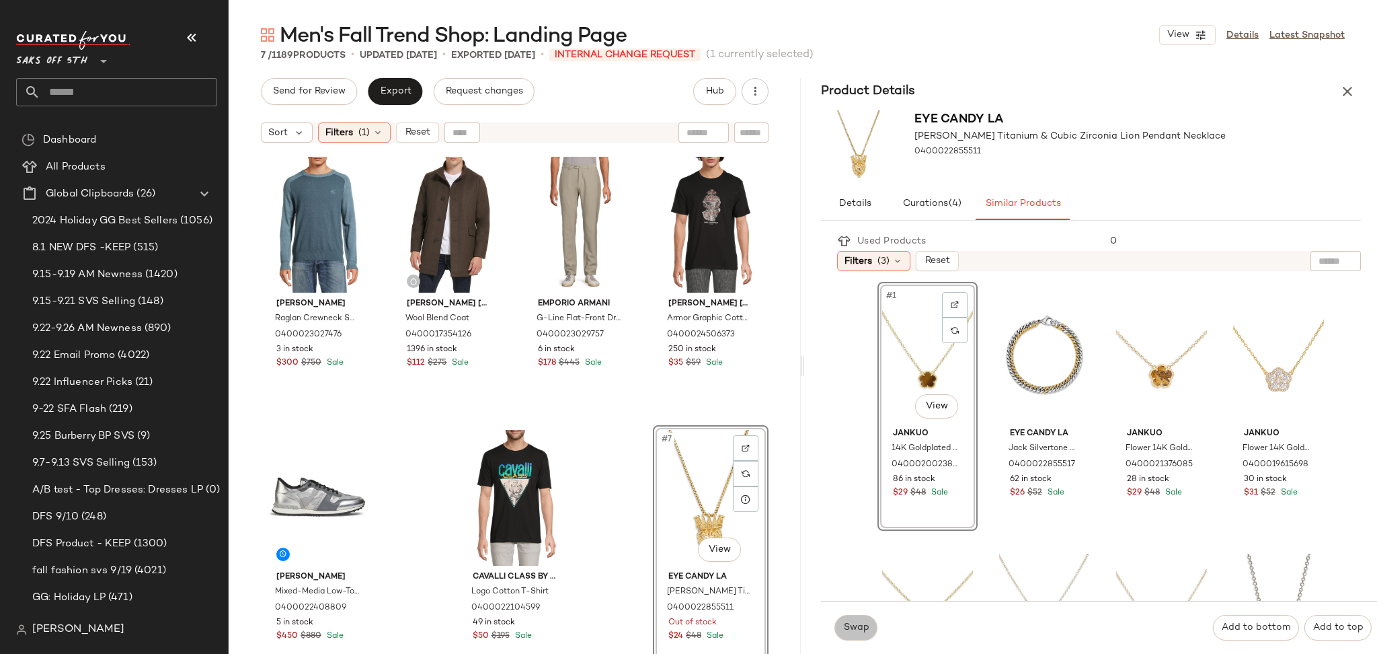
click at [853, 622] on span "Swap" at bounding box center [855, 627] width 26 height 11
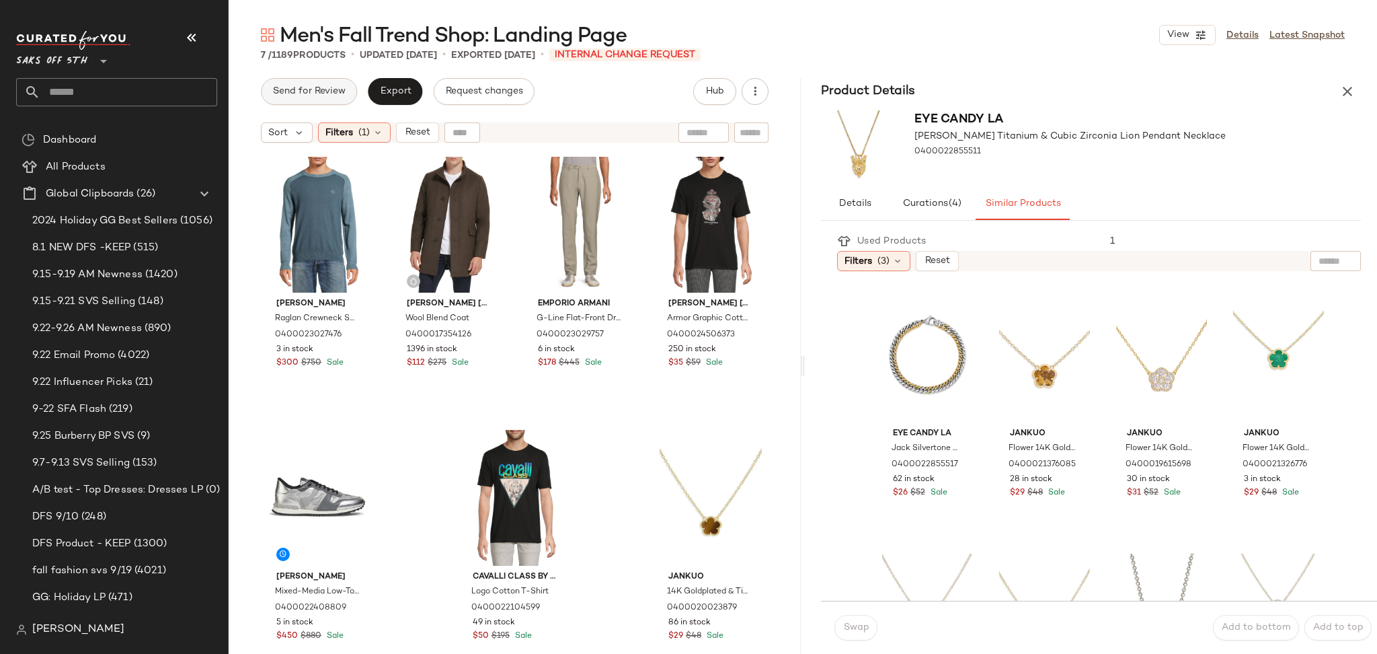
click at [328, 81] on button "Send for Review" at bounding box center [309, 91] width 96 height 27
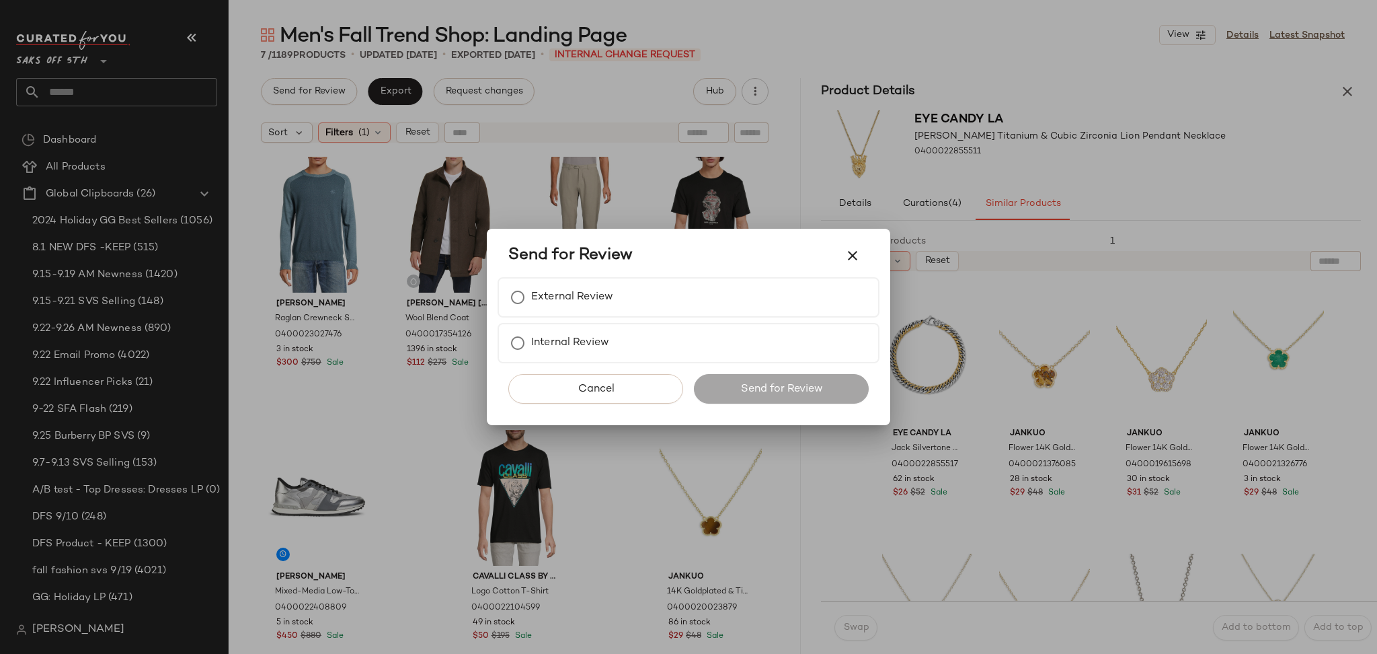
click at [522, 271] on div "Send for Review" at bounding box center [688, 255] width 360 height 32
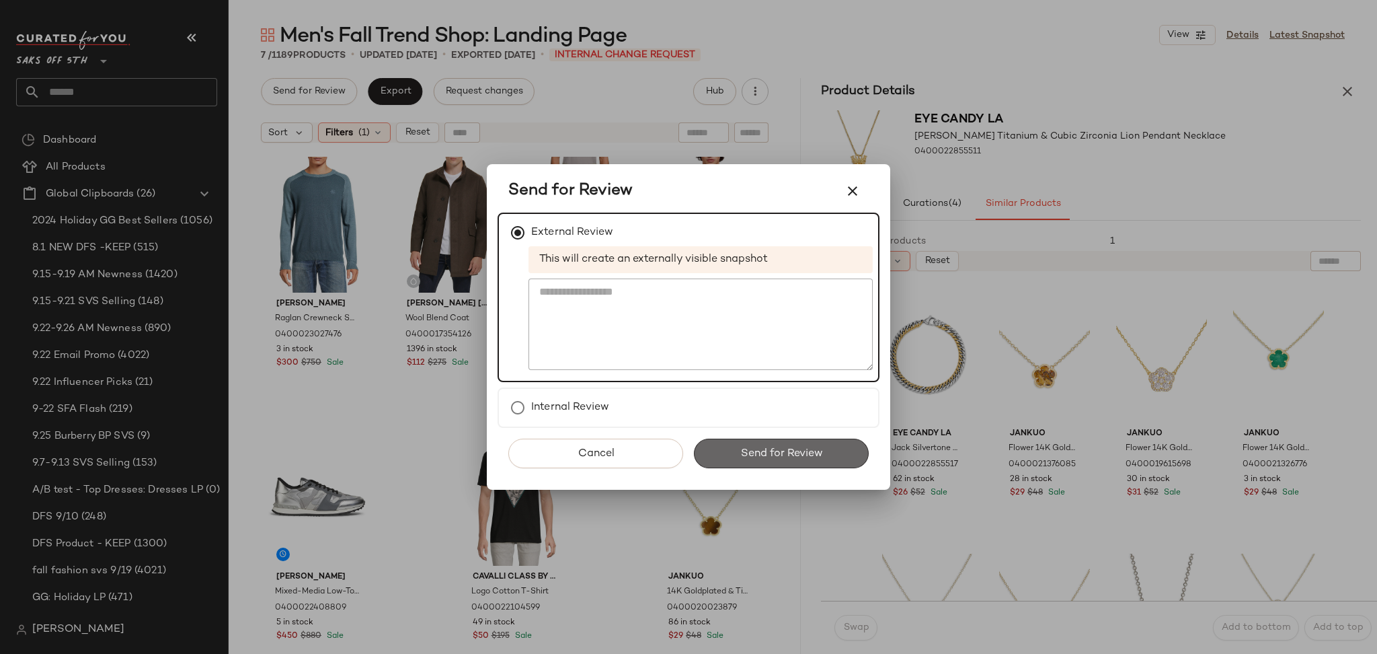
click at [733, 442] on button "Send for Review" at bounding box center [781, 453] width 175 height 30
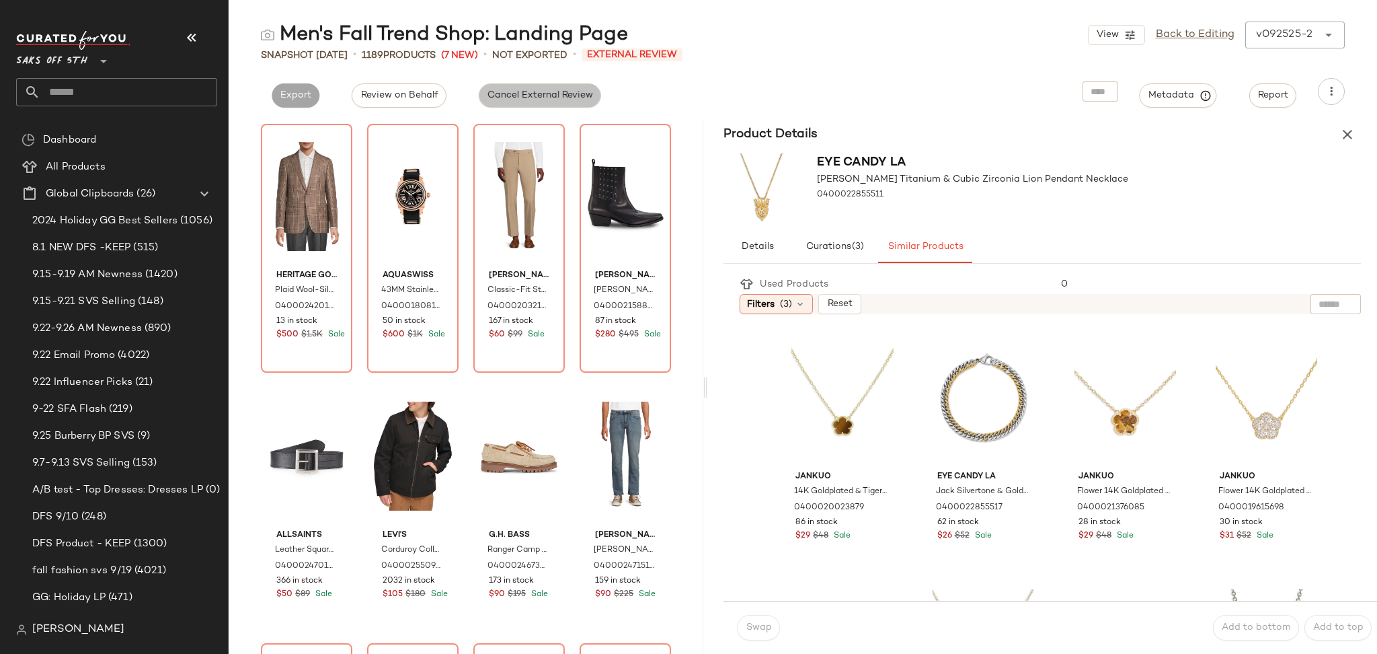
click at [526, 103] on button "Cancel External Review" at bounding box center [540, 95] width 122 height 24
click at [350, 91] on span "Send for Review" at bounding box center [316, 95] width 73 height 11
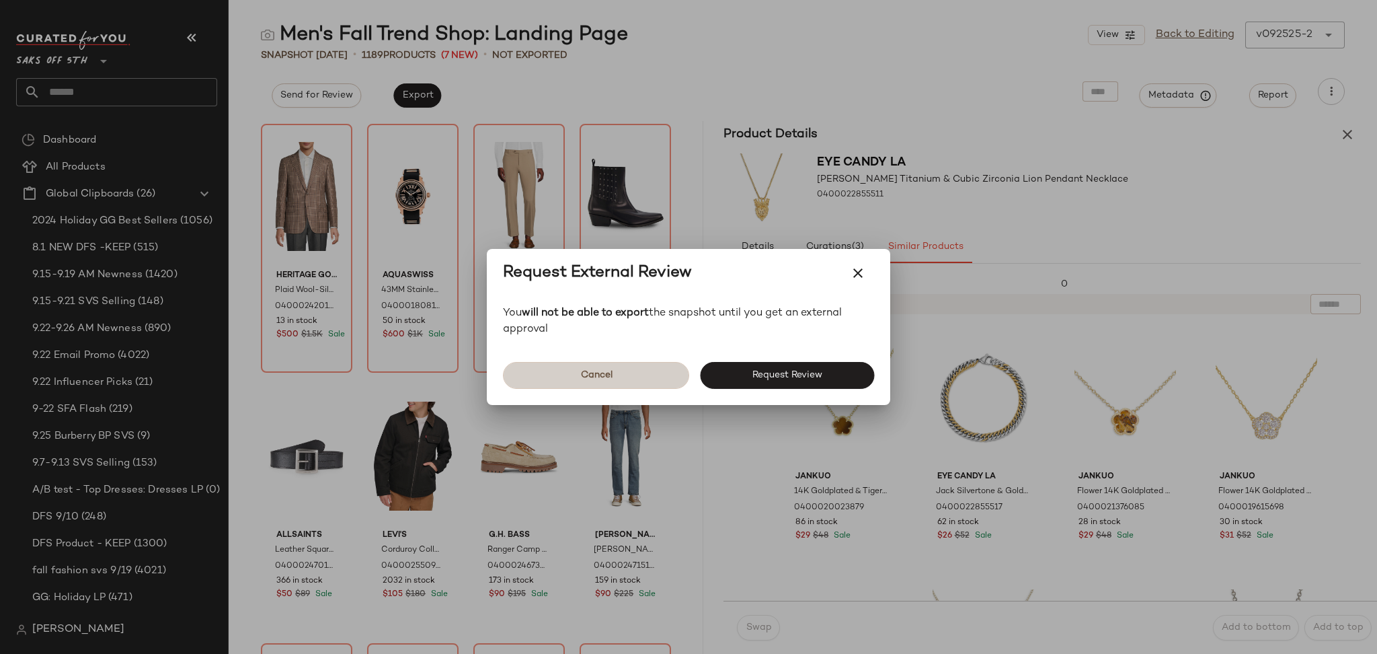
click at [640, 362] on button "Cancel" at bounding box center [596, 375] width 186 height 27
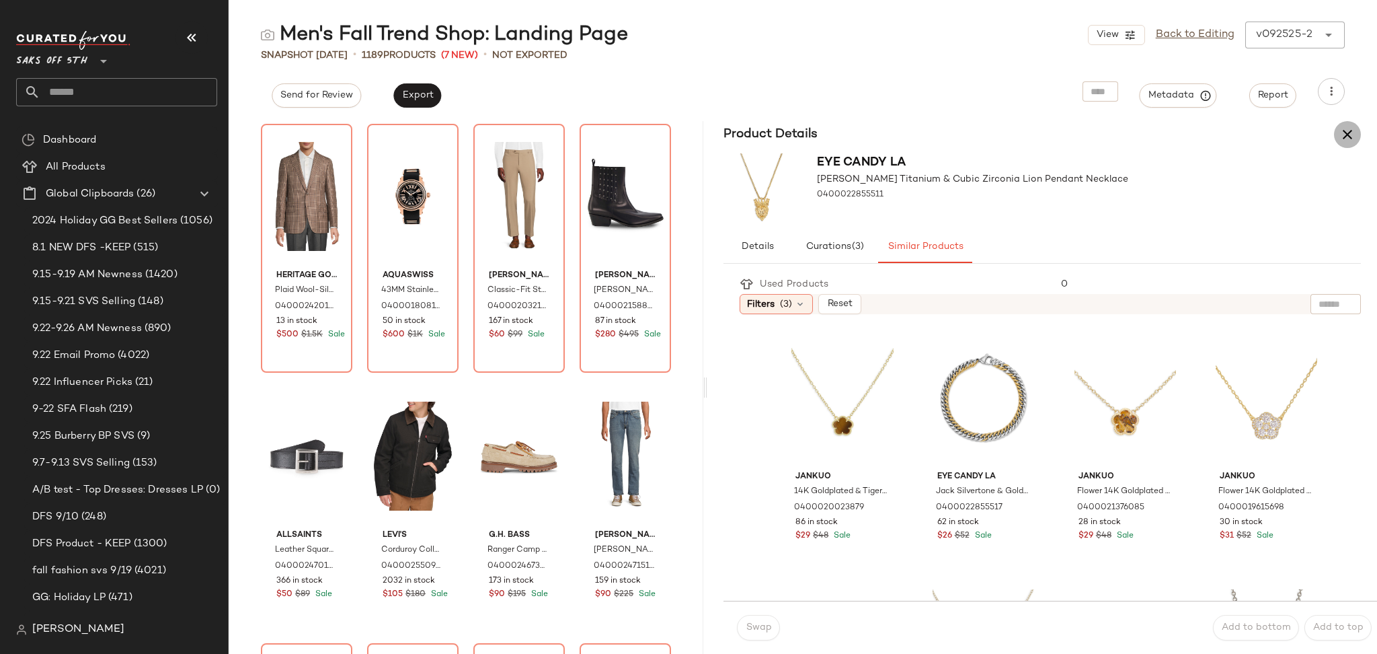
click at [1345, 131] on icon "button" at bounding box center [1347, 134] width 16 height 16
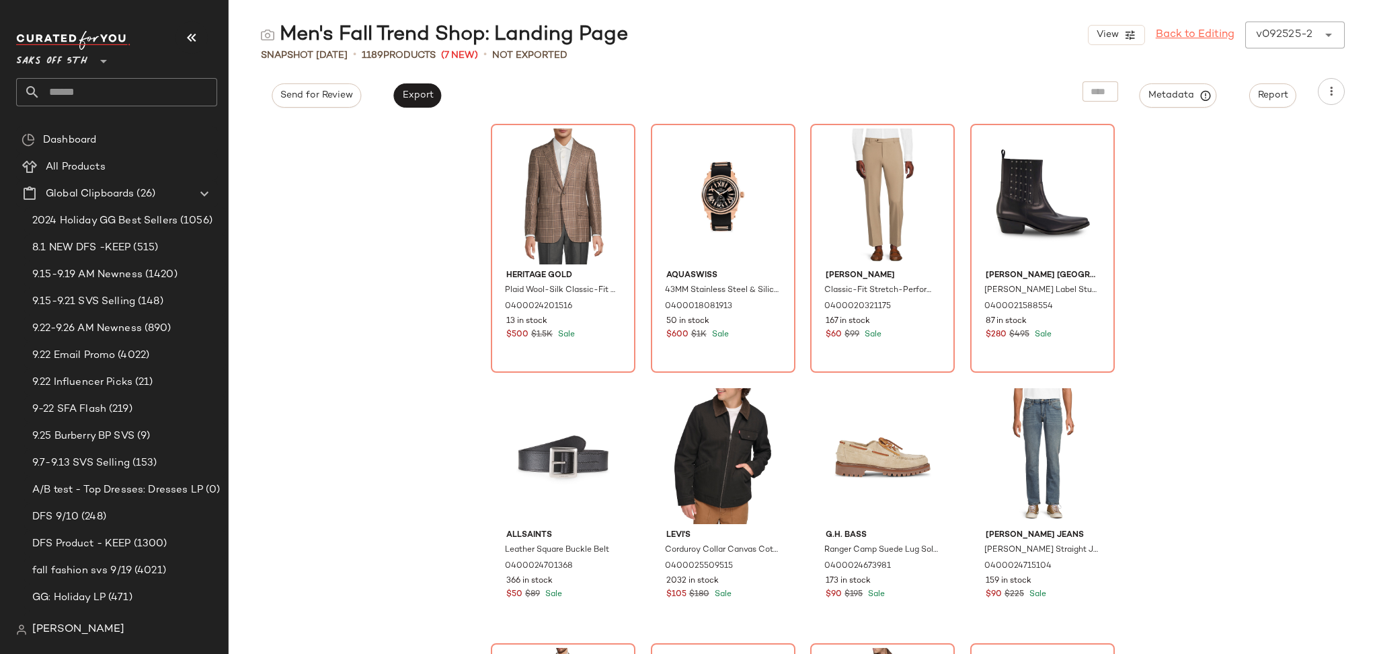
click at [1199, 32] on link "Back to Editing" at bounding box center [1195, 35] width 79 height 16
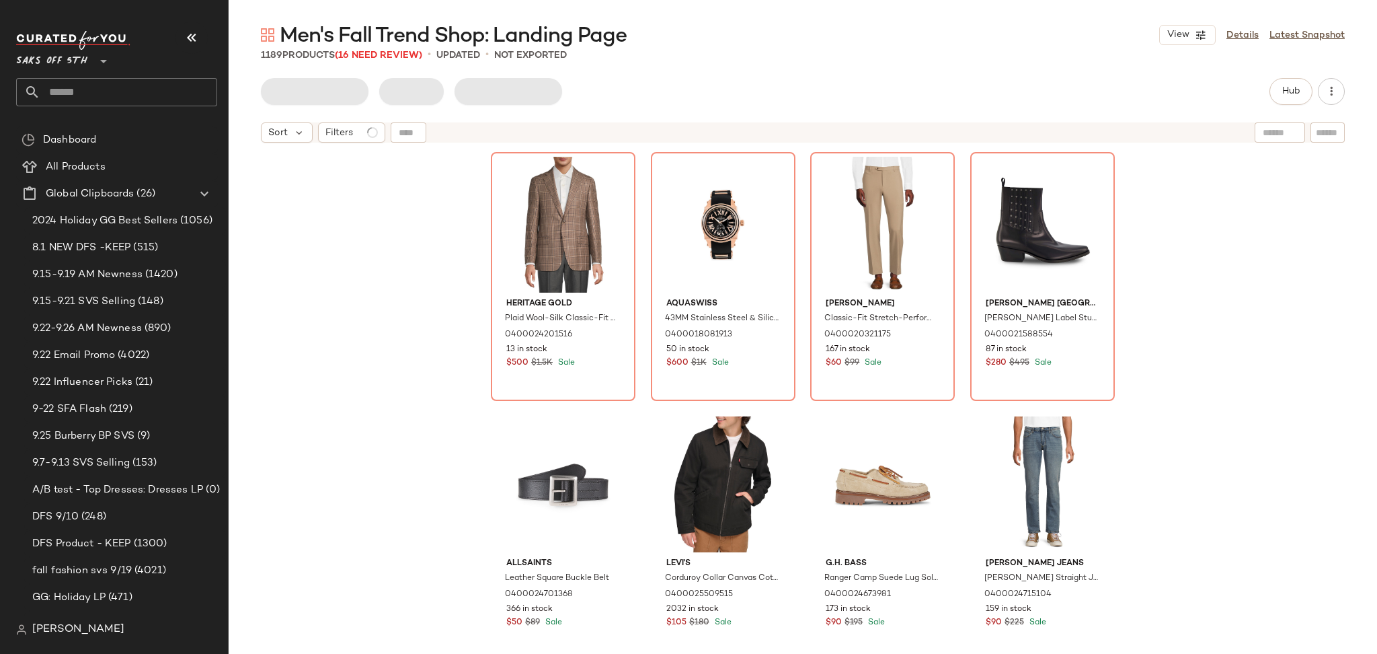
click at [326, 99] on div at bounding box center [315, 91] width 108 height 27
click at [307, 105] on div "Send for Review Export Request changes Hub Sort Filters Heritage Gold Plaid Woo…" at bounding box center [803, 366] width 1148 height 576
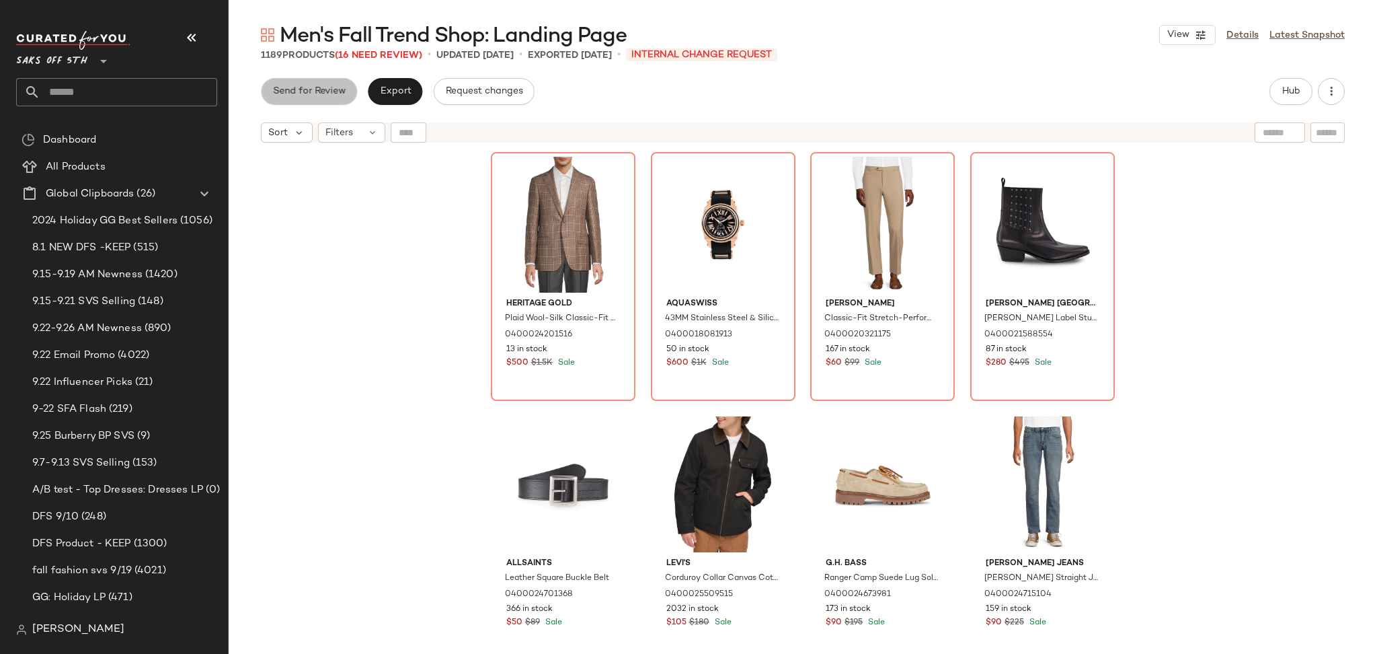
click at [335, 98] on button "Send for Review" at bounding box center [309, 91] width 96 height 27
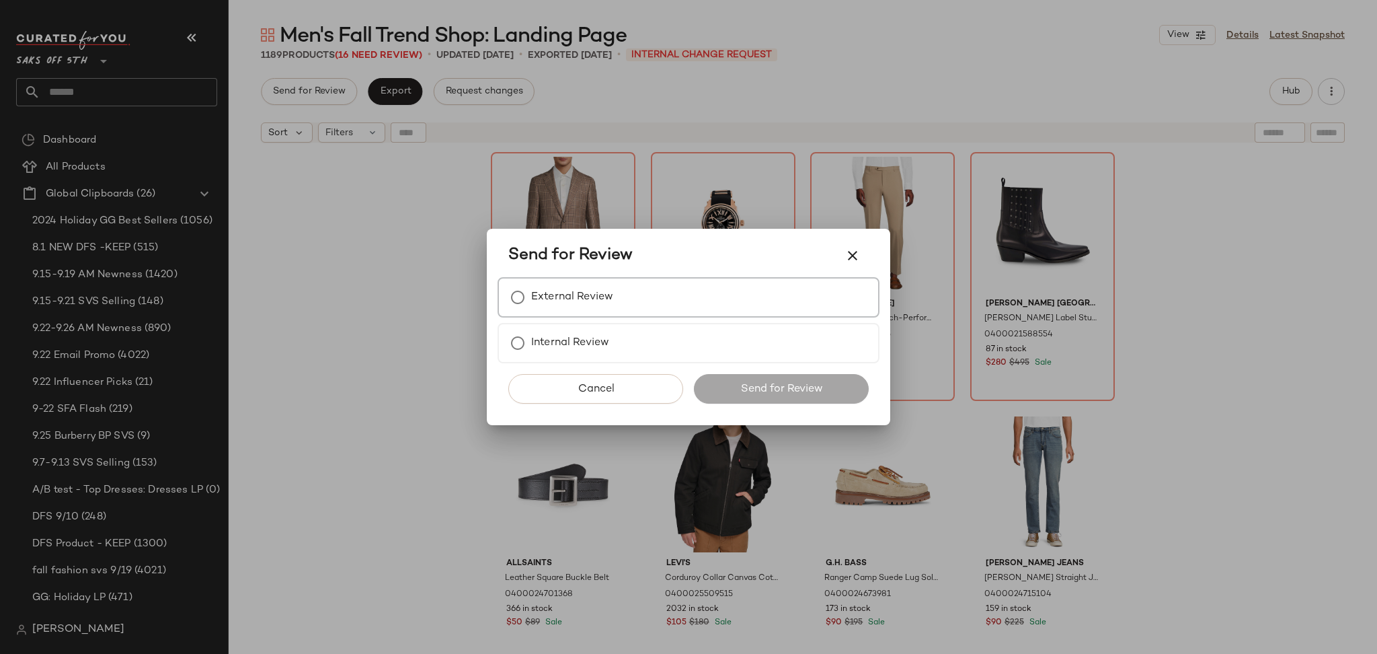
click at [551, 288] on label "External Review" at bounding box center [572, 297] width 82 height 27
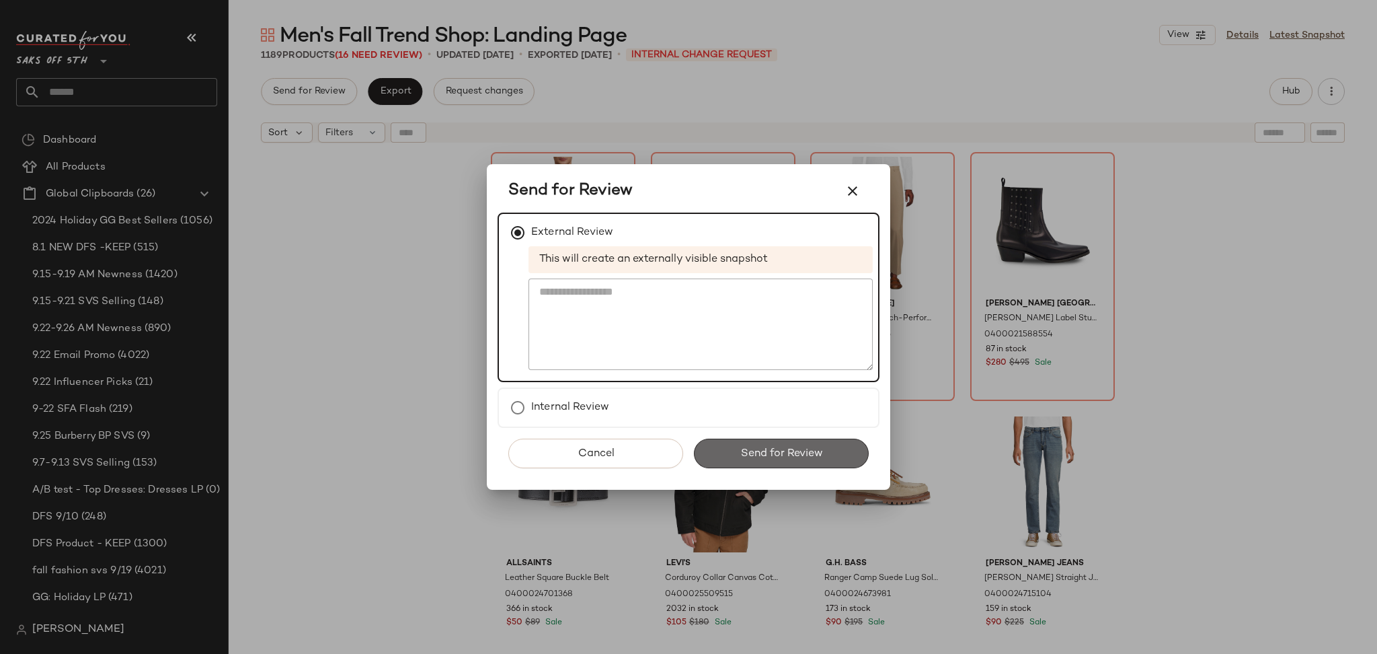
click at [732, 447] on button "Send for Review" at bounding box center [781, 453] width 175 height 30
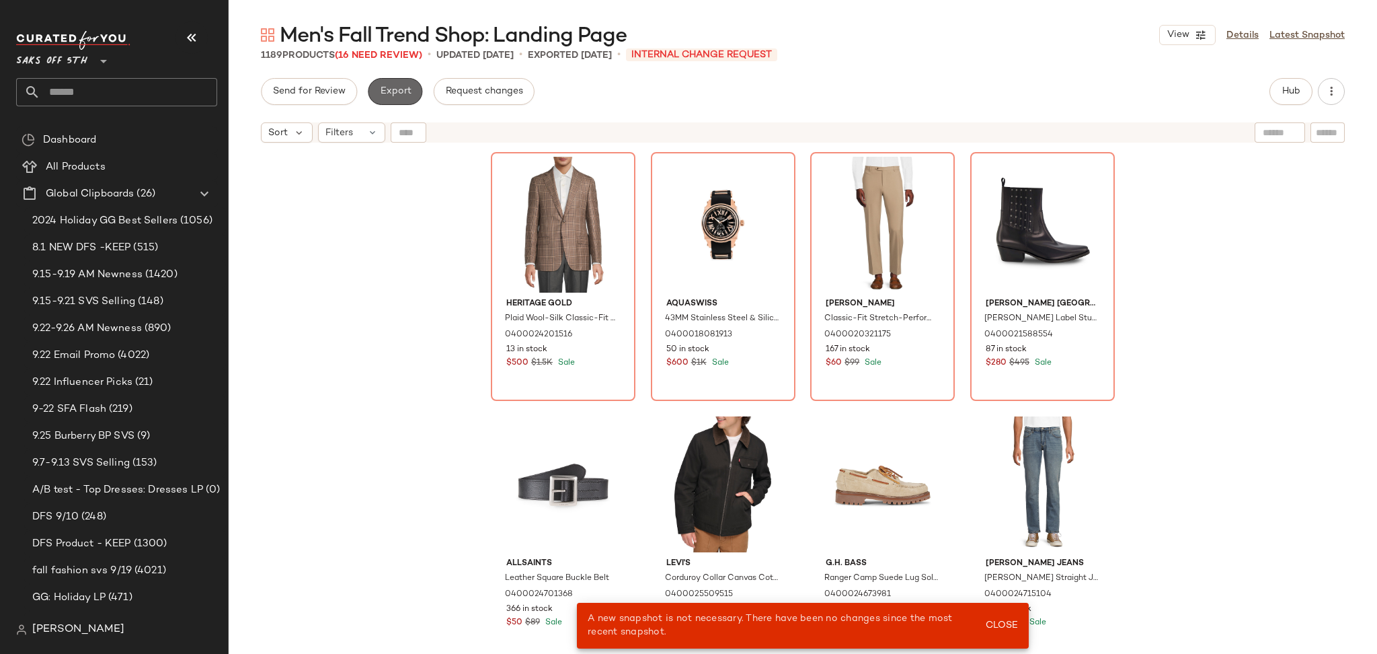
click at [388, 100] on button "Export" at bounding box center [395, 91] width 54 height 27
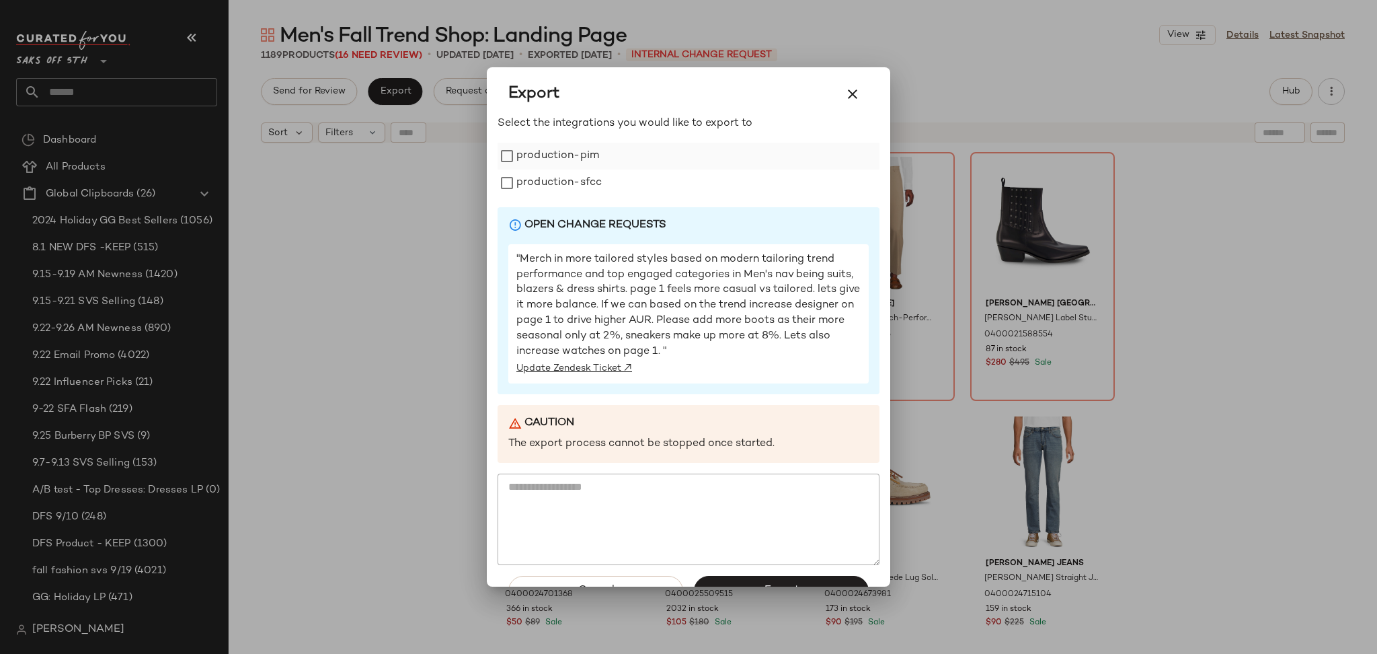
click at [586, 167] on label "production-pim" at bounding box center [557, 156] width 83 height 27
click at [586, 175] on label "production-sfcc" at bounding box center [558, 182] width 85 height 27
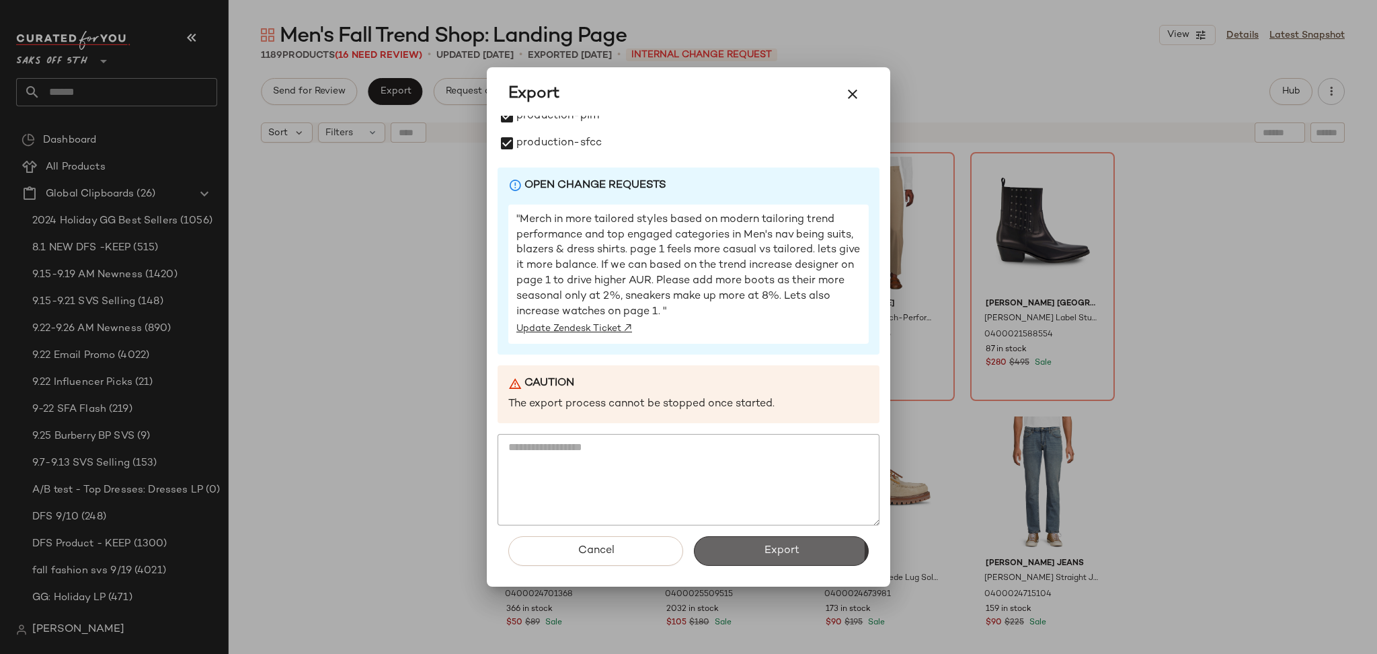
click at [732, 553] on button "Export" at bounding box center [781, 551] width 175 height 30
